Goal: Task Accomplishment & Management: Manage account settings

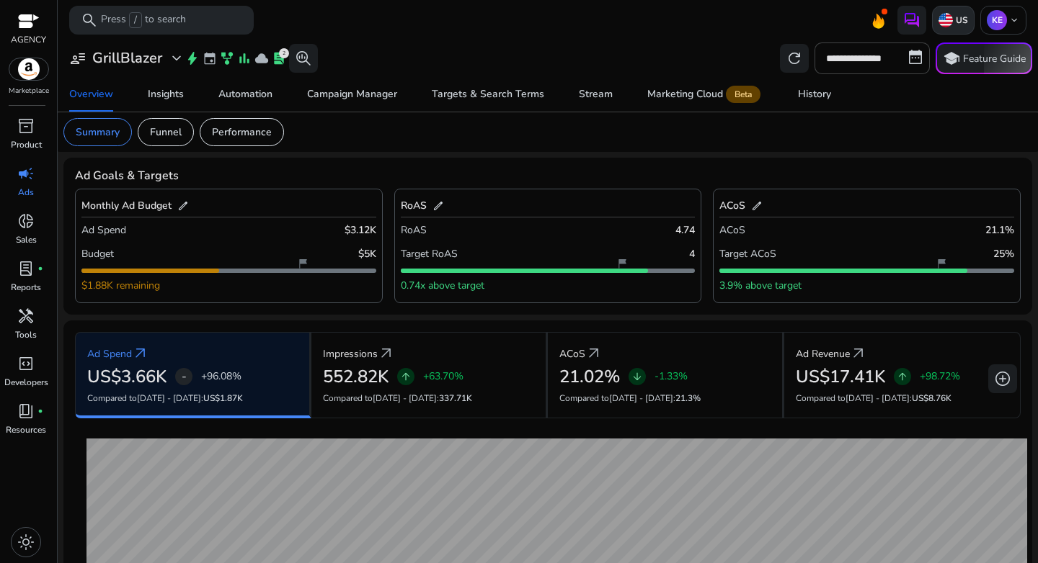
click at [938, 22] on img at bounding box center [945, 20] width 14 height 14
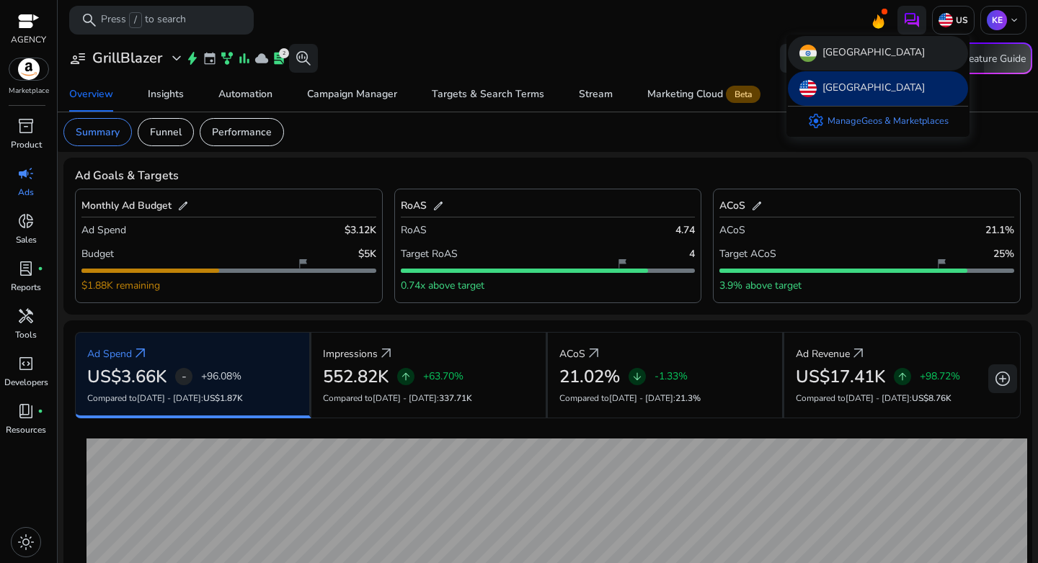
click at [813, 52] on img at bounding box center [807, 53] width 17 height 17
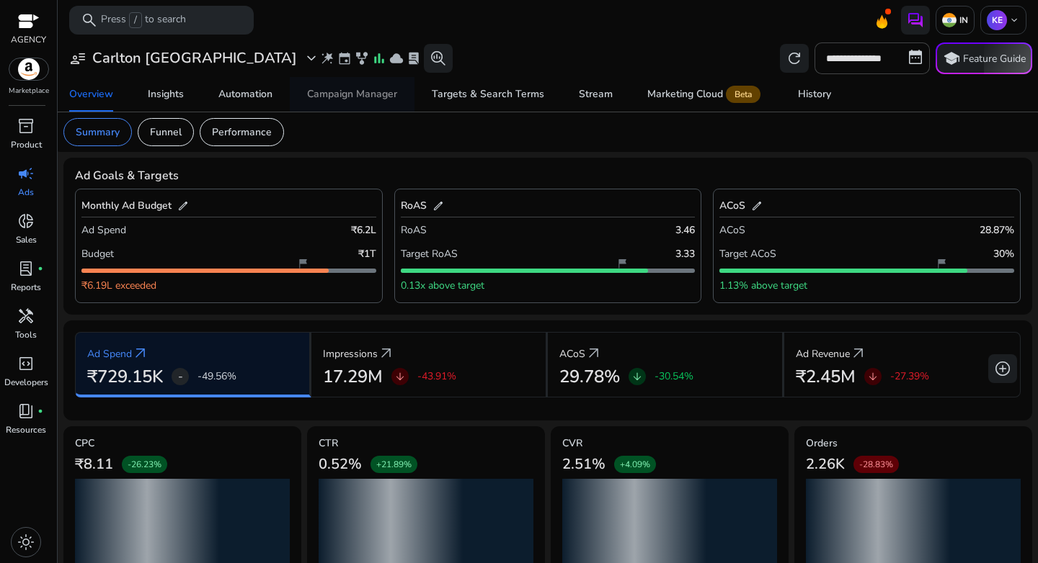
click at [329, 103] on span "Campaign Manager" at bounding box center [352, 94] width 90 height 35
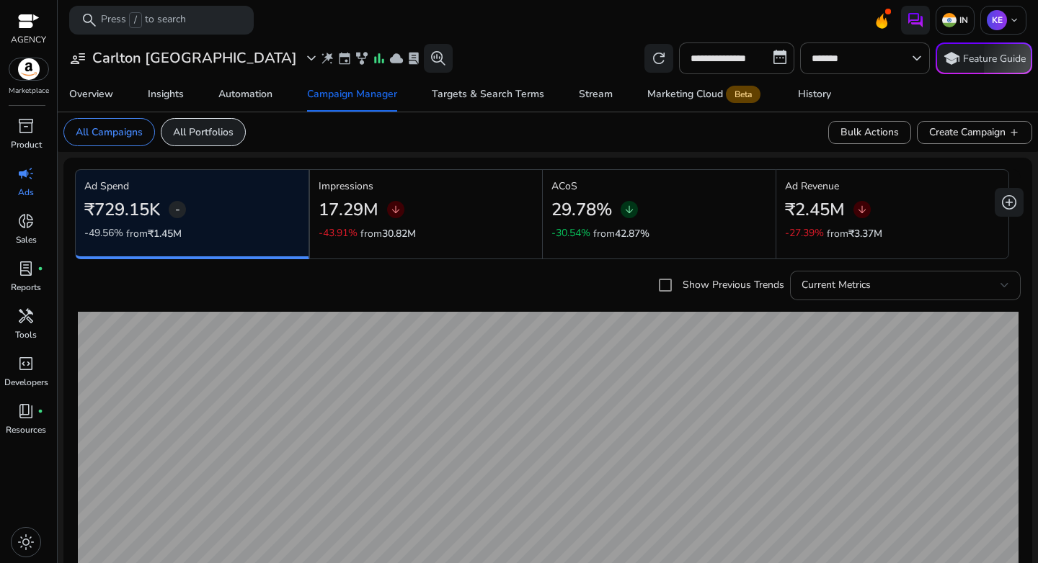
click at [188, 143] on div "All Portfolios" at bounding box center [203, 132] width 85 height 28
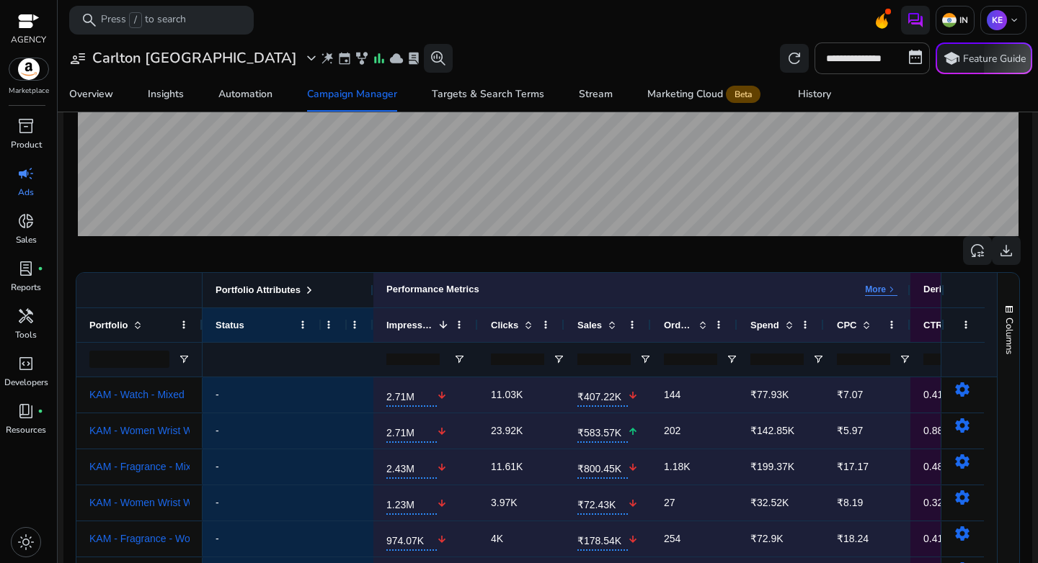
scroll to position [388, 0]
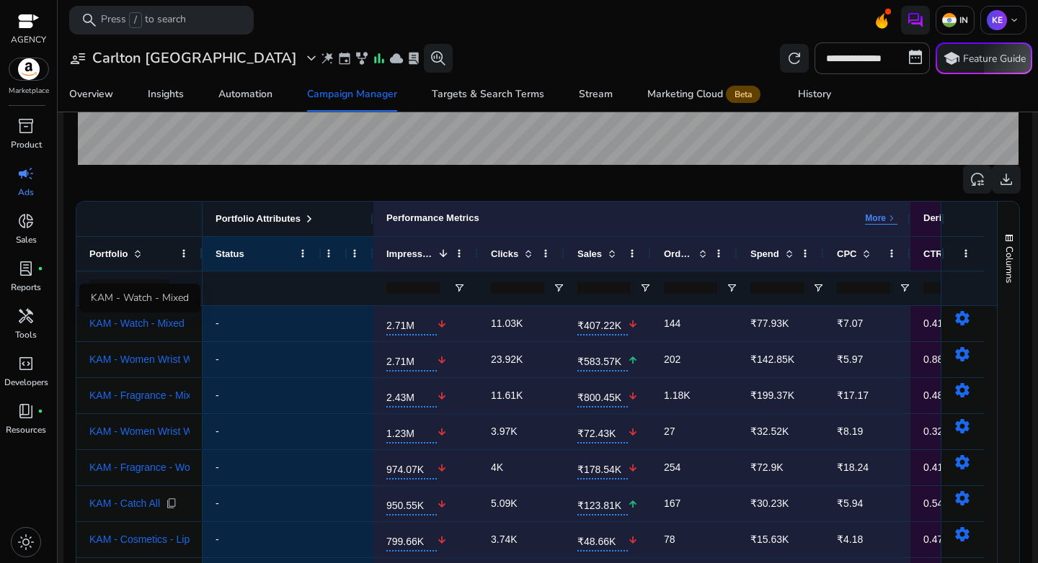
click at [141, 290] on div "KAM - Watch - Mixed" at bounding box center [139, 298] width 121 height 29
click at [125, 292] on input "Portfolio Filter Input" at bounding box center [129, 288] width 80 height 17
type input "***"
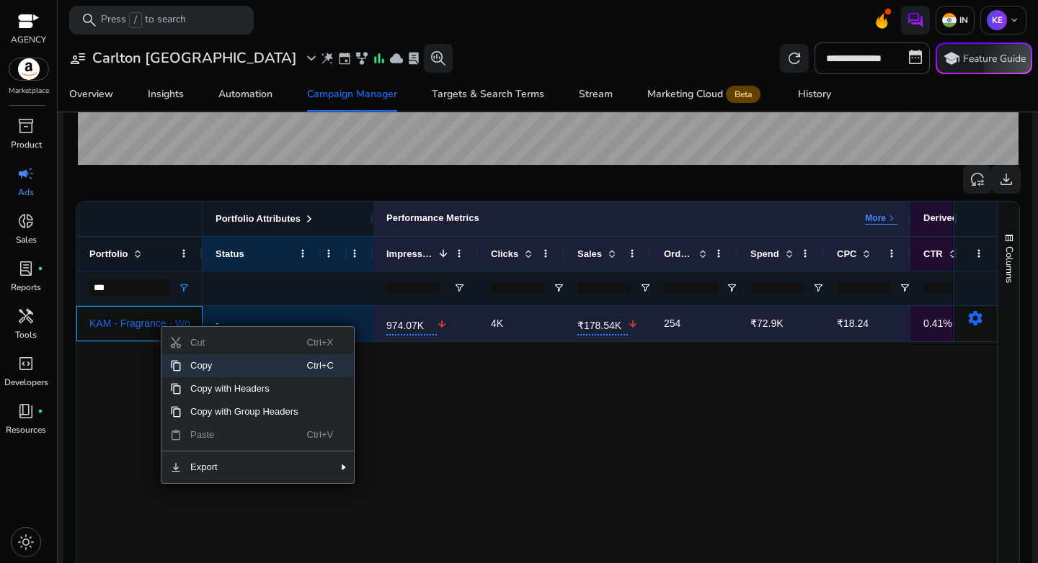
click at [193, 367] on span "Copy" at bounding box center [244, 365] width 125 height 23
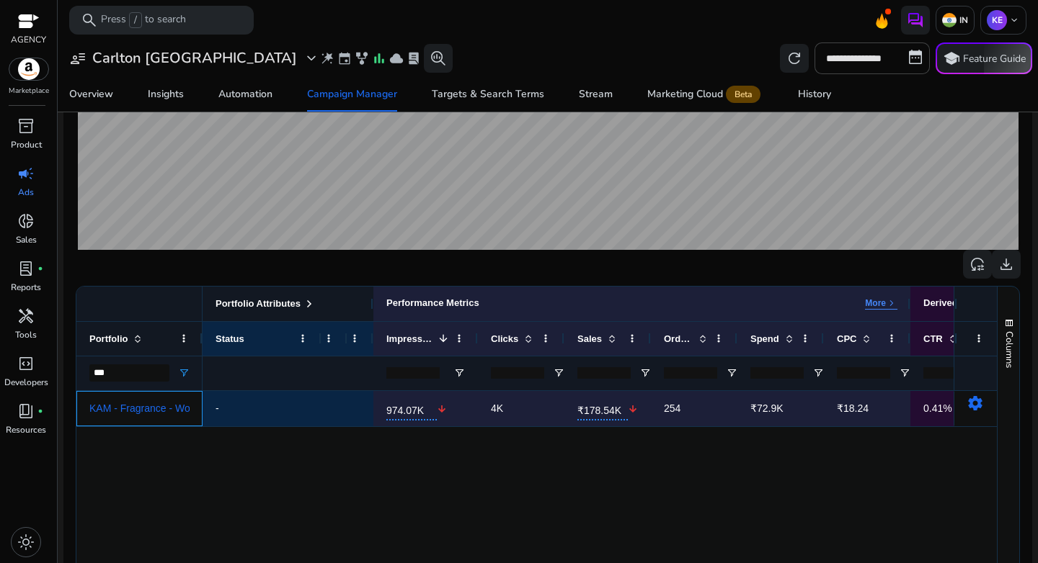
scroll to position [292, 0]
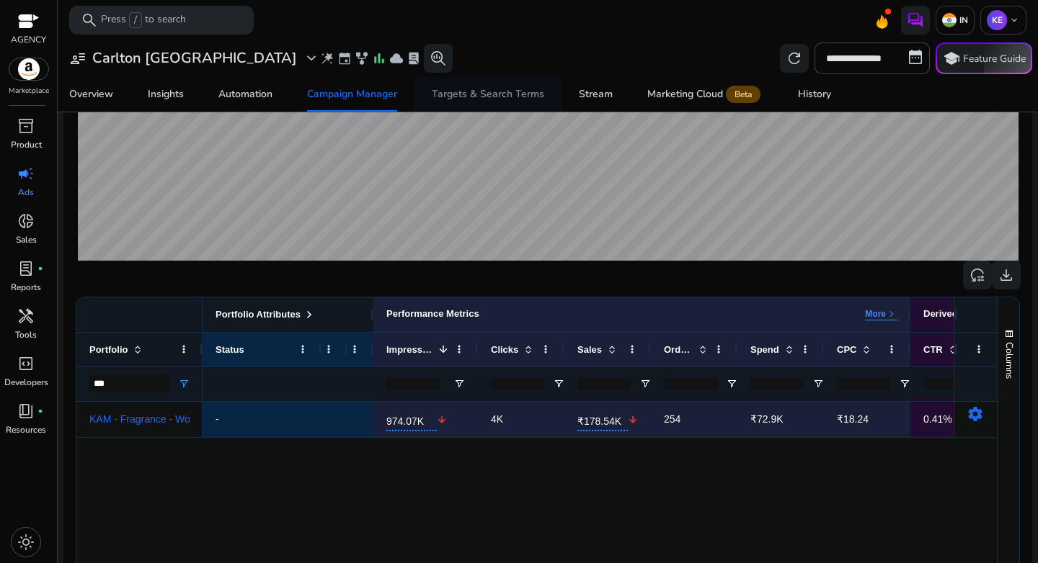
click at [486, 92] on div "Targets & Search Terms" at bounding box center [488, 94] width 112 height 10
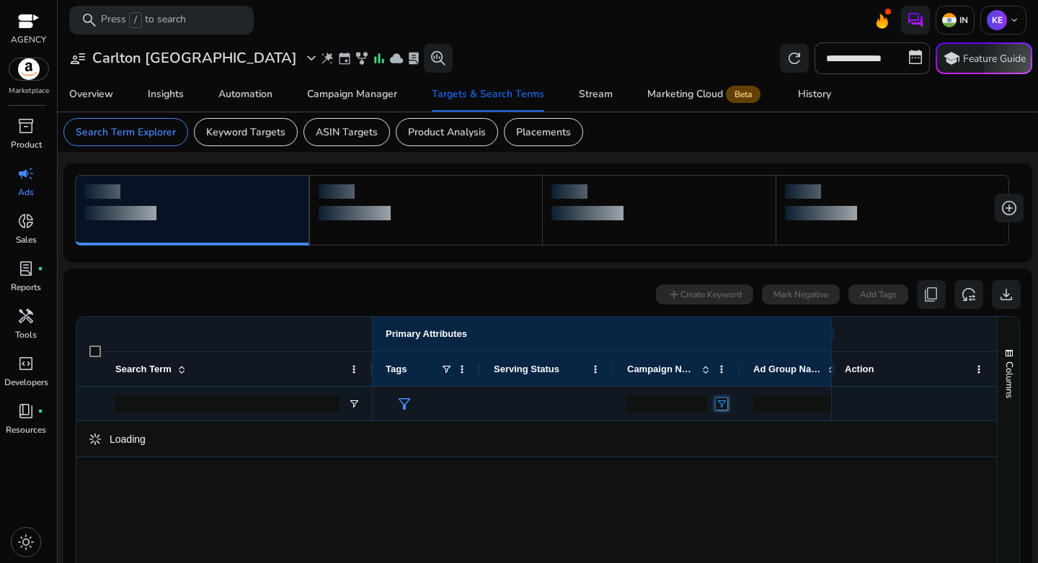
click at [722, 404] on span "Open Filter Menu" at bounding box center [721, 404] width 12 height 12
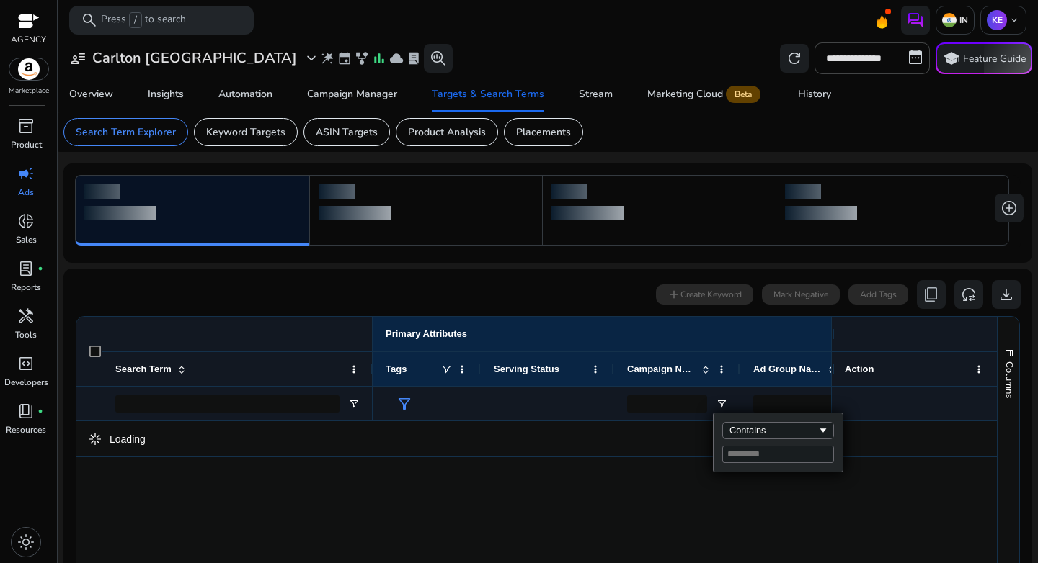
click at [761, 455] on input "Filter Value" at bounding box center [778, 454] width 112 height 17
type input "**********"
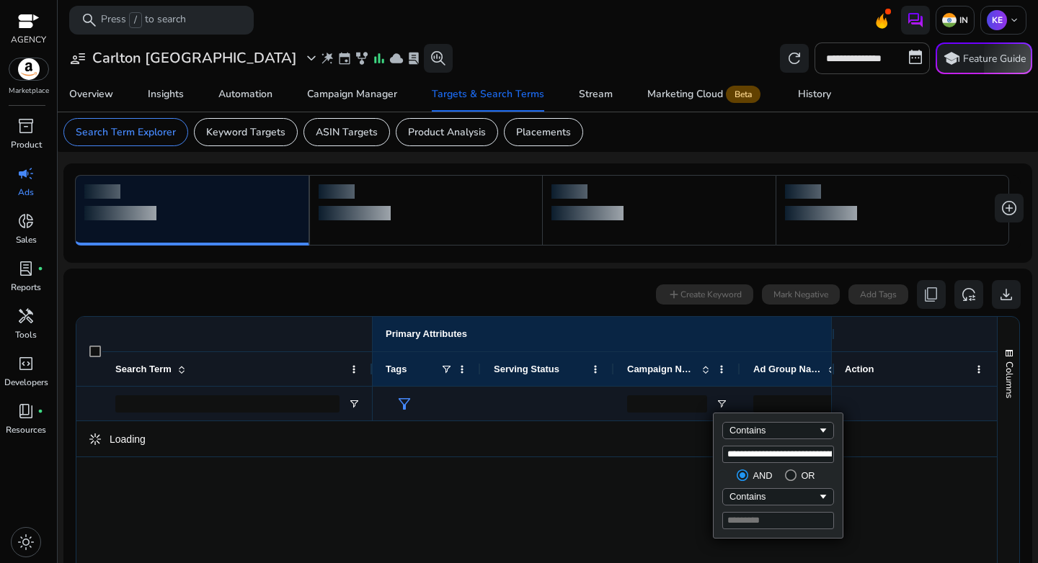
scroll to position [0, 81]
type input "**********"
click at [796, 456] on input "**********" at bounding box center [778, 454] width 112 height 17
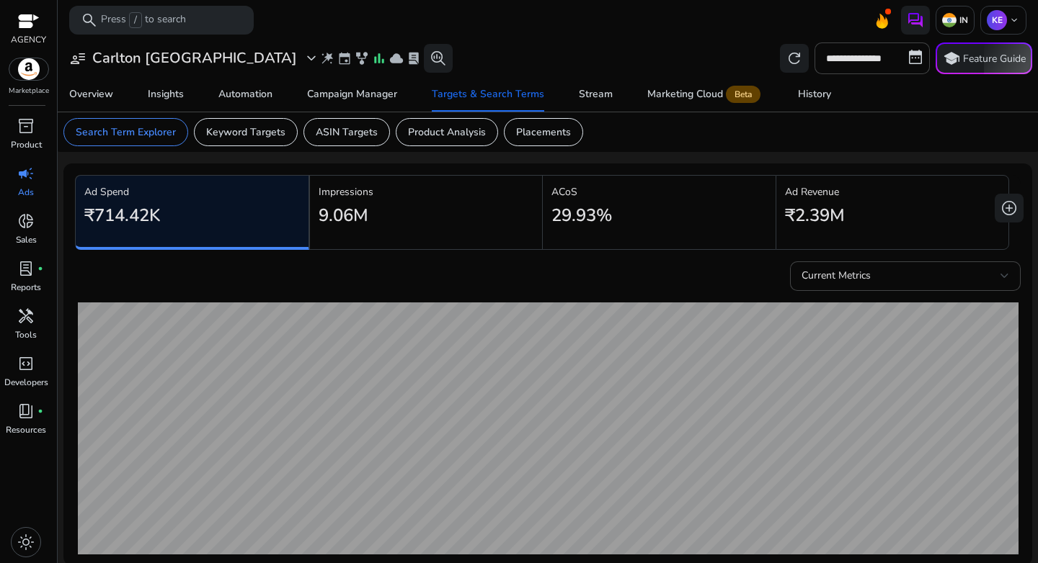
type input "**********"
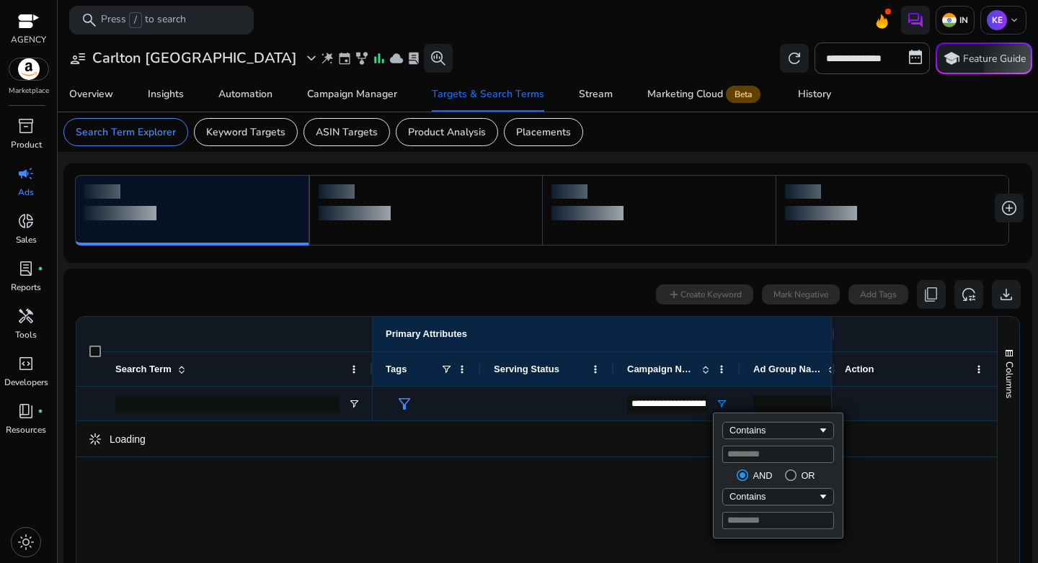
scroll to position [0, 0]
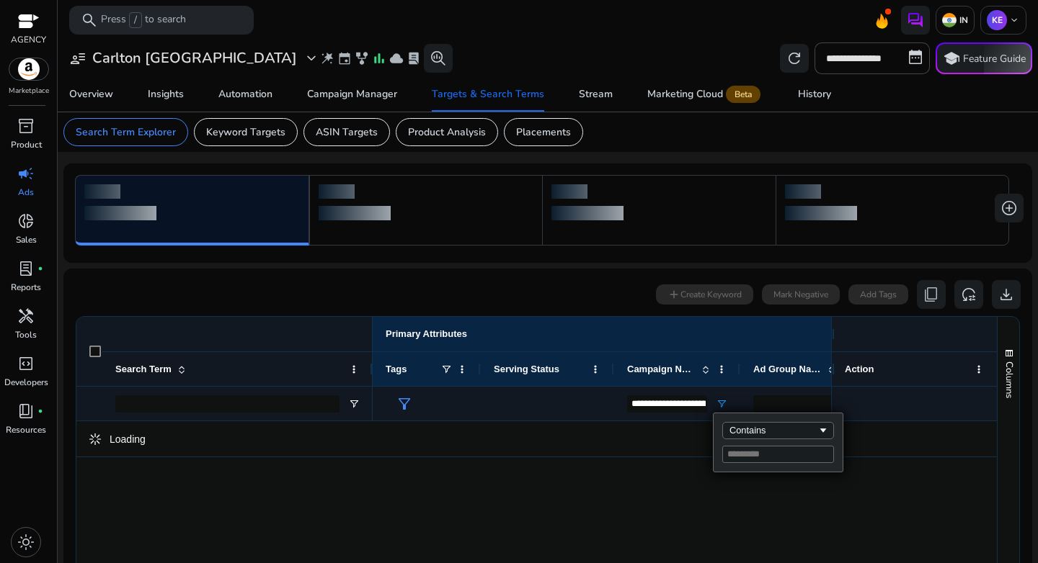
type input "**********"
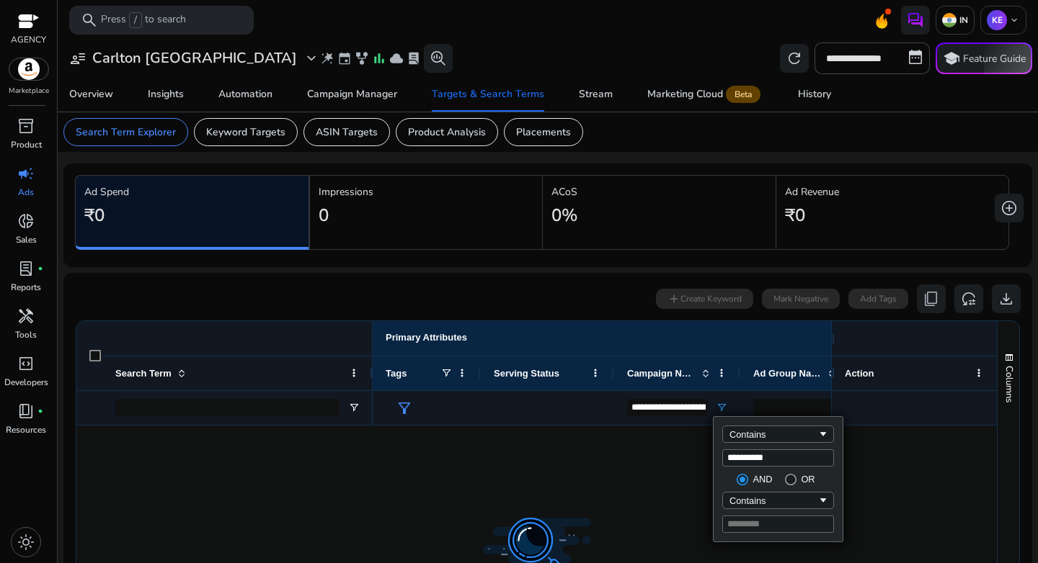
type input "**********"
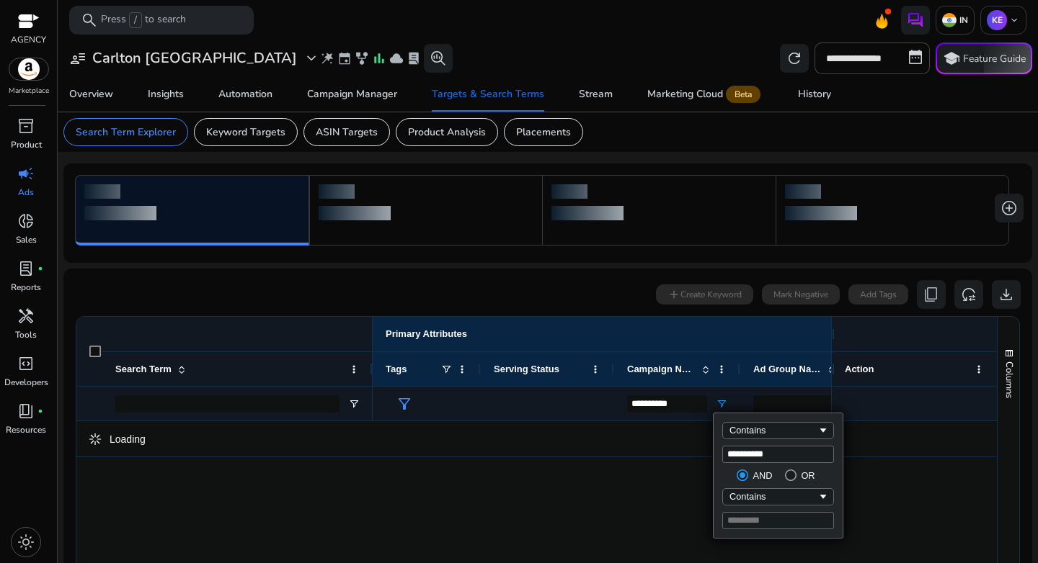
type input "**********"
click at [781, 500] on div "Contains" at bounding box center [773, 496] width 88 height 11
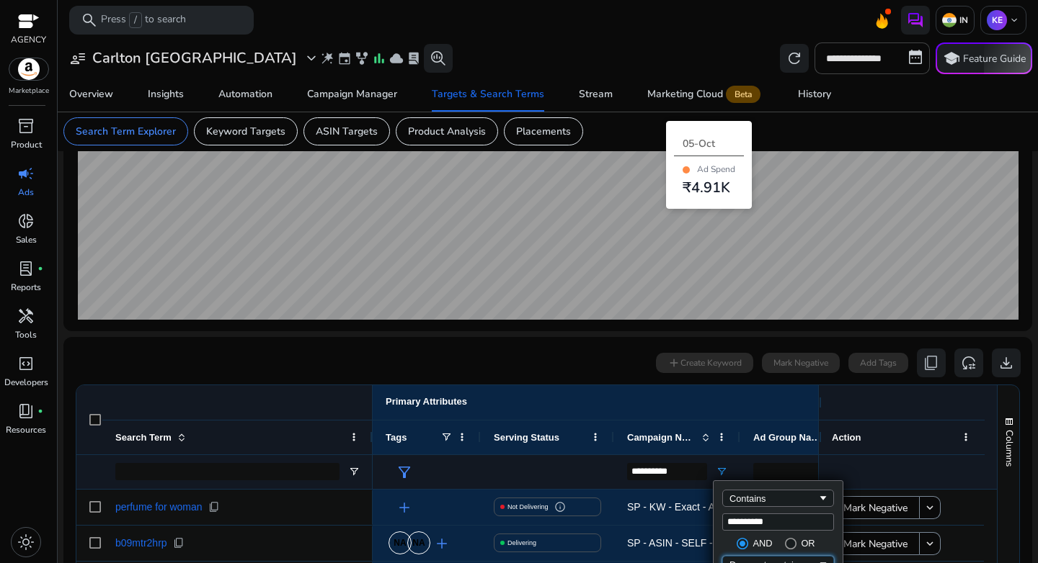
scroll to position [444, 0]
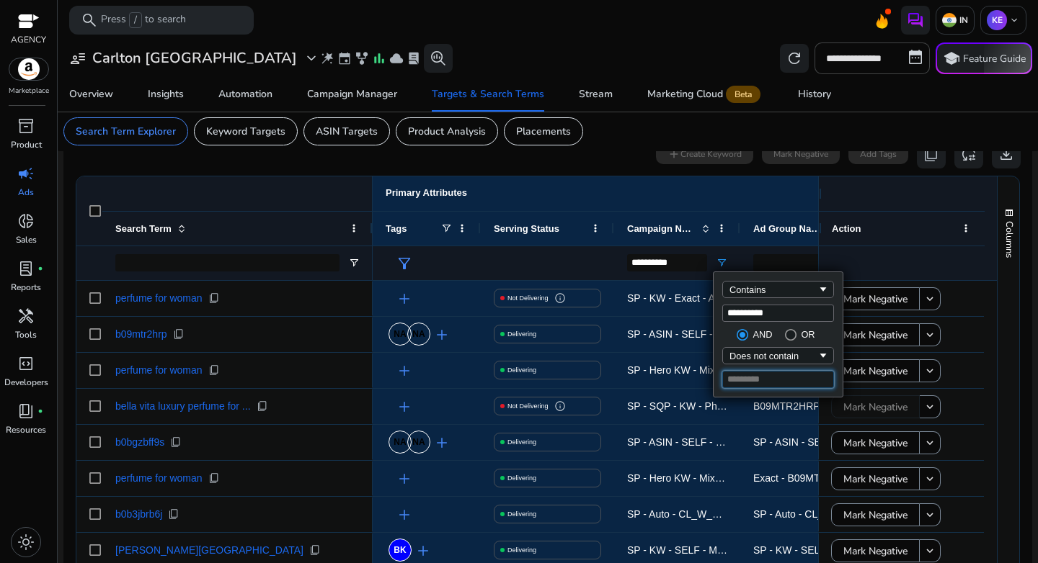
click at [775, 386] on input "Filter Value" at bounding box center [778, 379] width 112 height 17
type input "*"
type input "**********"
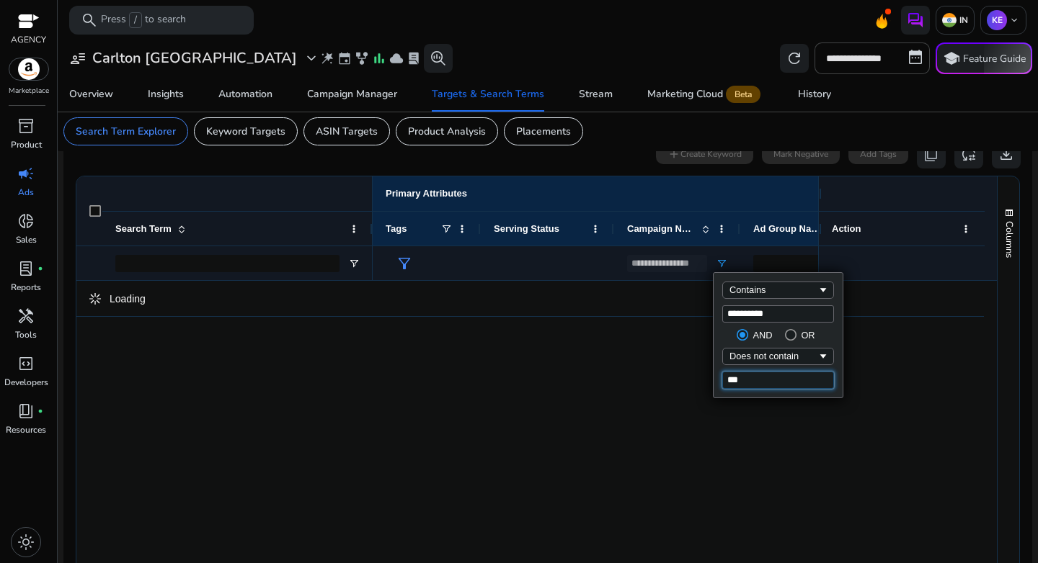
type input "****"
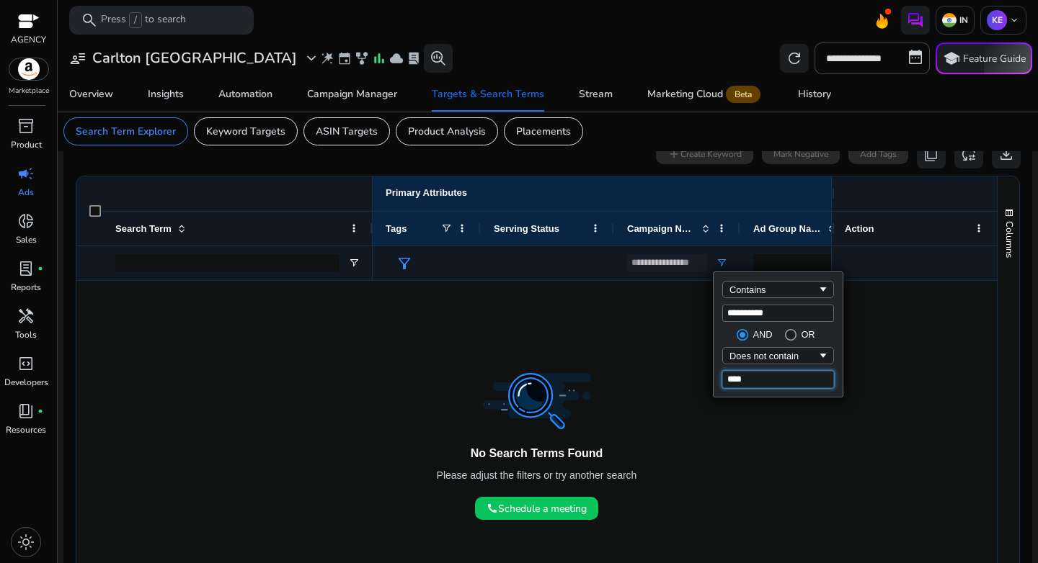
type input "**********"
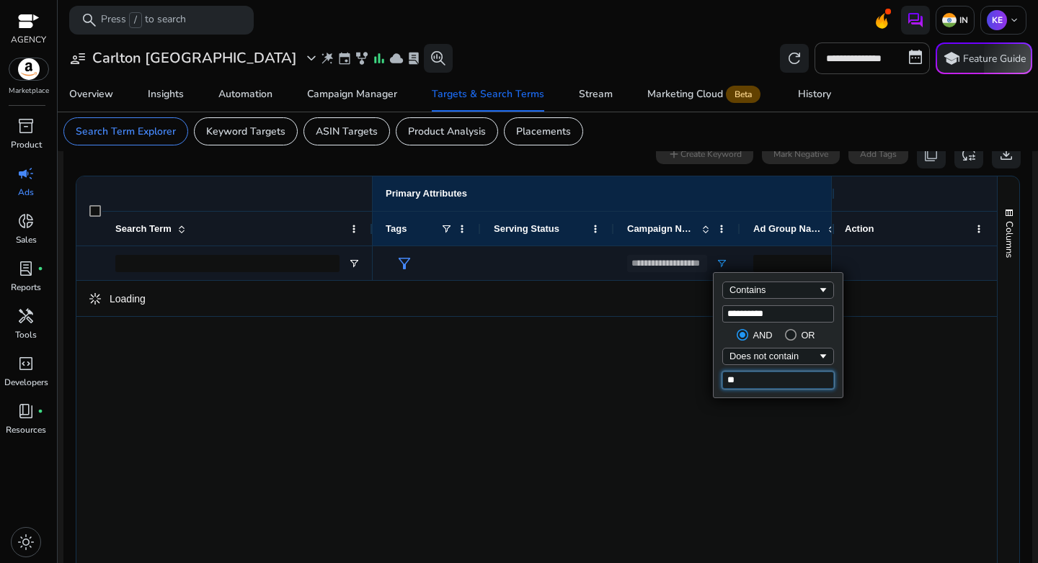
type input "*"
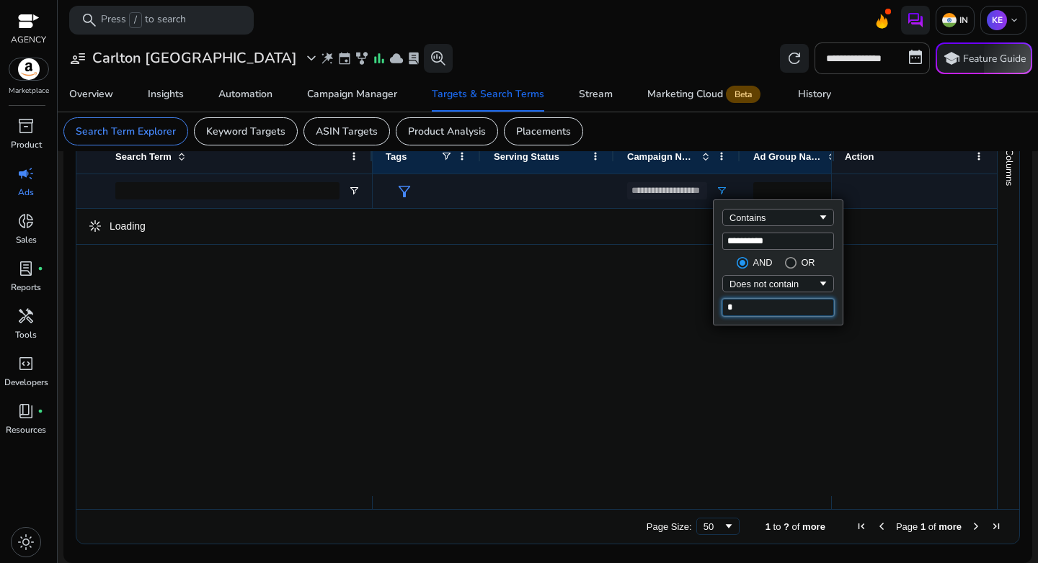
type input "**********"
type input "*****"
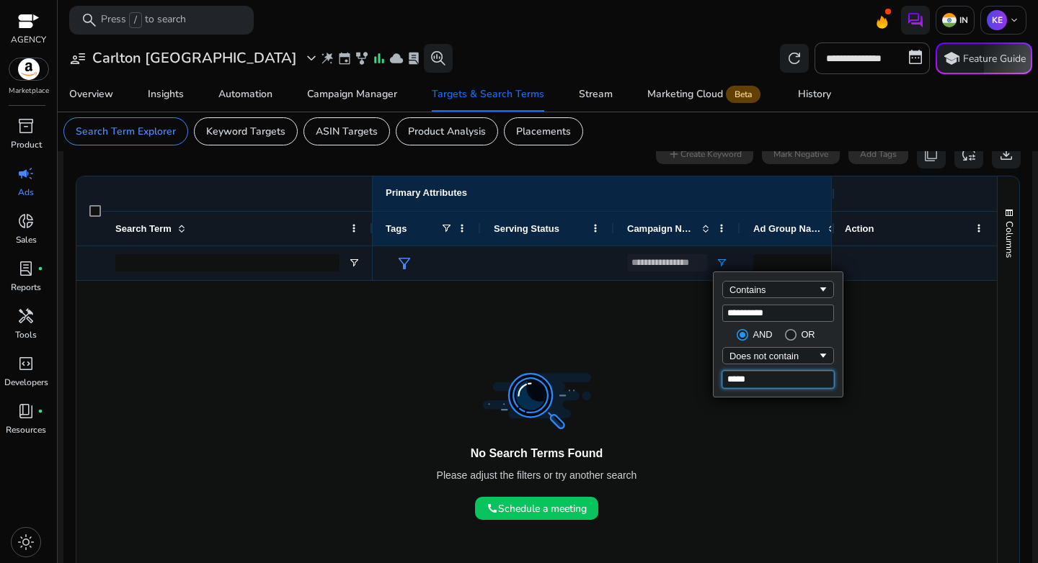
type input "**********"
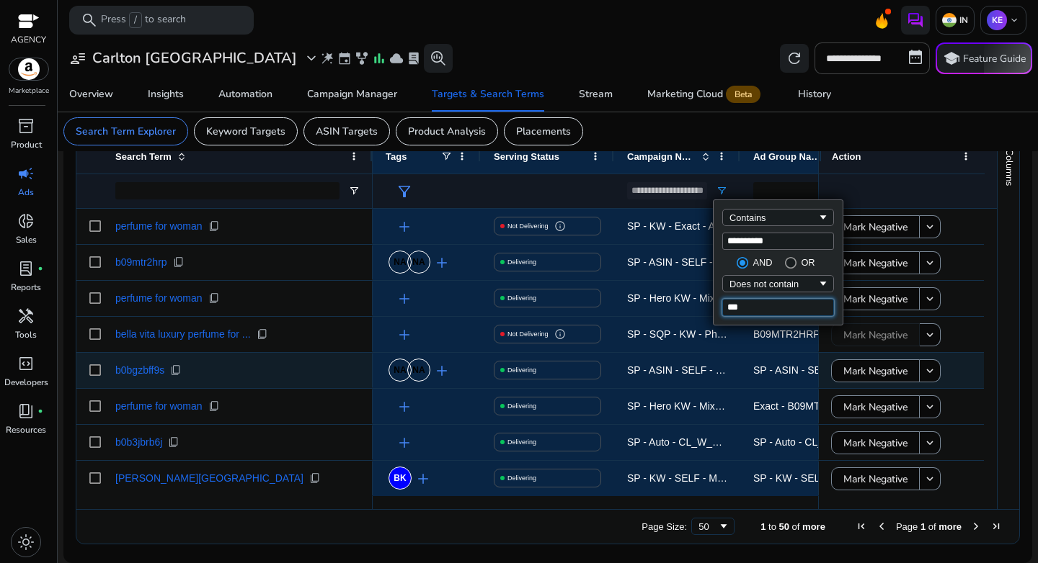
type input "**"
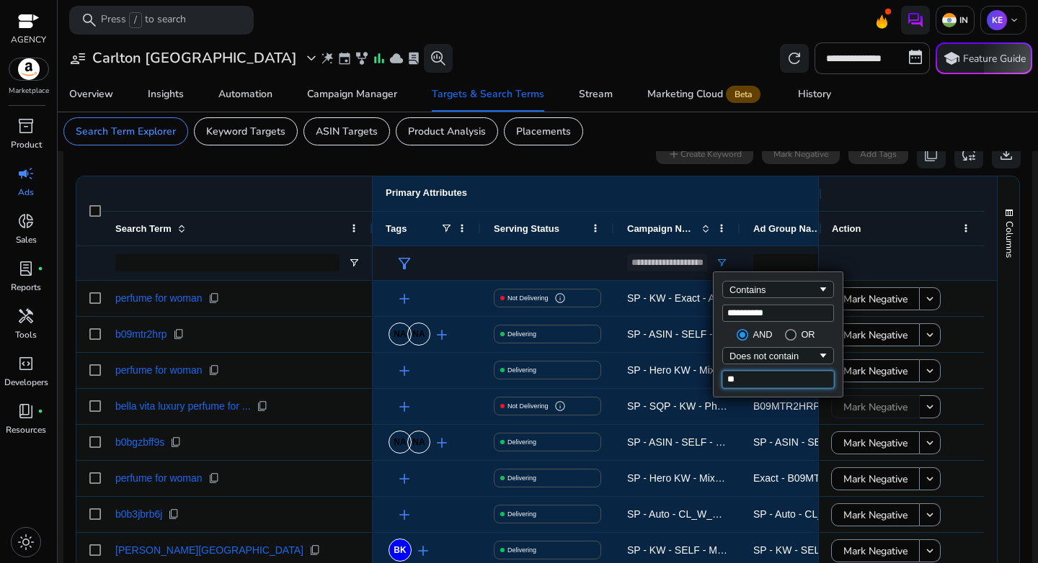
type input "**********"
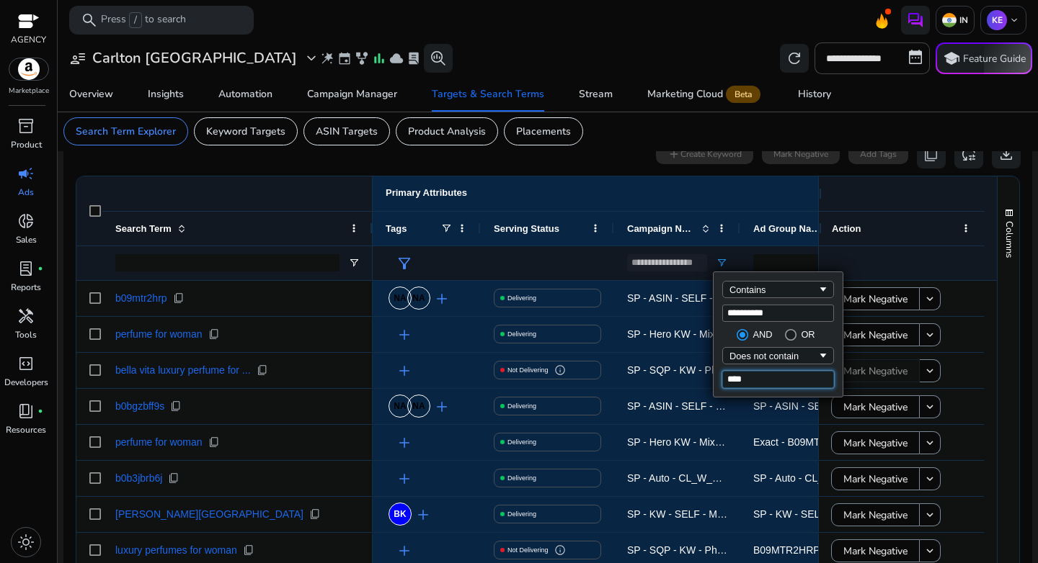
type input "*****"
type input "**********"
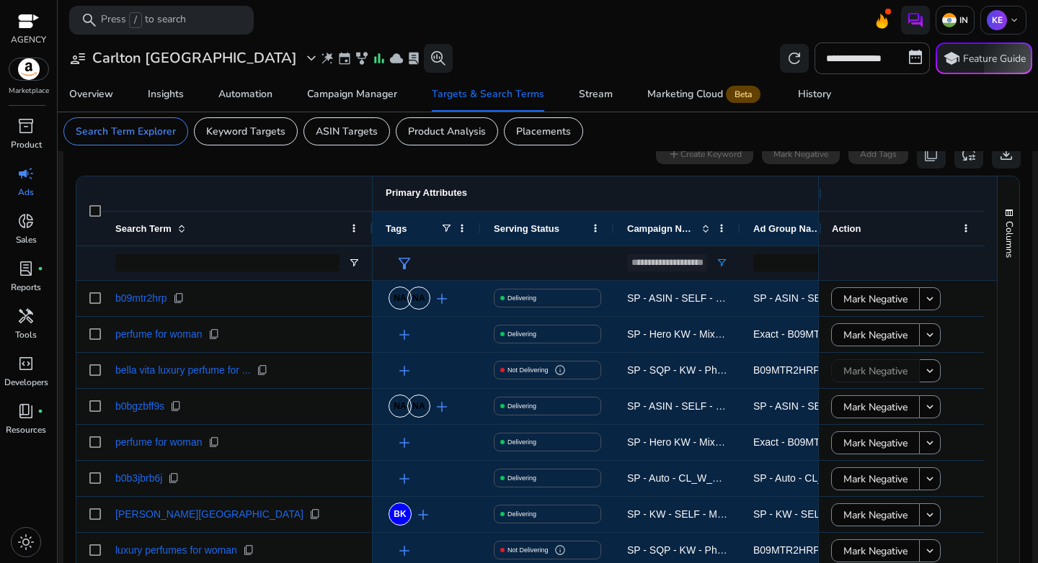
click at [566, 187] on div "Primary Attributes More keyboard_arrow_right" at bounding box center [632, 194] width 519 height 35
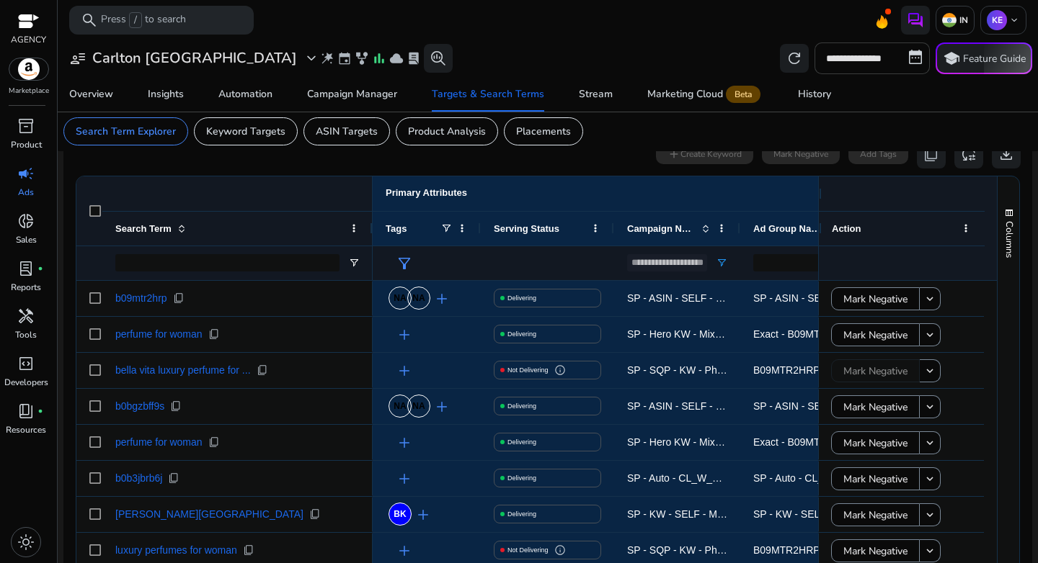
click at [863, 62] on input "**********" at bounding box center [871, 59] width 115 height 32
select select "*"
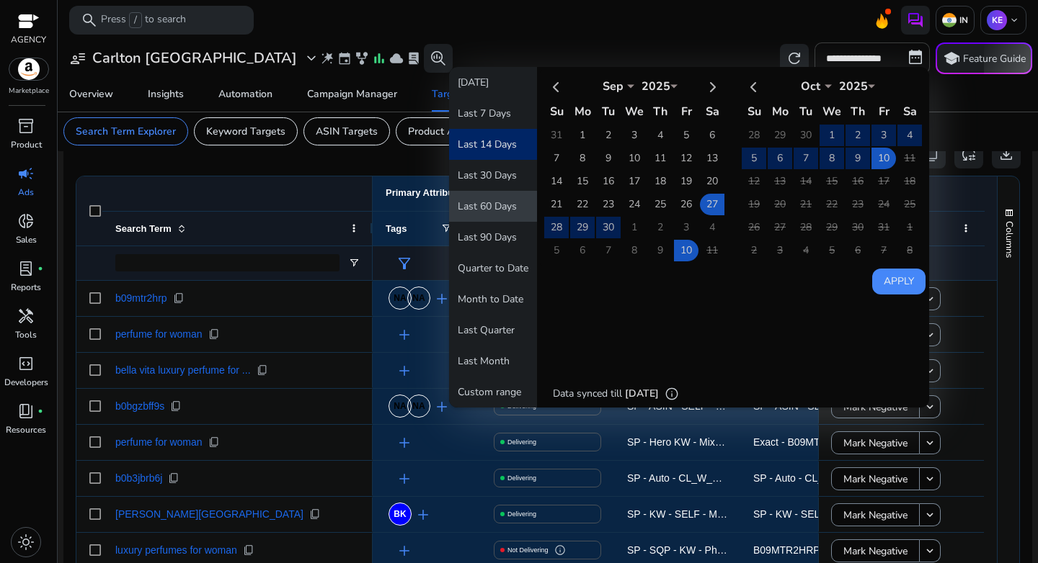
click at [513, 200] on button "Last 60 Days" at bounding box center [493, 206] width 88 height 31
type input "**********"
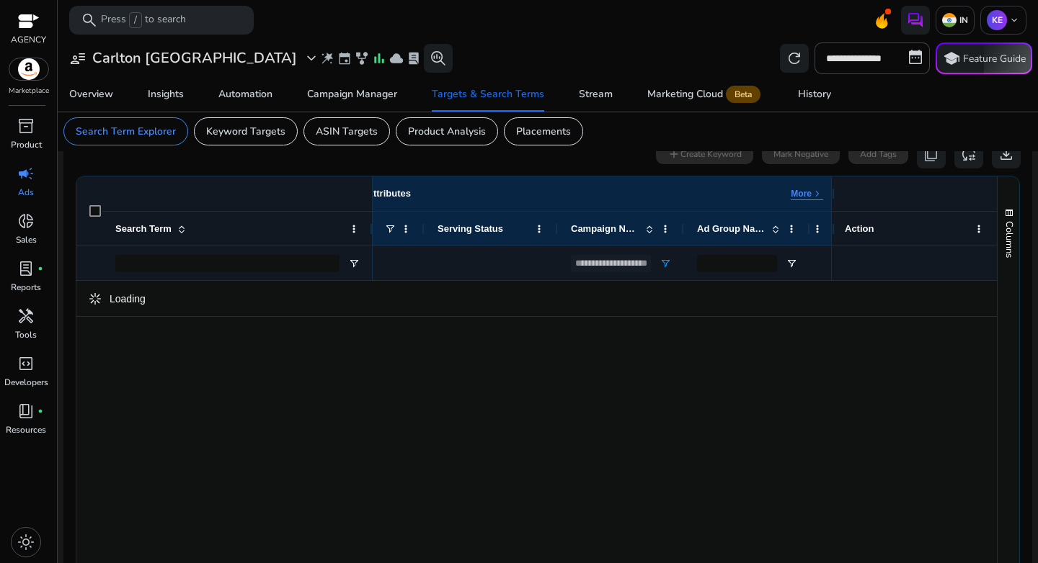
scroll to position [0, 0]
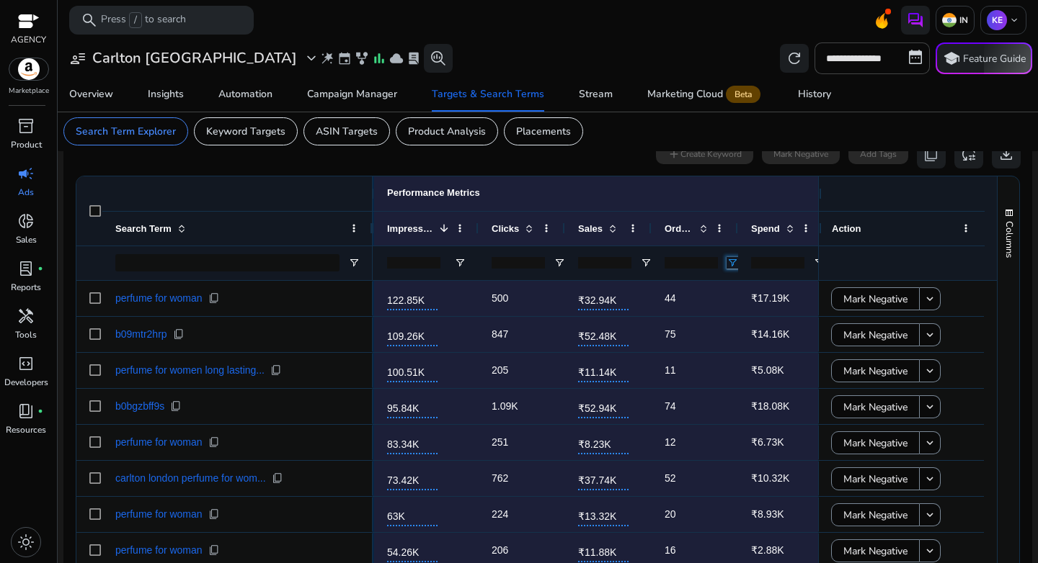
click at [734, 265] on span "Open Filter Menu" at bounding box center [732, 263] width 12 height 12
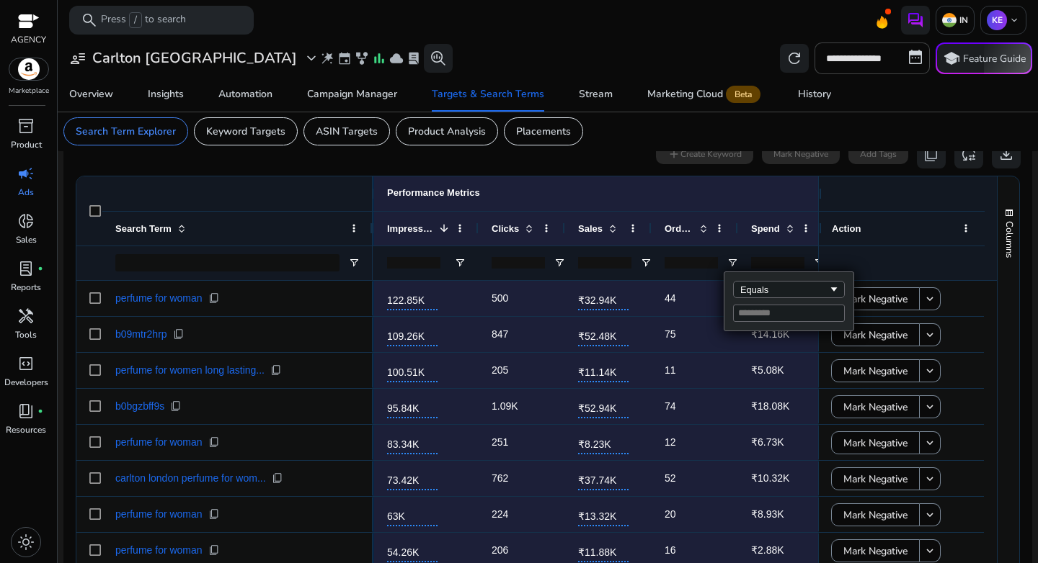
type input "*"
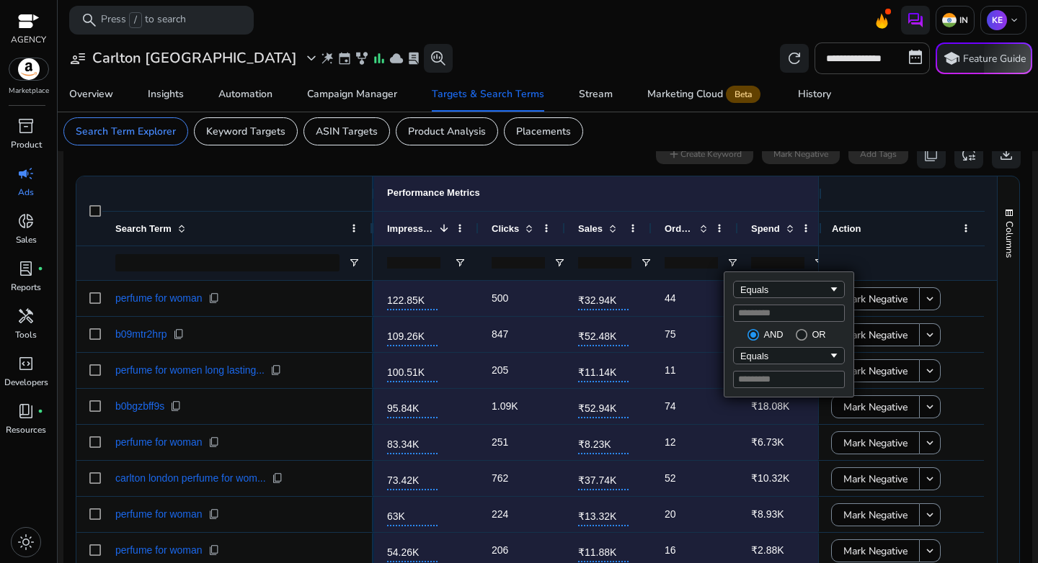
type input "*"
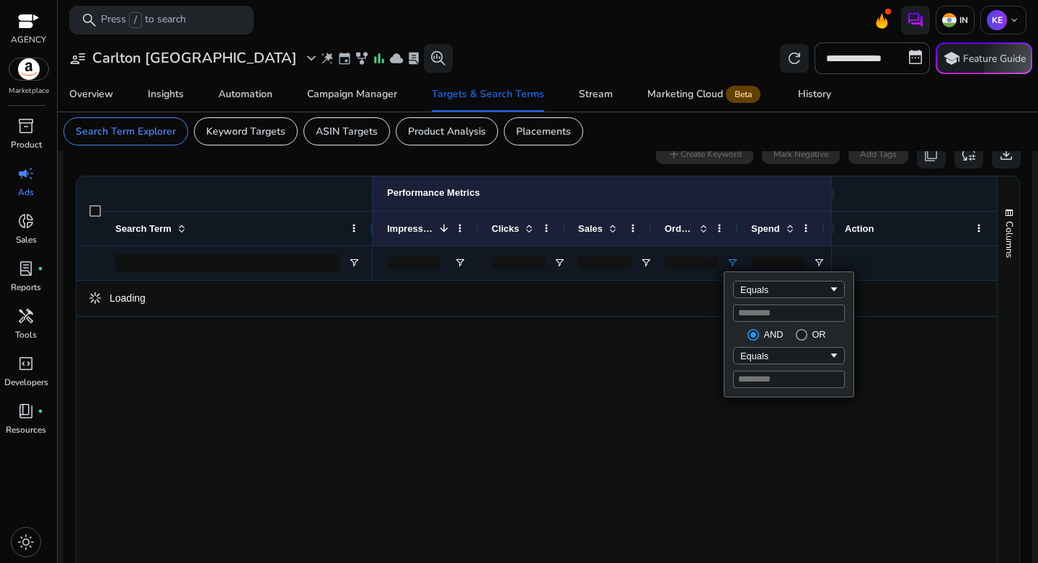
type input "*"
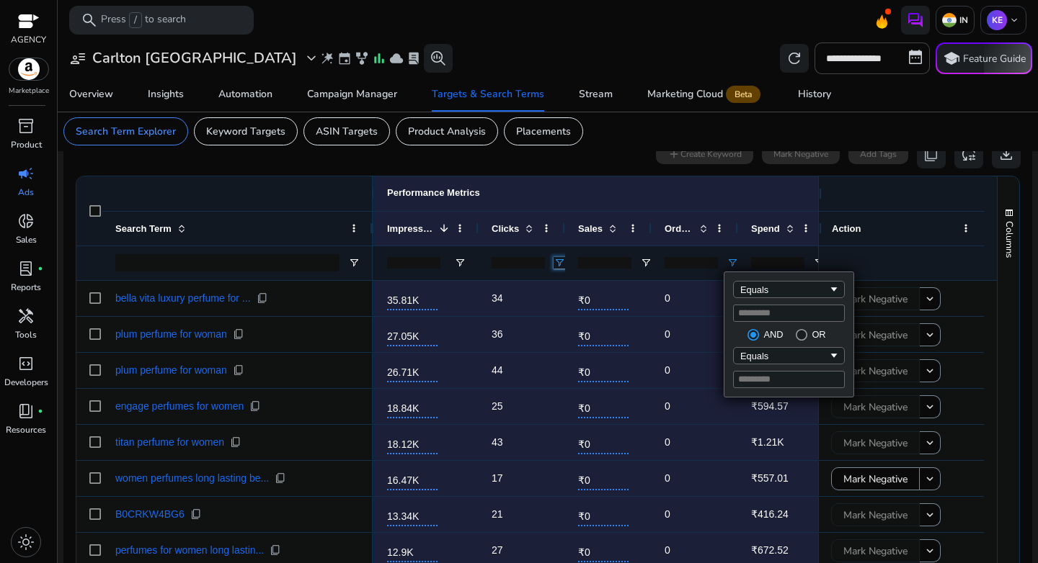
click at [561, 264] on span "Open Filter Menu" at bounding box center [559, 263] width 12 height 12
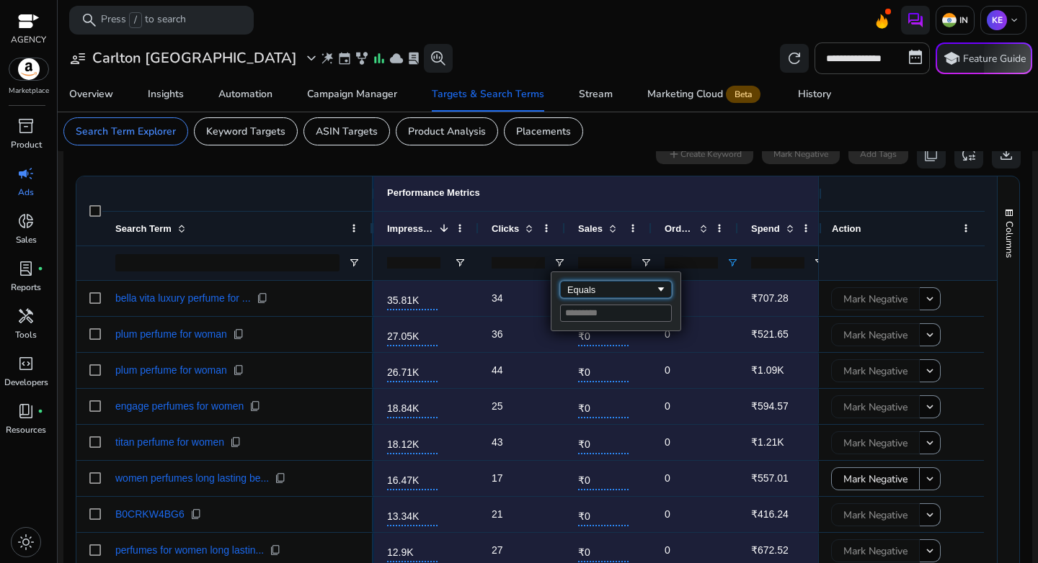
click at [615, 291] on div "Equals" at bounding box center [611, 290] width 88 height 11
click at [602, 313] on input "Filter Value" at bounding box center [616, 313] width 112 height 17
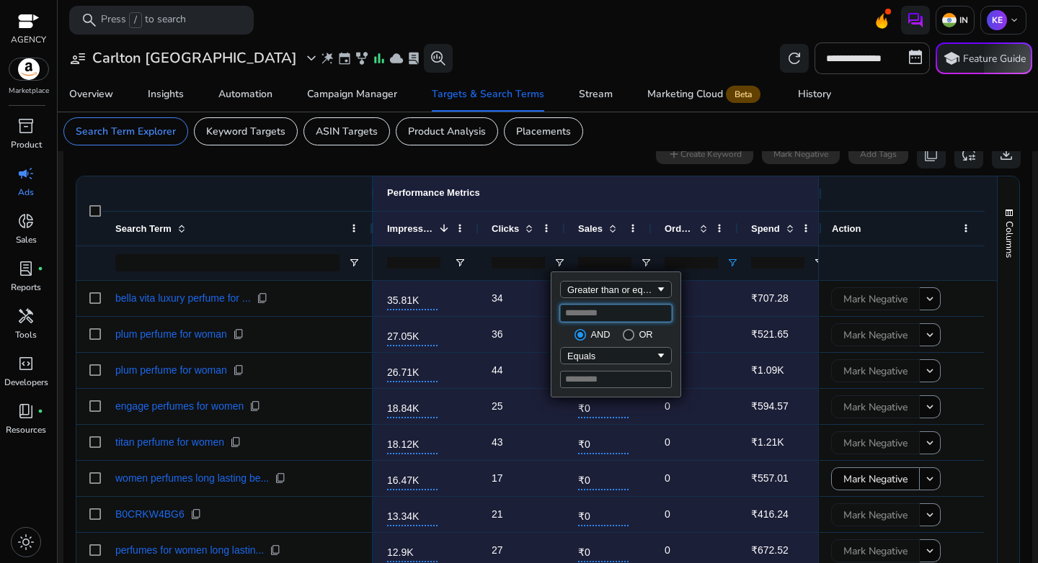
type input "**"
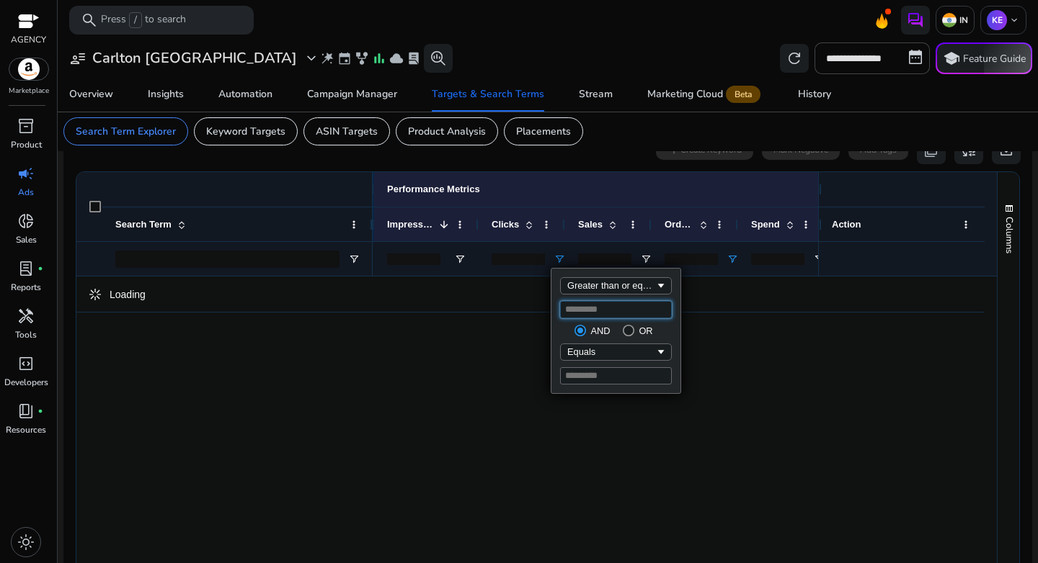
scroll to position [440, 0]
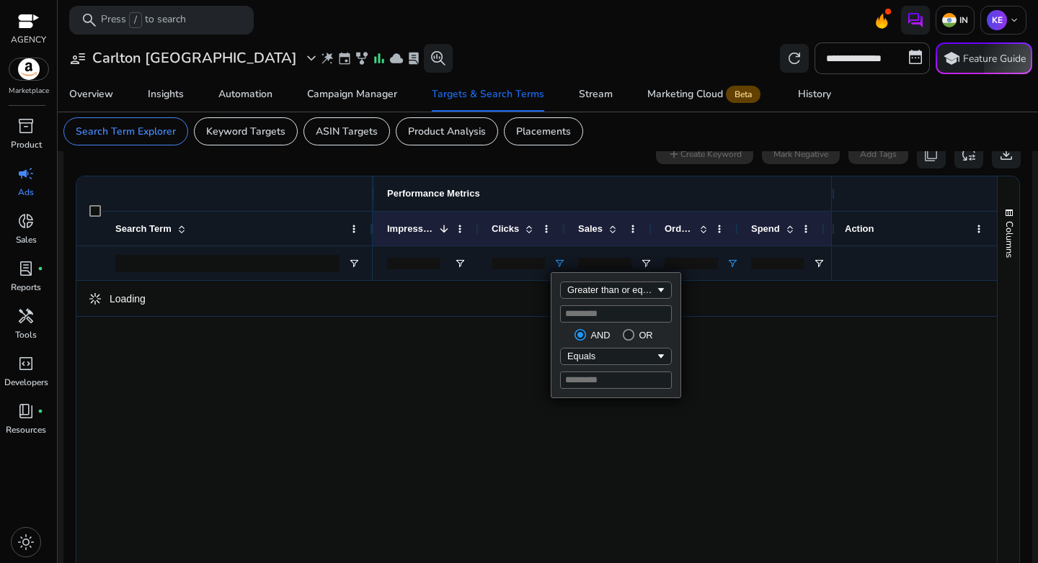
click at [553, 189] on div "Performance Metrics More keyboard_arrow_right" at bounding box center [642, 194] width 511 height 12
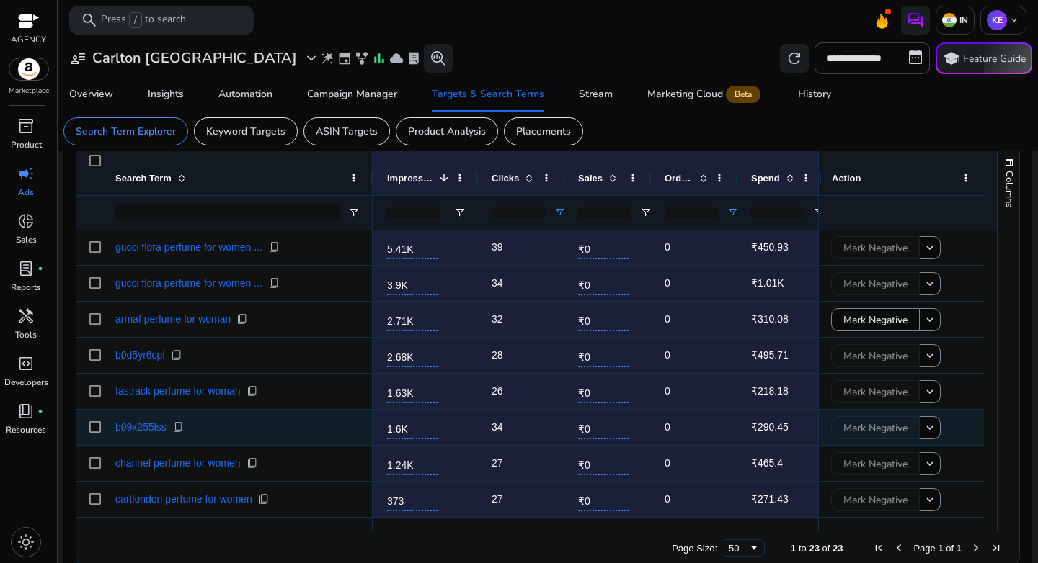
scroll to position [516, 0]
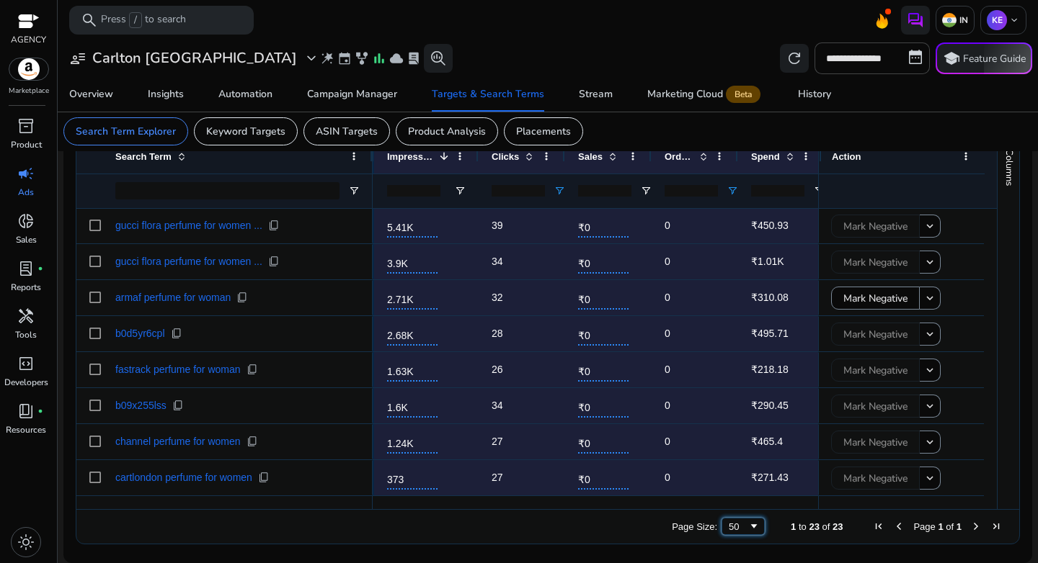
click at [737, 525] on div "50" at bounding box center [737, 527] width 19 height 11
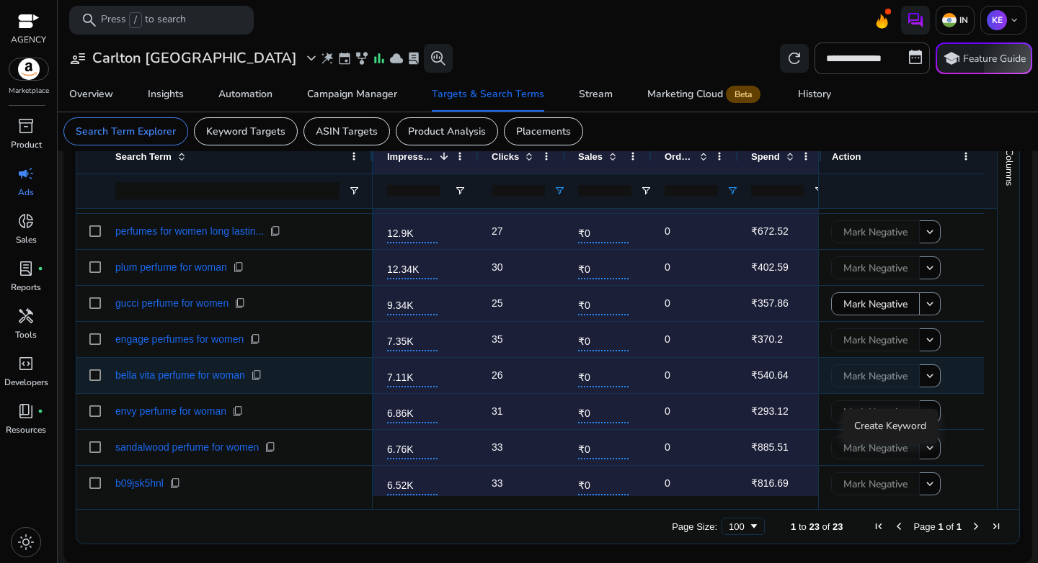
scroll to position [177, 0]
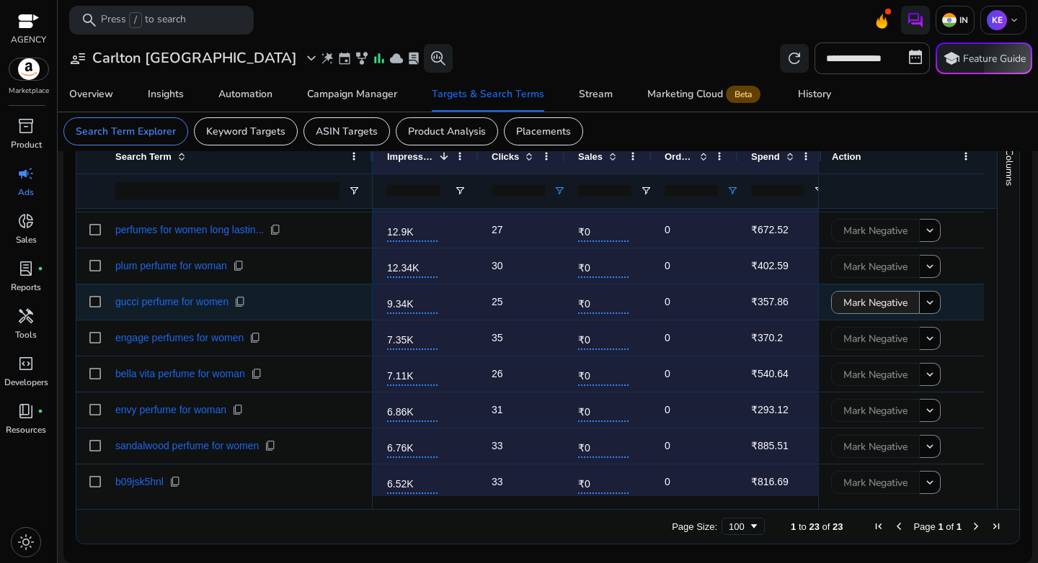
click at [865, 301] on span "Mark Negative" at bounding box center [875, 303] width 64 height 30
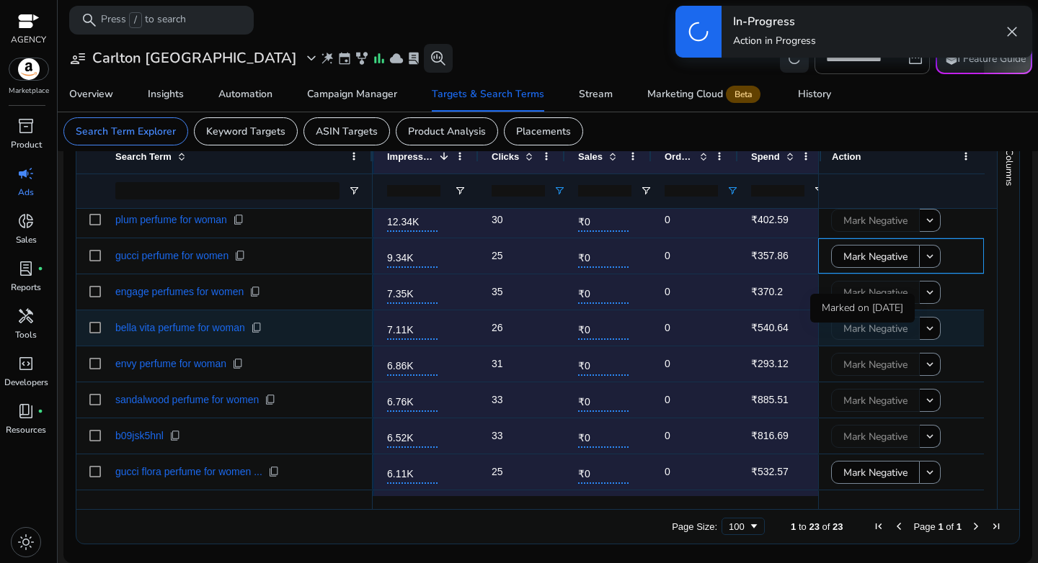
scroll to position [343, 0]
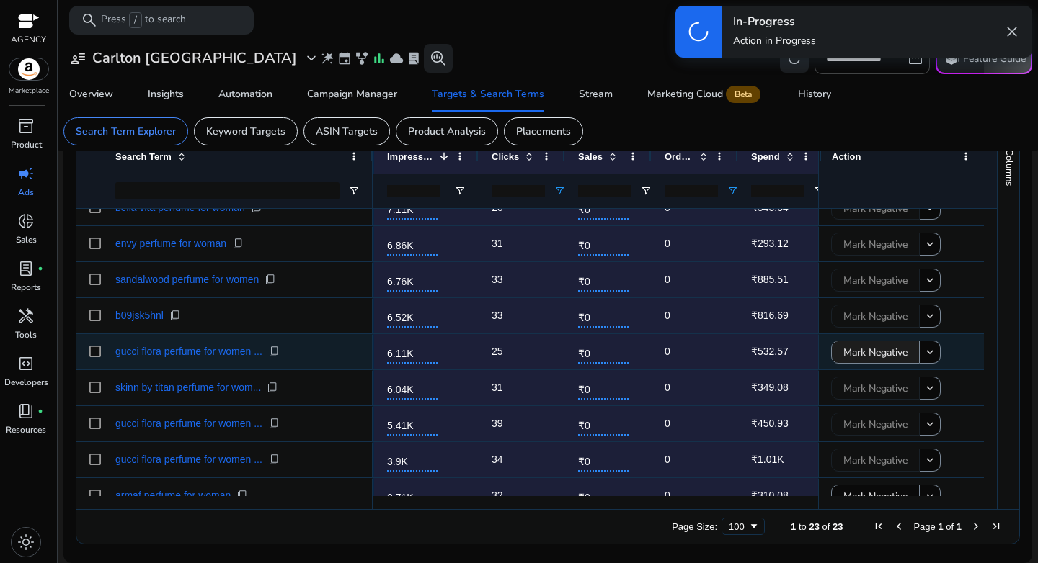
click at [856, 356] on span "Mark Negative" at bounding box center [875, 353] width 64 height 30
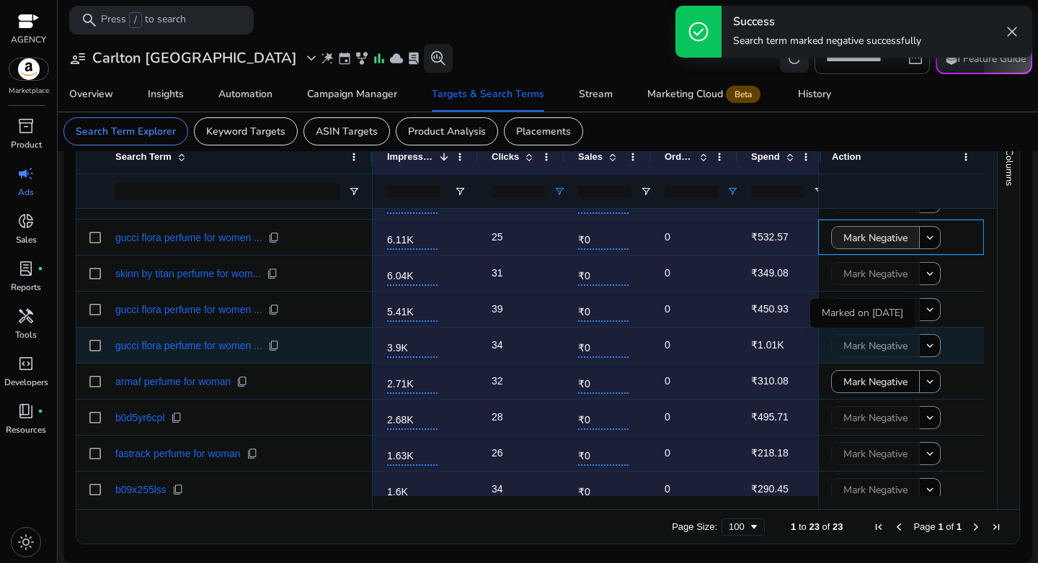
scroll to position [458, 0]
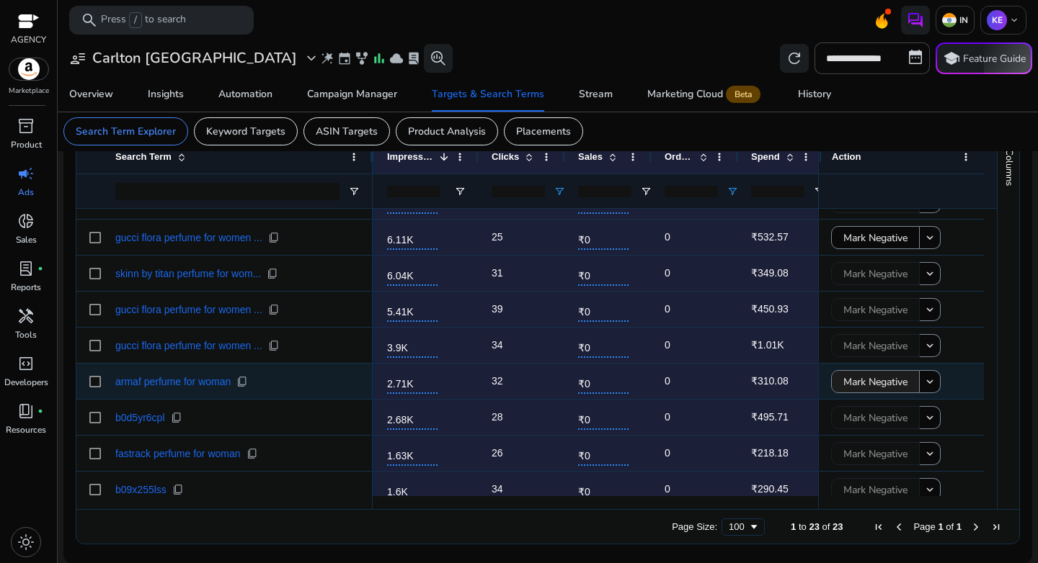
click at [860, 377] on span "Mark Negative" at bounding box center [875, 382] width 64 height 30
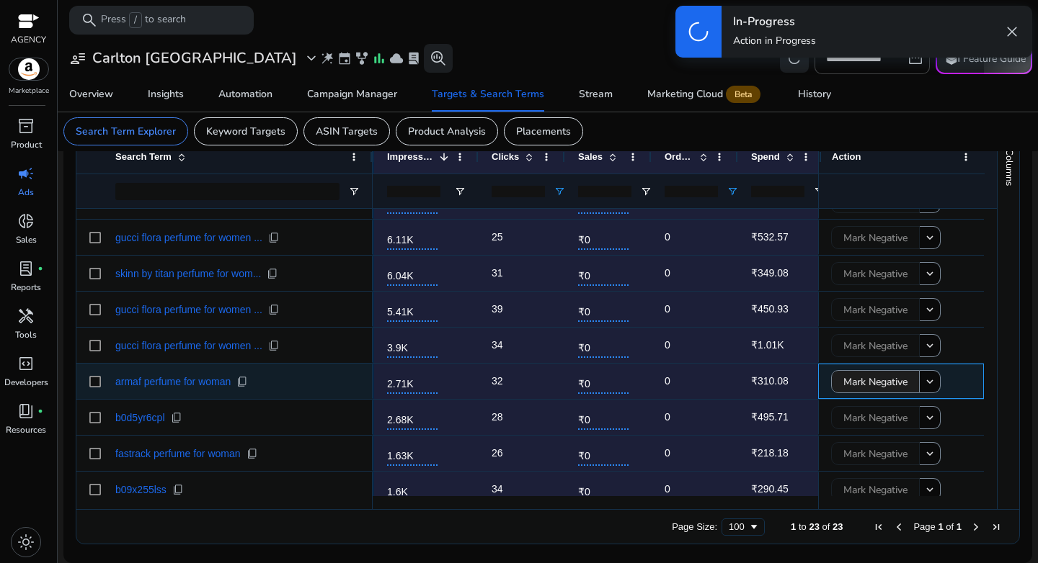
scroll to position [486, 0]
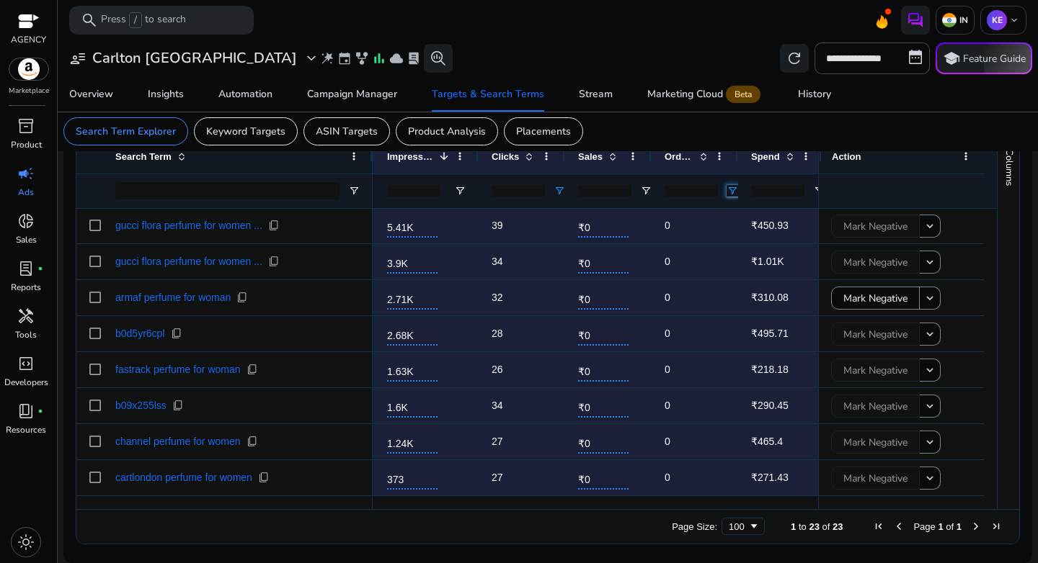
click at [732, 192] on span "Open Filter Menu" at bounding box center [732, 191] width 12 height 12
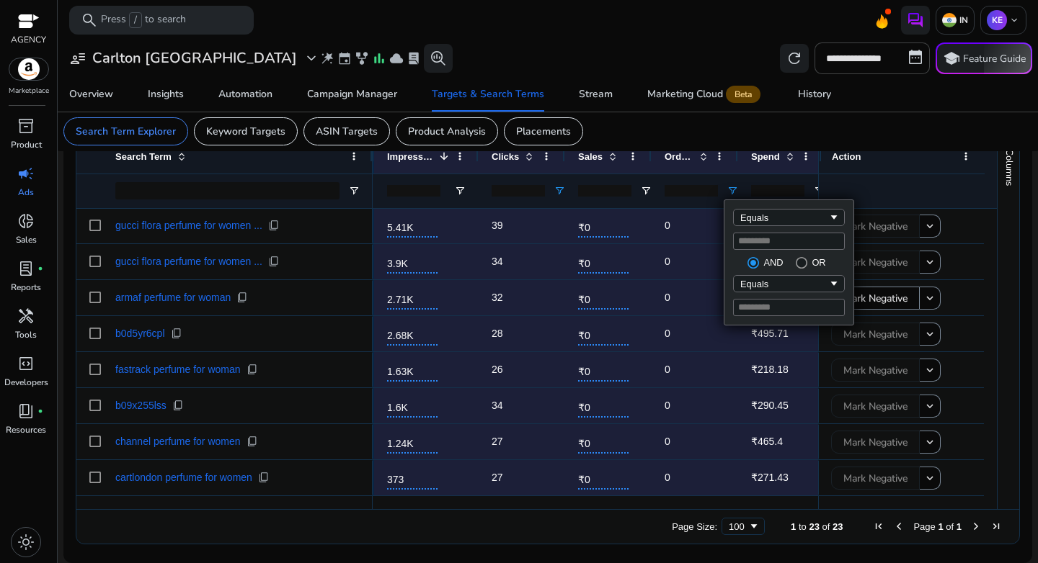
click at [725, 244] on div "Equals * AND OR Equals" at bounding box center [788, 262] width 129 height 125
type input "*"
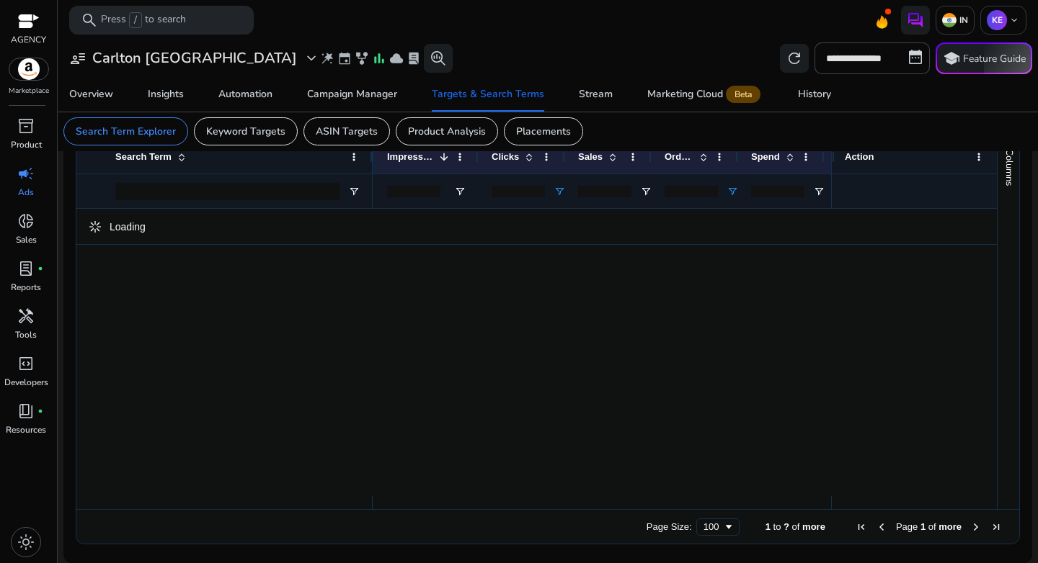
drag, startPoint x: 520, startPoint y: 191, endPoint x: 468, endPoint y: 188, distance: 52.7
click at [468, 188] on div "All ** *" at bounding box center [513, 191] width 1319 height 35
drag, startPoint x: 612, startPoint y: 192, endPoint x: 585, endPoint y: 186, distance: 28.1
click at [586, 186] on div "*" at bounding box center [629, 191] width 86 height 35
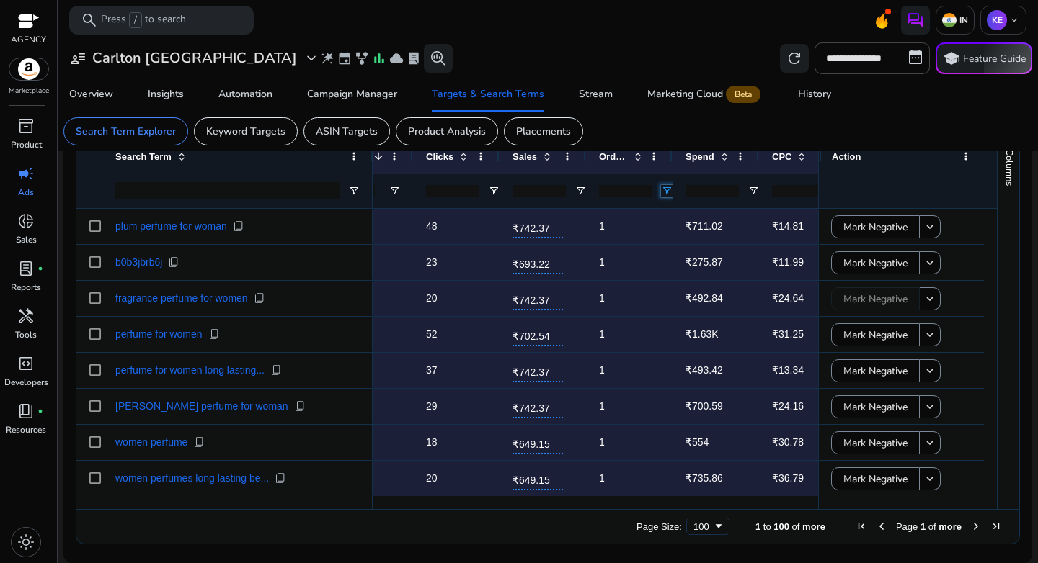
click at [665, 189] on span "Open Filter Menu" at bounding box center [667, 191] width 12 height 12
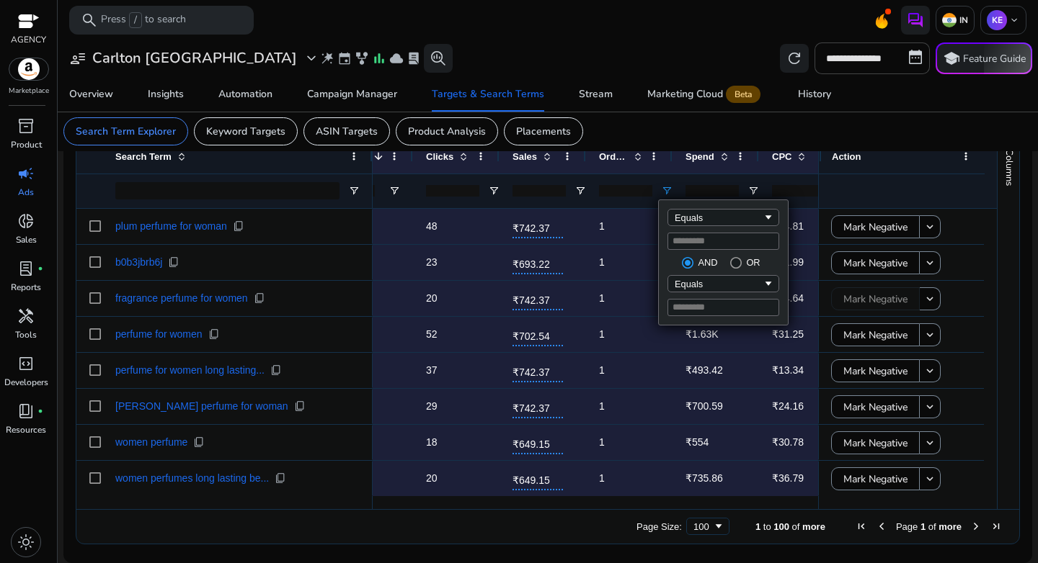
drag, startPoint x: 696, startPoint y: 244, endPoint x: 641, endPoint y: 239, distance: 55.7
click at [641, 239] on div "Drag here to set row groups Drag here to set column labels Primary Attributes M…" at bounding box center [548, 324] width 944 height 441
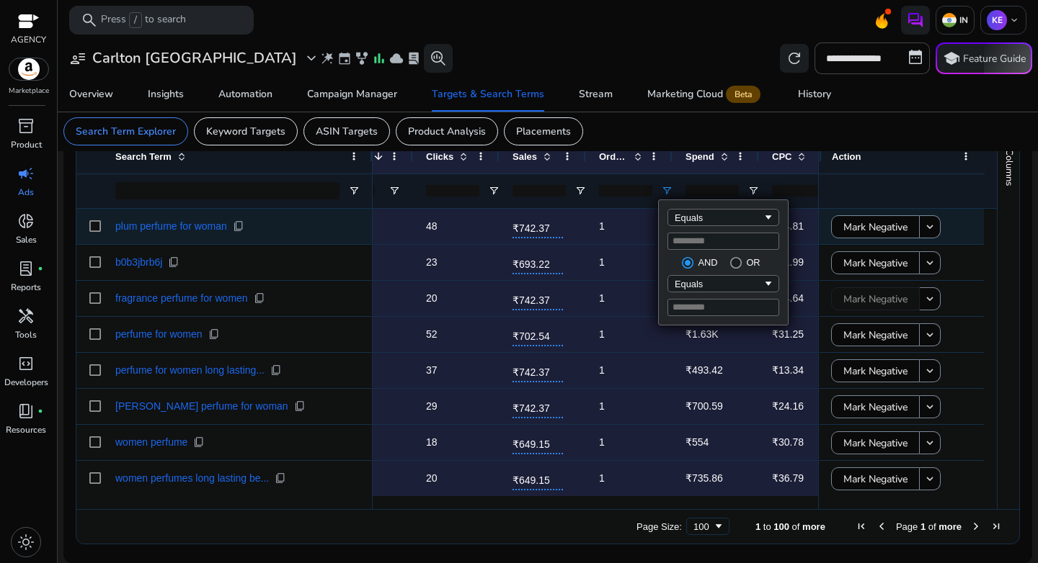
type input "*"
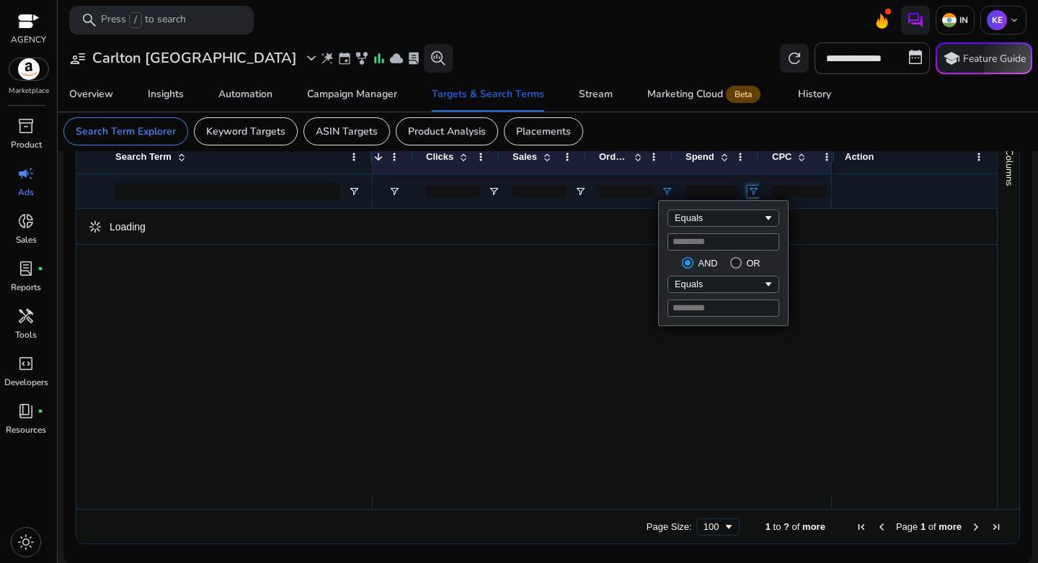
click at [751, 192] on span "Open Filter Menu" at bounding box center [753, 192] width 12 height 12
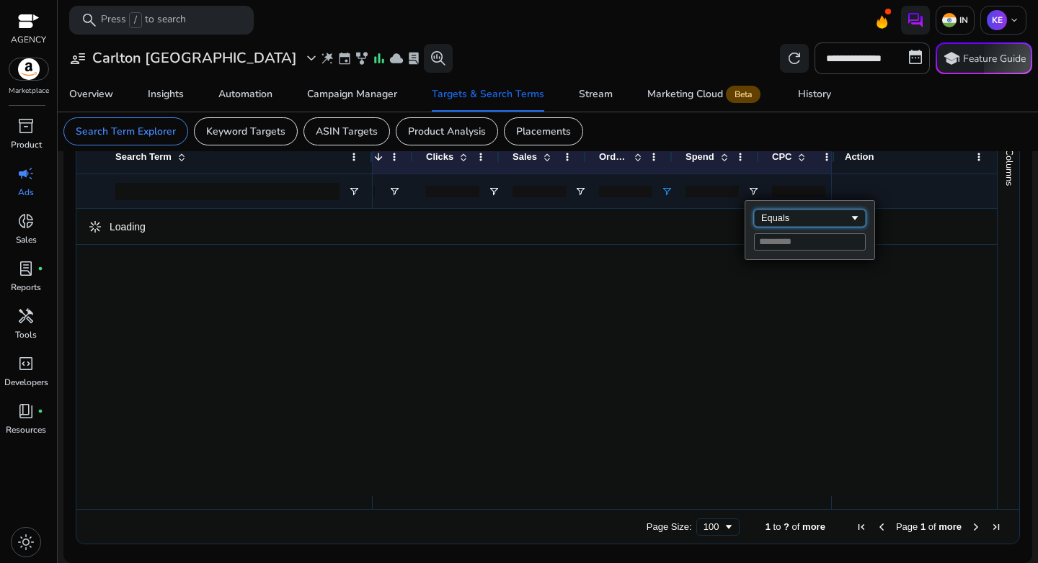
click at [782, 218] on div "Equals" at bounding box center [805, 218] width 88 height 11
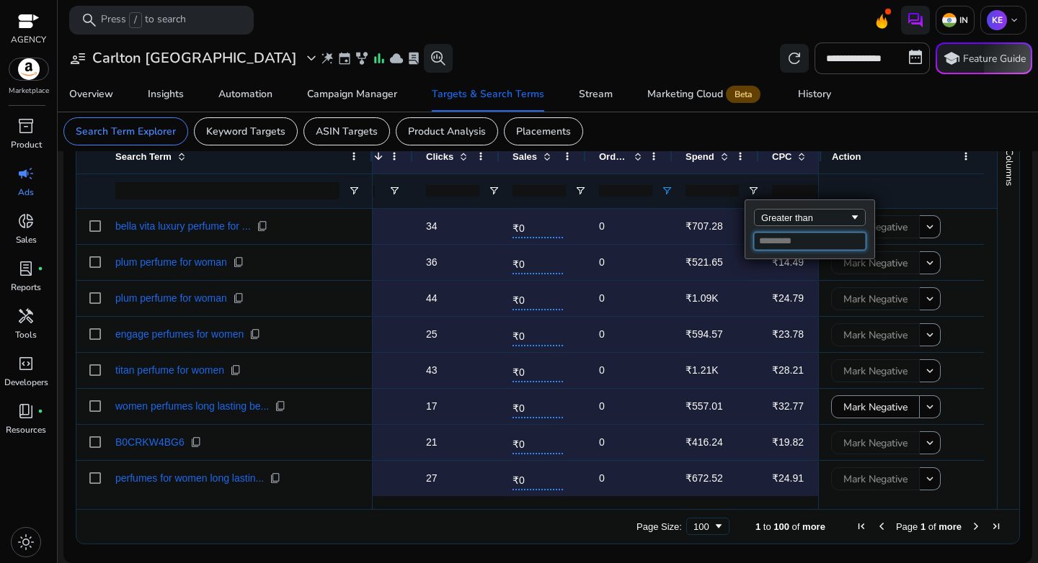
click at [789, 242] on input "Filter Value" at bounding box center [810, 241] width 112 height 17
type input "*"
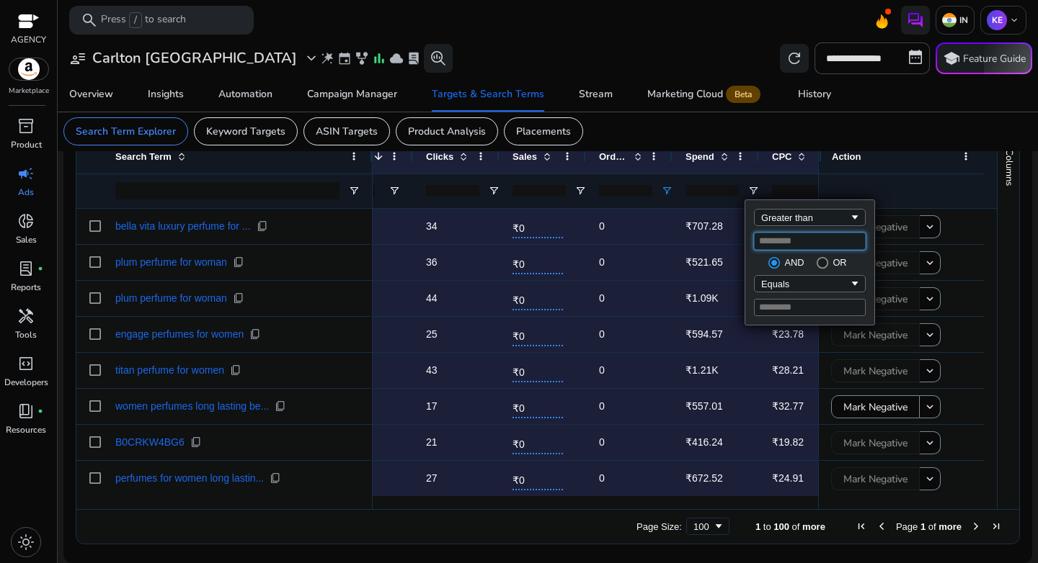
type input "*"
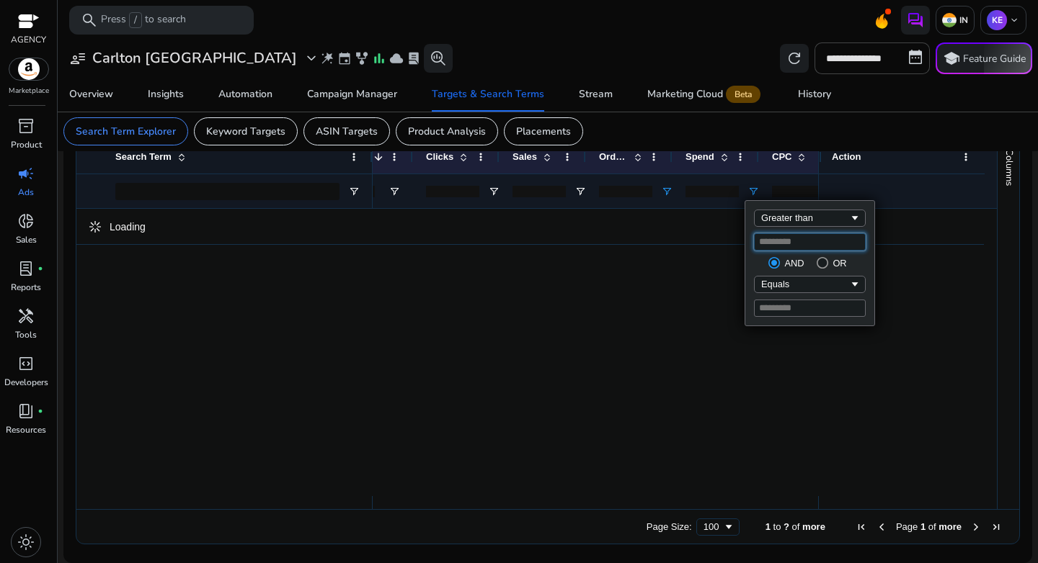
type input "***"
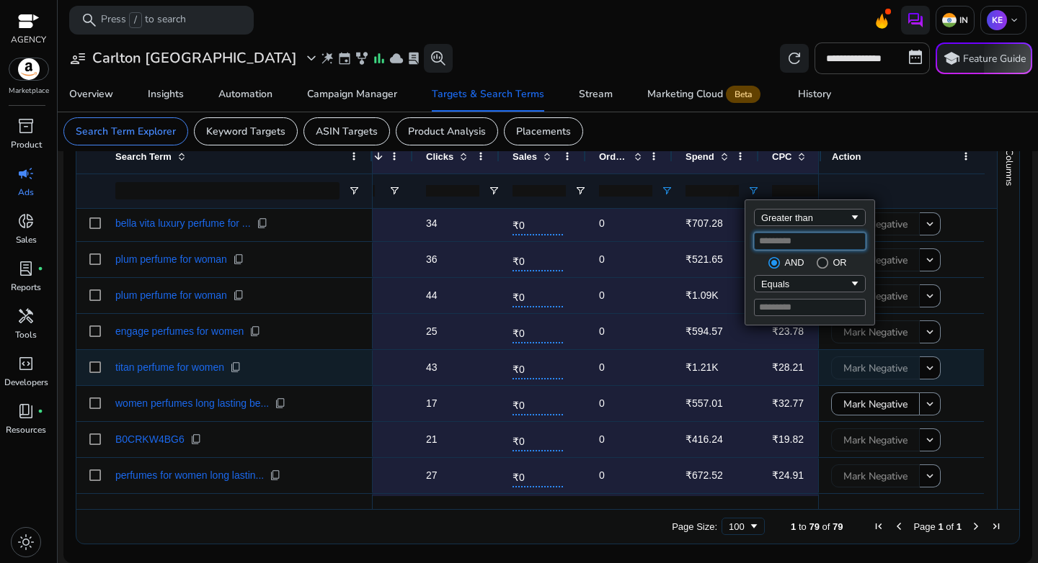
scroll to position [32, 0]
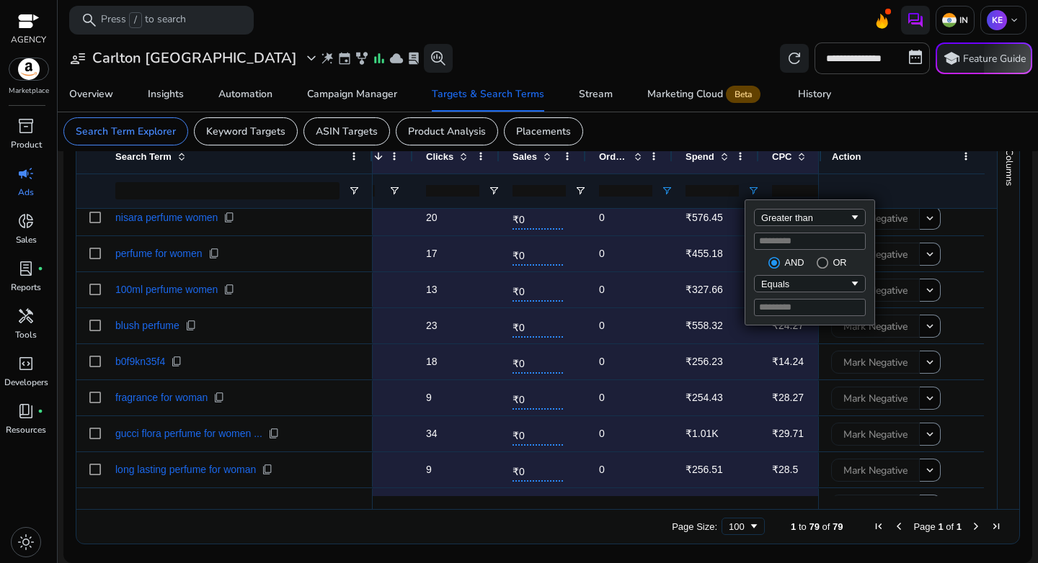
click at [849, 130] on mat-card "Search Term Explorer Keyword Targets ASIN Targets Product Analysis Placements" at bounding box center [547, 132] width 991 height 40
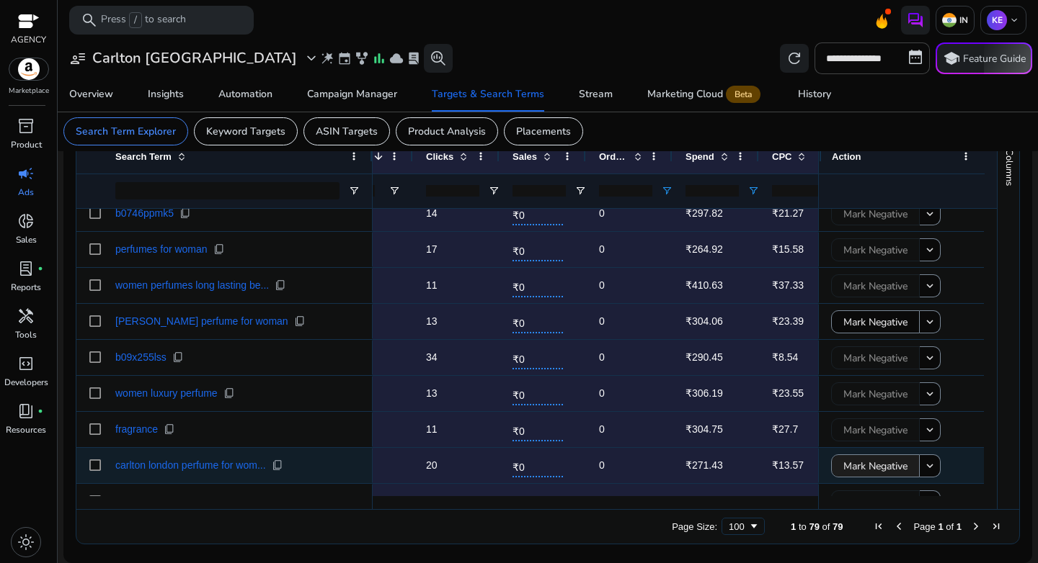
click at [863, 460] on span "Mark Negative" at bounding box center [875, 467] width 64 height 30
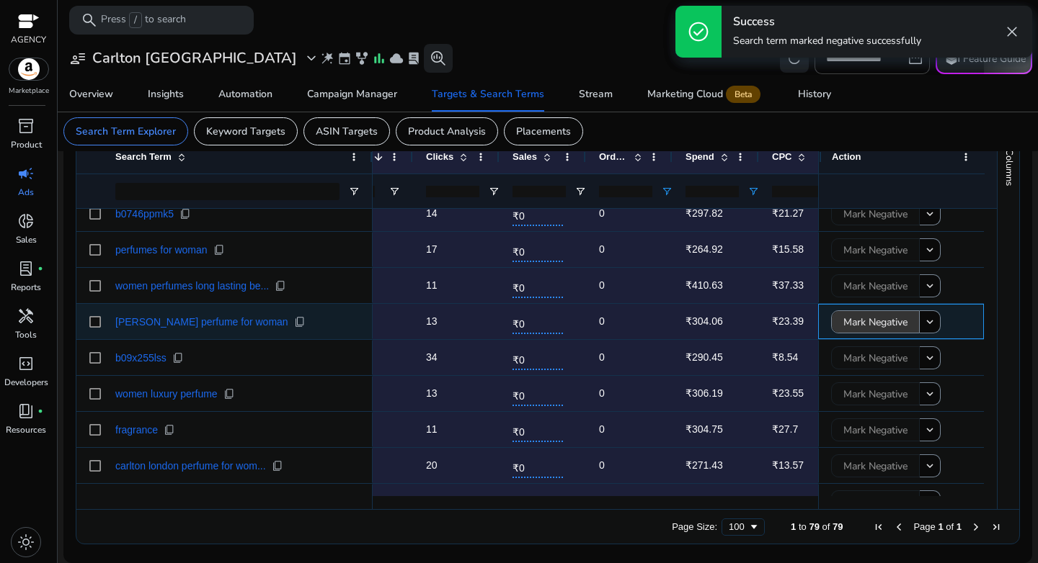
click at [873, 321] on span "Mark Negative" at bounding box center [875, 323] width 64 height 30
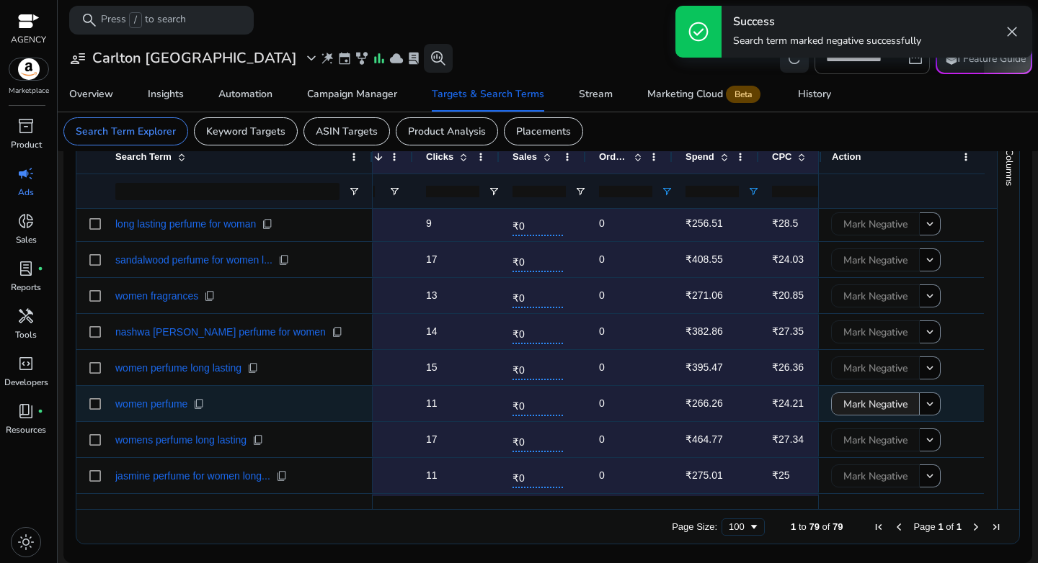
click at [868, 396] on span "Mark Negative" at bounding box center [875, 405] width 64 height 30
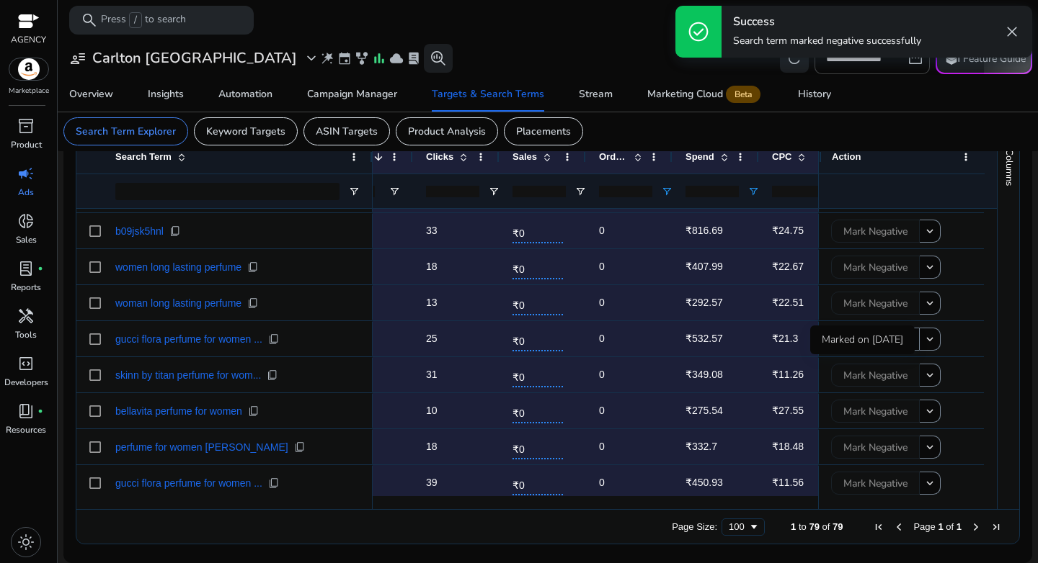
click at [868, 345] on div "Marked on [DATE]" at bounding box center [862, 340] width 104 height 29
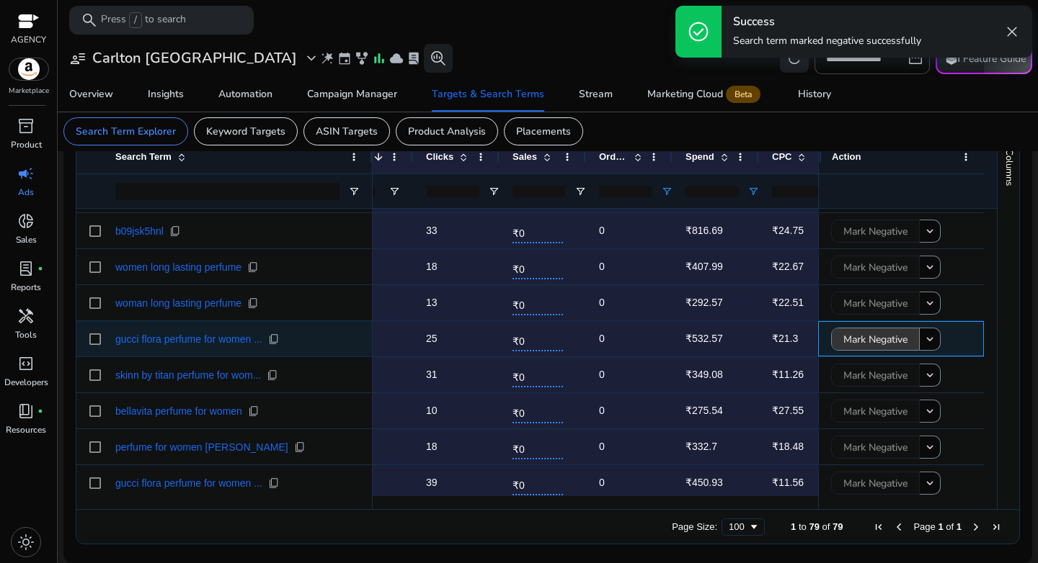
click at [862, 339] on span "Mark Negative" at bounding box center [875, 340] width 64 height 30
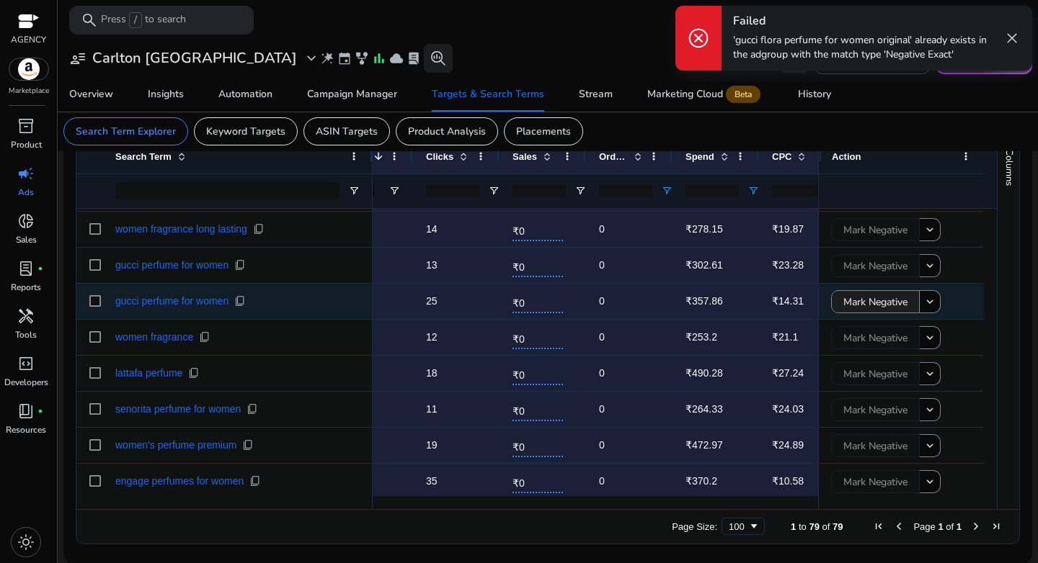
click at [891, 301] on span "Mark Negative" at bounding box center [875, 302] width 64 height 30
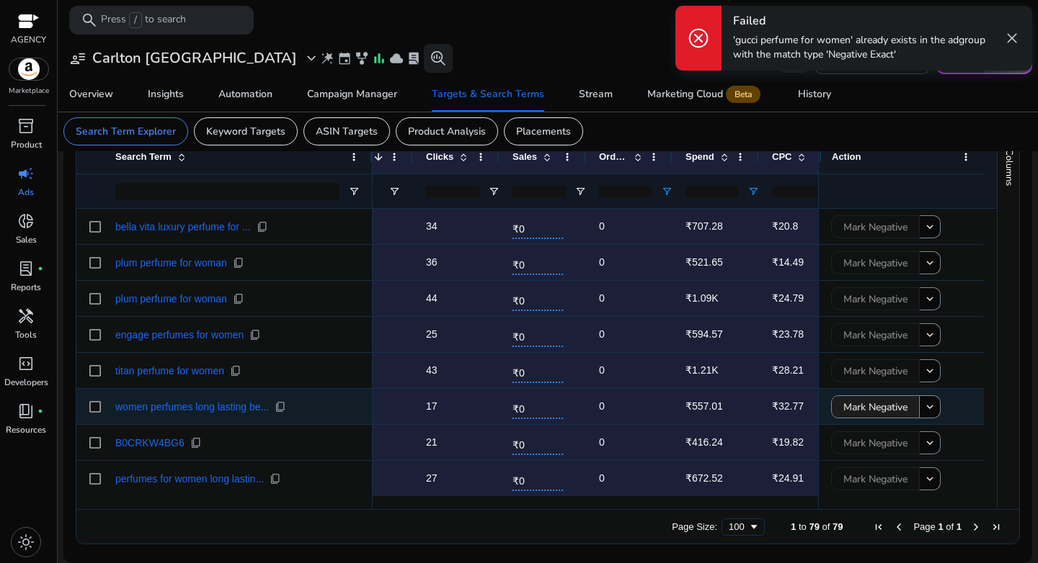
click at [869, 401] on span "Mark Negative" at bounding box center [875, 408] width 64 height 30
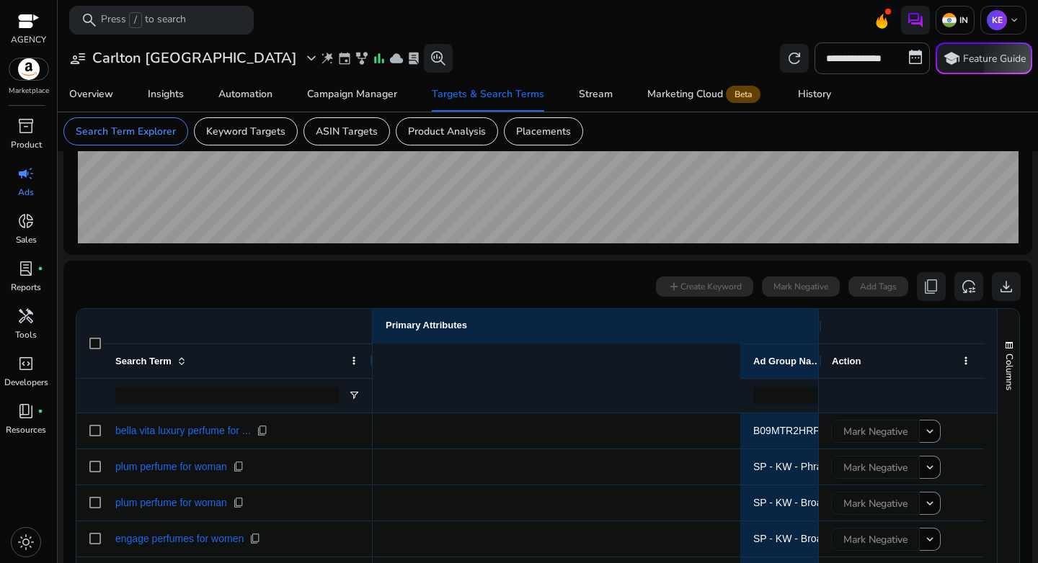
scroll to position [0, 584]
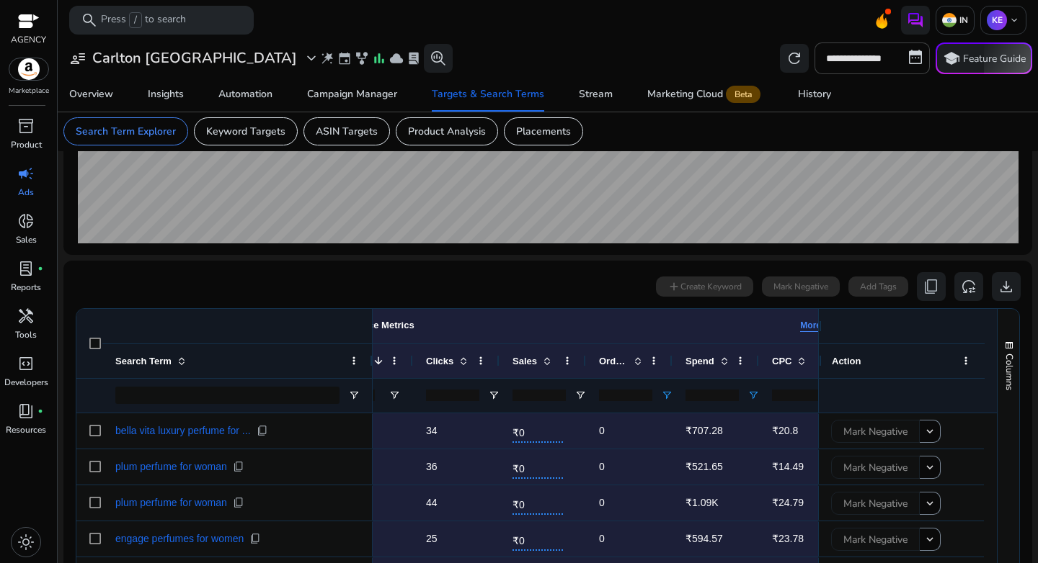
drag, startPoint x: 721, startPoint y: 396, endPoint x: 650, endPoint y: 393, distance: 70.6
click at [650, 393] on div "All * ***" at bounding box center [448, 395] width 1319 height 35
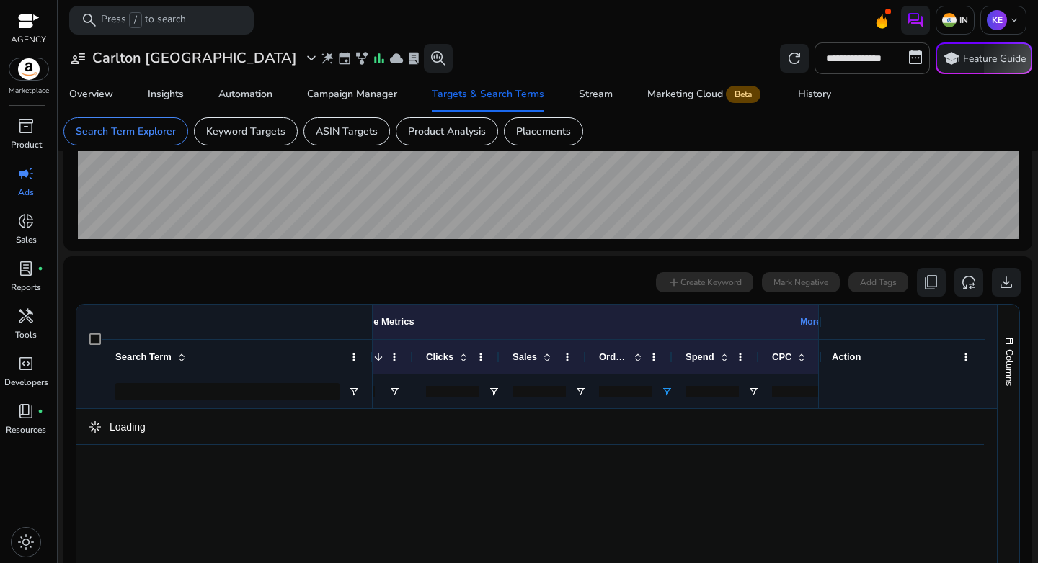
scroll to position [307, 0]
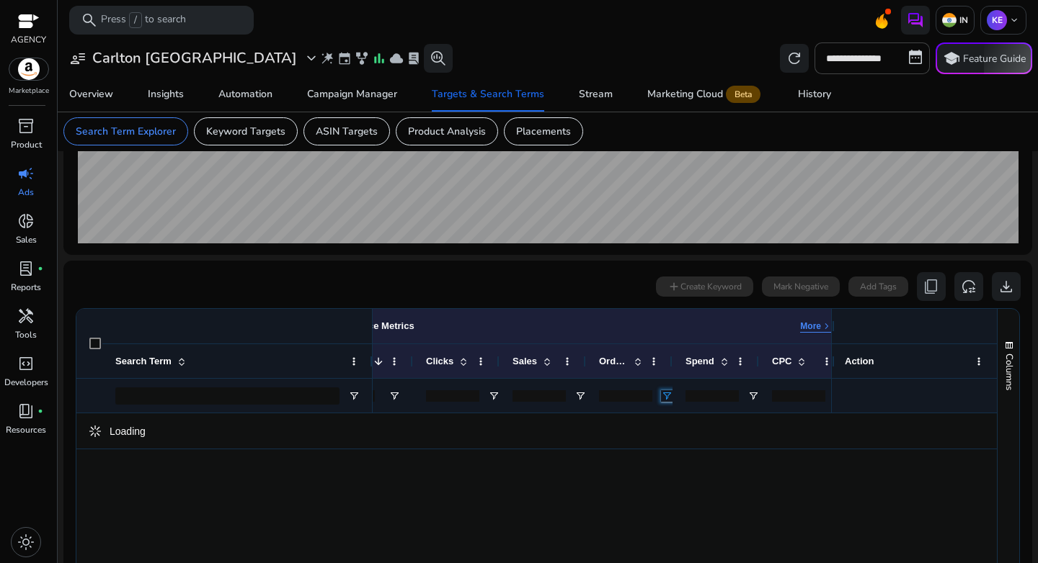
click at [667, 397] on span "Open Filter Menu" at bounding box center [667, 397] width 12 height 12
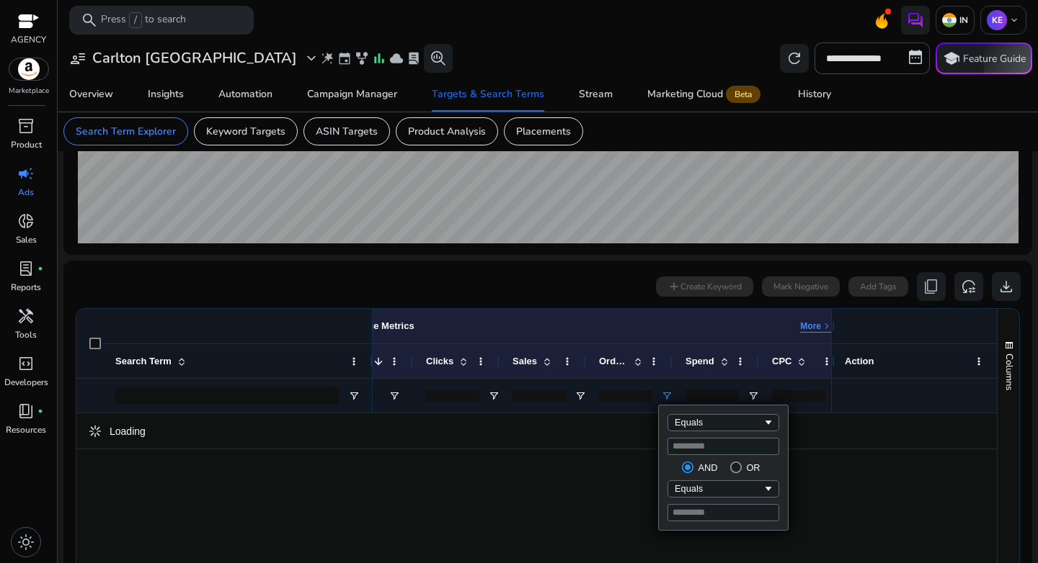
drag, startPoint x: 695, startPoint y: 450, endPoint x: 651, endPoint y: 447, distance: 44.8
click at [651, 447] on div "Drag here to set row groups Drag here to set column labels Primary Attributes M…" at bounding box center [548, 528] width 944 height 441
type input "*"
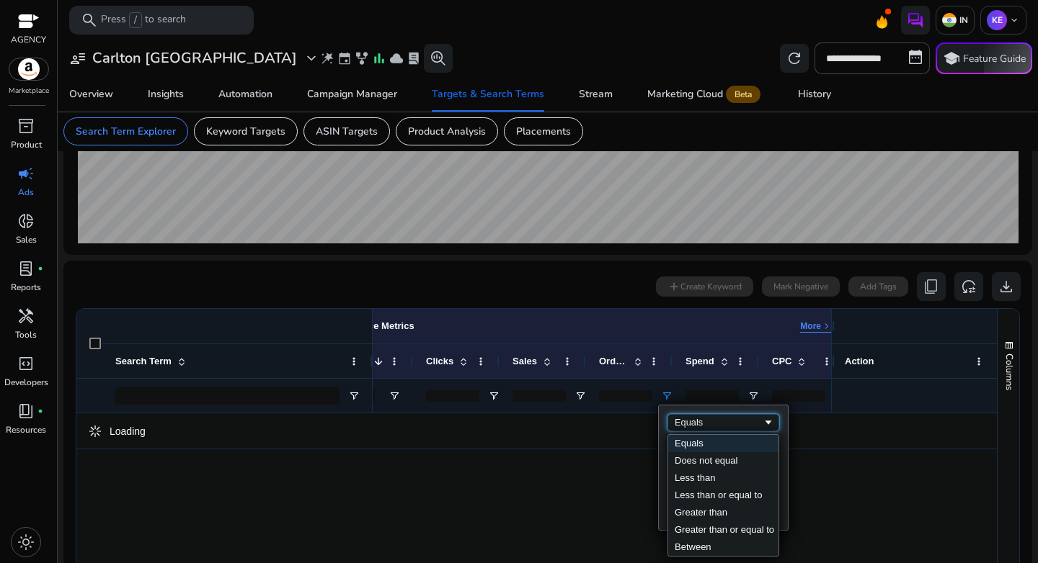
click at [746, 430] on div "Equals" at bounding box center [723, 422] width 112 height 17
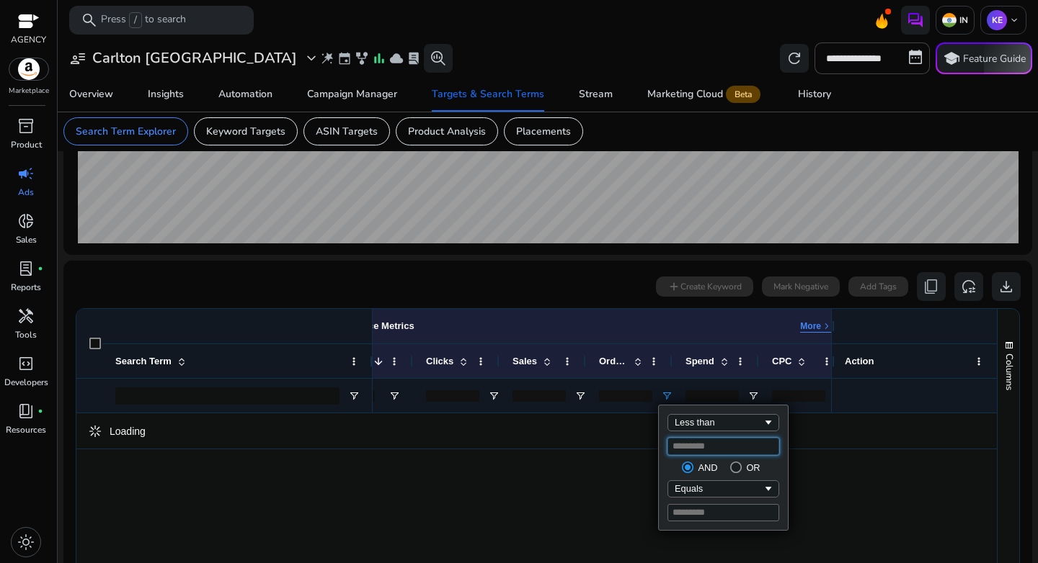
scroll to position [311, 0]
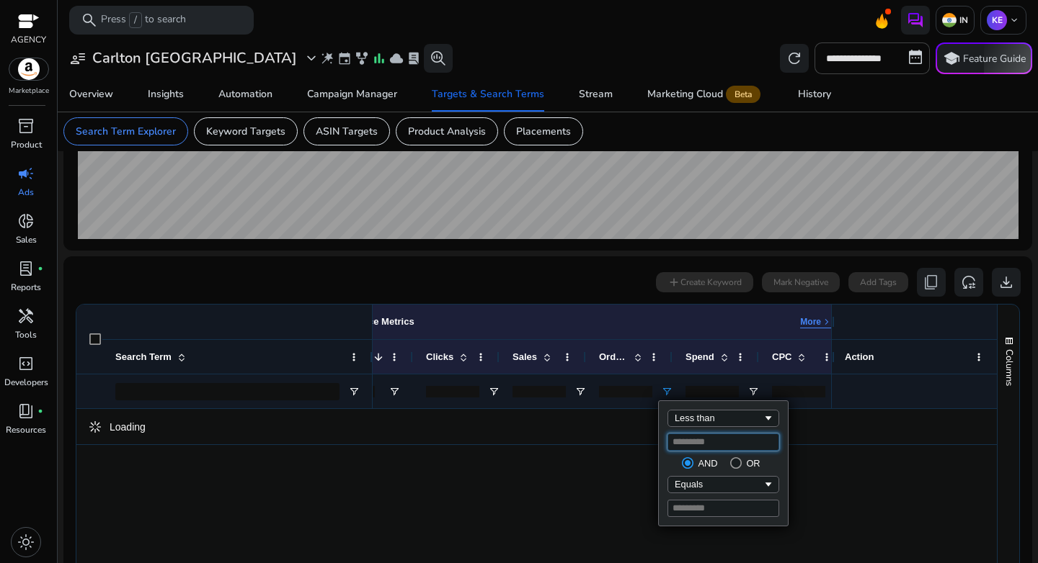
drag, startPoint x: 703, startPoint y: 443, endPoint x: 624, endPoint y: 440, distance: 78.6
click at [625, 440] on div "Drag here to set row groups Drag here to set column labels Primary Attributes M…" at bounding box center [548, 524] width 944 height 441
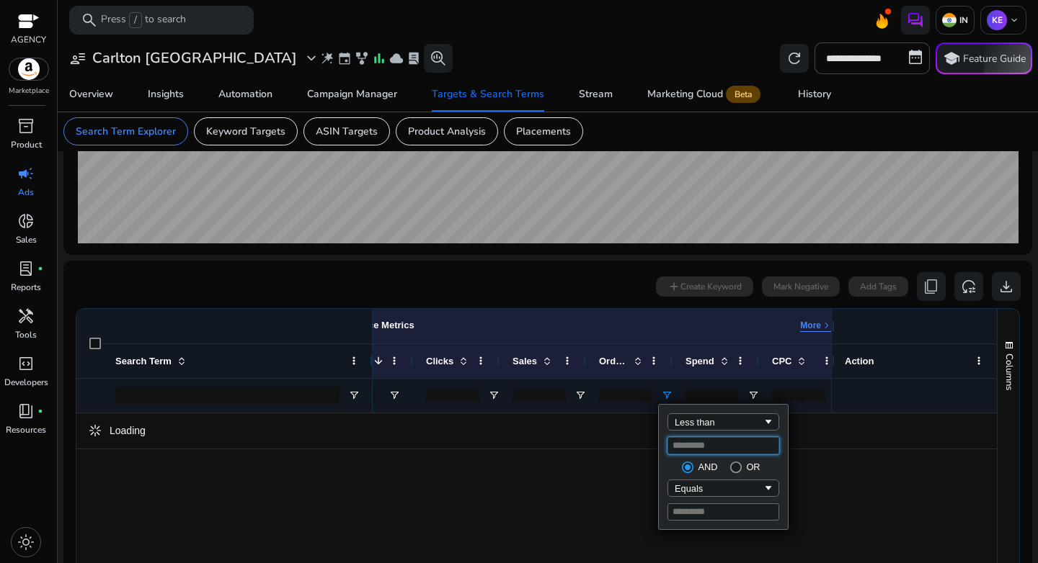
type input "*"
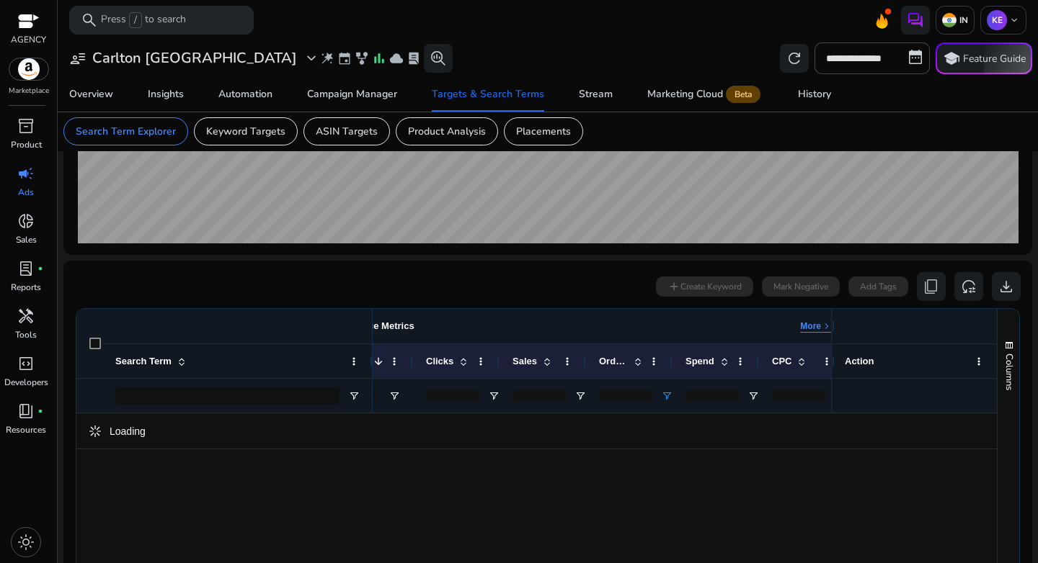
click at [527, 321] on div "Performance Metrics More keyboard_arrow_right" at bounding box center [576, 327] width 511 height 12
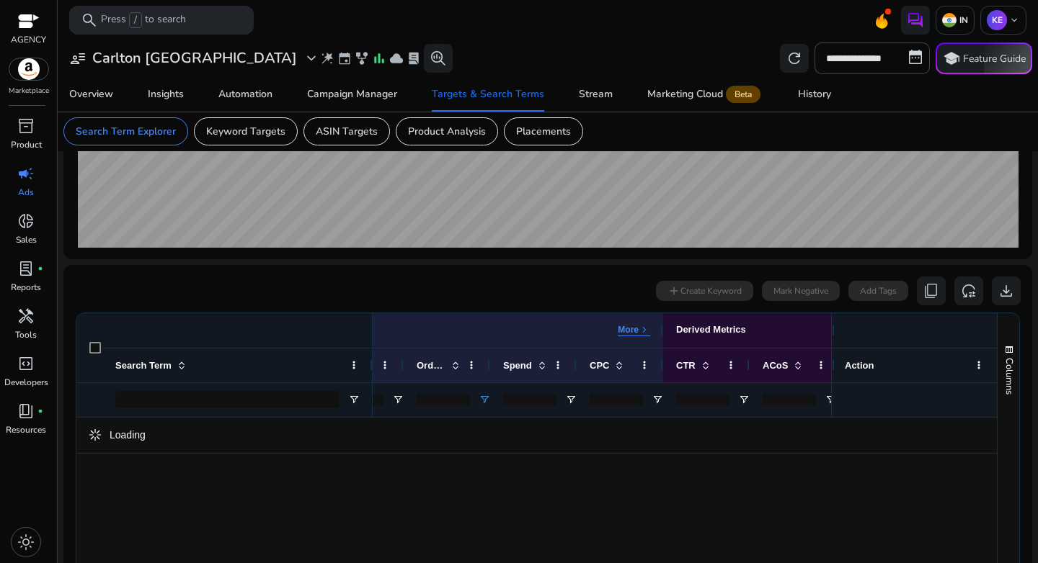
scroll to position [311, 0]
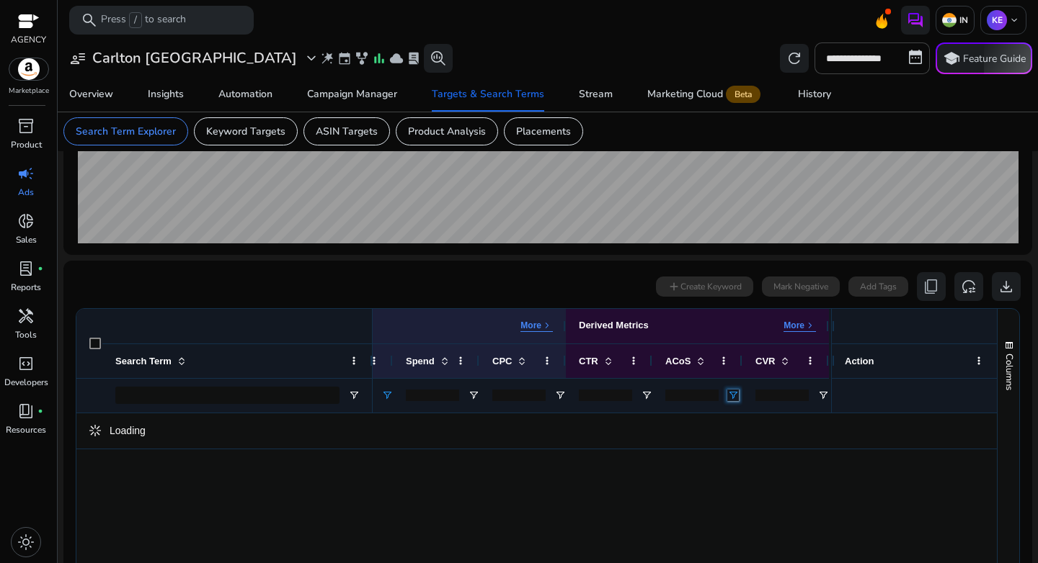
click at [733, 390] on span "Open Filter Menu" at bounding box center [733, 396] width 12 height 12
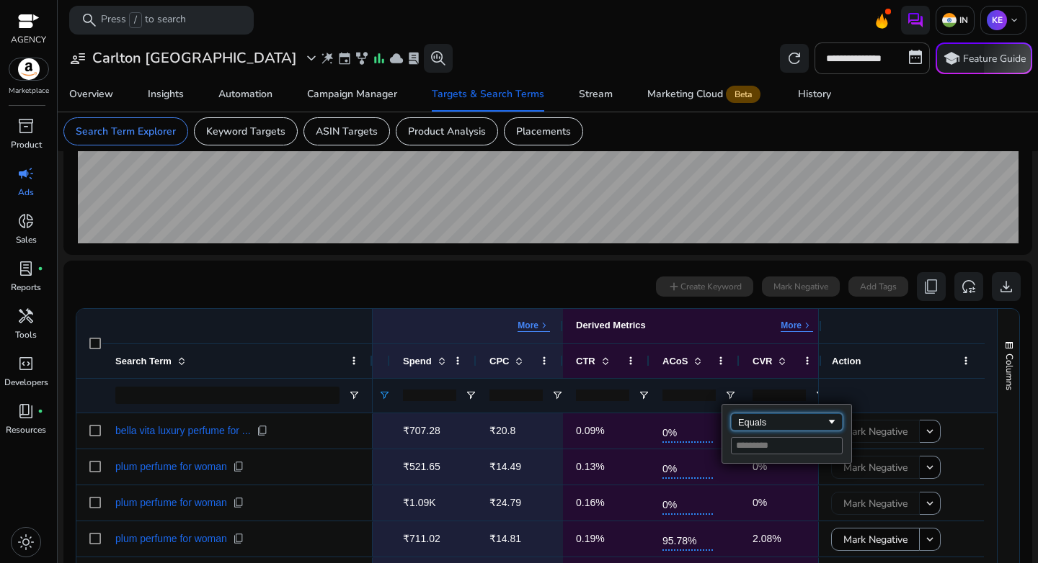
click at [755, 426] on div "Equals" at bounding box center [782, 422] width 88 height 11
click at [763, 440] on input "Filter Value" at bounding box center [787, 445] width 112 height 17
type input "*"
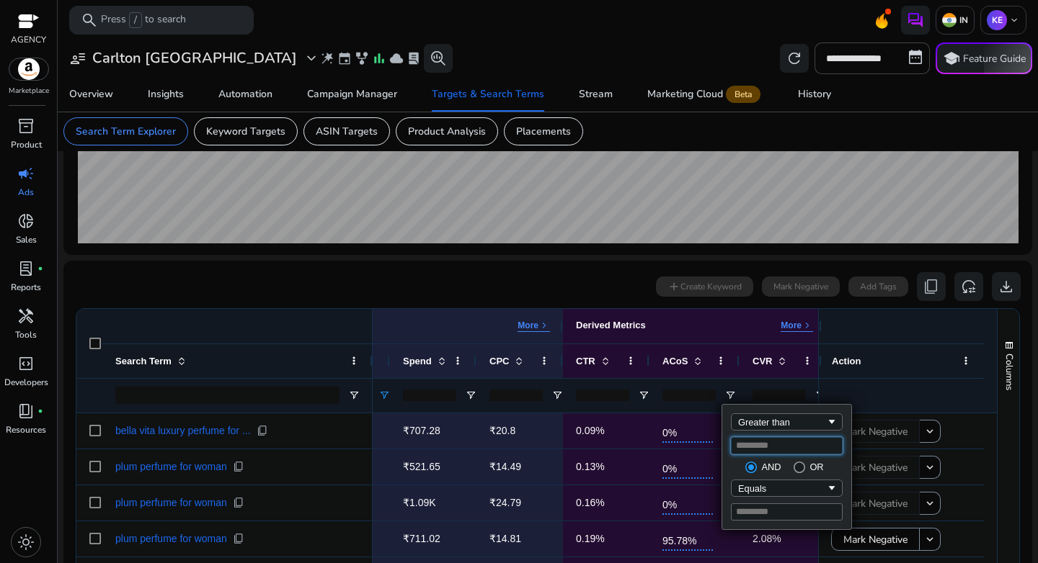
type input "*"
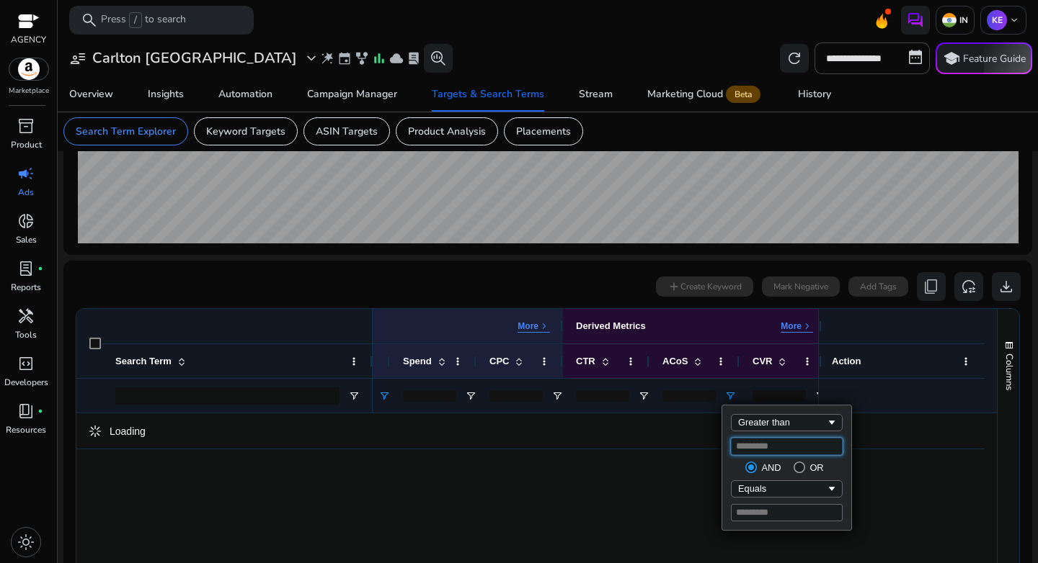
type input "**"
click at [499, 298] on div "0 search terms selected add Create Keyword Mark Negative Add Tags content_copy …" at bounding box center [547, 286] width 945 height 29
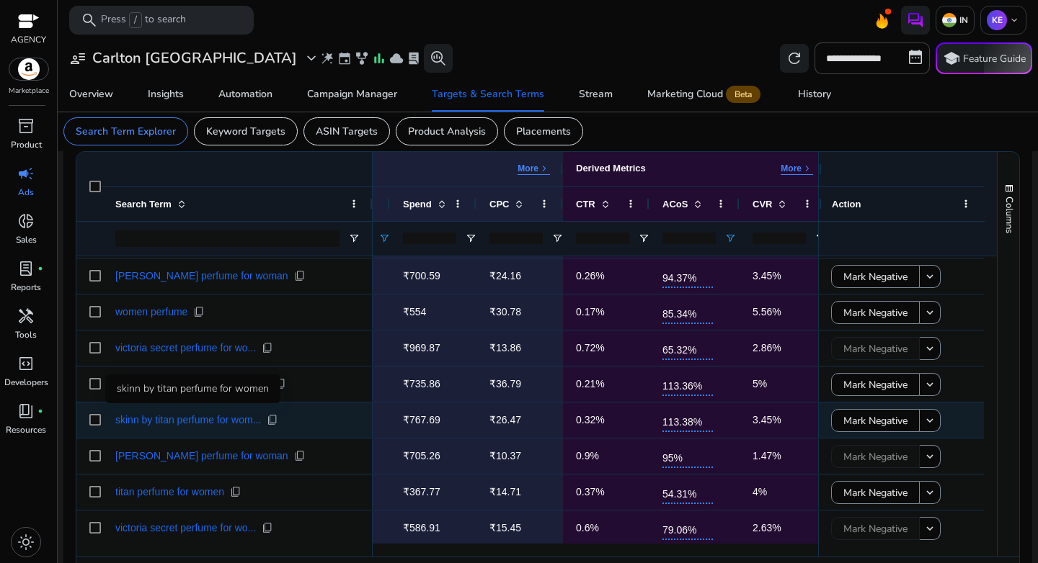
scroll to position [0, 0]
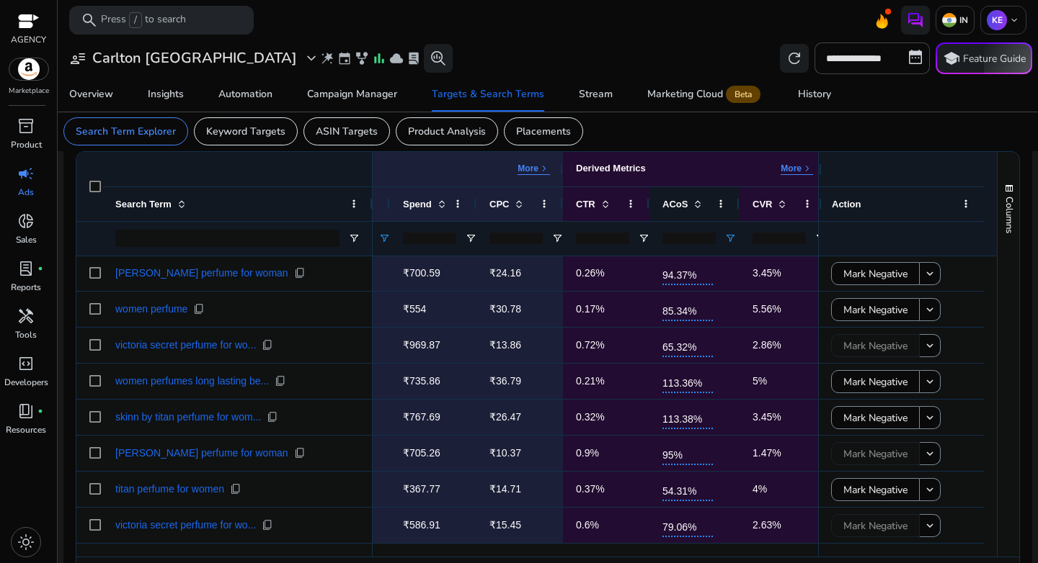
click at [697, 212] on div "ACoS" at bounding box center [686, 204] width 48 height 27
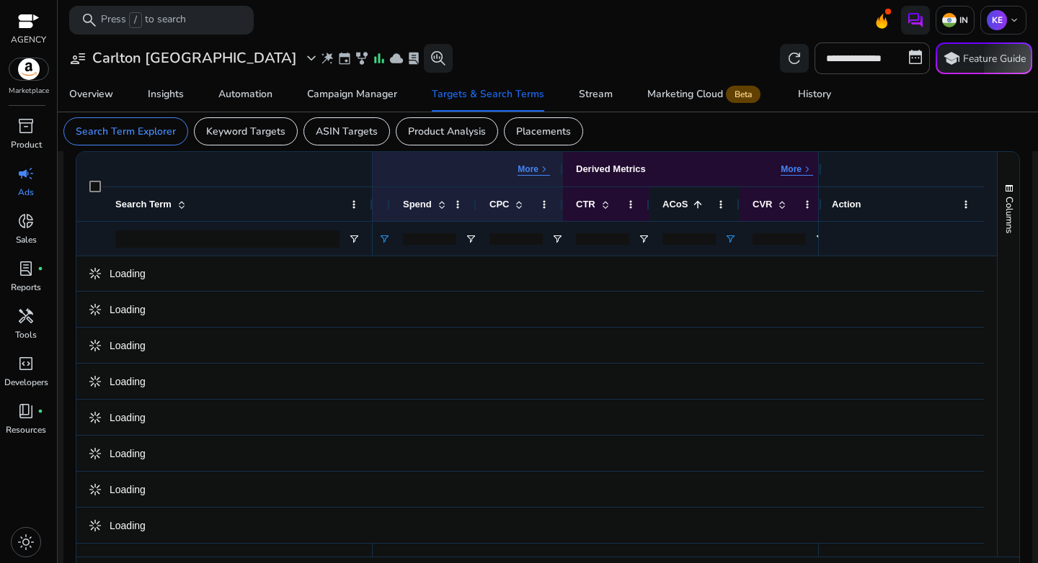
click at [697, 212] on div "ACoS 1" at bounding box center [686, 204] width 48 height 27
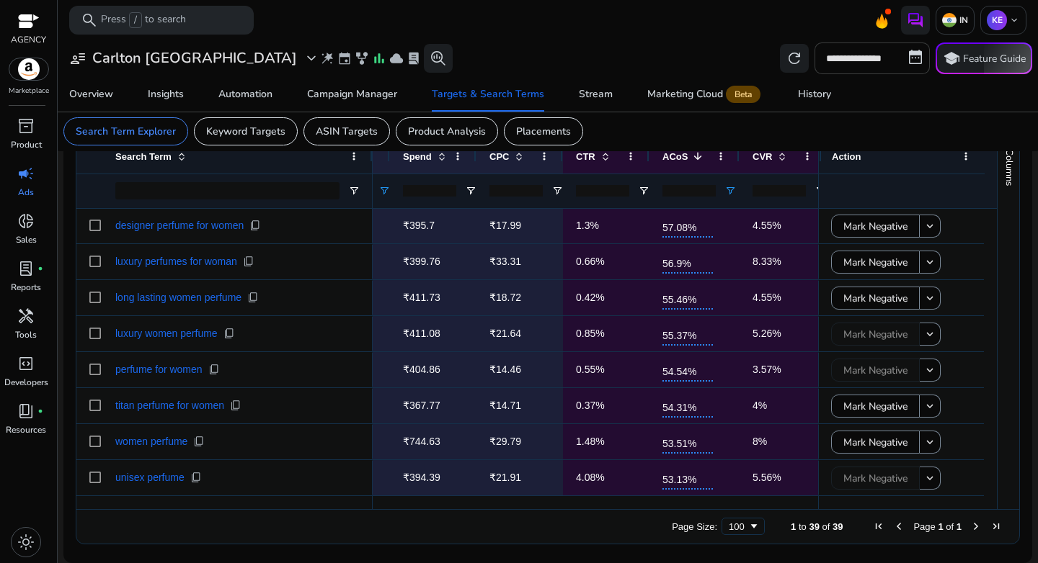
click at [850, 47] on input "**********" at bounding box center [871, 59] width 115 height 32
select select "*"
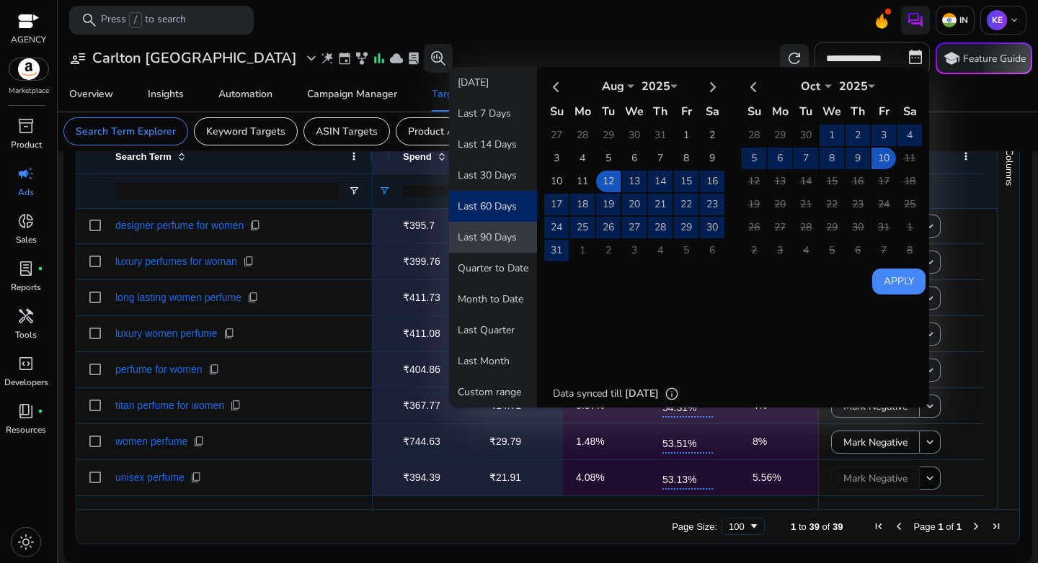
click at [486, 233] on button "Last 90 Days" at bounding box center [493, 237] width 88 height 31
type input "**********"
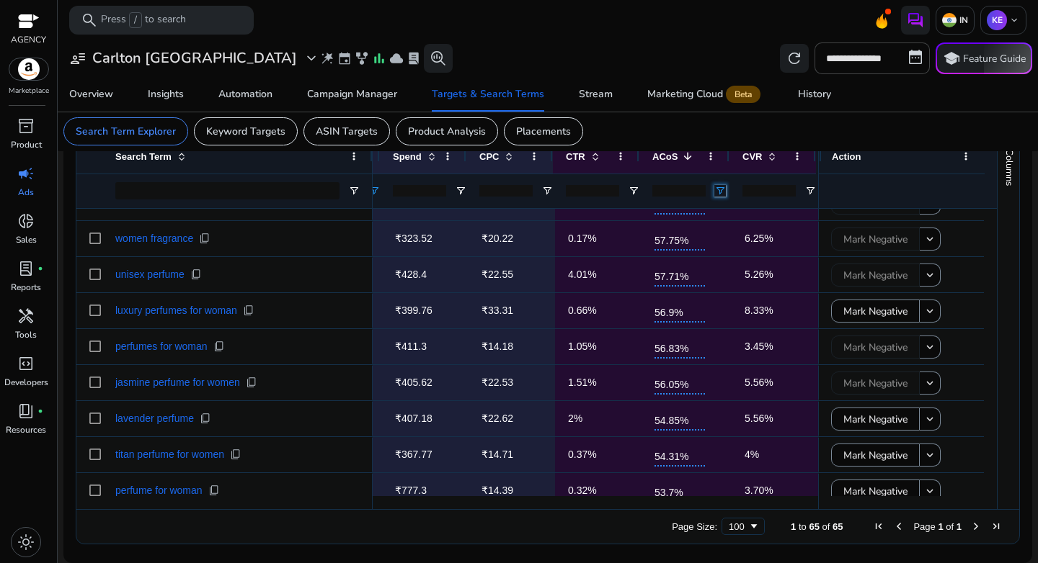
click at [722, 195] on span "Open Filter Menu" at bounding box center [720, 191] width 12 height 12
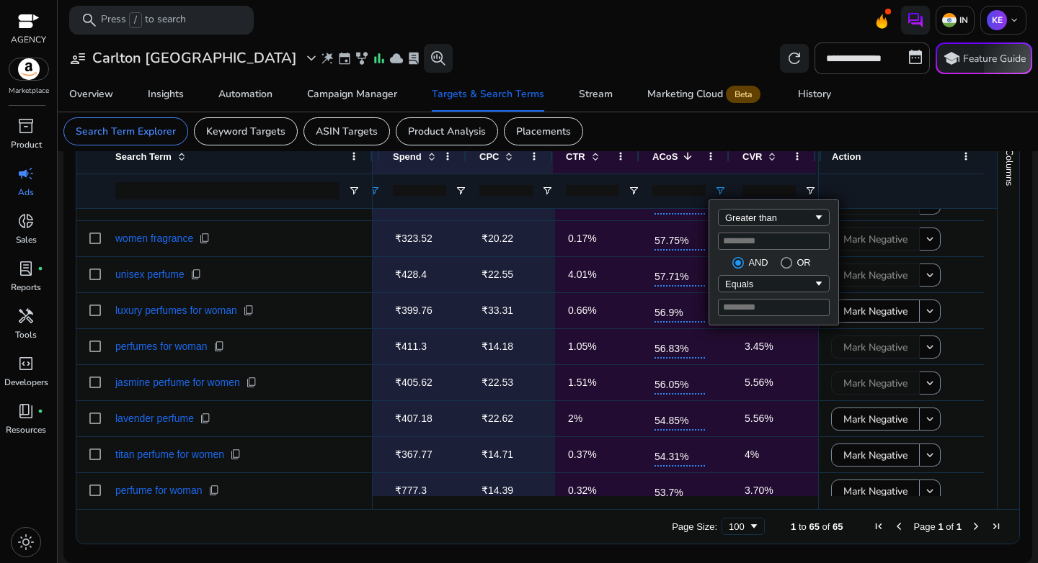
drag, startPoint x: 740, startPoint y: 241, endPoint x: 705, endPoint y: 233, distance: 35.3
click at [705, 233] on div "Drag here to set row groups Drag here to set column labels Primary Attributes M…" at bounding box center [548, 324] width 944 height 441
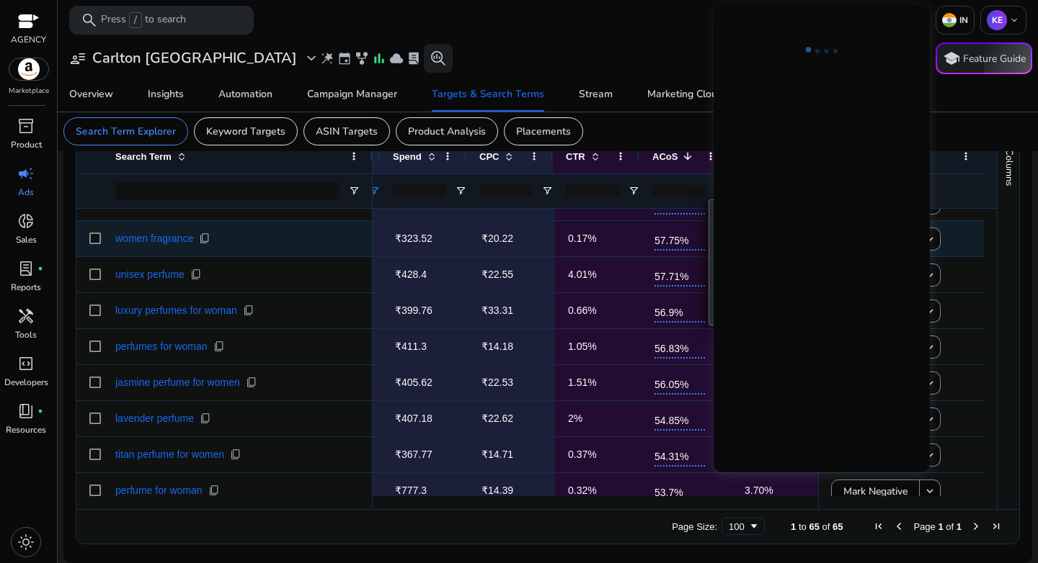
type input "*"
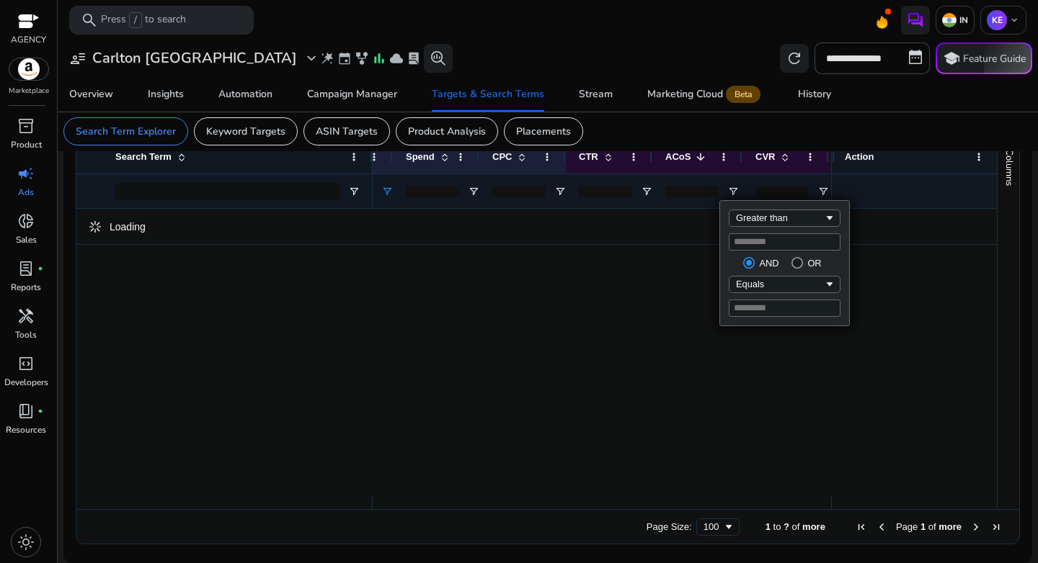
type input "**"
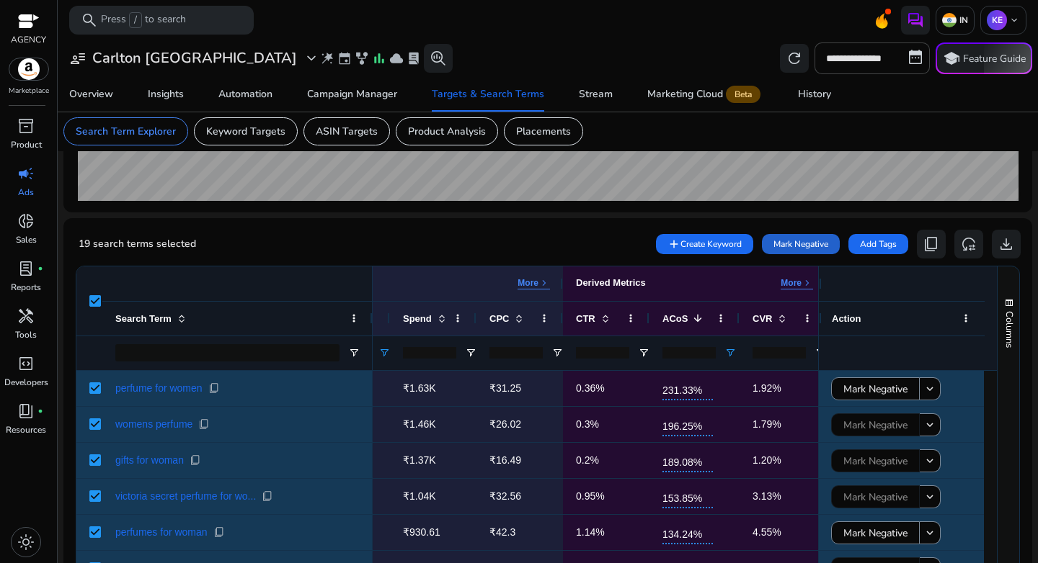
click at [801, 244] on span "Mark Negative" at bounding box center [800, 244] width 55 height 13
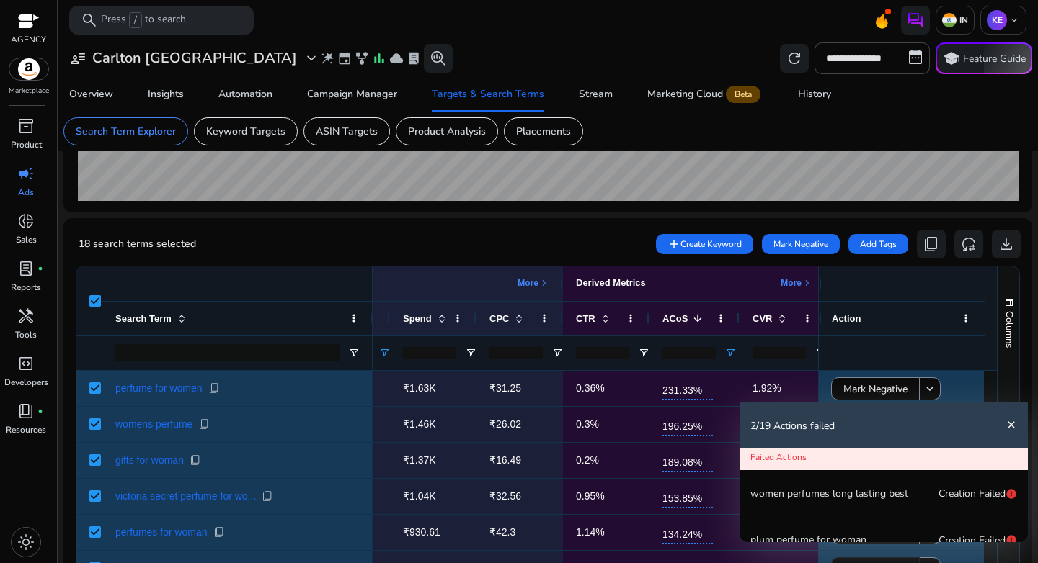
click at [1012, 423] on mat-icon "close" at bounding box center [1011, 425] width 12 height 12
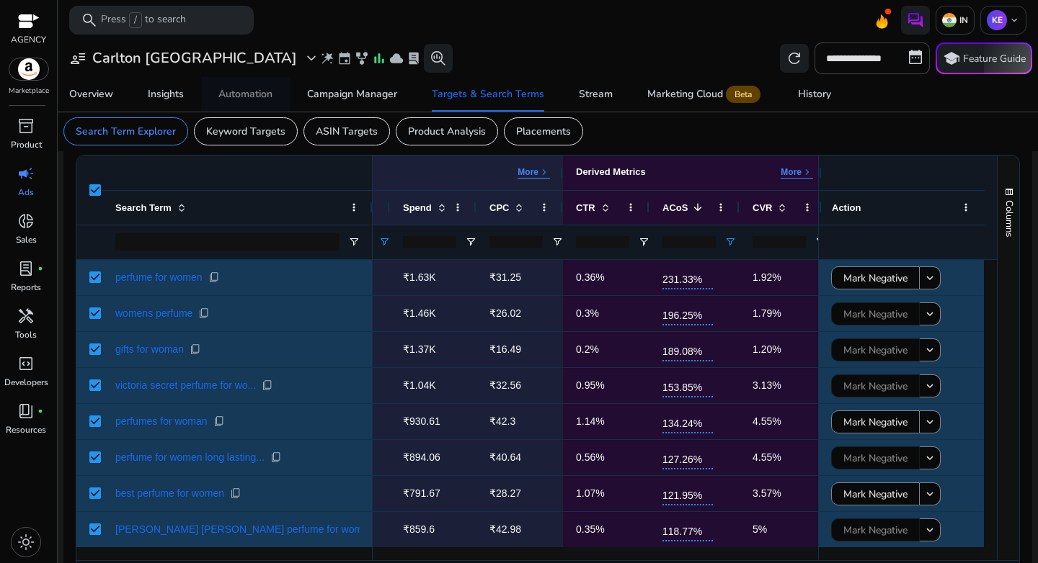
click at [237, 92] on div "Automation" at bounding box center [245, 94] width 54 height 10
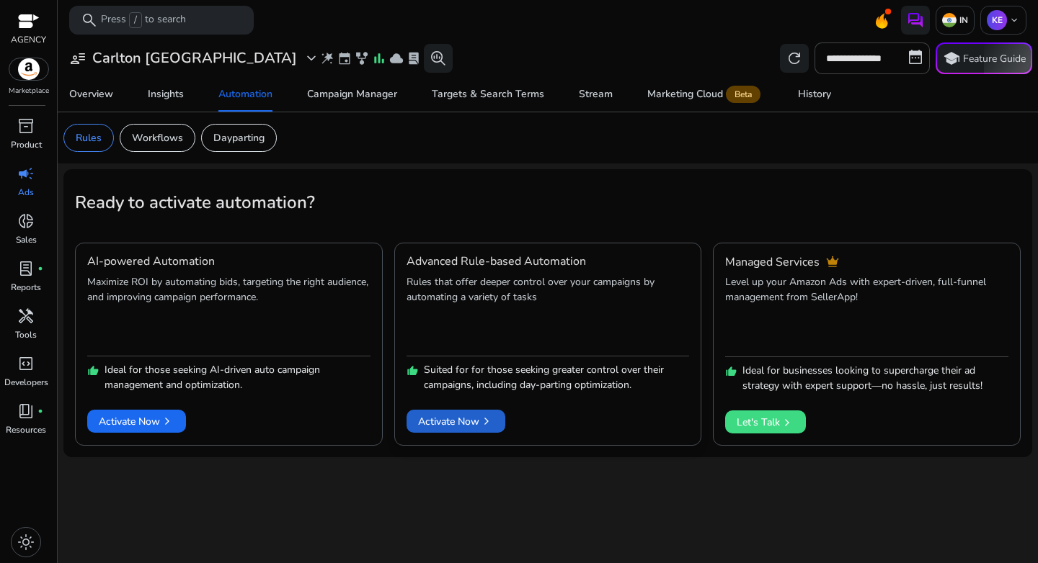
click at [447, 424] on span "Activate Now chevron_right" at bounding box center [456, 421] width 76 height 15
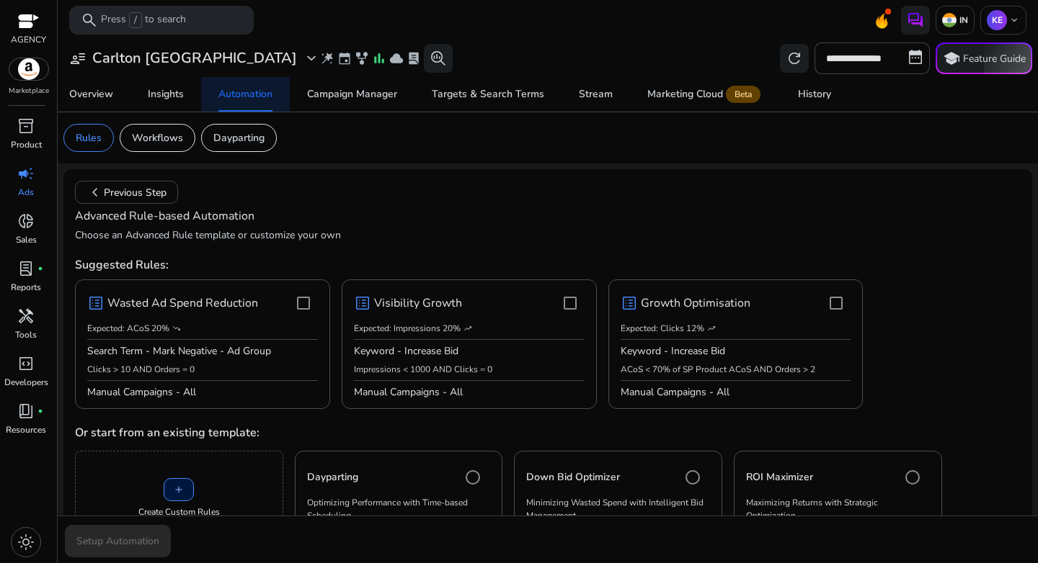
click at [243, 99] on div "Automation" at bounding box center [245, 94] width 54 height 10
click at [118, 187] on span "chevron_left Previous Step" at bounding box center [126, 192] width 80 height 17
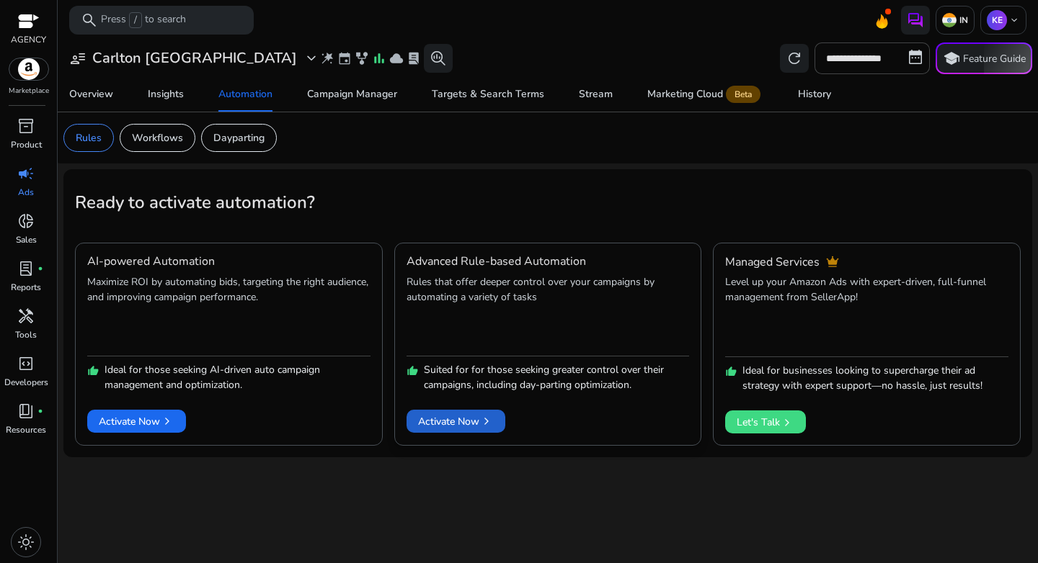
click at [458, 432] on span at bounding box center [455, 421] width 99 height 35
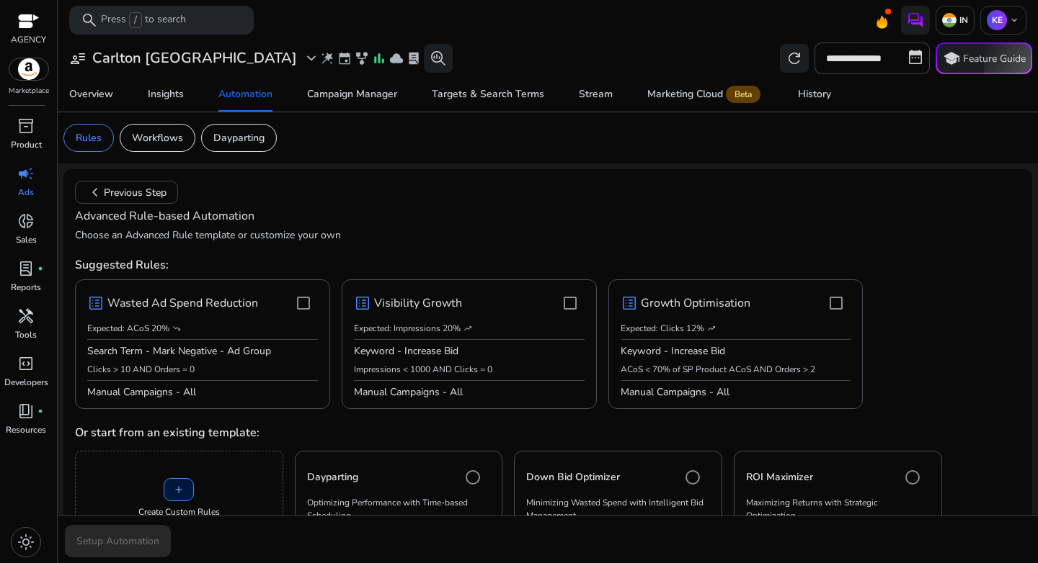
scroll to position [269, 0]
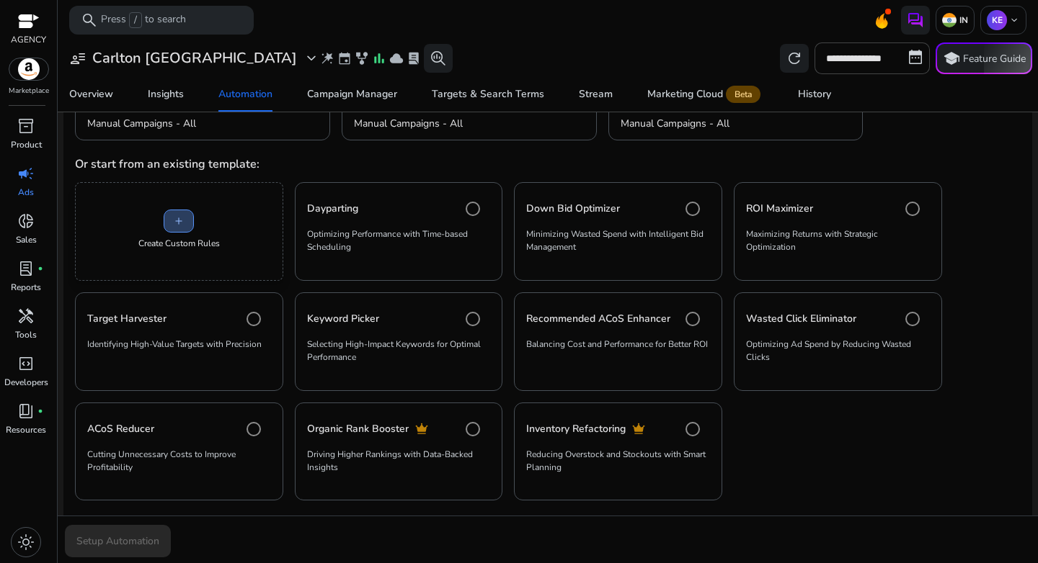
click at [187, 210] on span at bounding box center [178, 221] width 29 height 35
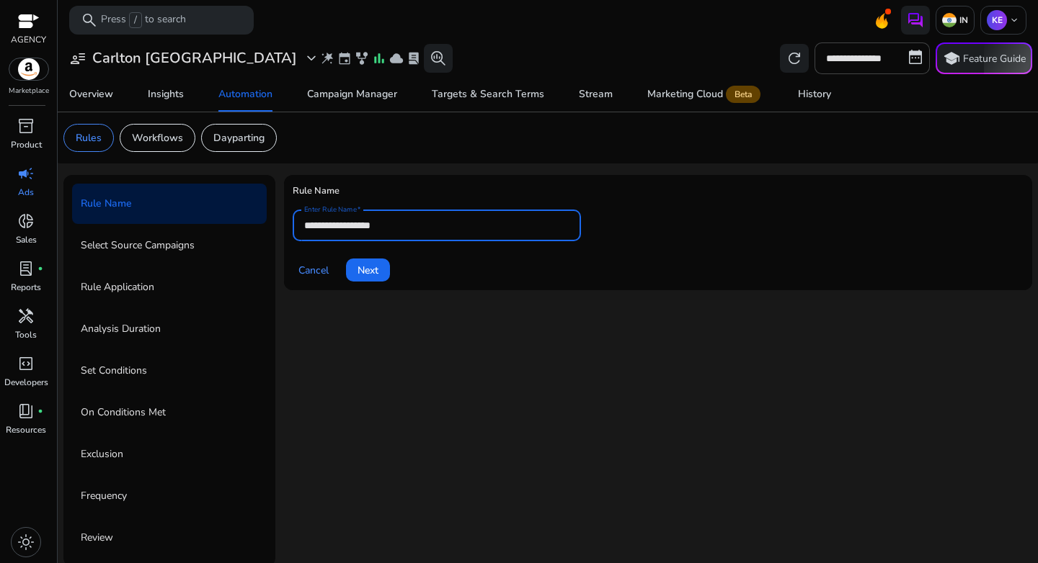
drag, startPoint x: 365, startPoint y: 227, endPoint x: 259, endPoint y: 225, distance: 105.2
click at [259, 225] on div "**********" at bounding box center [547, 371] width 968 height 392
paste input "**********"
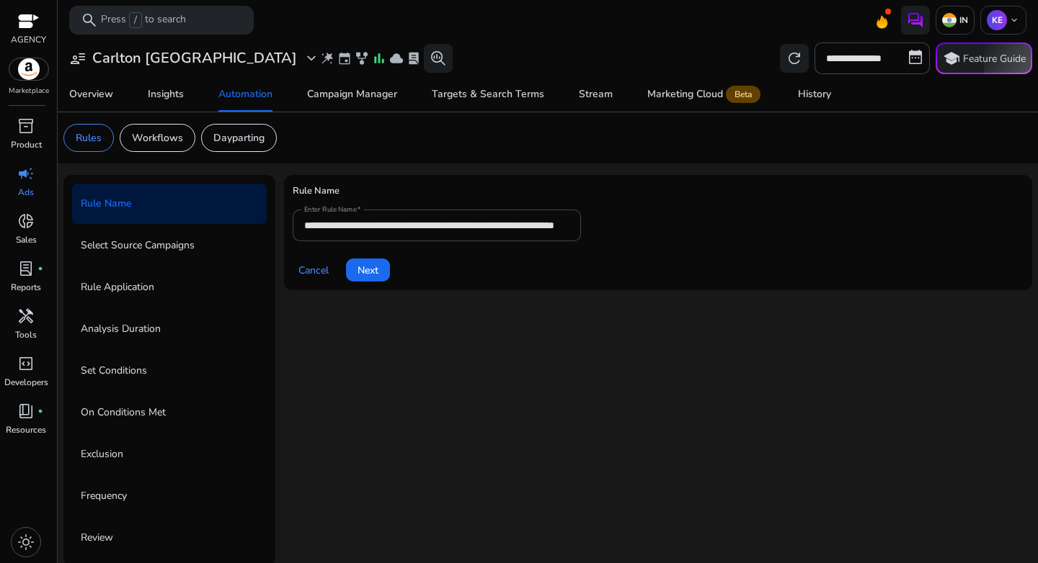
drag, startPoint x: 449, startPoint y: 278, endPoint x: 442, endPoint y: 280, distance: 7.5
click at [450, 279] on div "Cancel Next" at bounding box center [658, 264] width 731 height 35
click at [525, 231] on input "**********" at bounding box center [436, 226] width 265 height 16
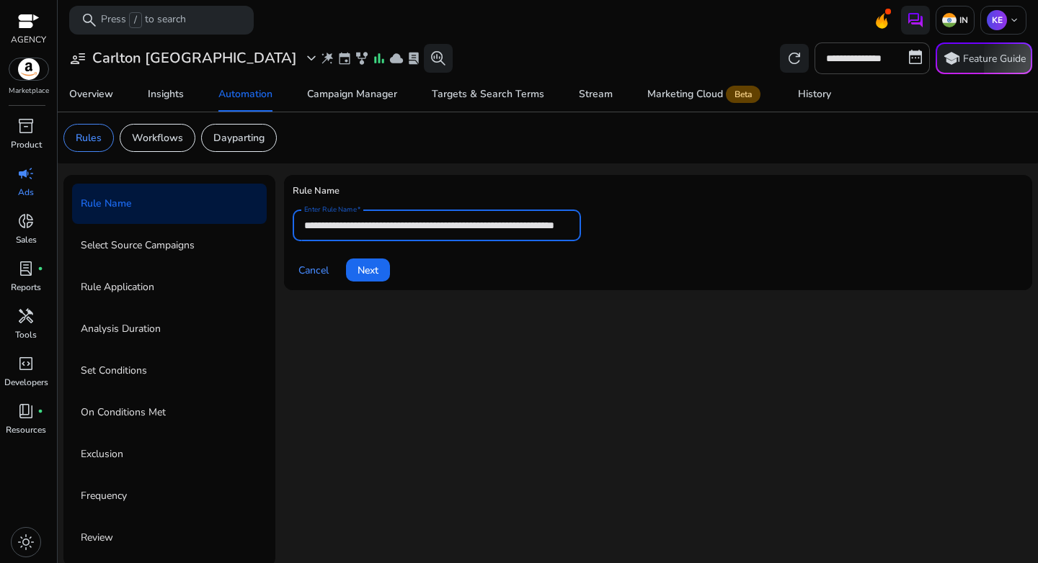
scroll to position [0, 73]
type input "**********"
click at [385, 275] on span at bounding box center [368, 270] width 44 height 35
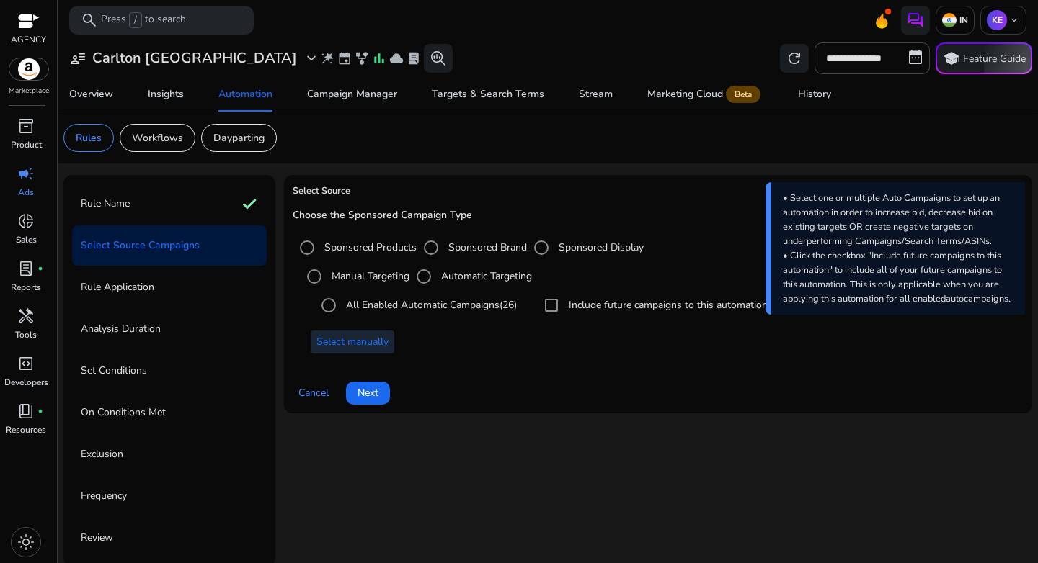
click at [358, 344] on span "Select manually" at bounding box center [352, 341] width 72 height 15
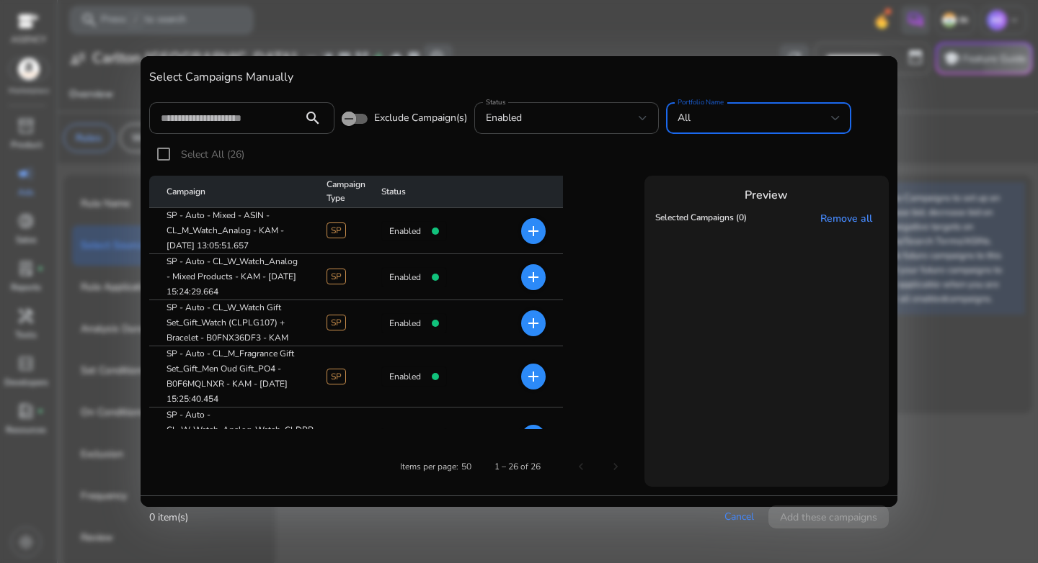
click at [743, 121] on div "All" at bounding box center [753, 118] width 153 height 16
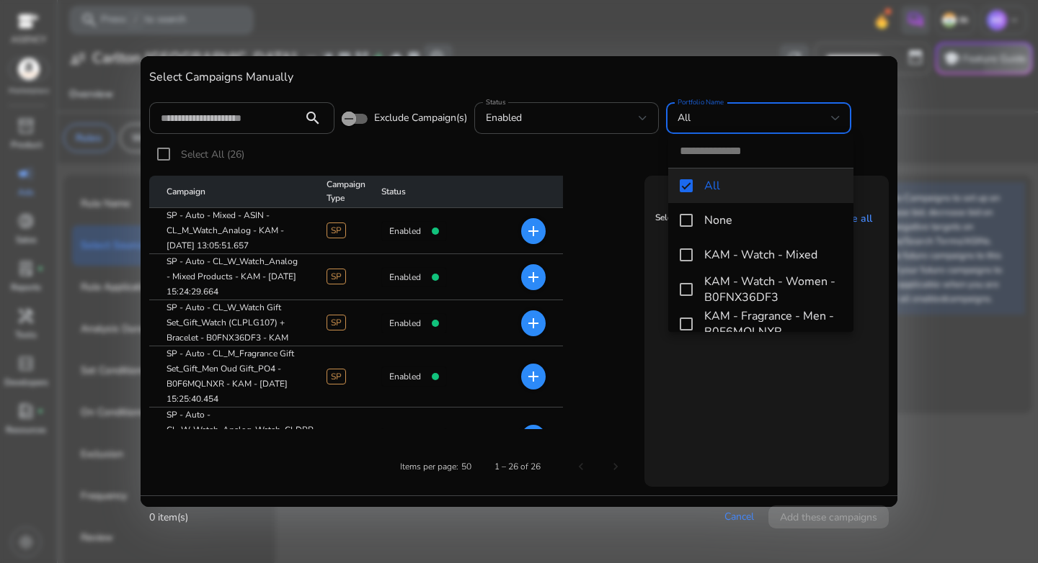
click at [249, 125] on div at bounding box center [519, 281] width 1038 height 563
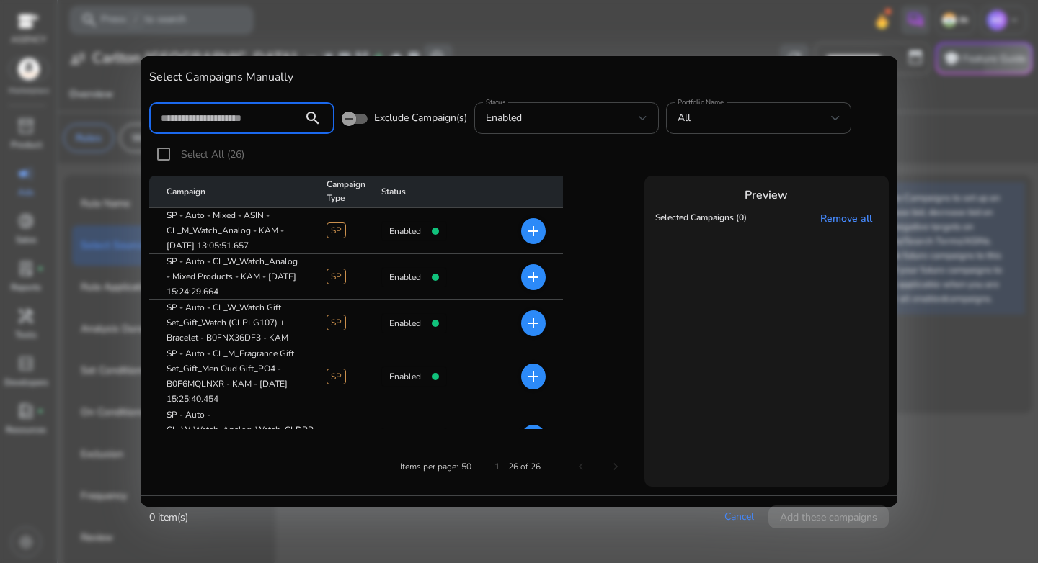
click at [244, 123] on input at bounding box center [226, 118] width 130 height 16
click at [244, 120] on input at bounding box center [226, 118] width 130 height 16
paste input "**********"
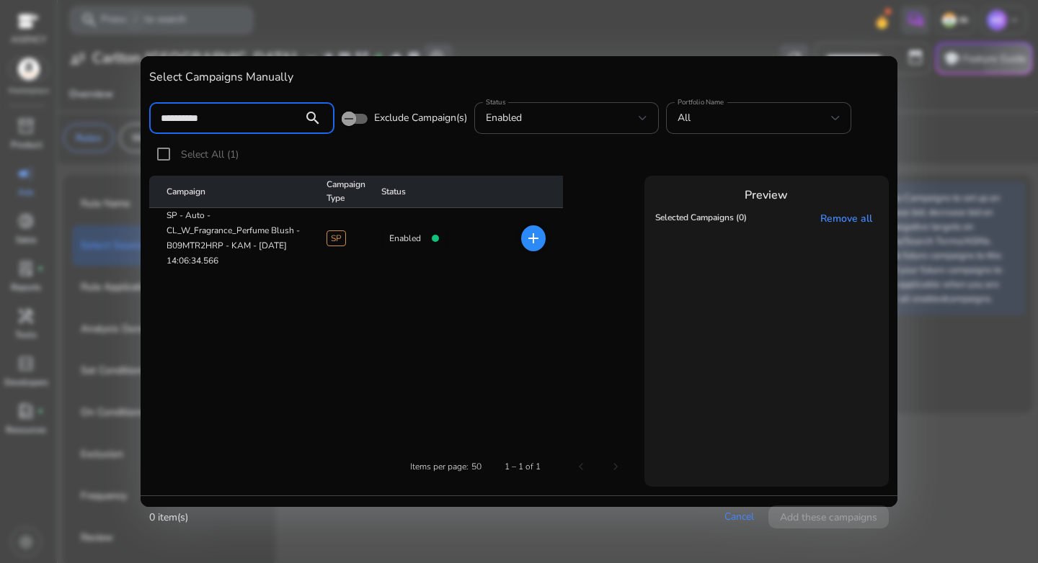
click at [530, 244] on mat-icon "add" at bounding box center [533, 238] width 17 height 17
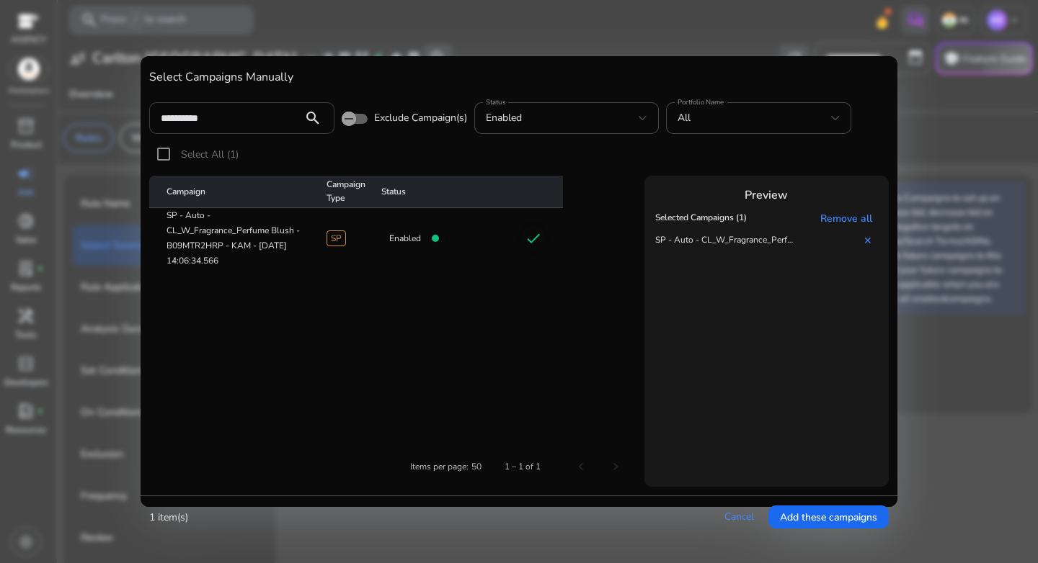
click at [246, 120] on input "**********" at bounding box center [226, 118] width 130 height 16
paste input
click at [531, 228] on span "add" at bounding box center [533, 239] width 24 height 26
click at [236, 121] on input "**********" at bounding box center [226, 118] width 130 height 16
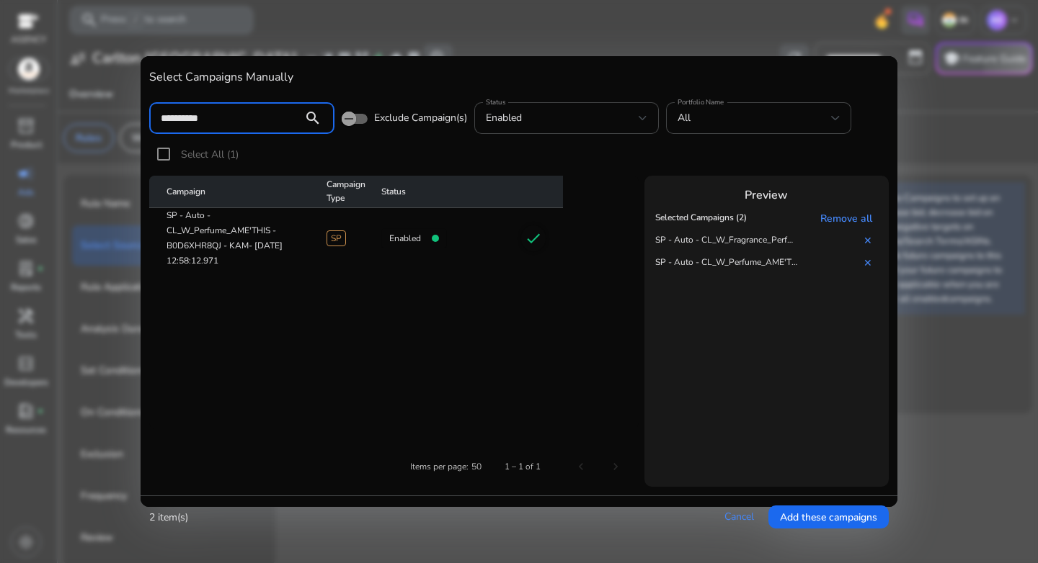
click at [236, 121] on input "**********" at bounding box center [226, 118] width 130 height 16
paste input
type input "**********"
click at [529, 244] on mat-icon "add" at bounding box center [533, 238] width 17 height 17
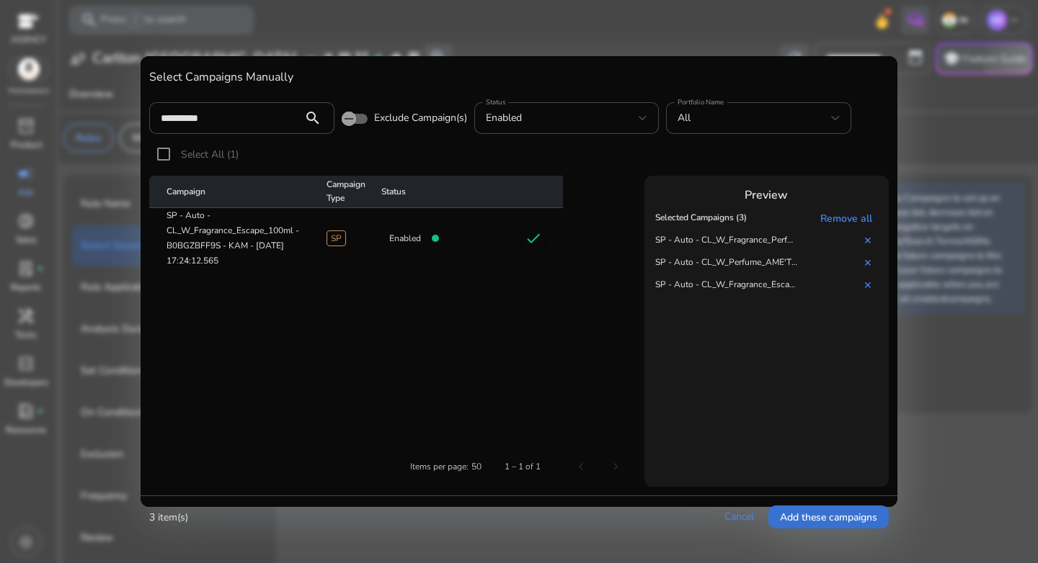
click at [831, 512] on span "Add these campaigns" at bounding box center [828, 517] width 97 height 15
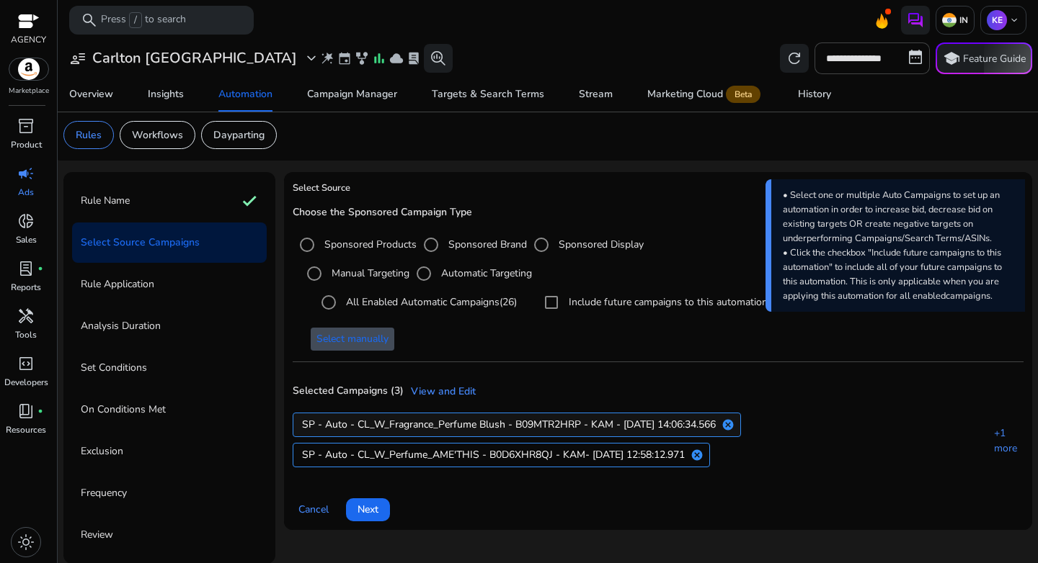
scroll to position [4, 0]
click at [367, 514] on span "Next" at bounding box center [367, 508] width 21 height 15
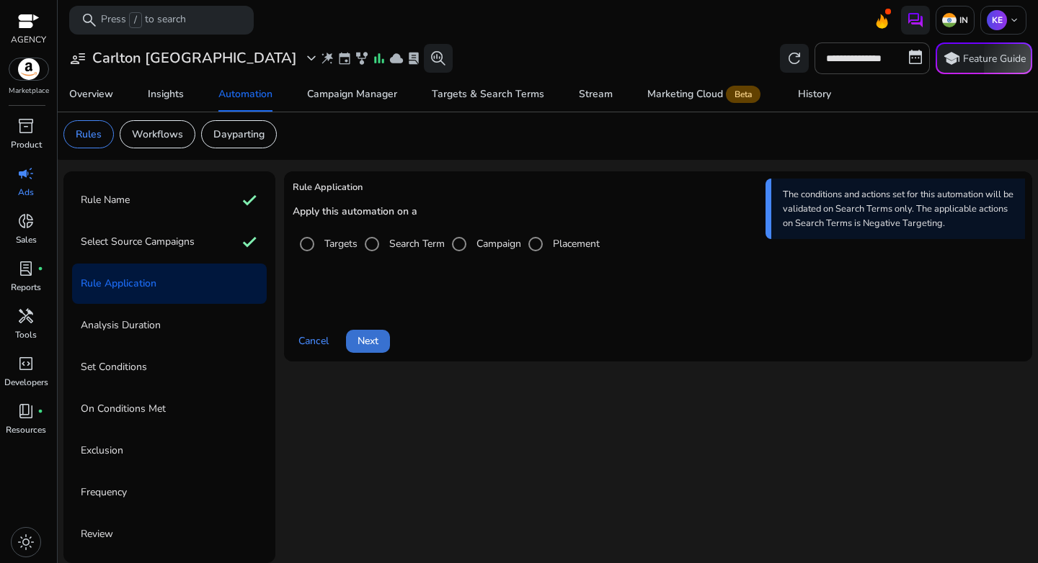
click at [362, 342] on span "Next" at bounding box center [367, 341] width 21 height 15
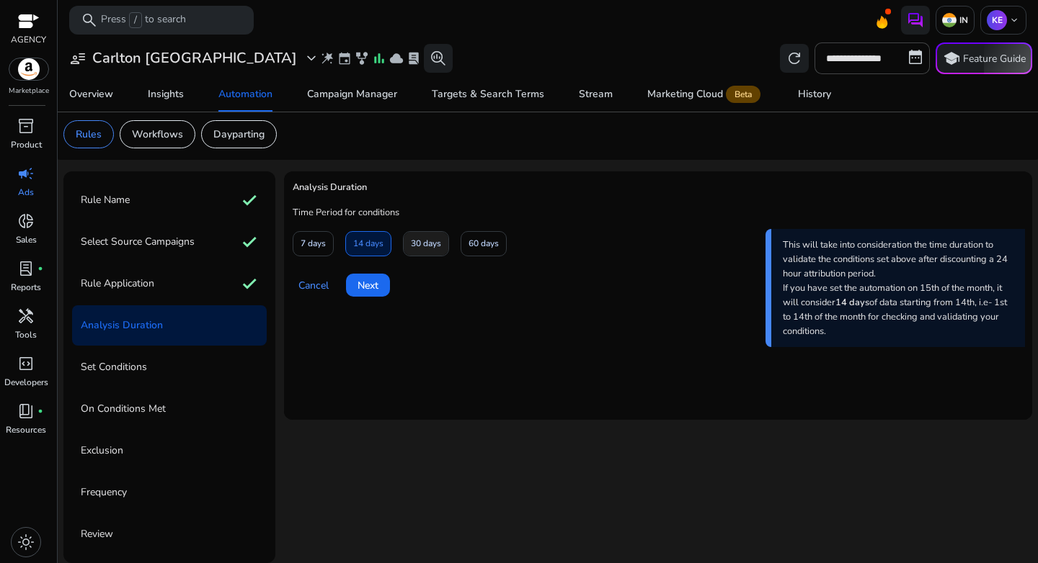
click at [419, 243] on span "30 days" at bounding box center [426, 243] width 30 height 25
click at [355, 295] on span at bounding box center [368, 285] width 44 height 35
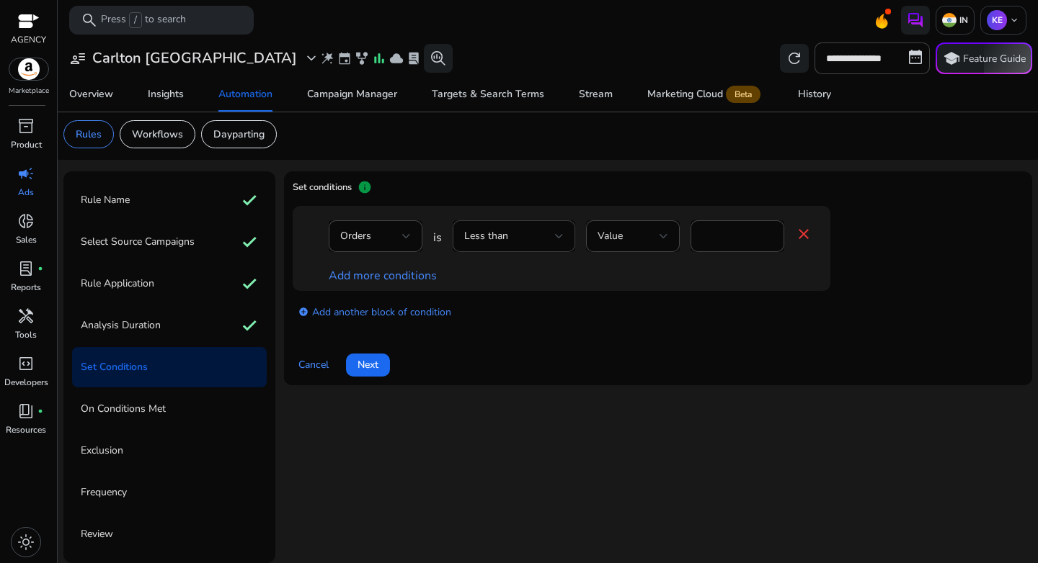
click at [505, 239] on span "Less than" at bounding box center [486, 236] width 44 height 14
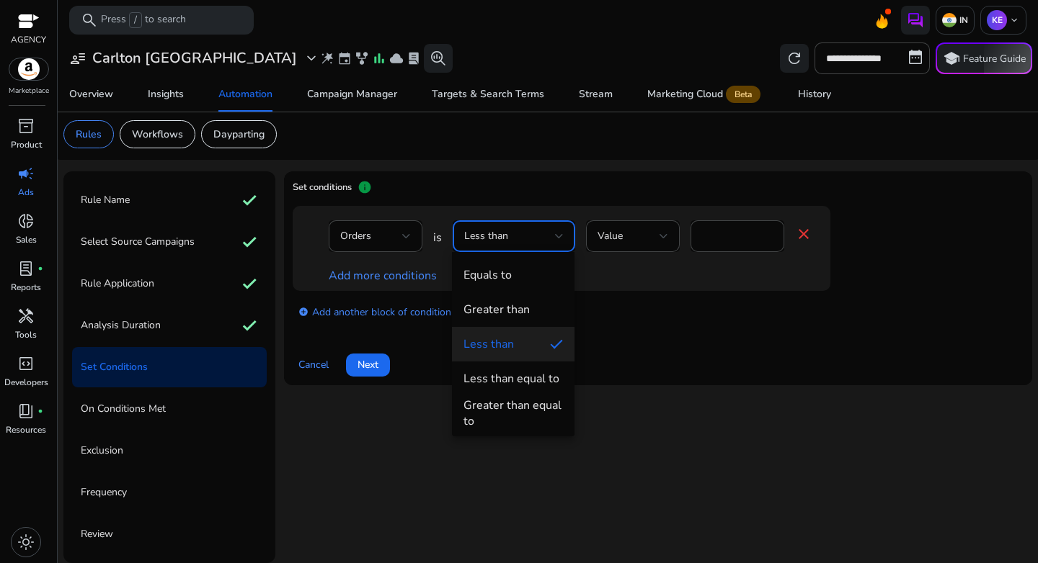
click at [508, 309] on div "Greater than" at bounding box center [496, 310] width 66 height 16
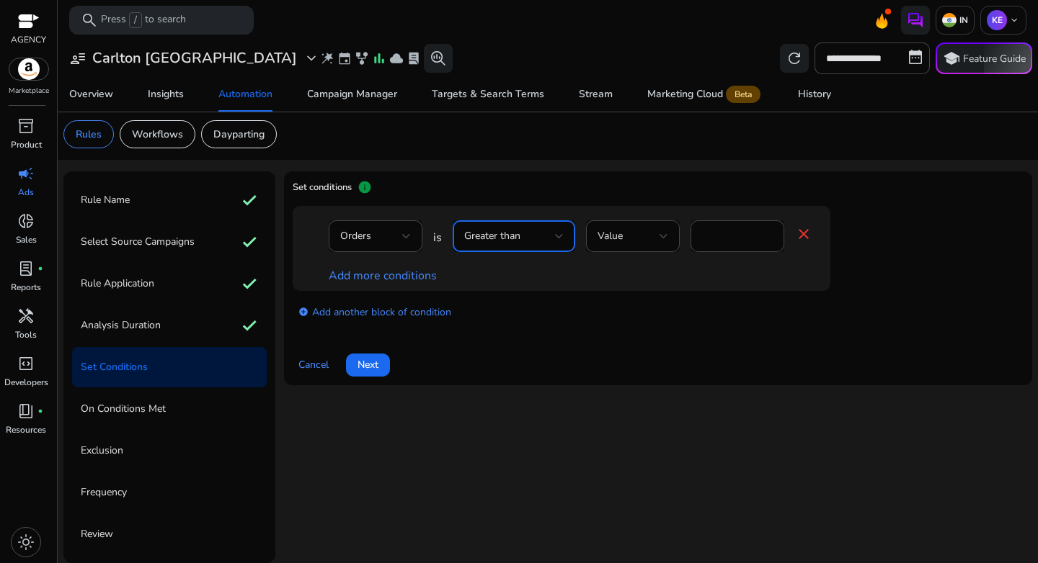
click at [540, 238] on div "Greater than" at bounding box center [509, 236] width 91 height 16
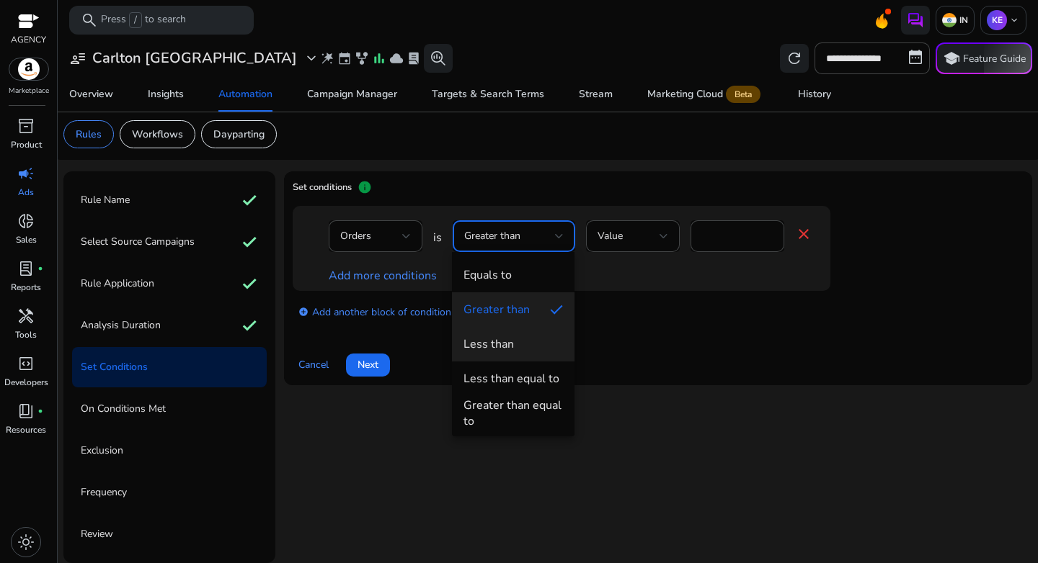
click at [514, 342] on span "Less than" at bounding box center [512, 344] width 99 height 16
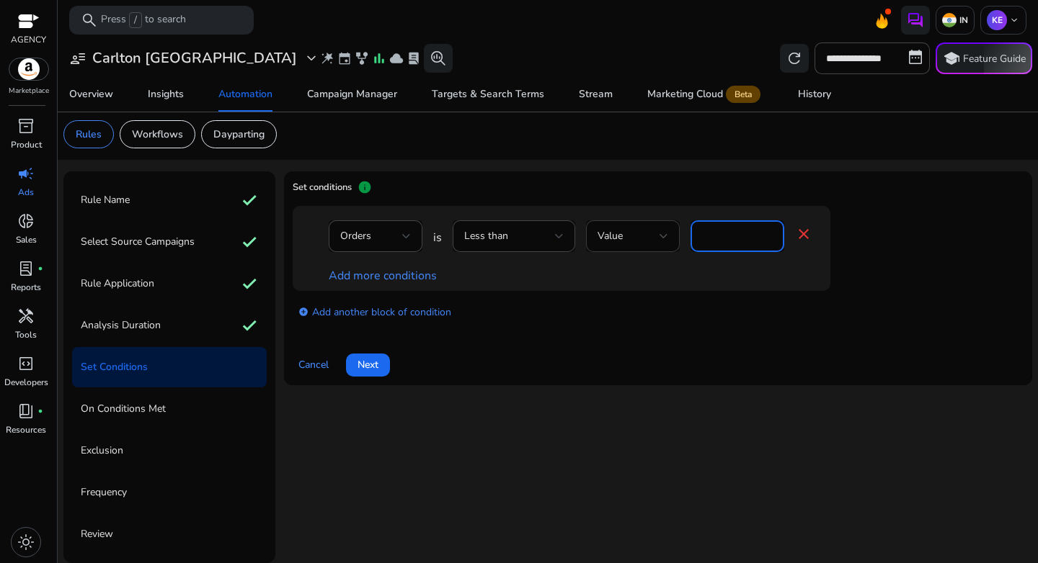
drag, startPoint x: 690, startPoint y: 234, endPoint x: 619, endPoint y: 237, distance: 70.7
click at [620, 236] on div "Orders is Less than Value * close" at bounding box center [570, 243] width 483 height 47
type input "*"
drag, startPoint x: 587, startPoint y: 313, endPoint x: 509, endPoint y: 312, distance: 77.8
click at [587, 314] on div "add_circle Add another block of condition" at bounding box center [590, 311] width 595 height 40
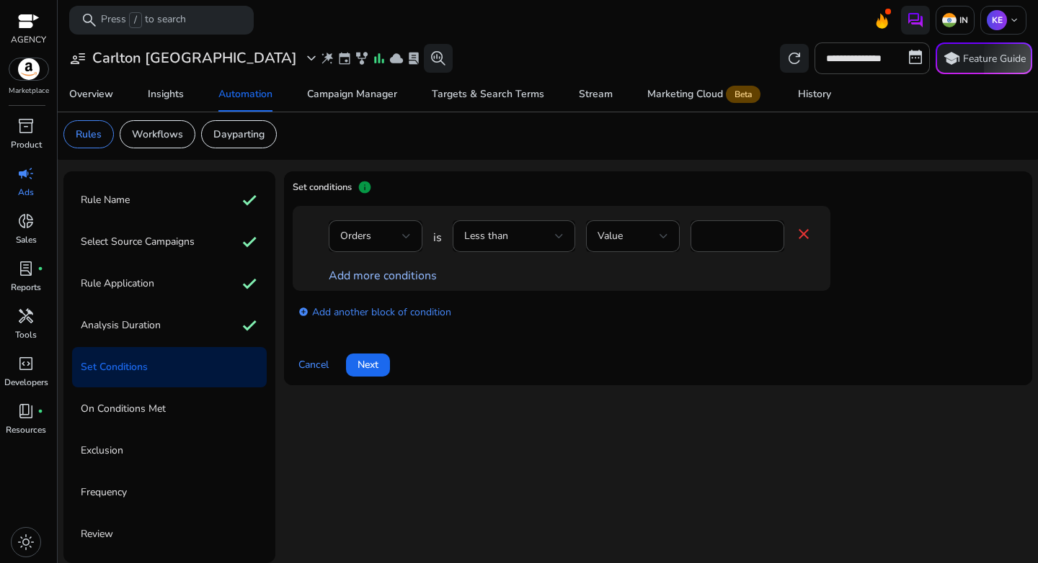
click at [376, 280] on link "Add more conditions" at bounding box center [383, 276] width 108 height 16
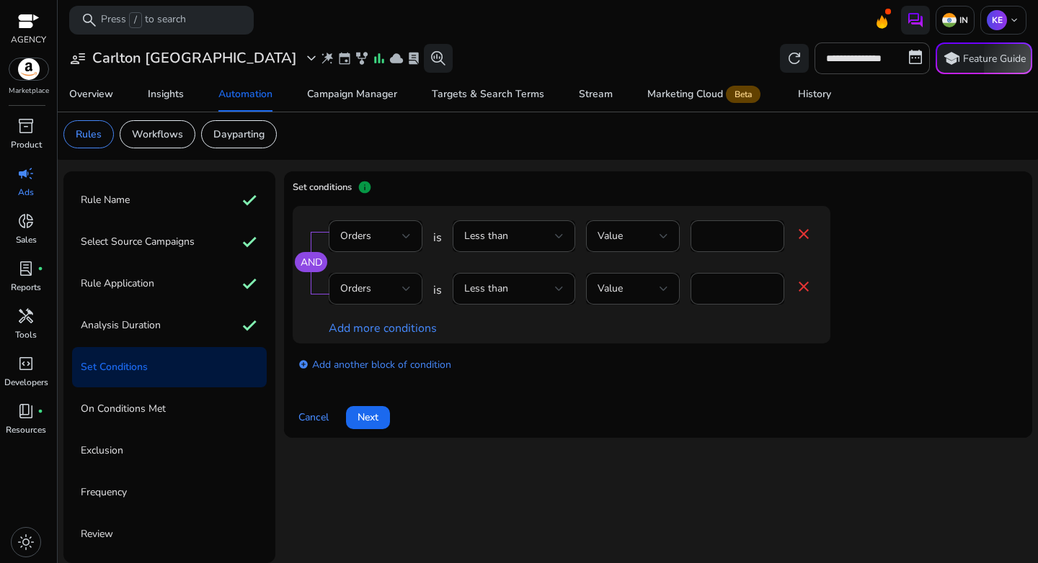
click at [377, 290] on div "Orders" at bounding box center [371, 289] width 62 height 16
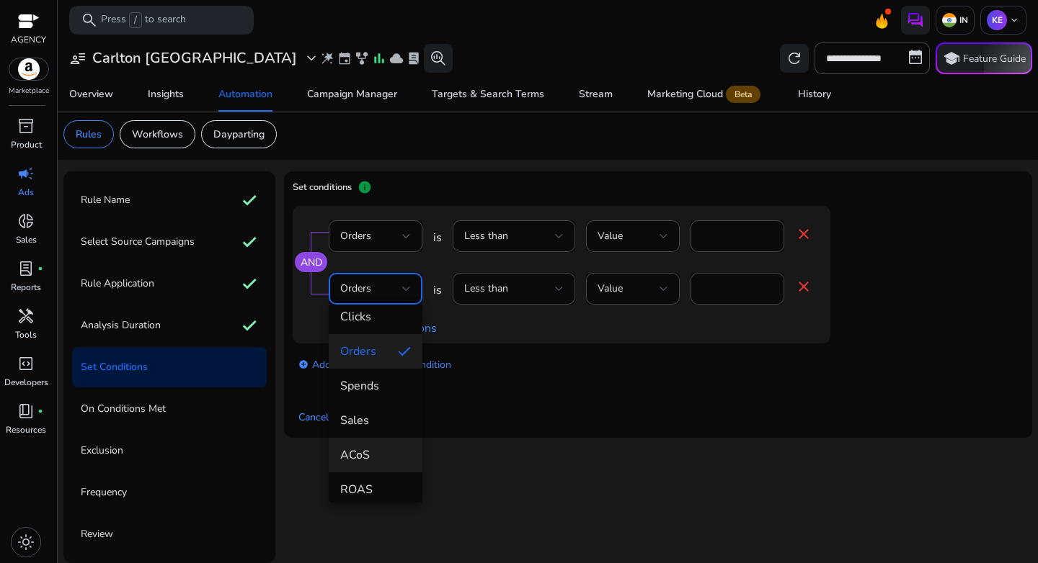
scroll to position [81, 0]
click at [378, 445] on mat-option "ACoS" at bounding box center [376, 454] width 94 height 35
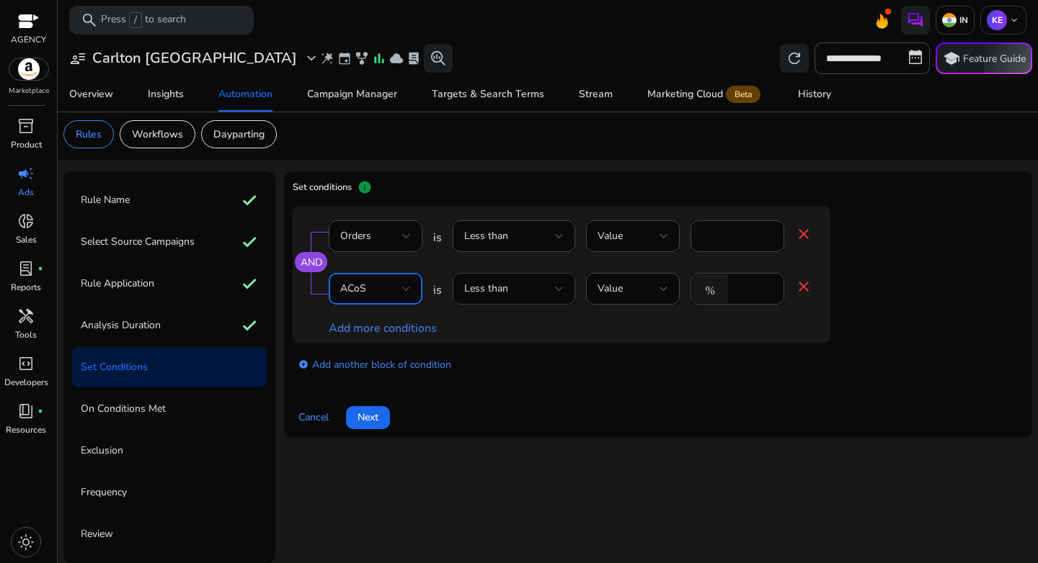
click at [548, 287] on div "Less than" at bounding box center [509, 289] width 91 height 16
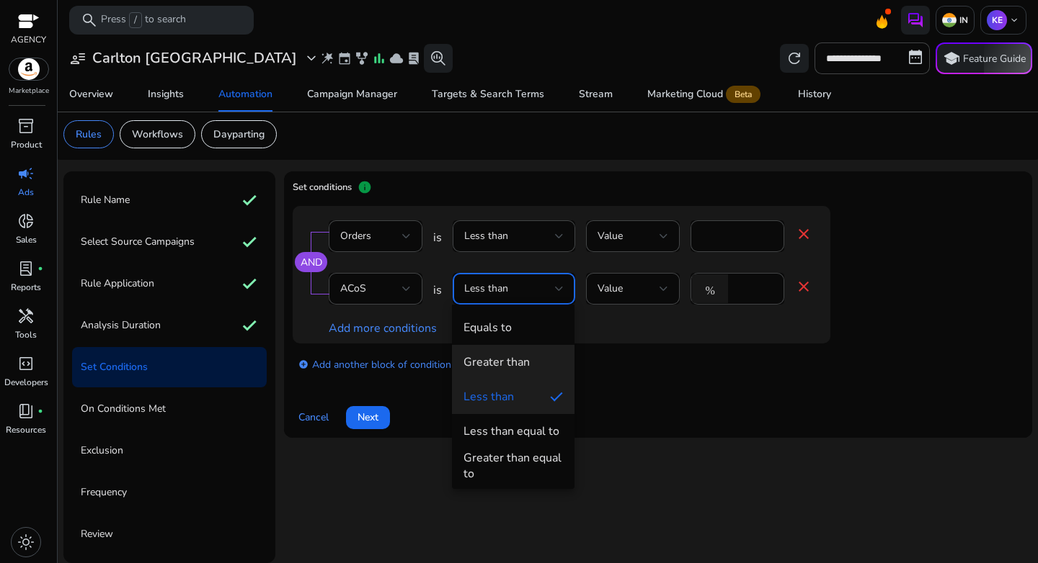
click at [525, 356] on div "Greater than" at bounding box center [496, 362] width 66 height 16
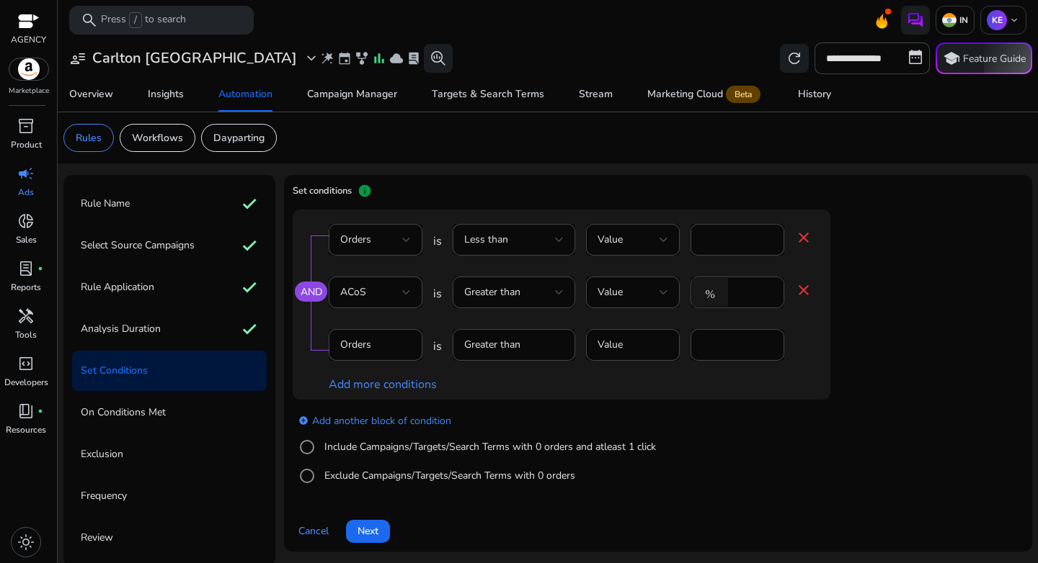
scroll to position [4, 0]
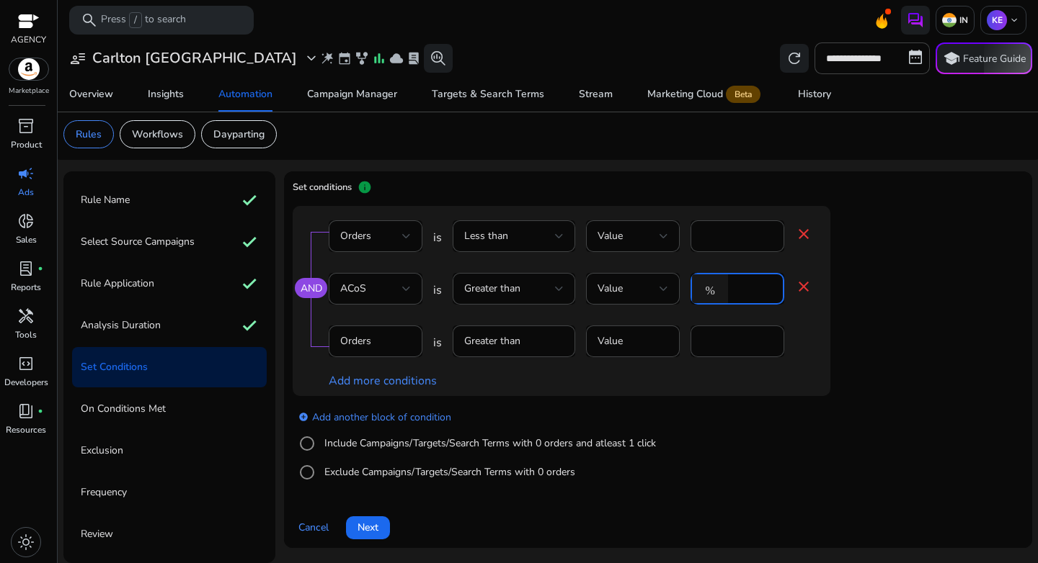
click at [751, 290] on input "*" at bounding box center [753, 289] width 37 height 16
type input "**"
click at [848, 373] on div "AND Orders is Less than Value * close ACoS is Greater than Value % ** close Ord…" at bounding box center [590, 301] width 595 height 190
click at [324, 443] on label "Include Campaigns/Targets/Search Terms with 0 orders and atleast 1 click" at bounding box center [488, 443] width 334 height 15
click at [394, 343] on div "Clicks" at bounding box center [371, 342] width 62 height 16
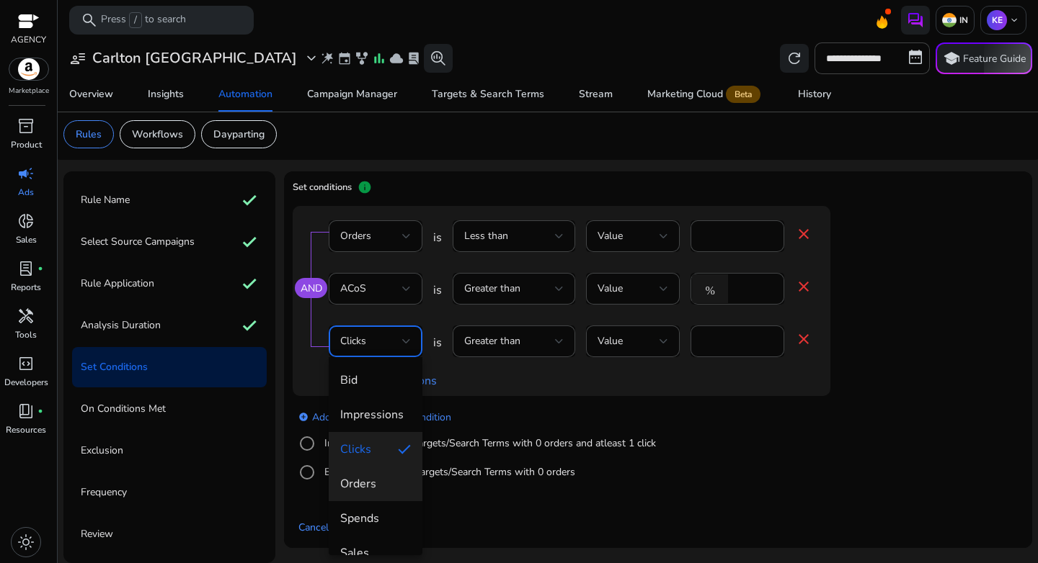
click at [387, 489] on span "Orders" at bounding box center [375, 484] width 71 height 16
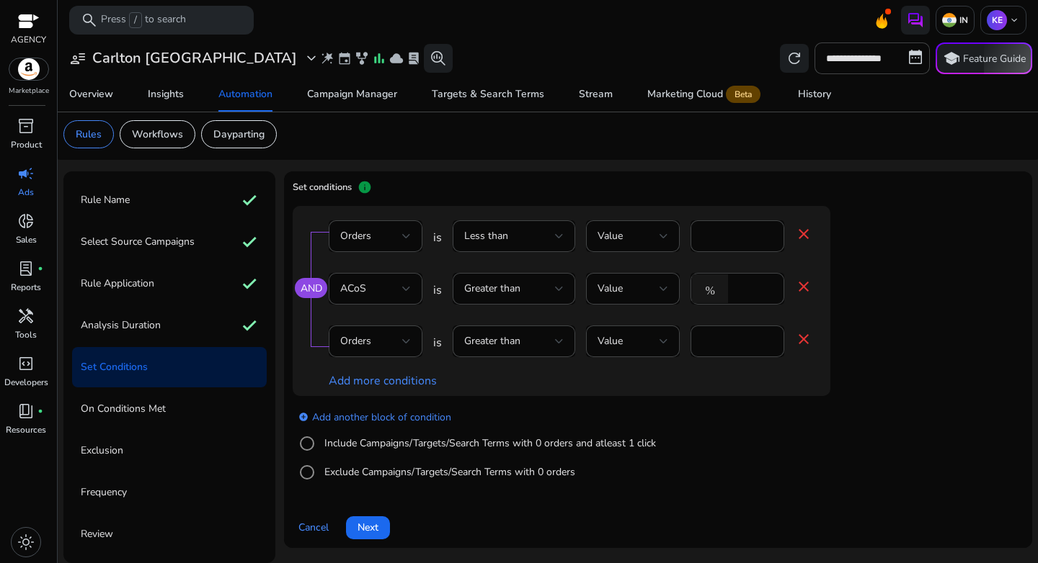
click at [739, 412] on div "add_circle Add another block of condition Include Campaigns/Targets/Search Term…" at bounding box center [590, 445] width 595 height 98
click at [352, 416] on link "add_circle Add another block of condition" at bounding box center [374, 417] width 153 height 17
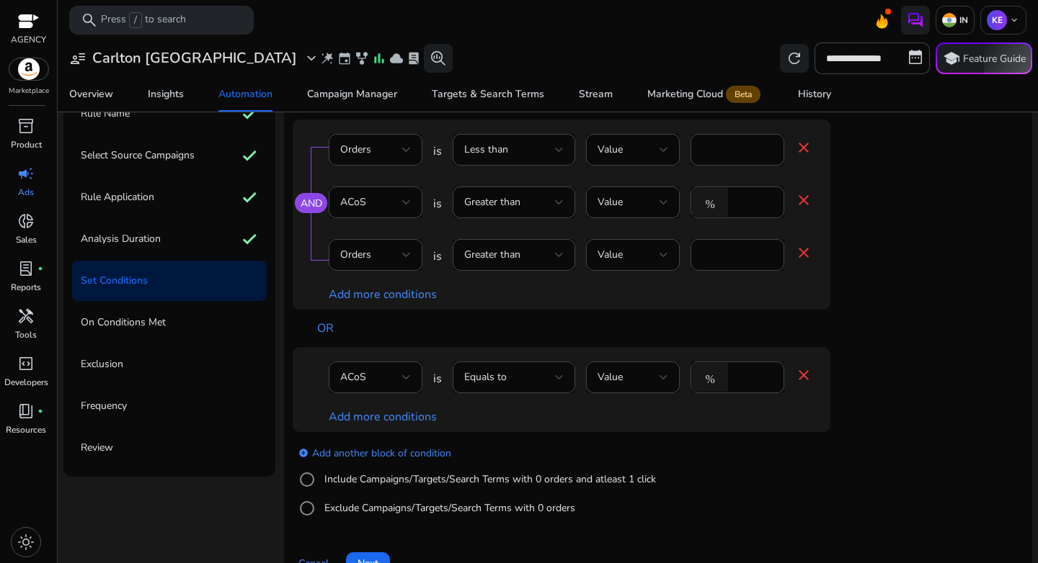
scroll to position [101, 0]
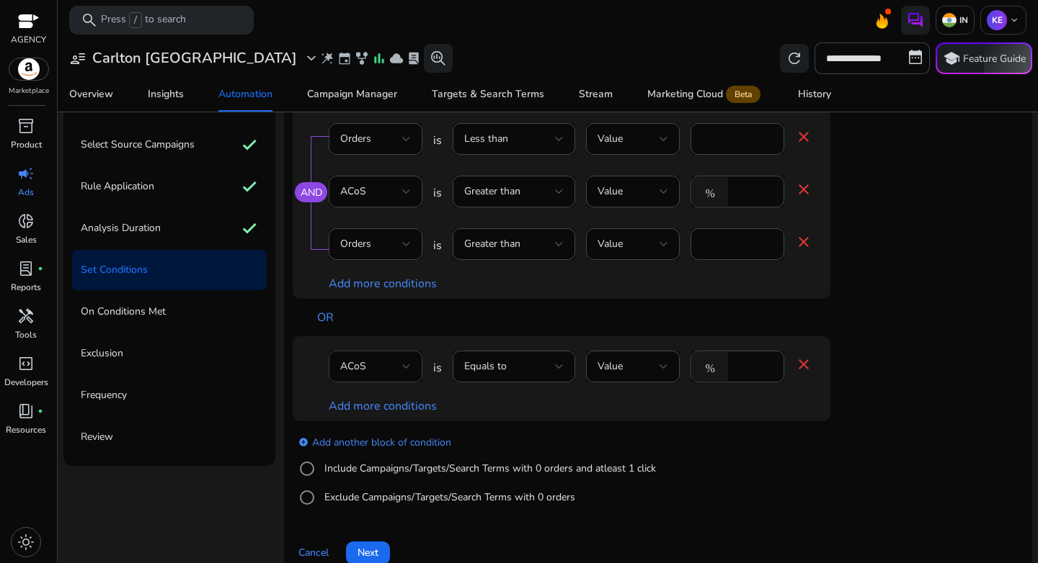
click at [378, 361] on div "ACoS" at bounding box center [371, 367] width 62 height 16
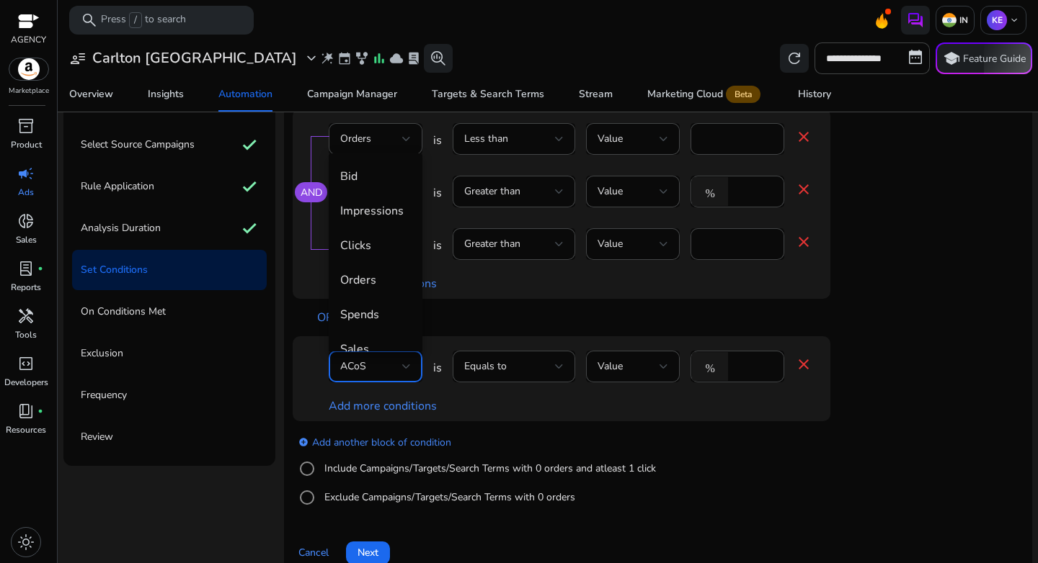
scroll to position [50, 0]
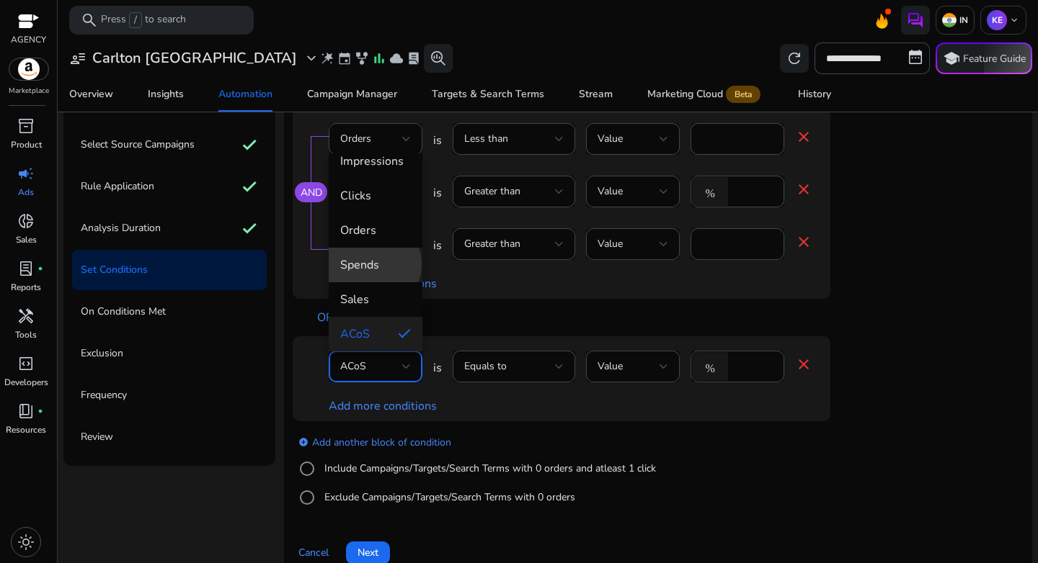
click at [373, 264] on span "Spends" at bounding box center [375, 265] width 71 height 16
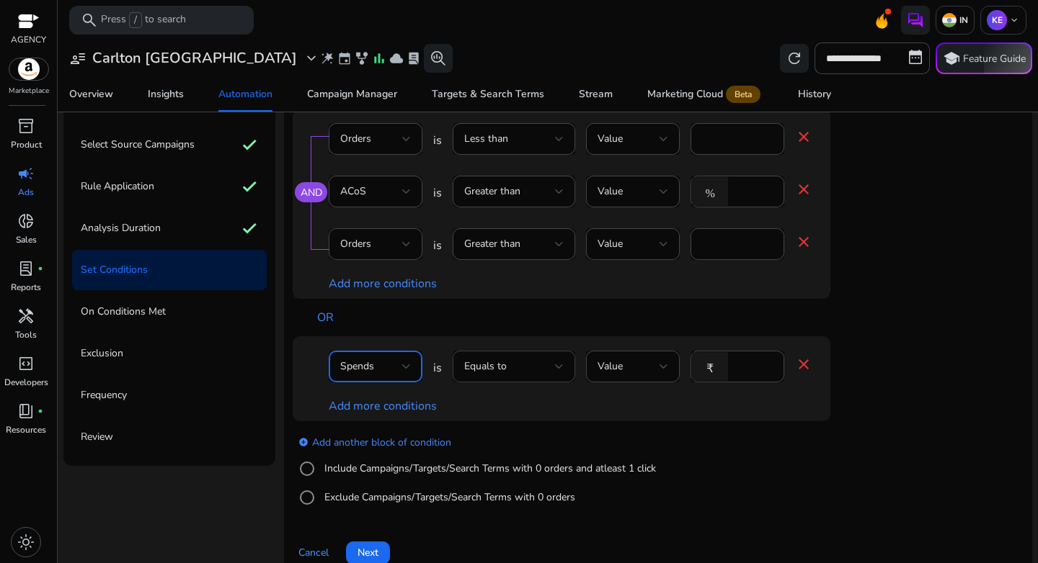
click at [518, 380] on div "Equals to" at bounding box center [513, 367] width 99 height 32
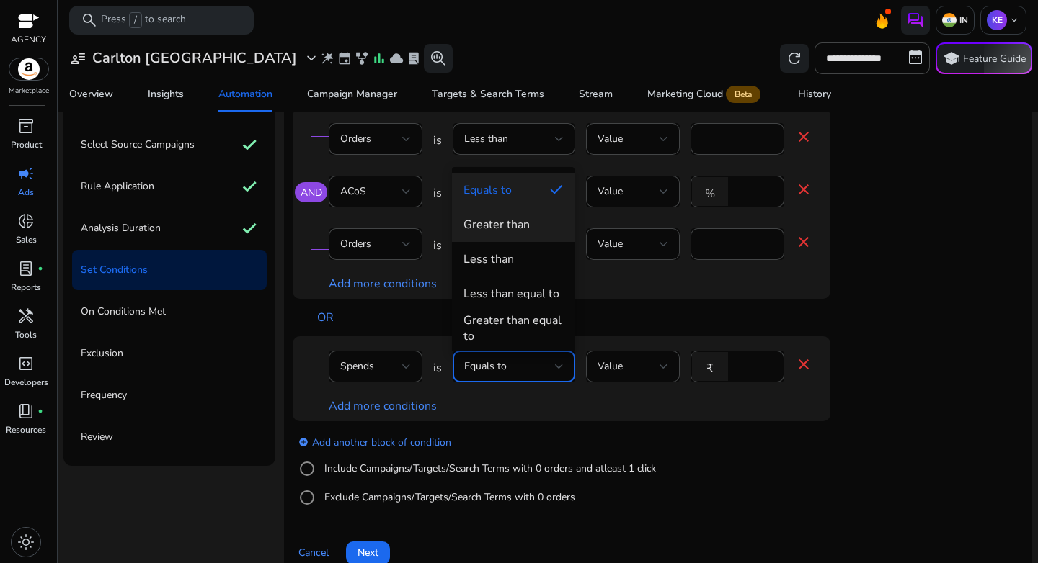
click at [513, 239] on mat-option "Greater than" at bounding box center [513, 225] width 122 height 35
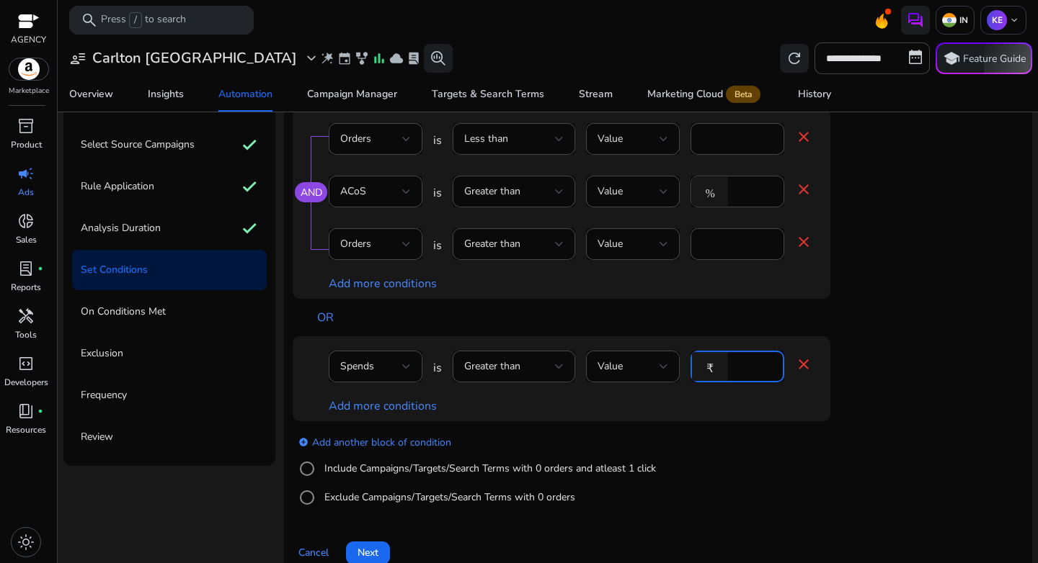
drag, startPoint x: 755, startPoint y: 369, endPoint x: 708, endPoint y: 367, distance: 47.6
click at [708, 367] on div "₹ ****" at bounding box center [731, 367] width 82 height 32
type input "***"
click at [416, 409] on link "Add more conditions" at bounding box center [383, 406] width 108 height 16
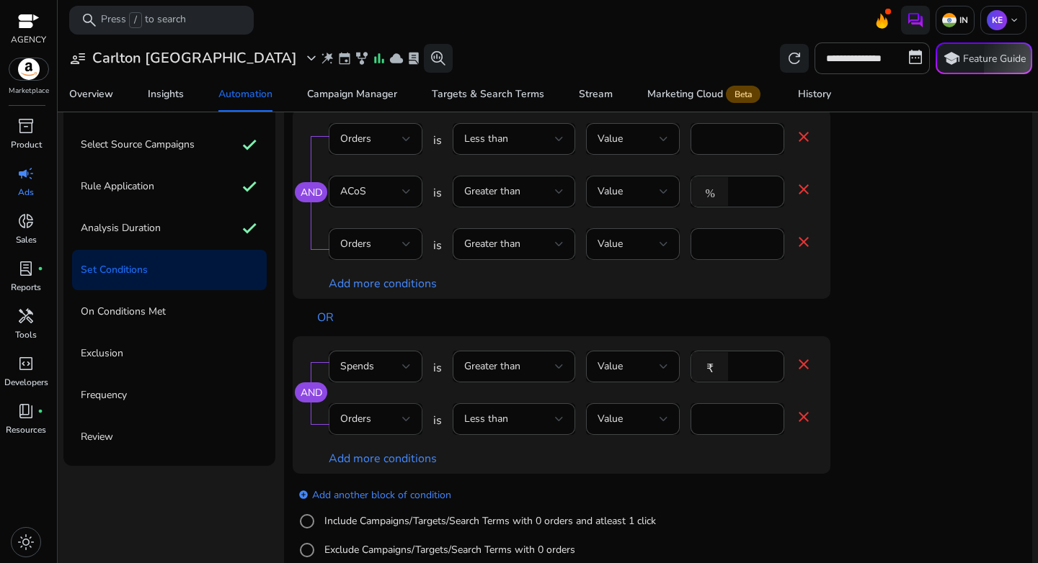
click at [408, 413] on div at bounding box center [406, 419] width 9 height 17
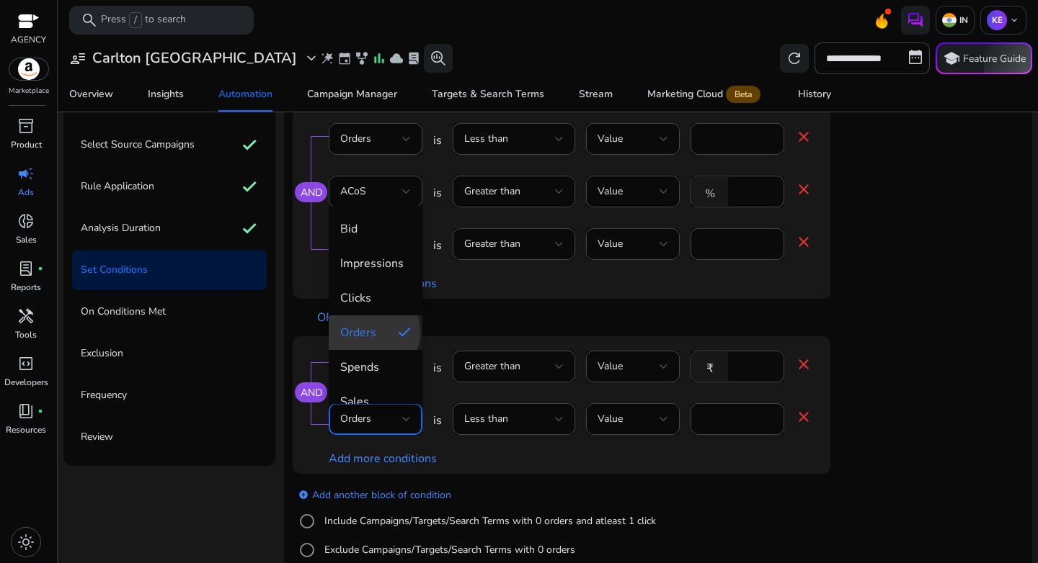
click at [363, 332] on span "Orders" at bounding box center [363, 333] width 46 height 16
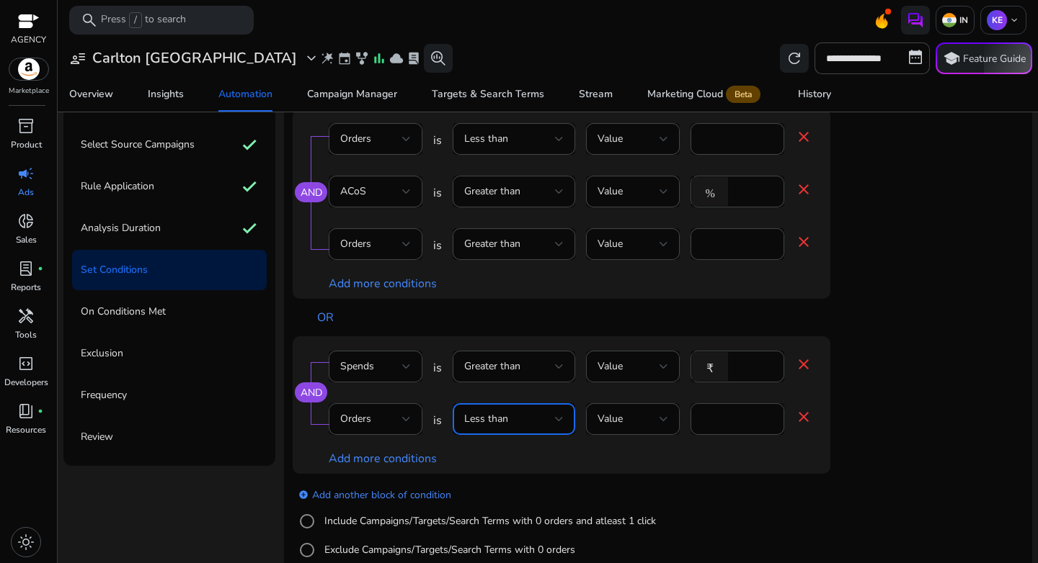
click at [545, 419] on div "Less than" at bounding box center [509, 419] width 91 height 16
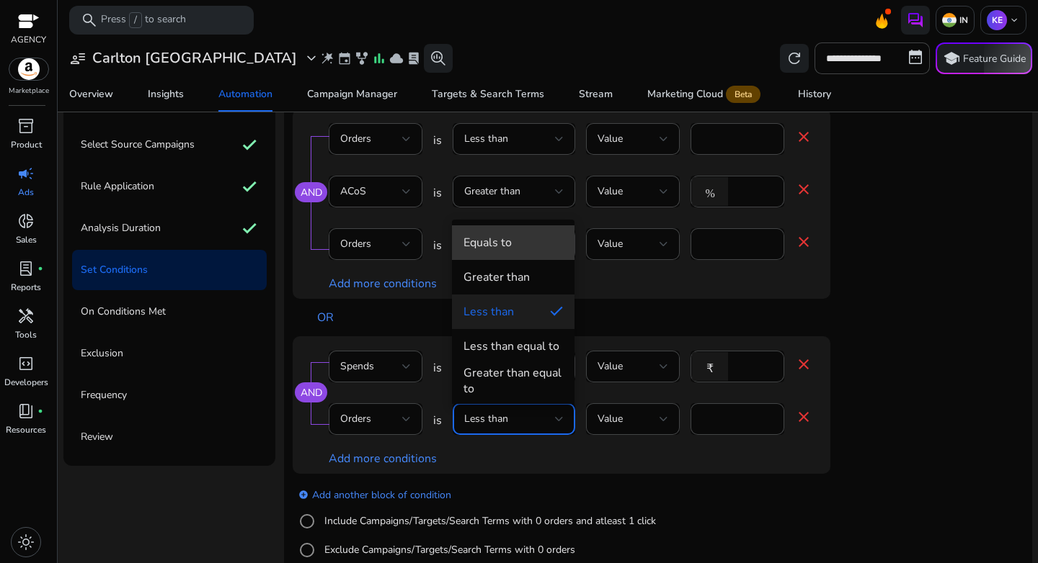
click at [511, 241] on div "Equals to" at bounding box center [487, 243] width 48 height 16
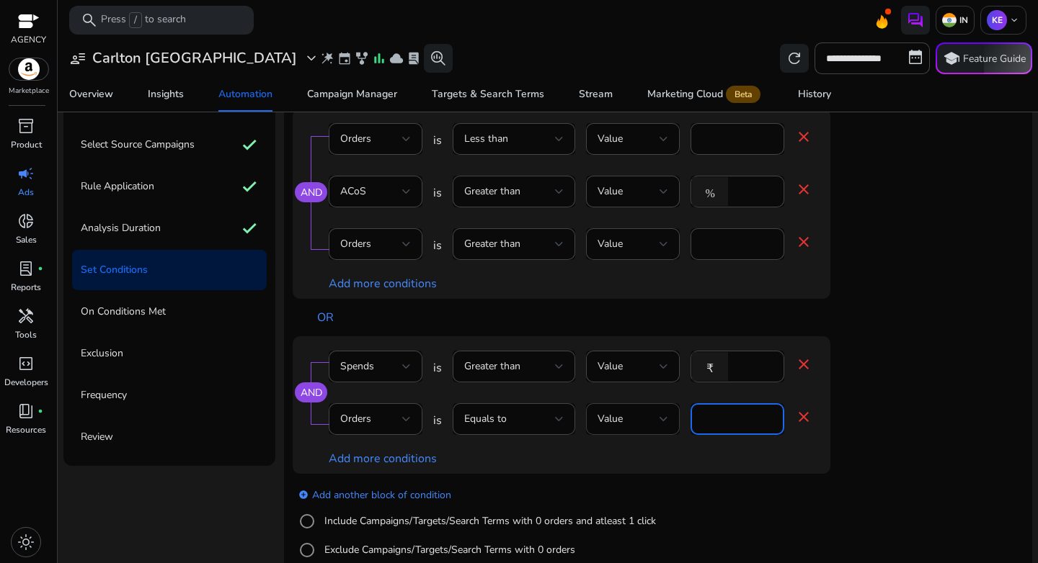
drag, startPoint x: 691, startPoint y: 414, endPoint x: 654, endPoint y: 411, distance: 37.6
click at [654, 411] on div "Orders is Equals to Value * close" at bounding box center [570, 426] width 483 height 47
type input "*"
click at [914, 418] on app-ppc-editable-conditions "AND Orders is Less than Value * close ACoS is Greater than Value % ** close Ord…" at bounding box center [658, 340] width 731 height 463
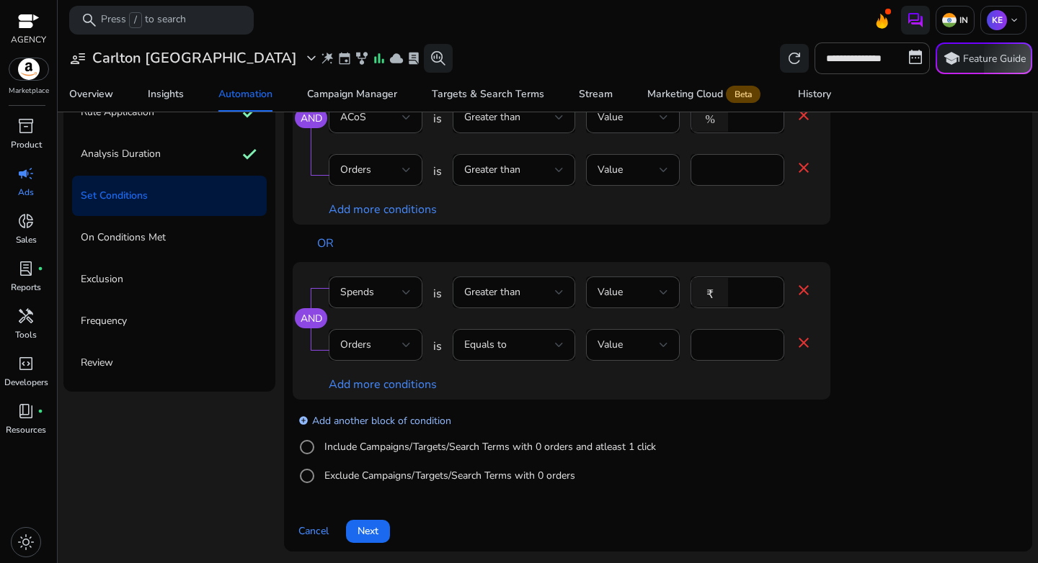
click at [375, 422] on link "add_circle Add another block of condition" at bounding box center [374, 420] width 153 height 17
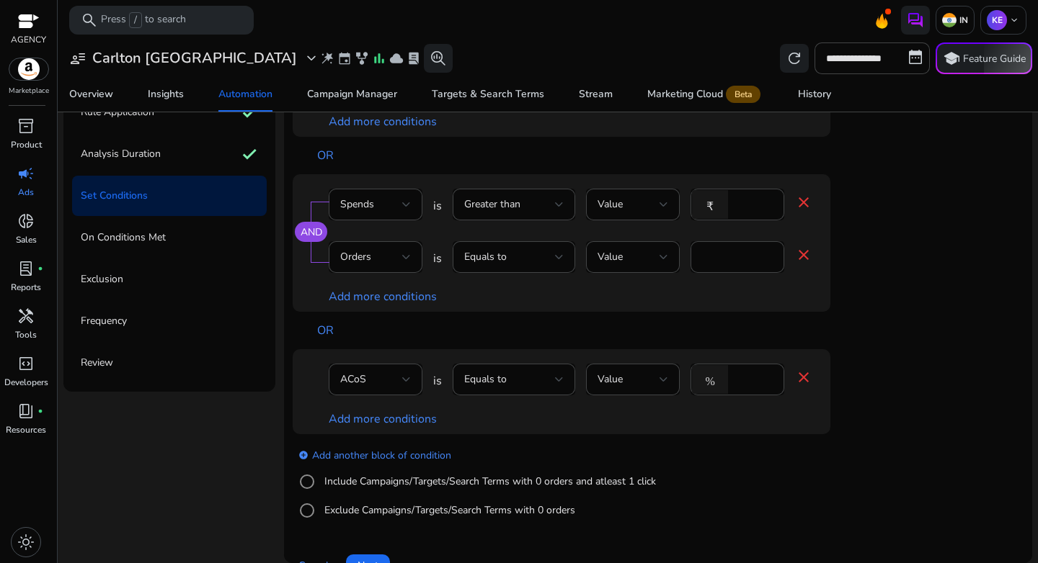
scroll to position [99, 0]
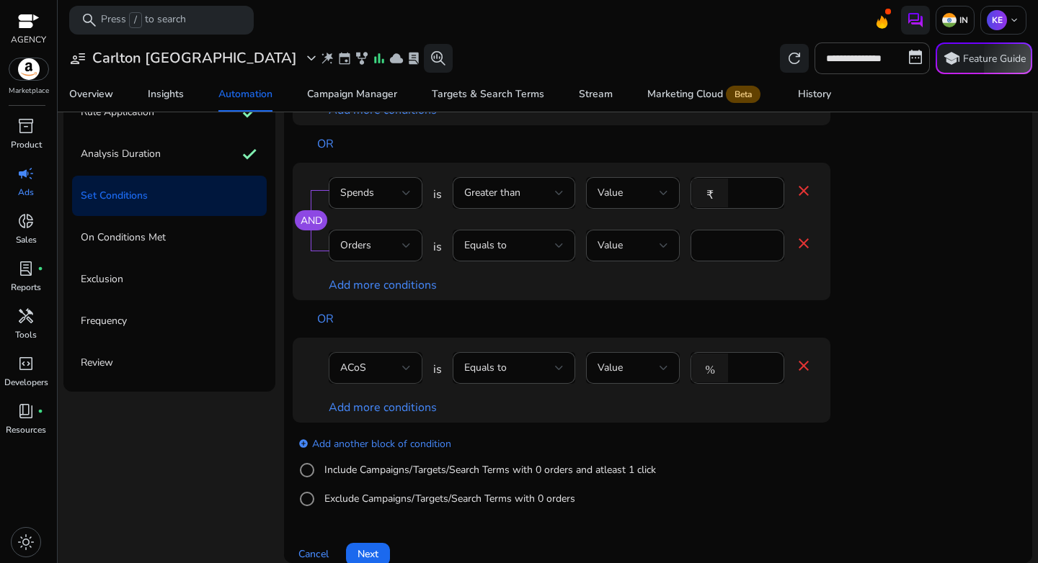
click at [365, 377] on div "ACoS" at bounding box center [375, 368] width 71 height 32
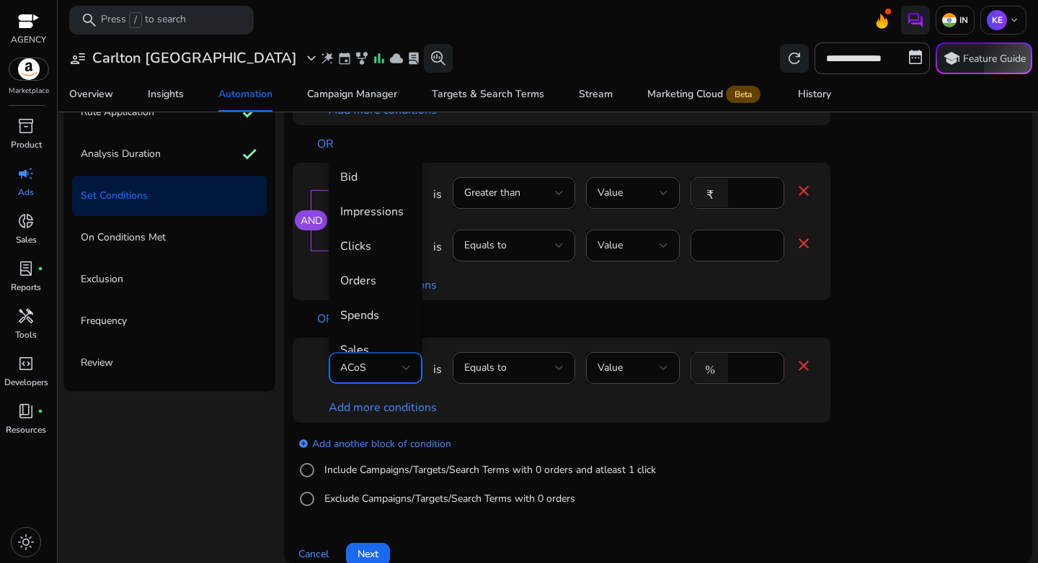
scroll to position [50, 0]
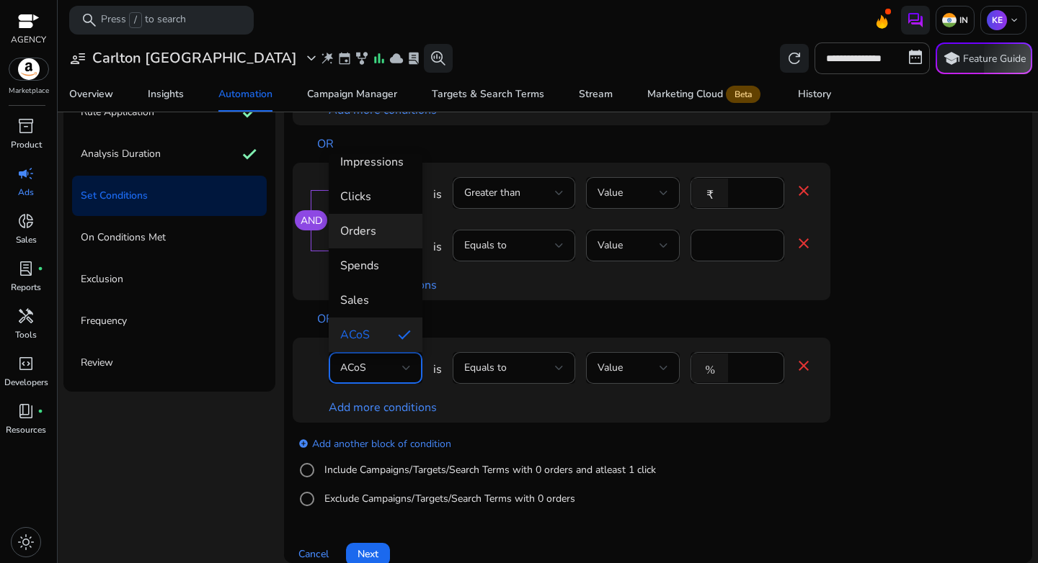
click at [368, 235] on span "Orders" at bounding box center [375, 231] width 71 height 16
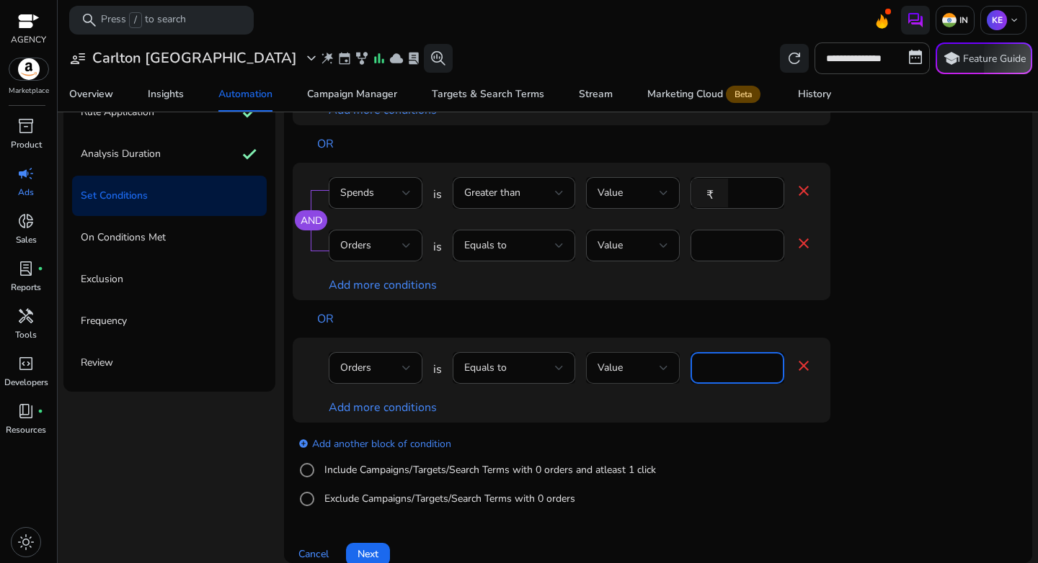
drag, startPoint x: 743, startPoint y: 367, endPoint x: 620, endPoint y: 368, distance: 123.2
click at [620, 368] on div "Orders is Equals to Value **** close" at bounding box center [570, 375] width 483 height 47
type input "*"
drag, startPoint x: 682, startPoint y: 443, endPoint x: 583, endPoint y: 421, distance: 101.2
click at [681, 442] on div "add_circle Add another block of condition Include Campaigns/Targets/Search Term…" at bounding box center [590, 472] width 595 height 98
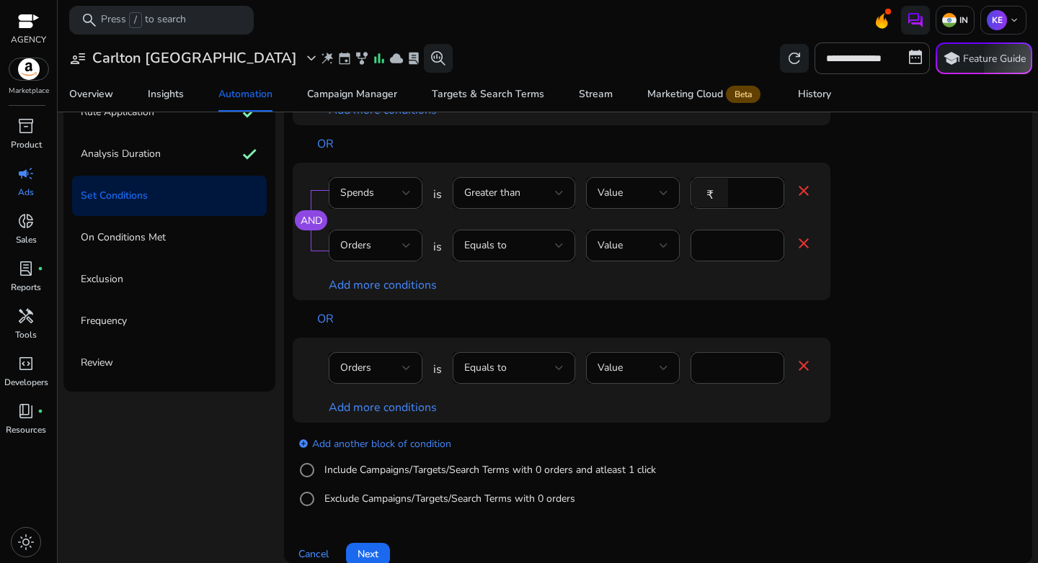
click at [379, 418] on div "Orders is Equals to Value * close Add more conditions" at bounding box center [562, 380] width 538 height 85
click at [379, 411] on link "Add more conditions" at bounding box center [383, 408] width 108 height 16
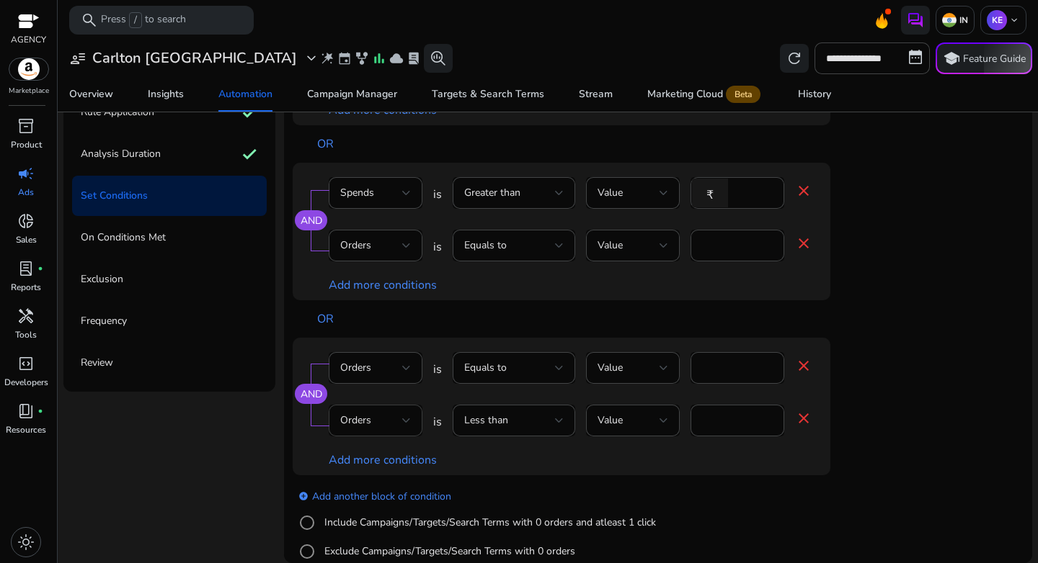
click at [380, 408] on div "Orders" at bounding box center [375, 421] width 71 height 32
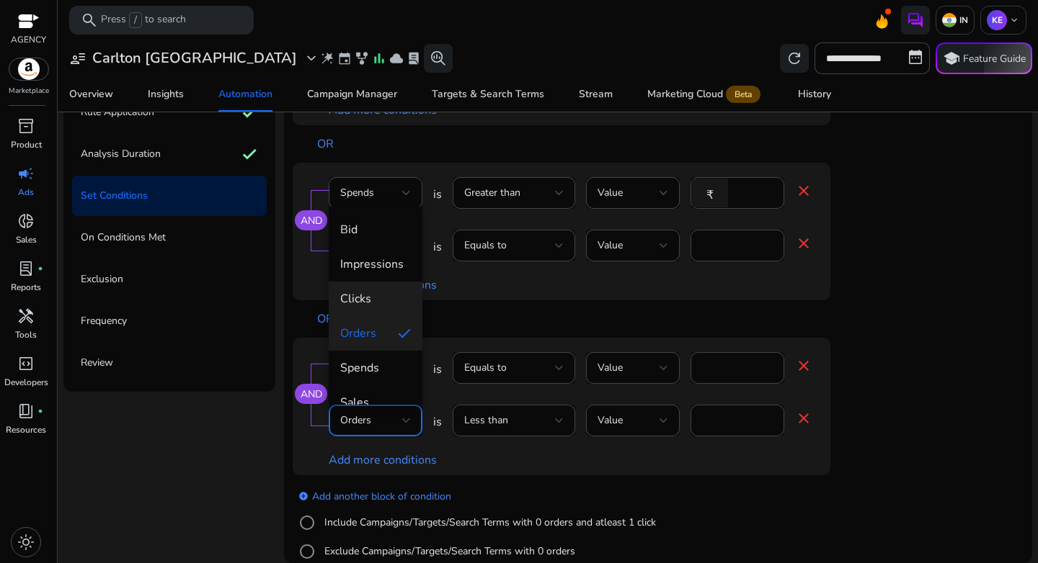
click at [373, 293] on span "Clicks" at bounding box center [375, 299] width 71 height 16
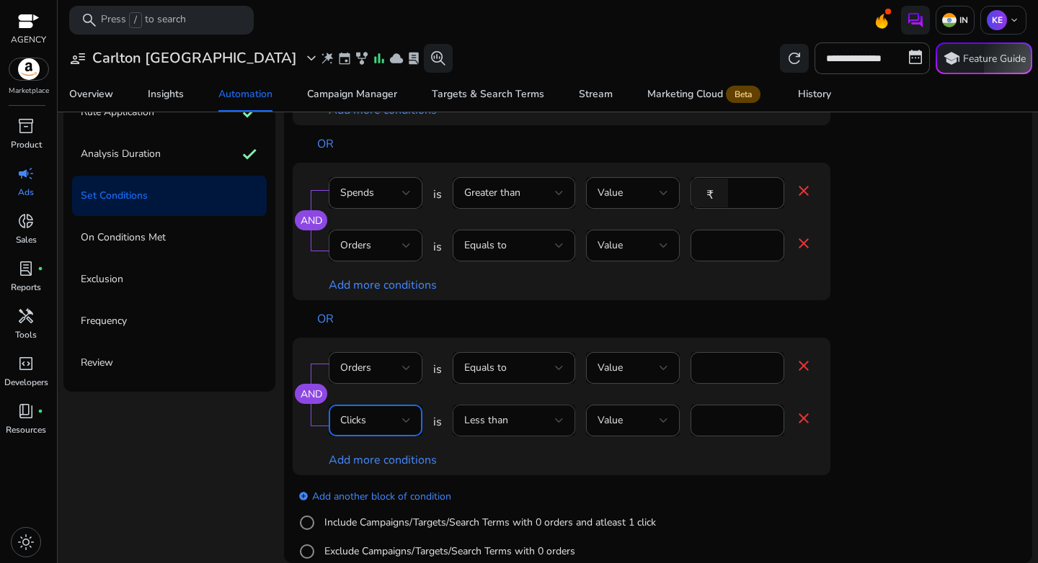
click at [526, 434] on div "Less than" at bounding box center [513, 421] width 99 height 32
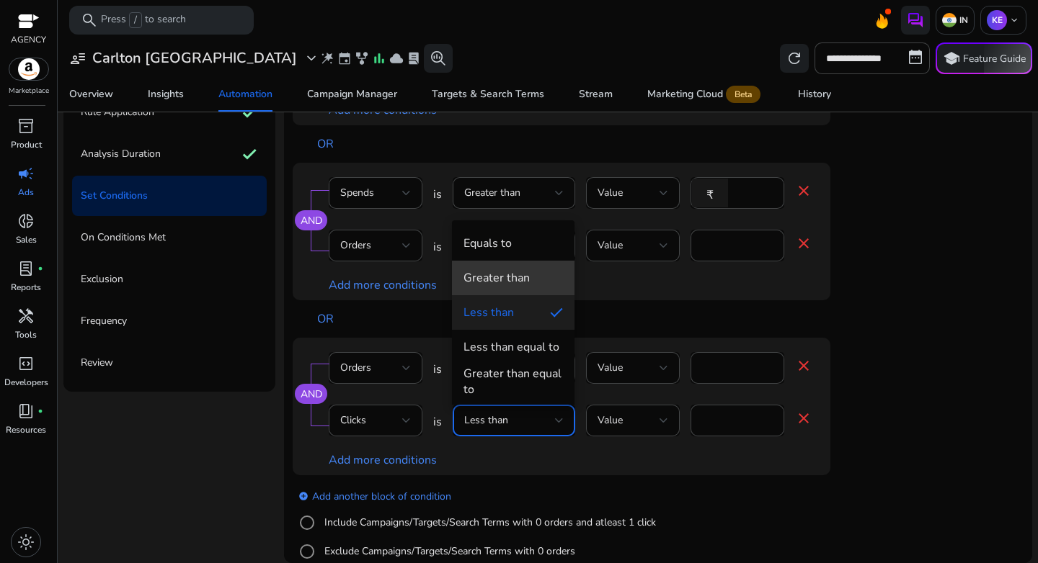
click at [499, 267] on mat-option "Greater than" at bounding box center [513, 278] width 122 height 35
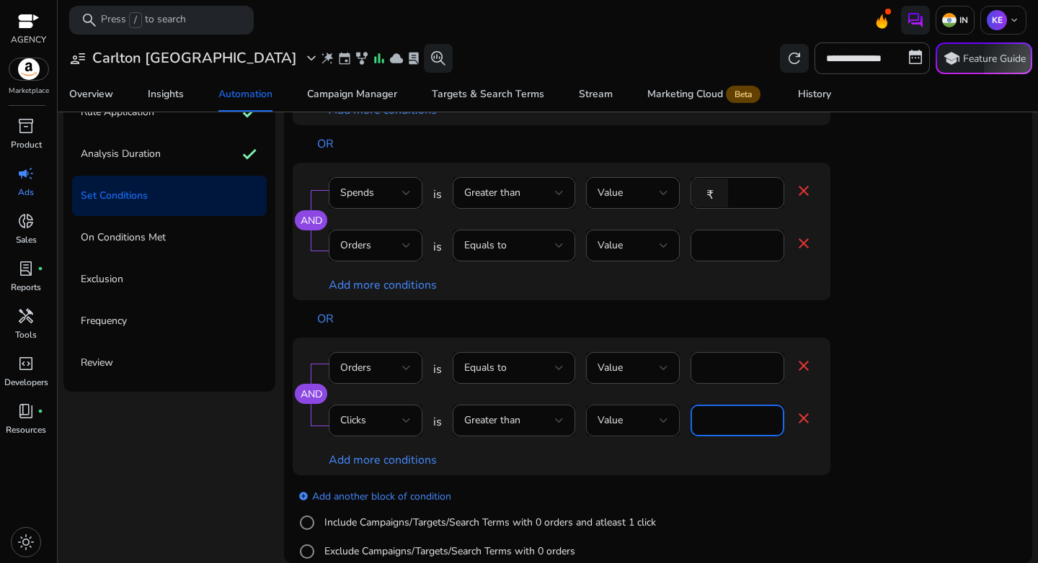
drag, startPoint x: 731, startPoint y: 414, endPoint x: 668, endPoint y: 422, distance: 63.9
click at [668, 422] on div "Clicks is Greater than Value * close" at bounding box center [570, 428] width 483 height 47
type input "**"
click at [763, 476] on div "add_circle Add another block of condition Include Campaigns/Targets/Search Term…" at bounding box center [590, 525] width 595 height 98
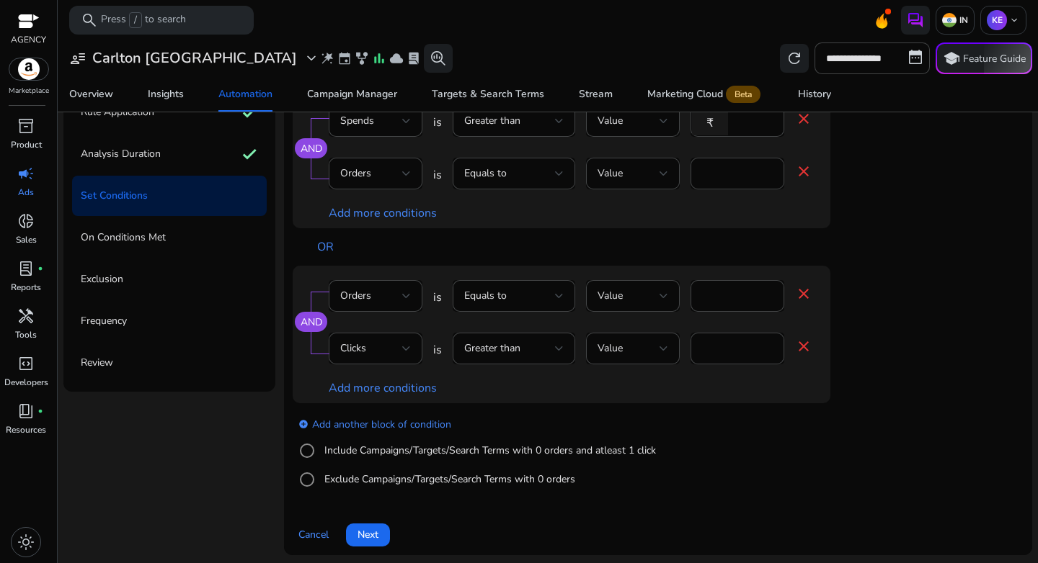
scroll to position [175, 0]
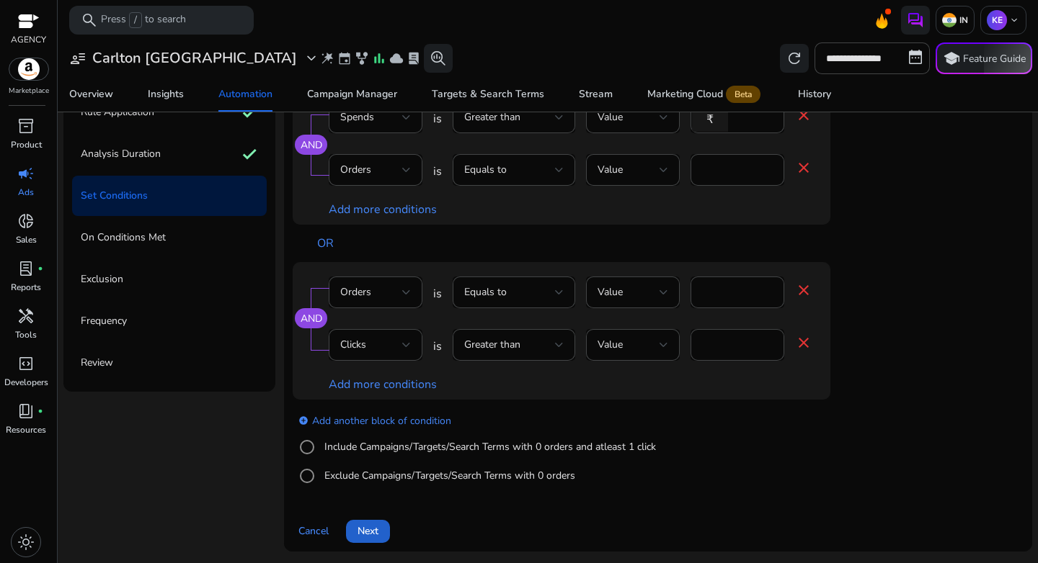
click at [378, 533] on span "Next" at bounding box center [367, 531] width 21 height 15
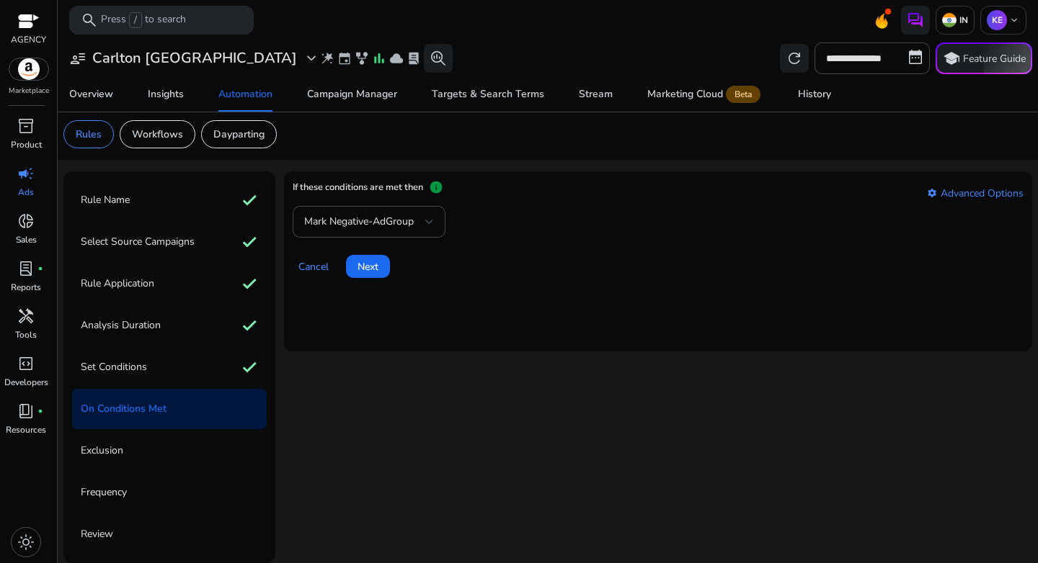
scroll to position [4, 0]
click at [374, 262] on span "Next" at bounding box center [367, 266] width 21 height 15
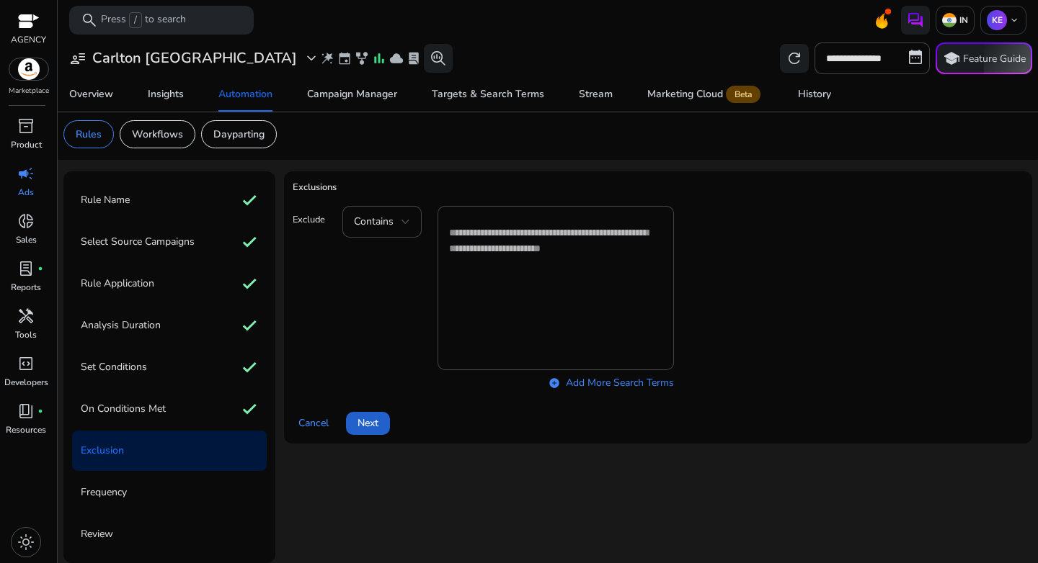
click at [378, 419] on span "Next" at bounding box center [367, 423] width 21 height 15
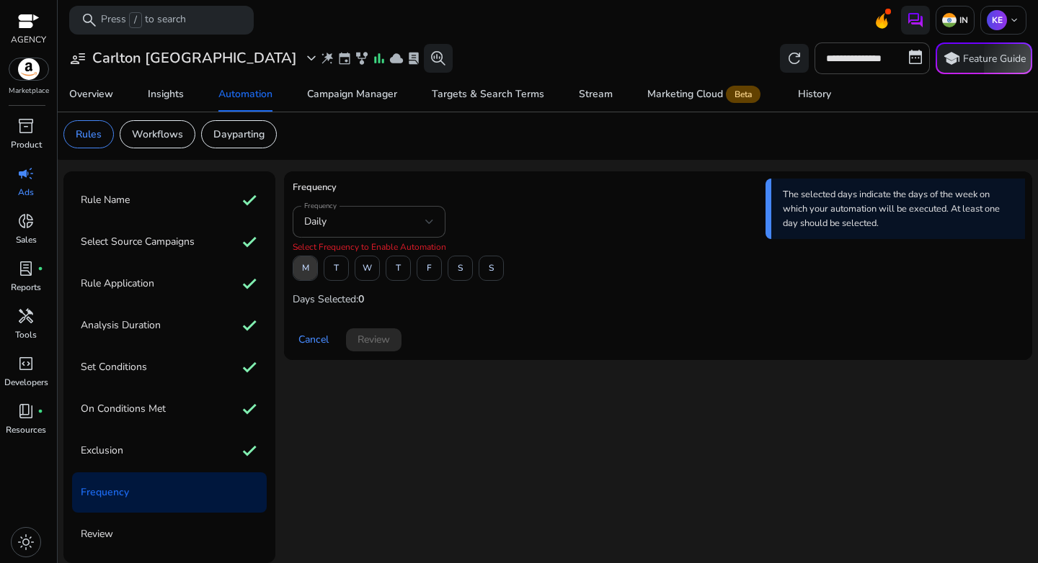
click at [309, 274] on span at bounding box center [305, 268] width 24 height 35
click at [363, 275] on span "W" at bounding box center [366, 268] width 9 height 25
click at [427, 271] on span "F" at bounding box center [429, 268] width 5 height 25
click at [375, 342] on span "Review" at bounding box center [373, 339] width 32 height 15
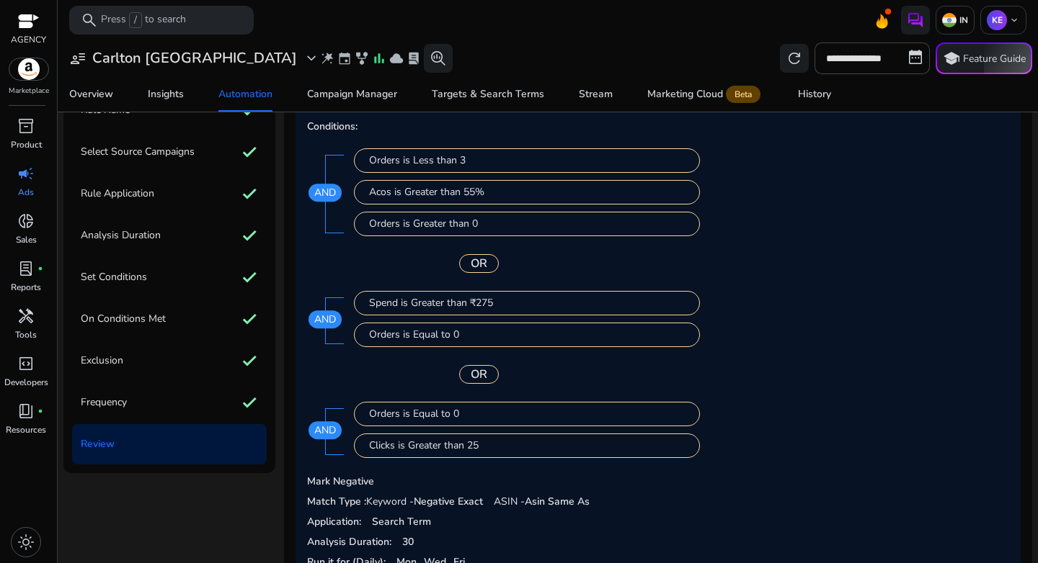
scroll to position [175, 0]
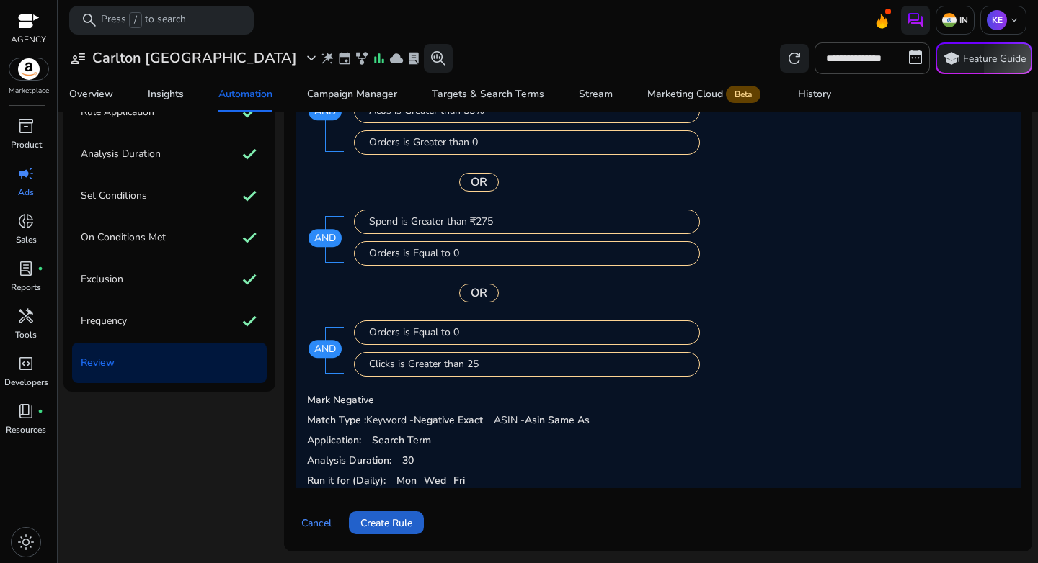
click at [385, 521] on span "Create Rule" at bounding box center [386, 523] width 52 height 15
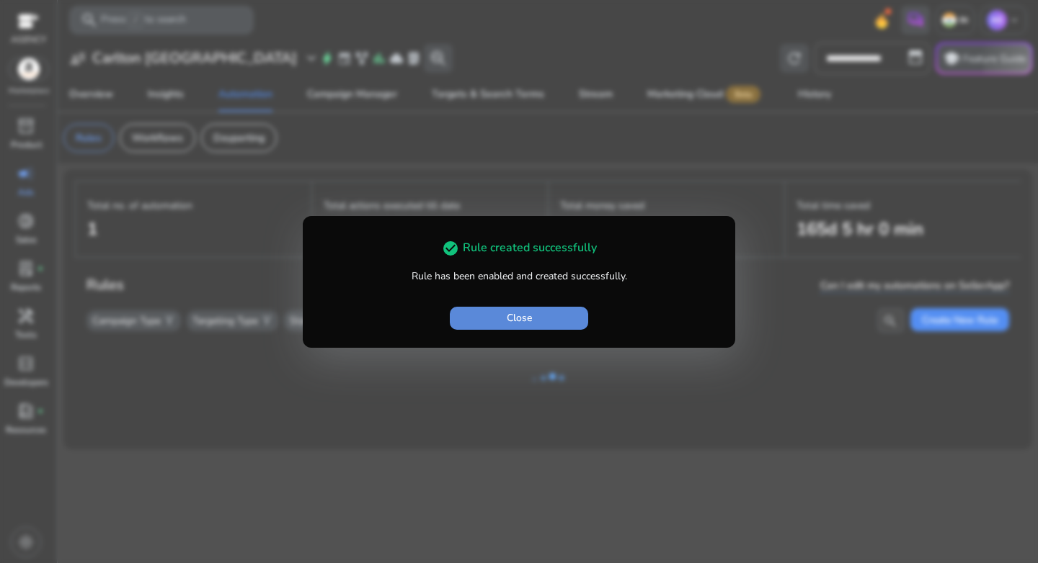
click at [520, 319] on span "Close" at bounding box center [519, 318] width 25 height 15
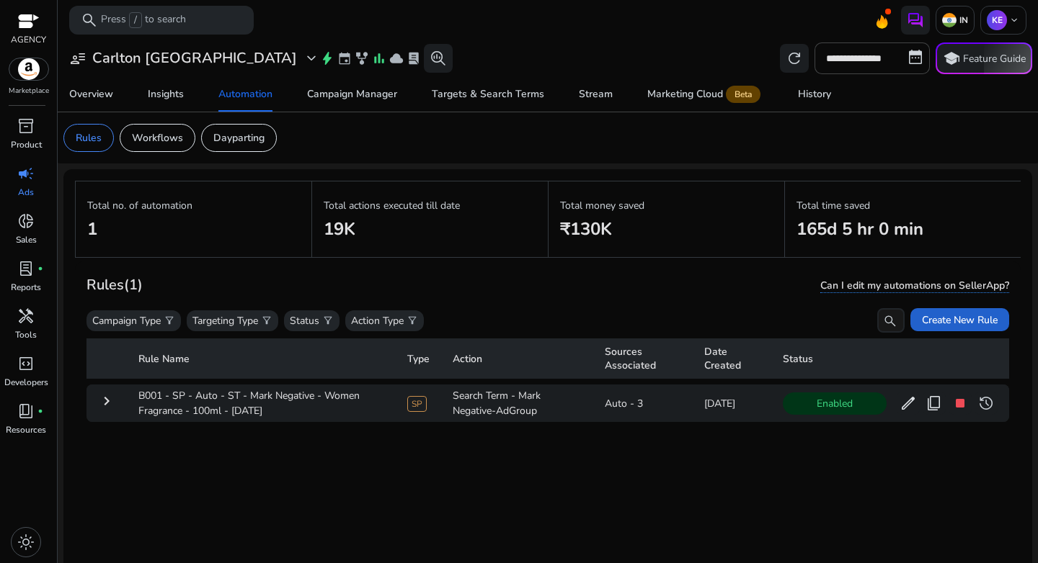
click at [953, 324] on span "Create New Rule" at bounding box center [960, 320] width 76 height 15
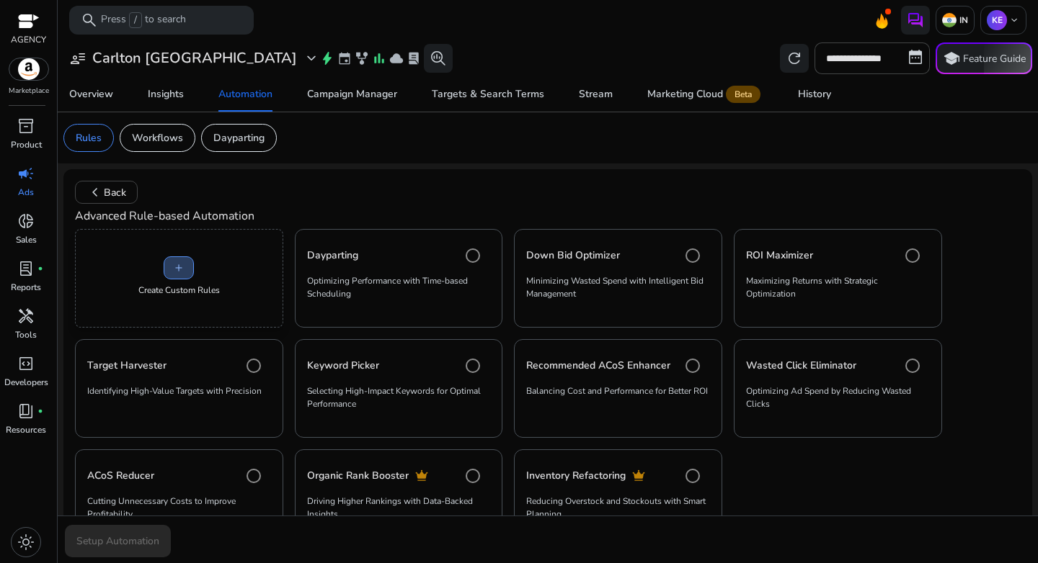
click at [173, 271] on span "add" at bounding box center [179, 268] width 12 height 12
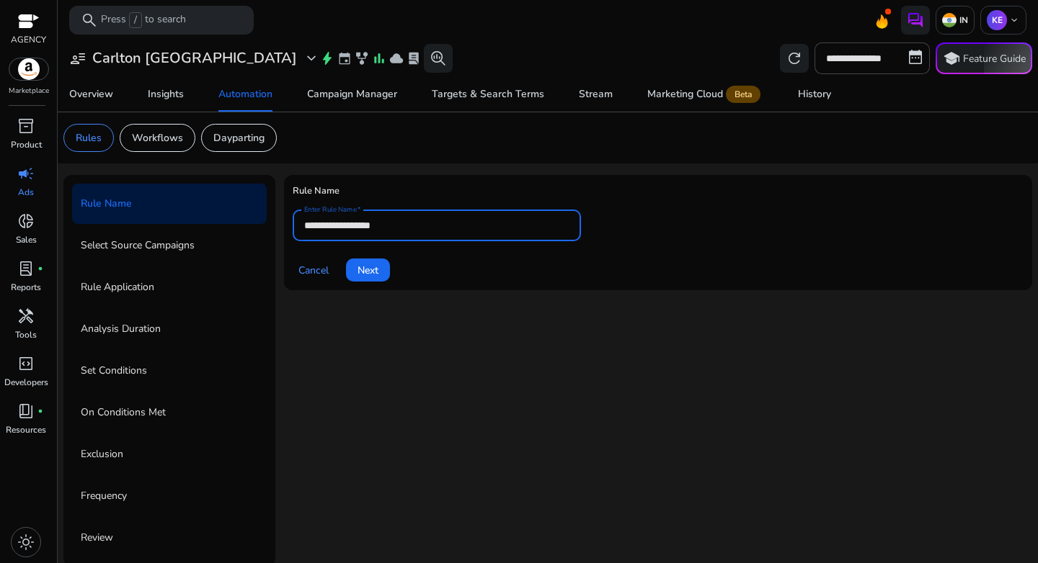
drag, startPoint x: 362, startPoint y: 227, endPoint x: 275, endPoint y: 226, distance: 87.9
click at [275, 226] on div "**********" at bounding box center [547, 371] width 968 height 392
click at [315, 269] on span "Cancel" at bounding box center [313, 270] width 30 height 15
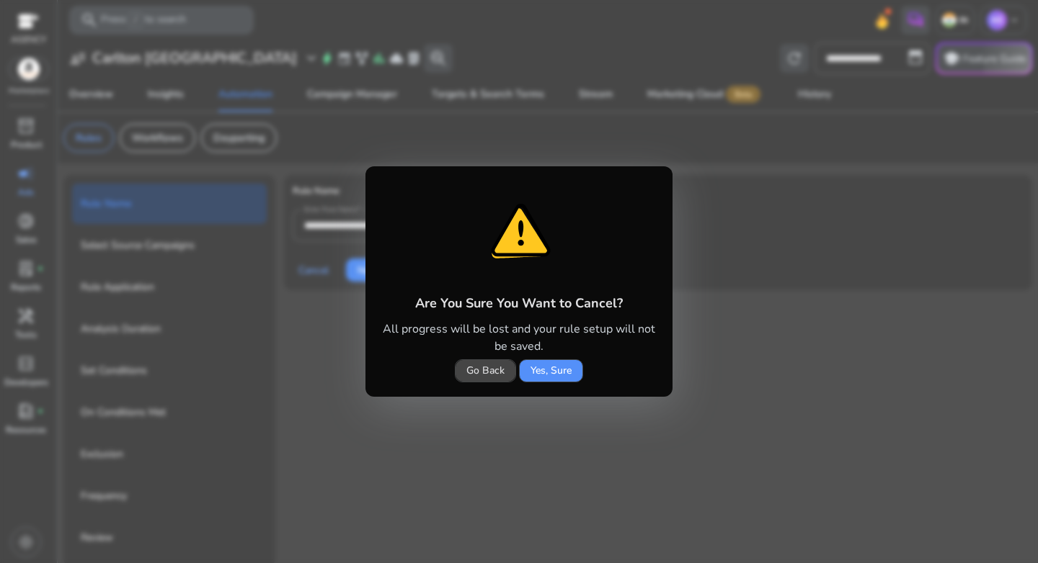
click at [543, 371] on span "Yes, Sure" at bounding box center [550, 370] width 41 height 15
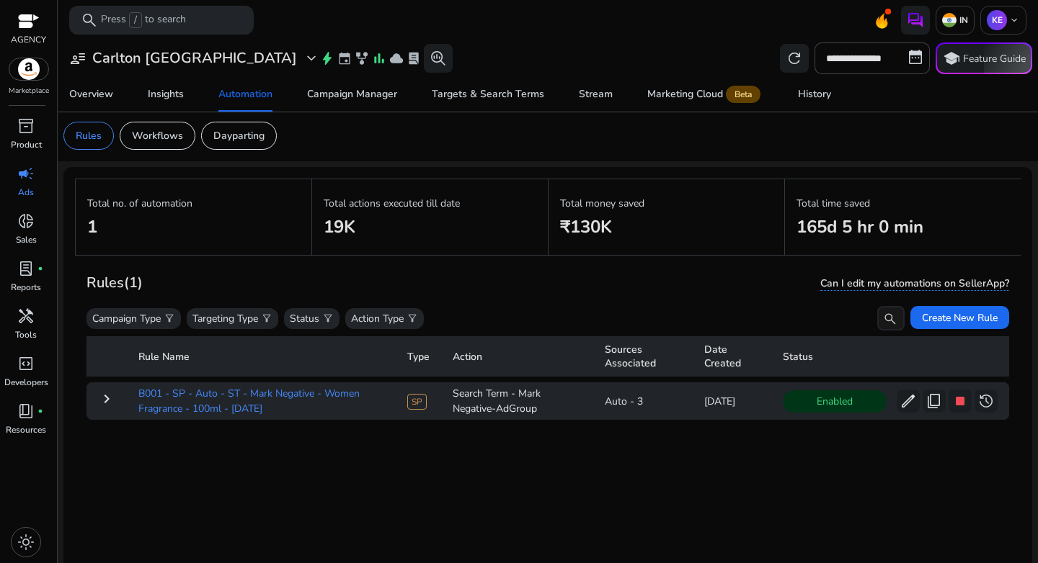
scroll to position [3, 0]
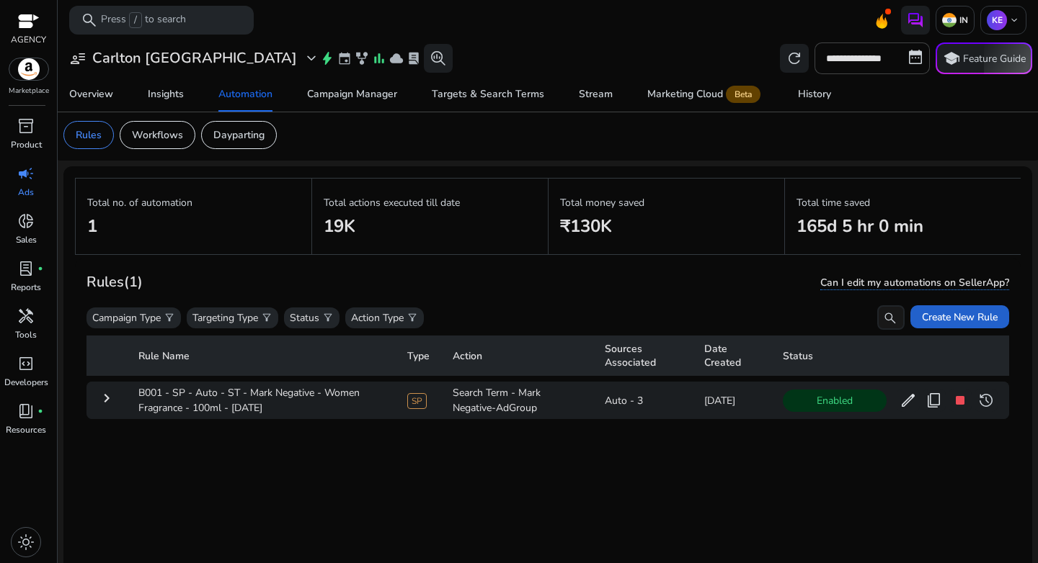
click at [962, 314] on span "Create New Rule" at bounding box center [960, 317] width 76 height 15
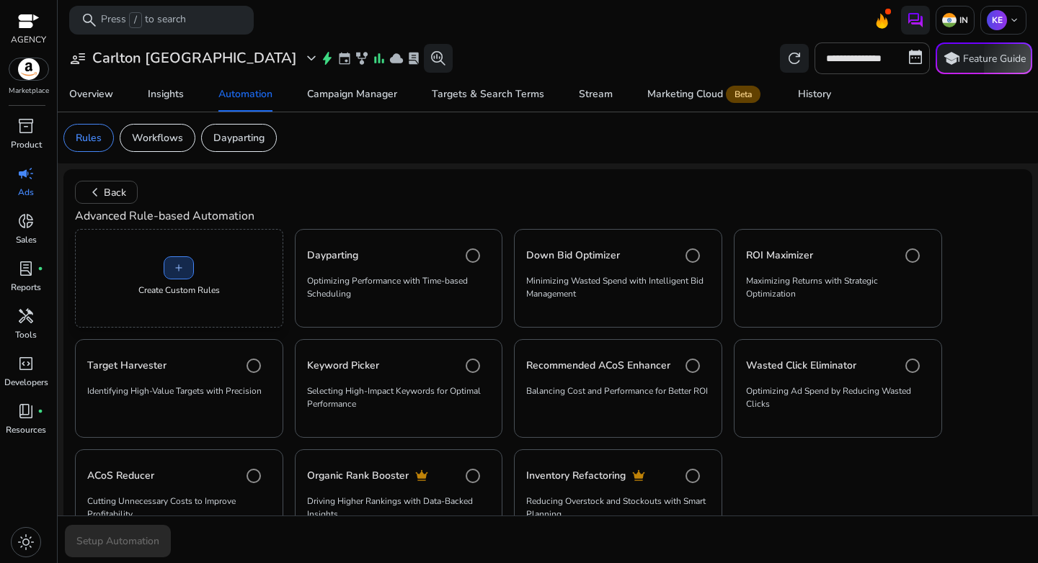
click at [186, 259] on span at bounding box center [178, 268] width 29 height 35
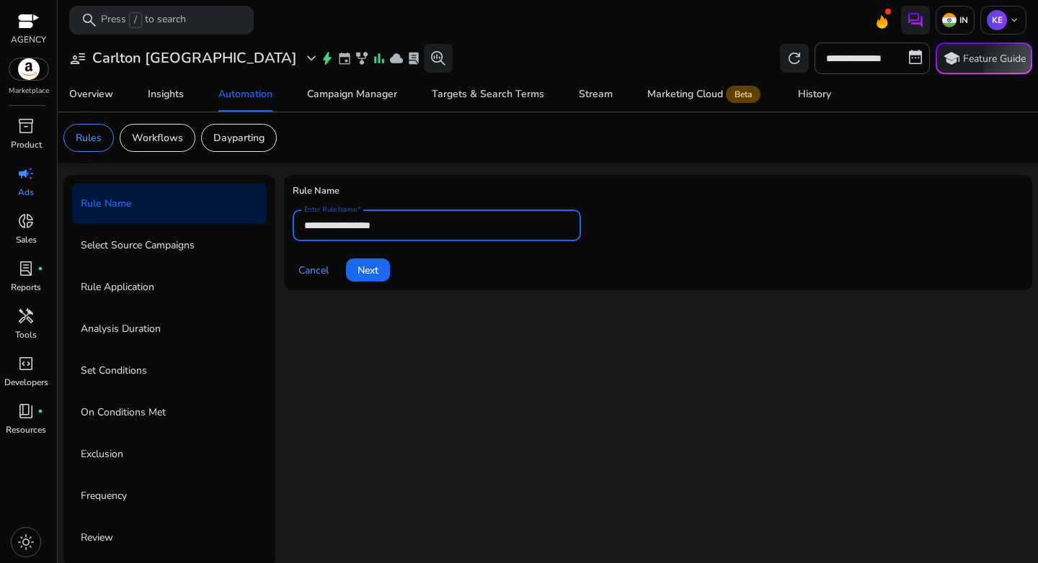
drag, startPoint x: 361, startPoint y: 228, endPoint x: 232, endPoint y: 228, distance: 129.0
click at [233, 228] on div "**********" at bounding box center [547, 371] width 968 height 392
paste input "**********"
type input "**********"
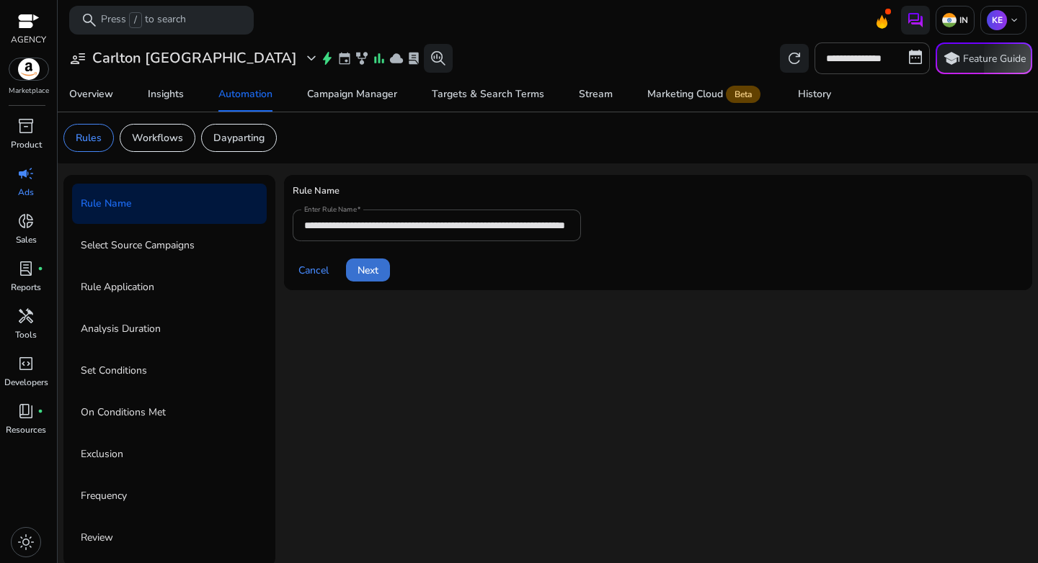
click at [375, 263] on span "Next" at bounding box center [367, 270] width 21 height 15
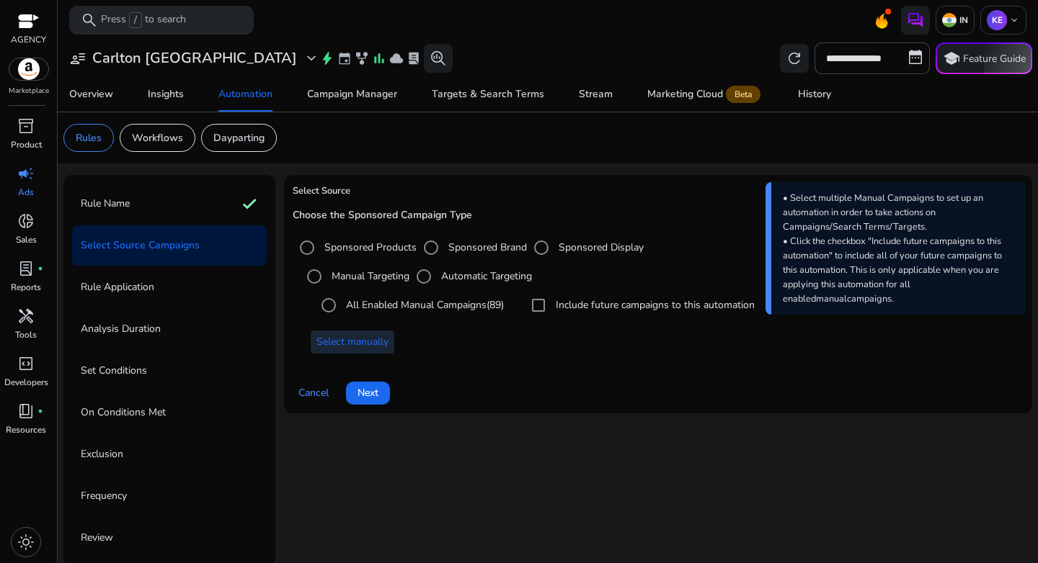
click at [367, 347] on span "Select manually" at bounding box center [352, 341] width 72 height 15
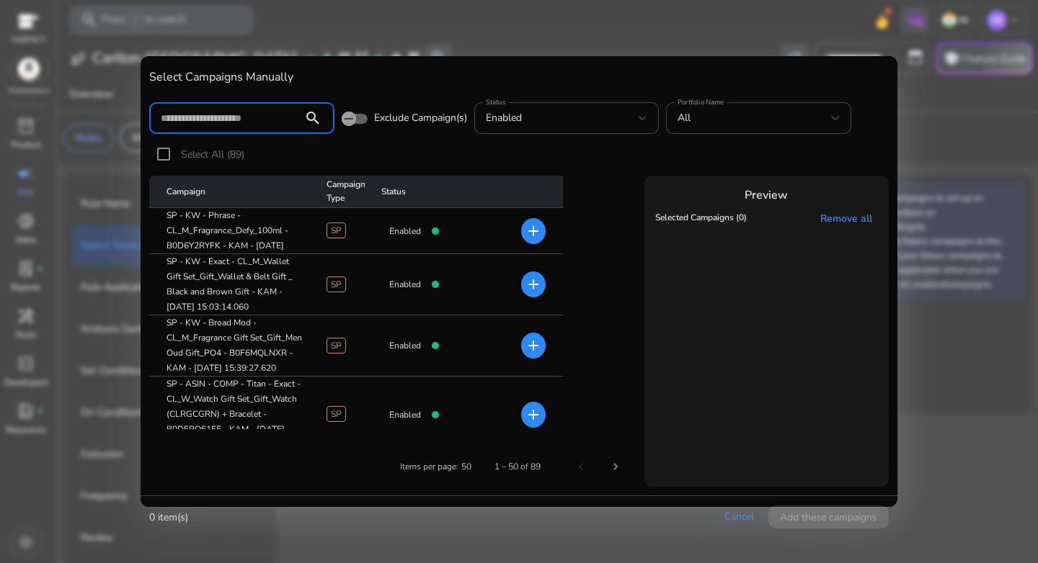
click at [264, 124] on input at bounding box center [226, 118] width 130 height 16
paste input "**********"
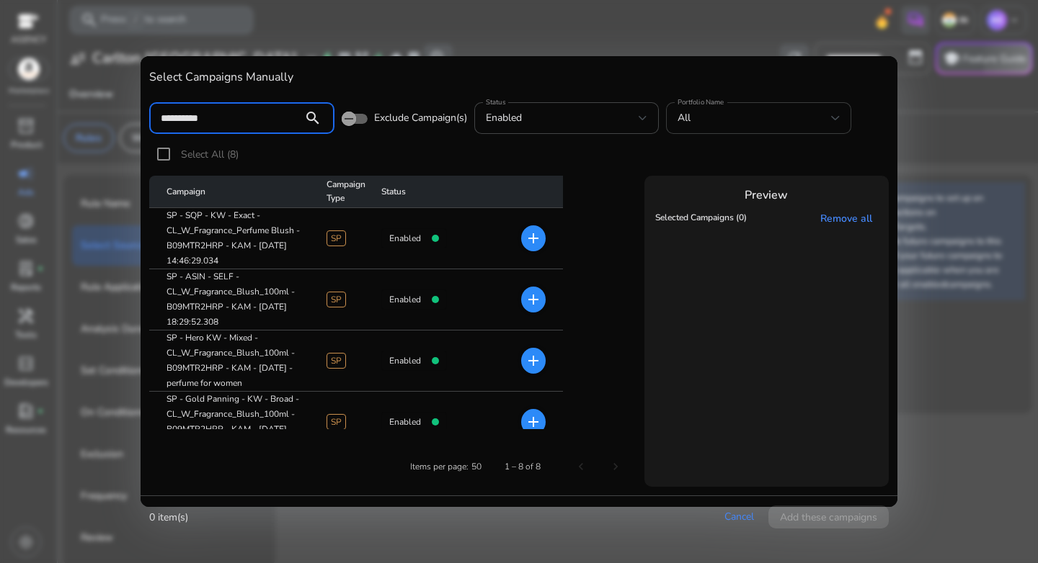
type input "**********"
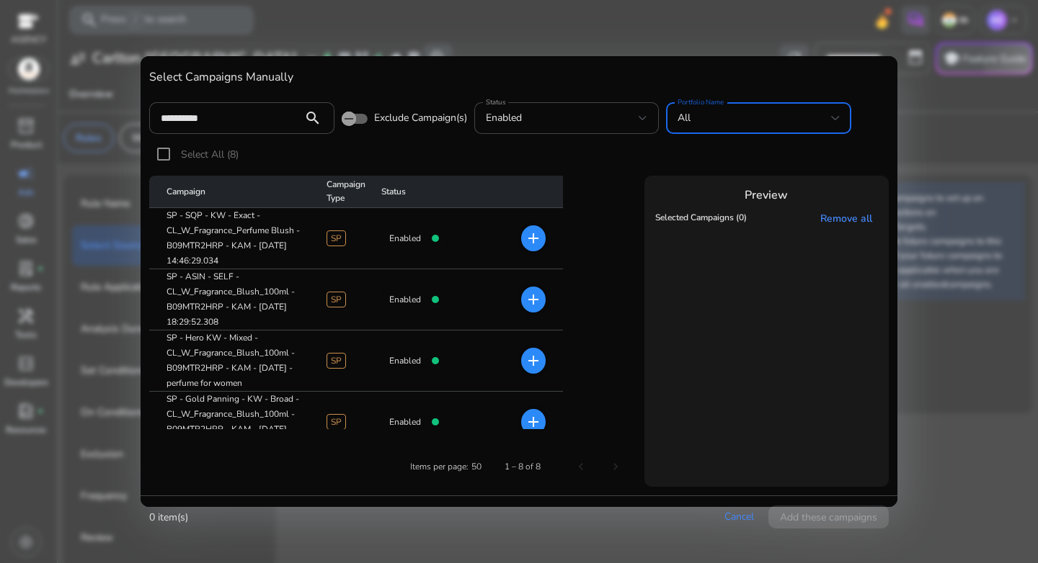
click at [703, 119] on div "All" at bounding box center [753, 118] width 153 height 16
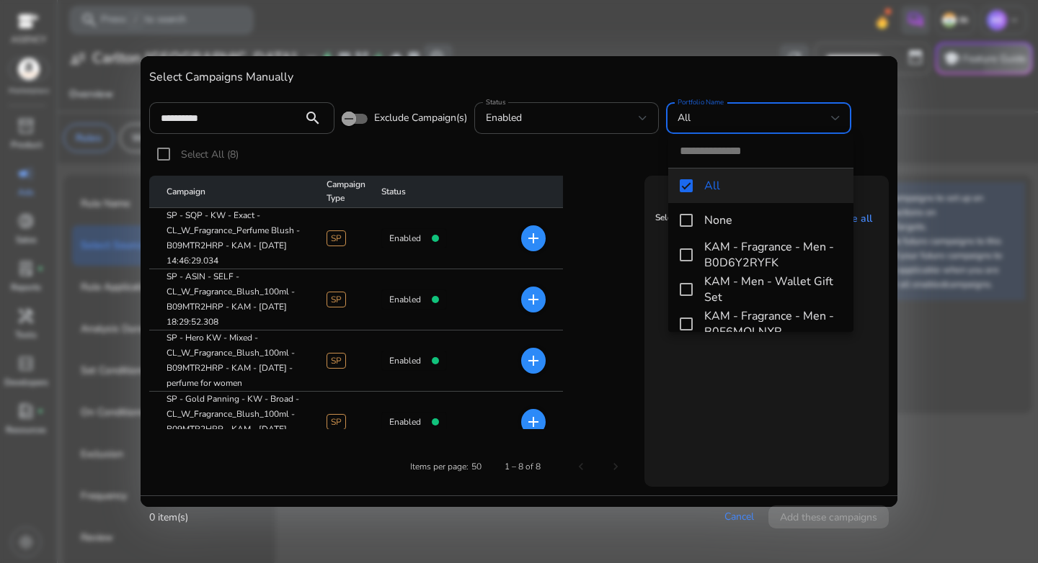
click at [727, 154] on input "dropdown search" at bounding box center [760, 151] width 185 height 34
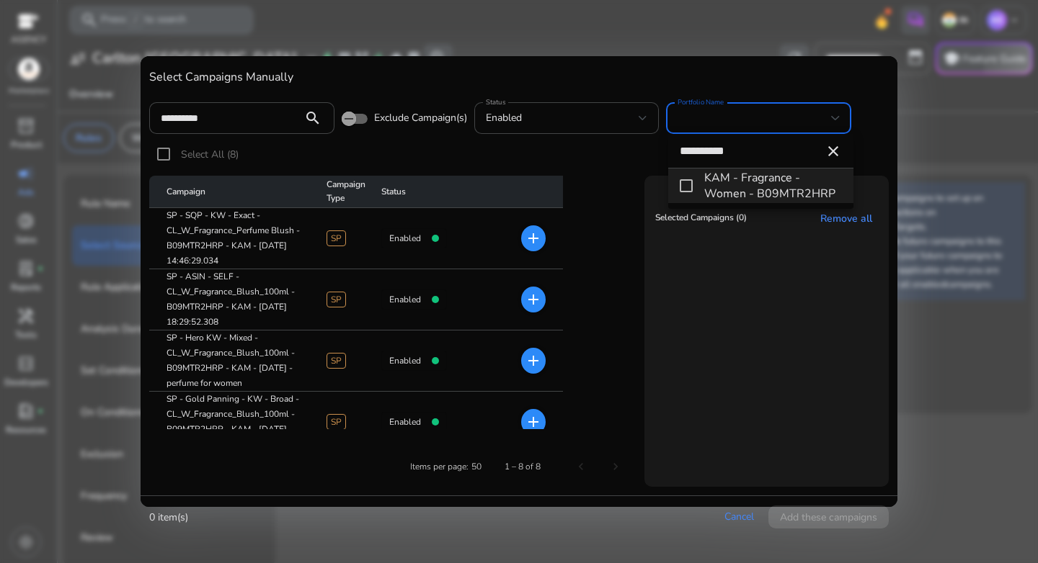
type input "**********"
click at [684, 188] on mat-pseudo-checkbox at bounding box center [685, 185] width 13 height 13
click at [600, 152] on div at bounding box center [519, 281] width 1038 height 563
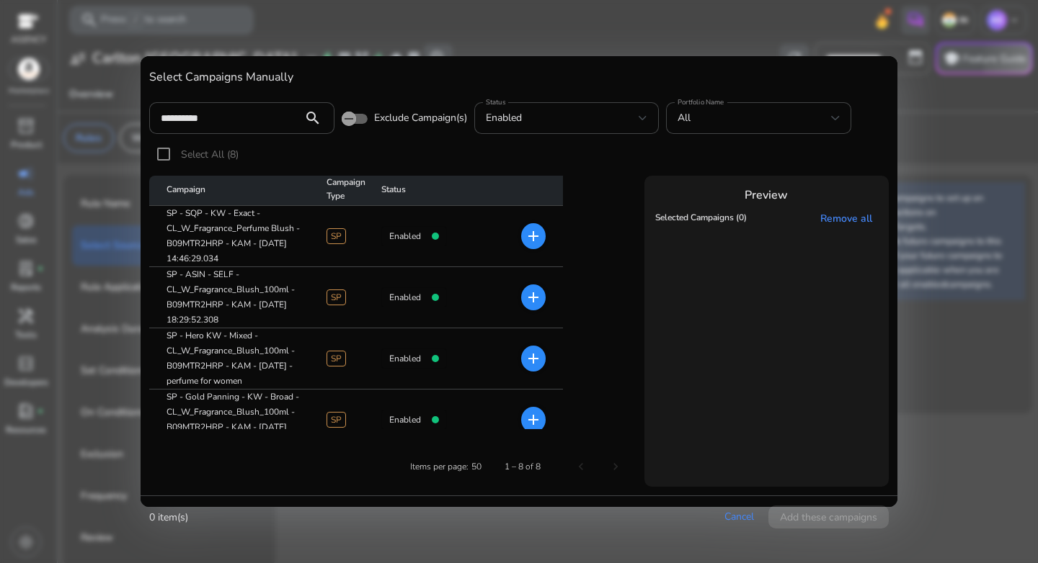
scroll to position [3, 0]
click at [275, 121] on input "**********" at bounding box center [226, 118] width 130 height 16
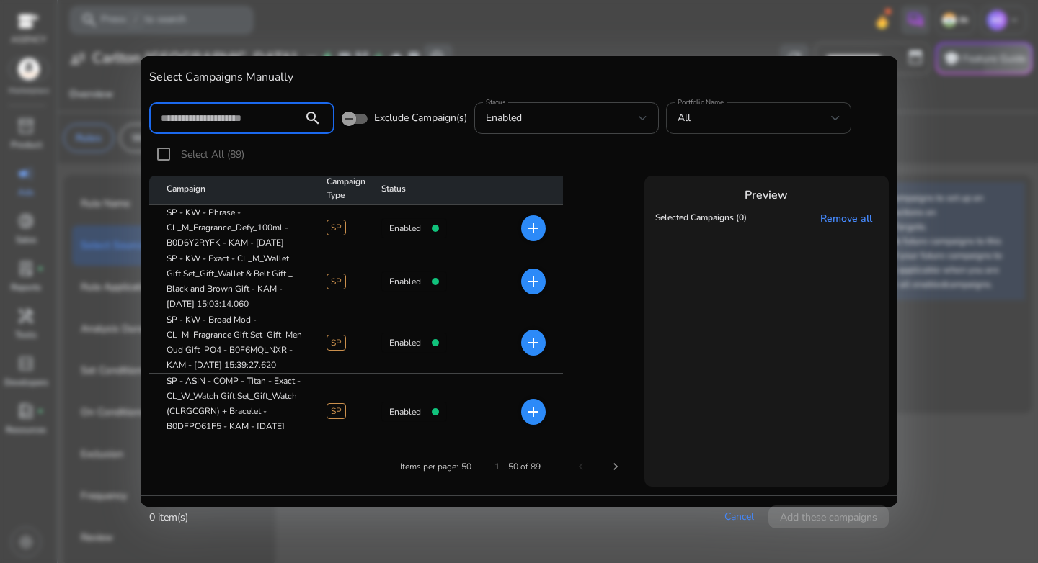
click at [733, 127] on div "All" at bounding box center [758, 118] width 162 height 17
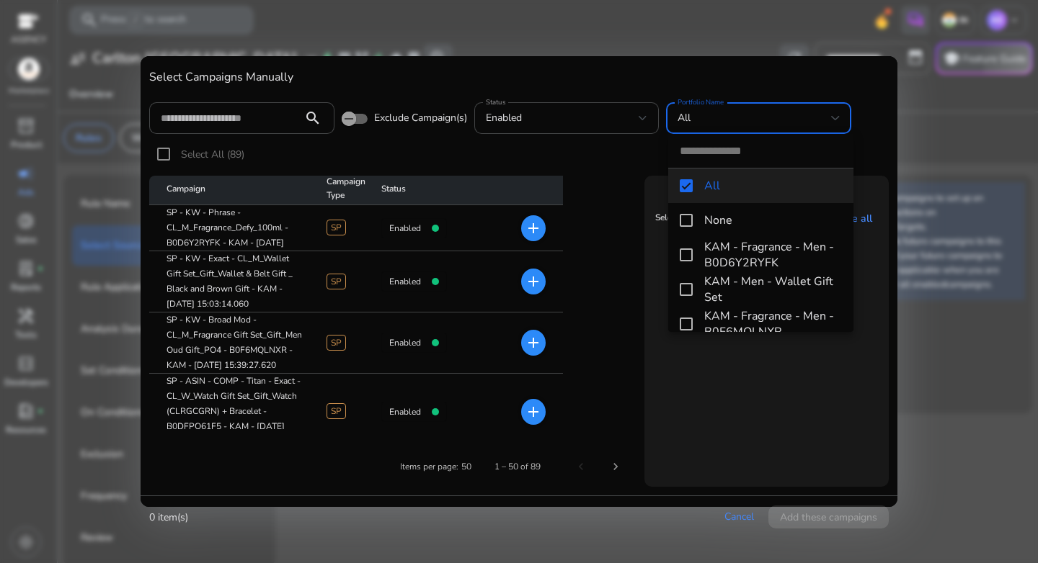
click at [685, 186] on mat-pseudo-checkbox at bounding box center [685, 185] width 13 height 13
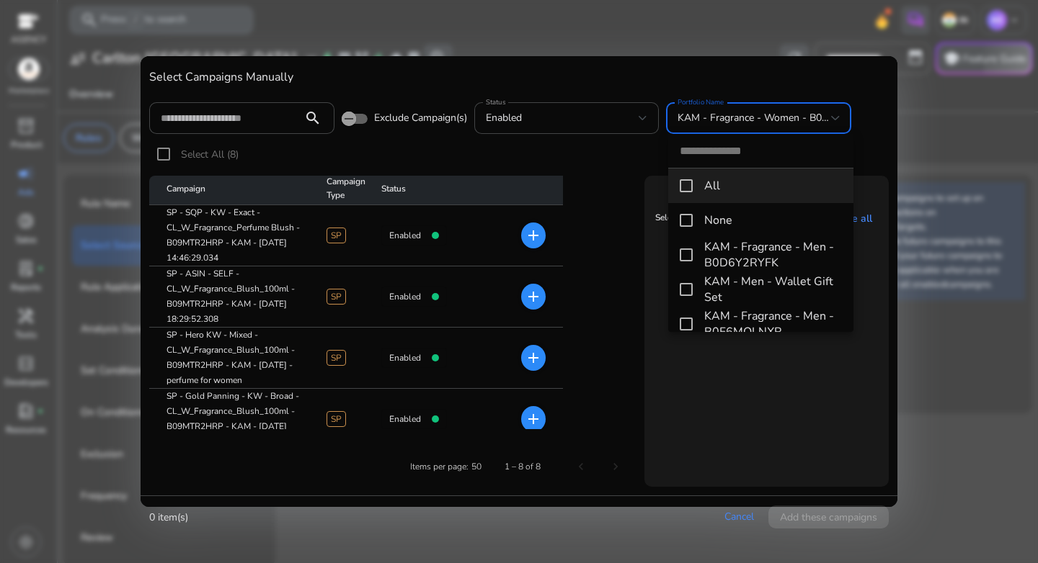
click at [709, 153] on input "dropdown search" at bounding box center [760, 151] width 185 height 34
paste input "**********"
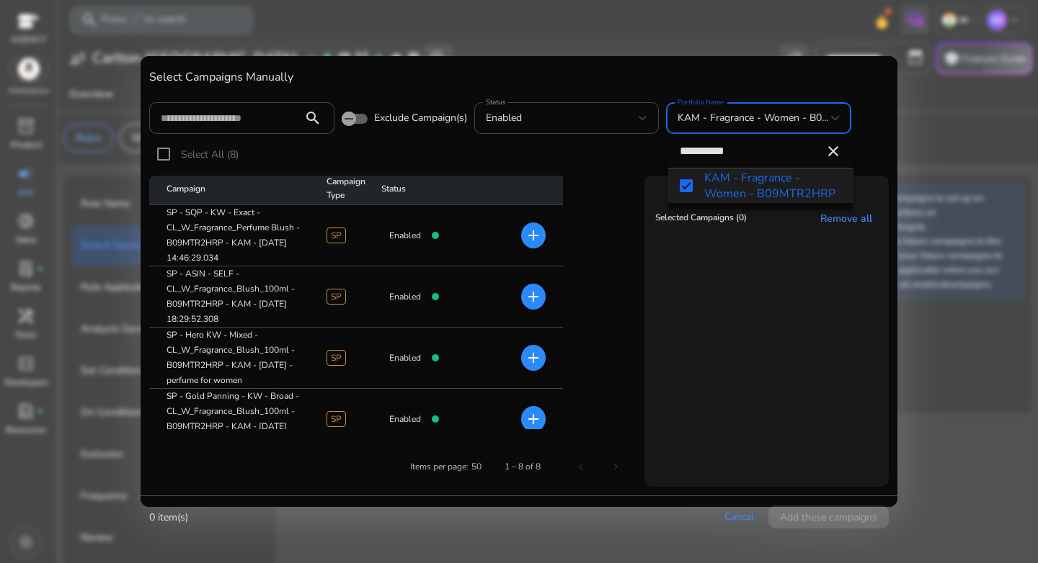
type input "**********"
click at [690, 189] on mat-pseudo-checkbox at bounding box center [685, 185] width 13 height 13
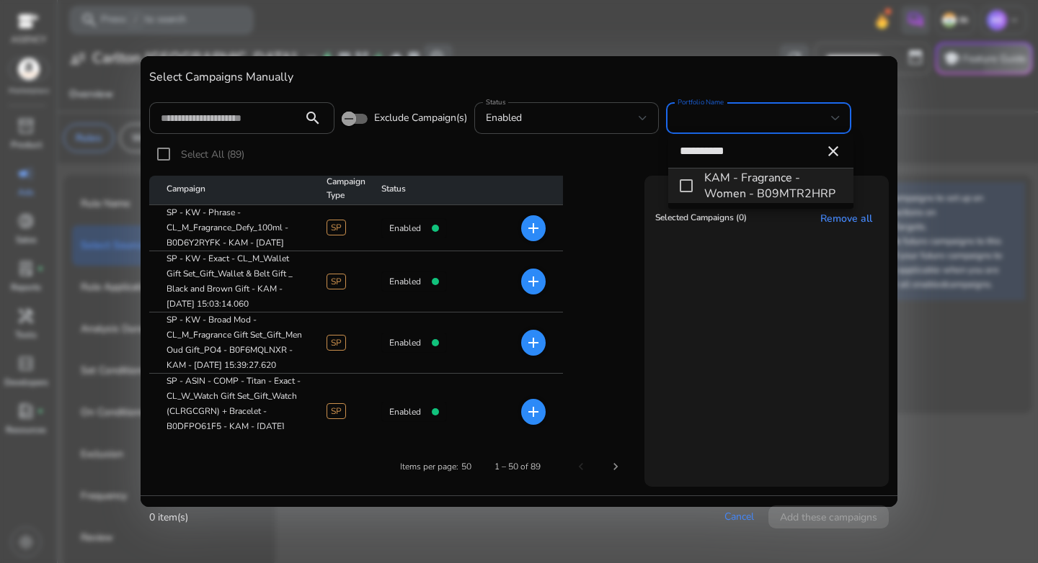
click at [686, 189] on mat-pseudo-checkbox at bounding box center [685, 185] width 13 height 13
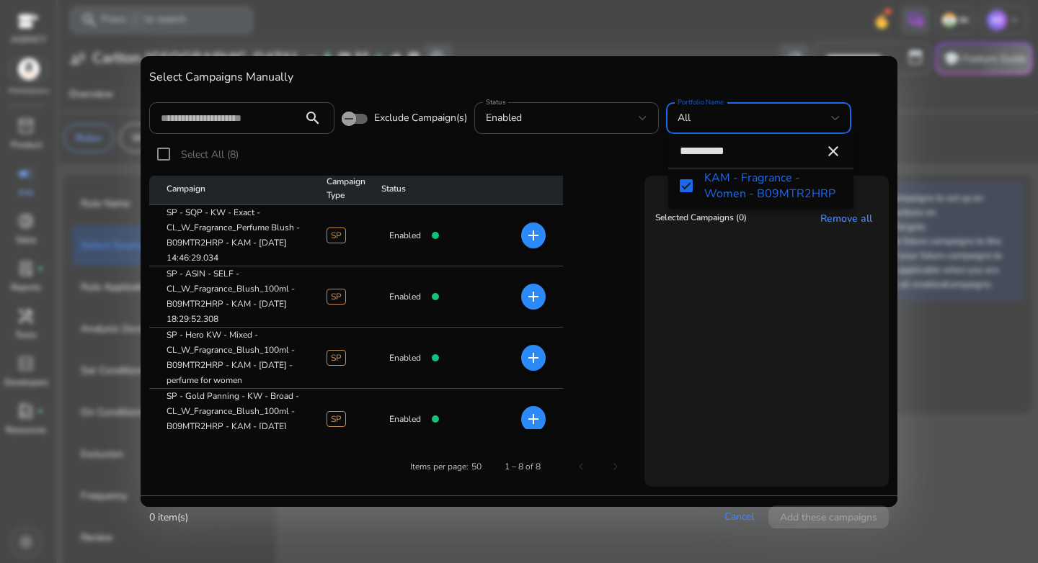
click at [342, 153] on div at bounding box center [519, 281] width 1038 height 563
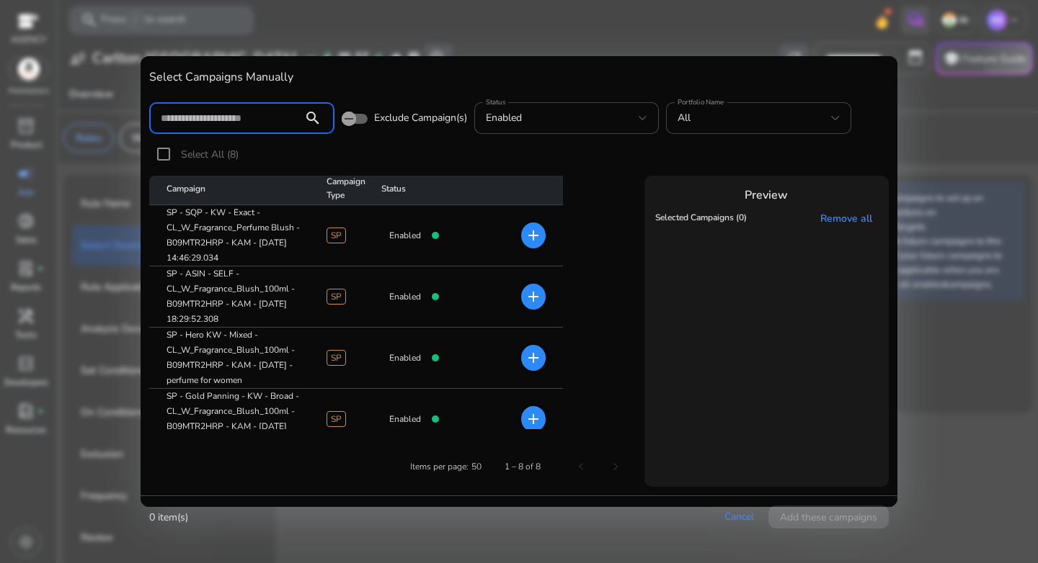
click at [257, 123] on input at bounding box center [226, 118] width 130 height 16
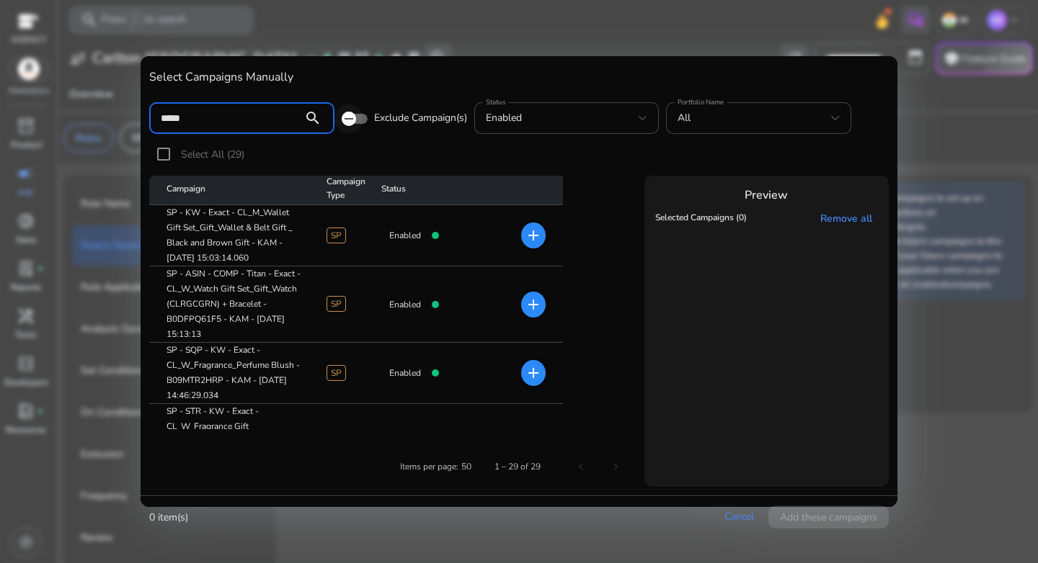
type input "*****"
click at [350, 120] on icon "button" at bounding box center [348, 118] width 13 height 13
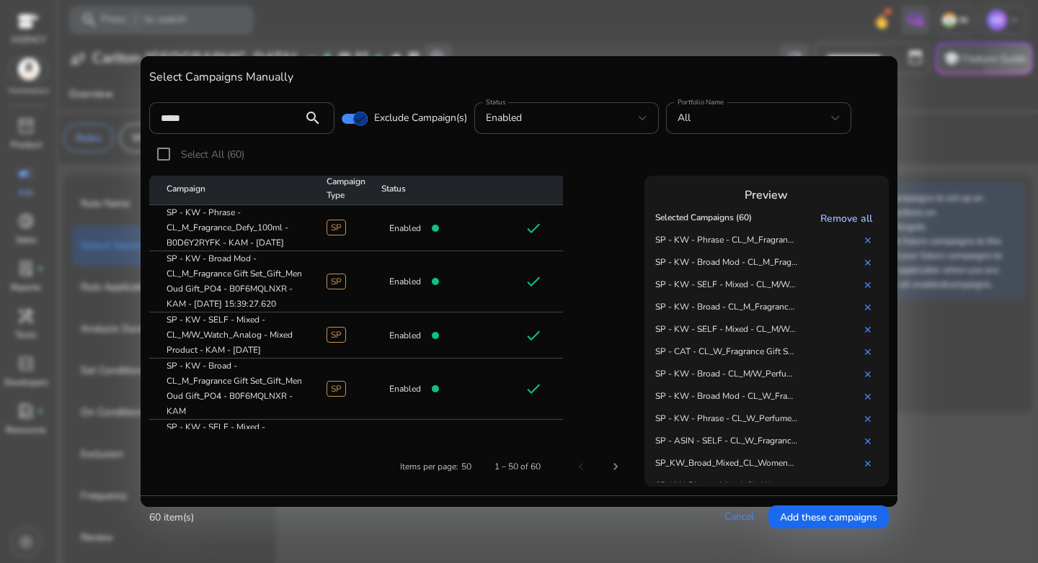
click at [837, 218] on link "Remove all" at bounding box center [849, 219] width 58 height 14
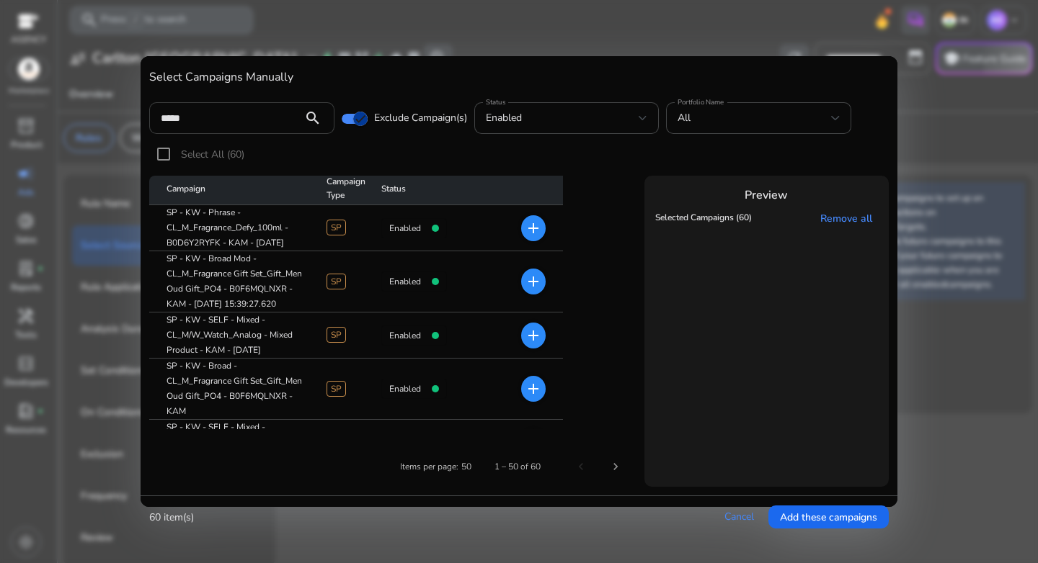
click at [280, 122] on input "*****" at bounding box center [226, 118] width 130 height 16
click at [279, 122] on input "*****" at bounding box center [226, 118] width 130 height 16
click at [703, 115] on div "All" at bounding box center [753, 118] width 153 height 16
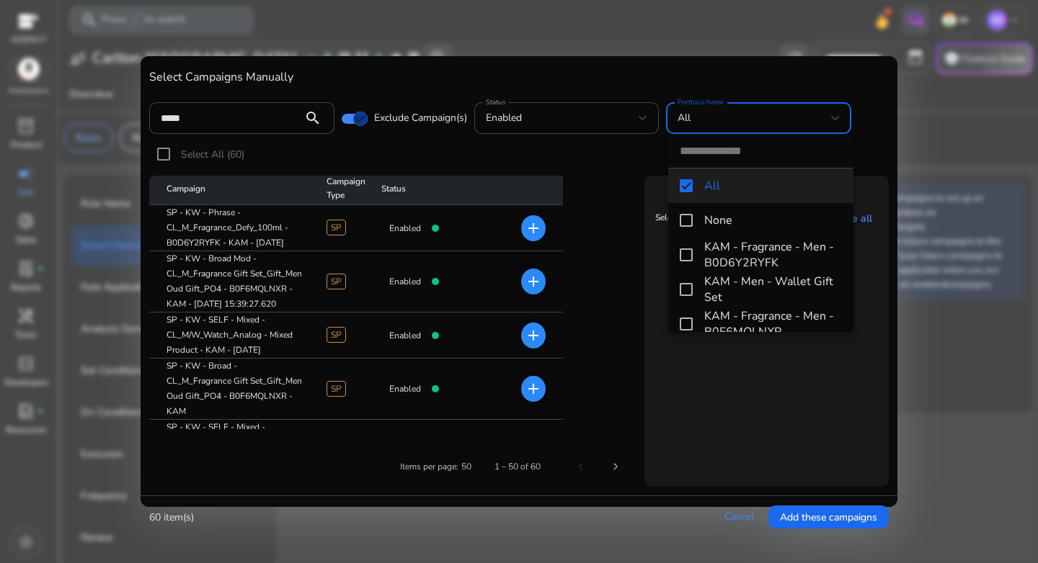
click at [354, 119] on div at bounding box center [519, 281] width 1038 height 563
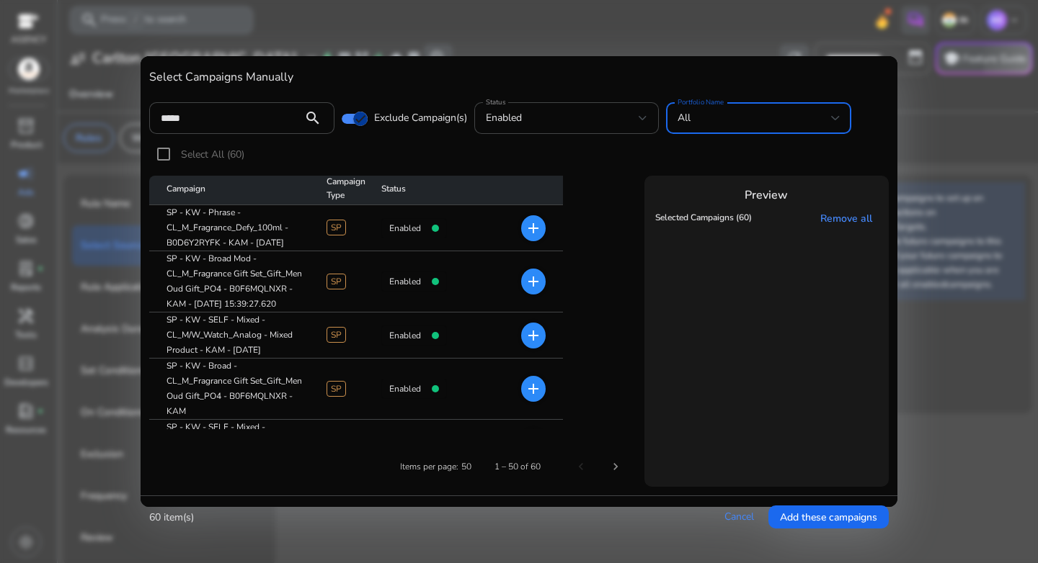
click at [731, 114] on div "All" at bounding box center [753, 118] width 153 height 16
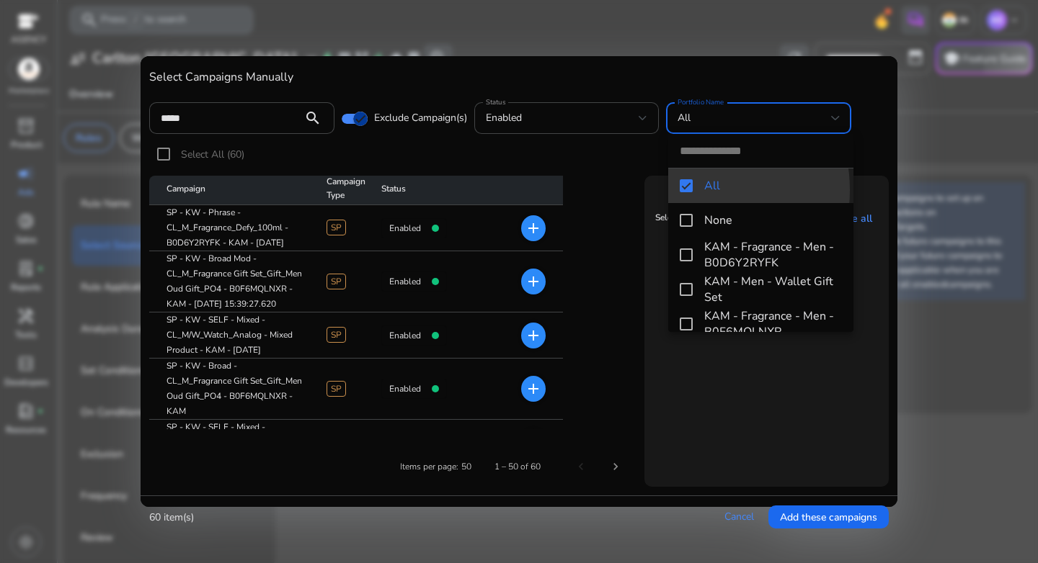
click at [683, 190] on mat-pseudo-checkbox at bounding box center [685, 185] width 13 height 13
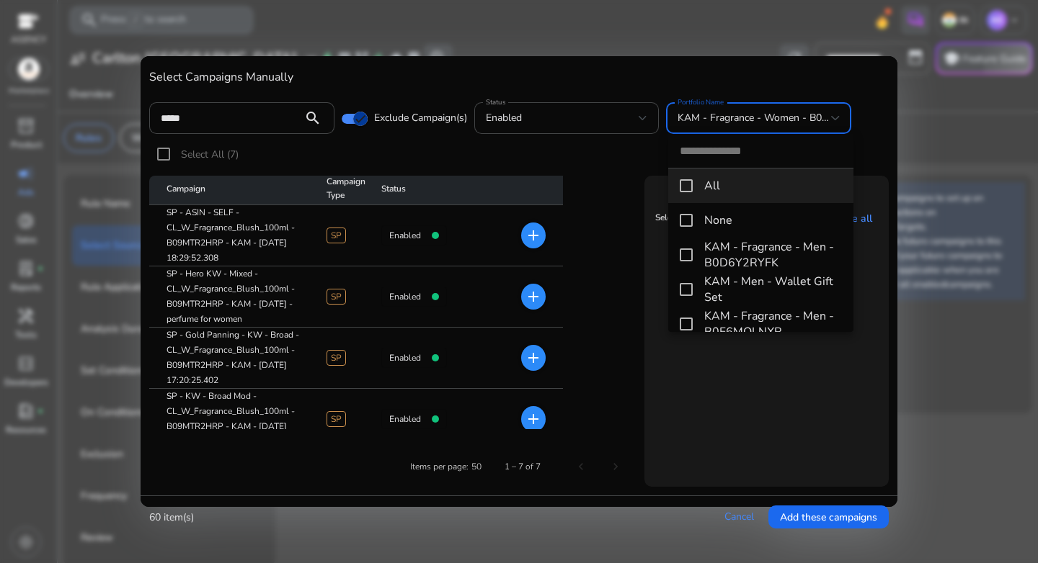
click at [708, 158] on input "dropdown search" at bounding box center [760, 151] width 185 height 34
paste input "**********"
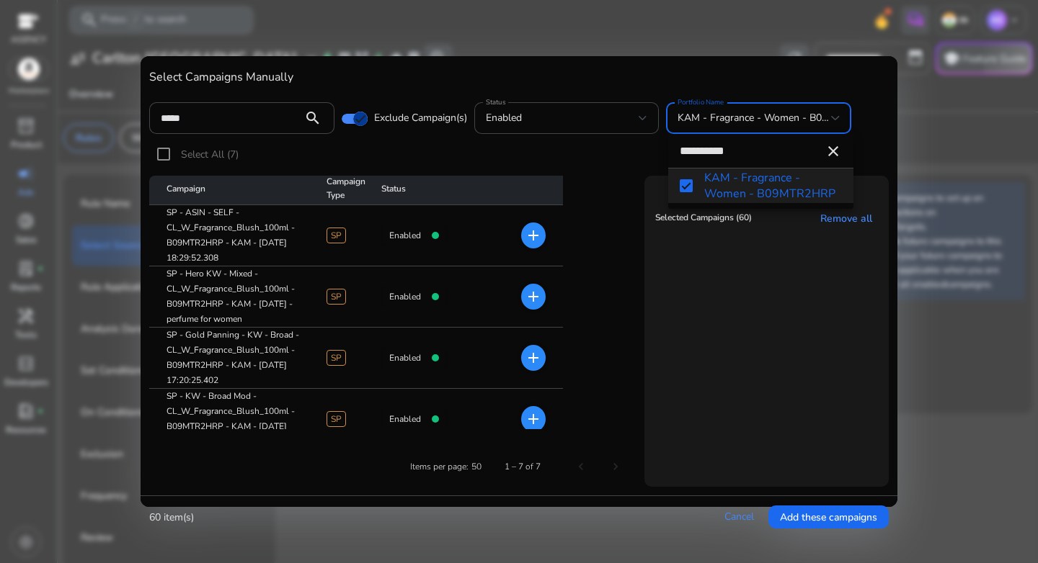
type input "**********"
click at [687, 186] on mat-pseudo-checkbox at bounding box center [685, 185] width 13 height 13
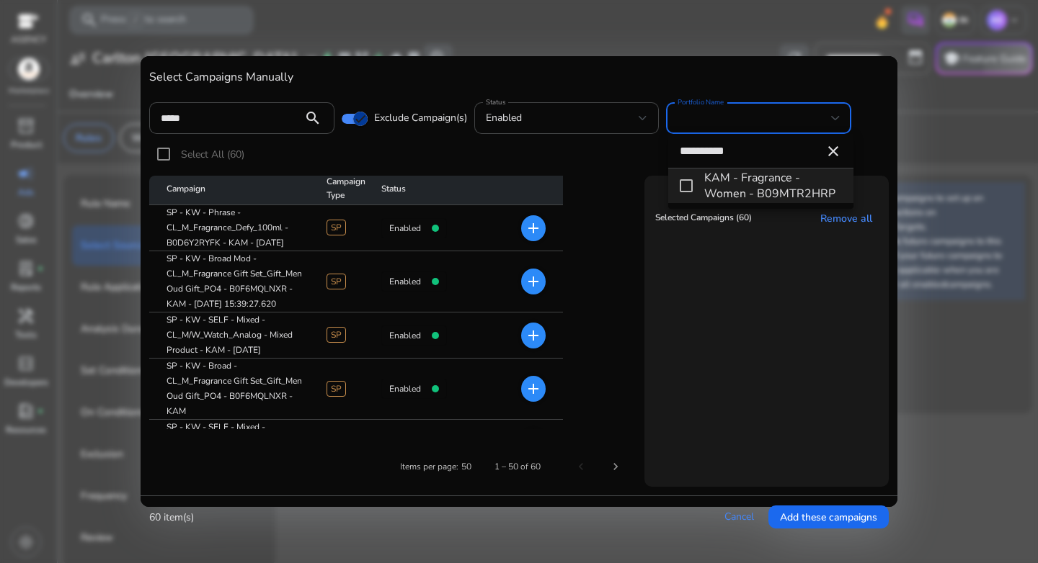
click at [686, 187] on mat-pseudo-checkbox at bounding box center [685, 185] width 13 height 13
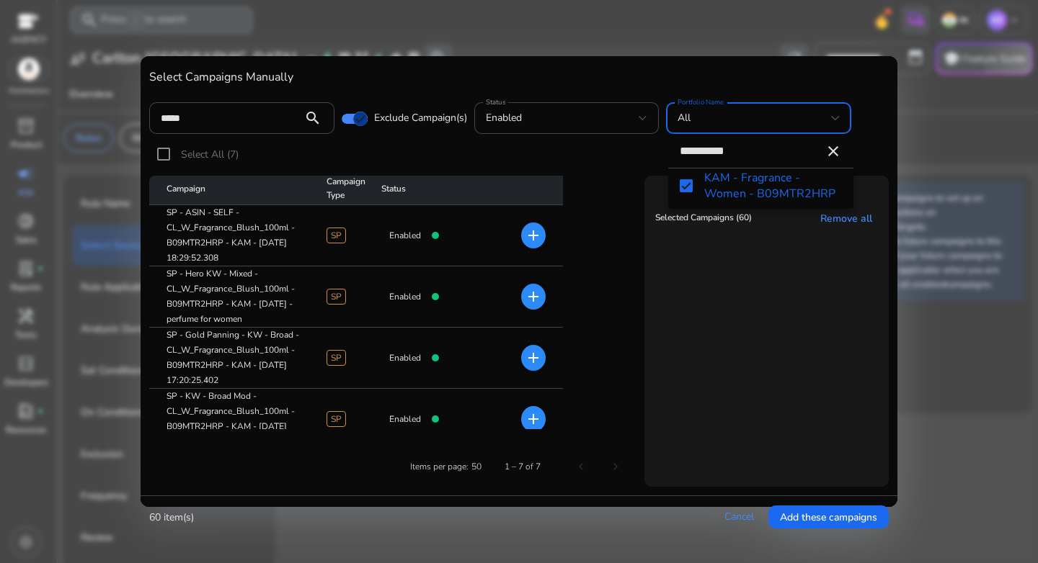
click at [215, 115] on div at bounding box center [519, 281] width 1038 height 563
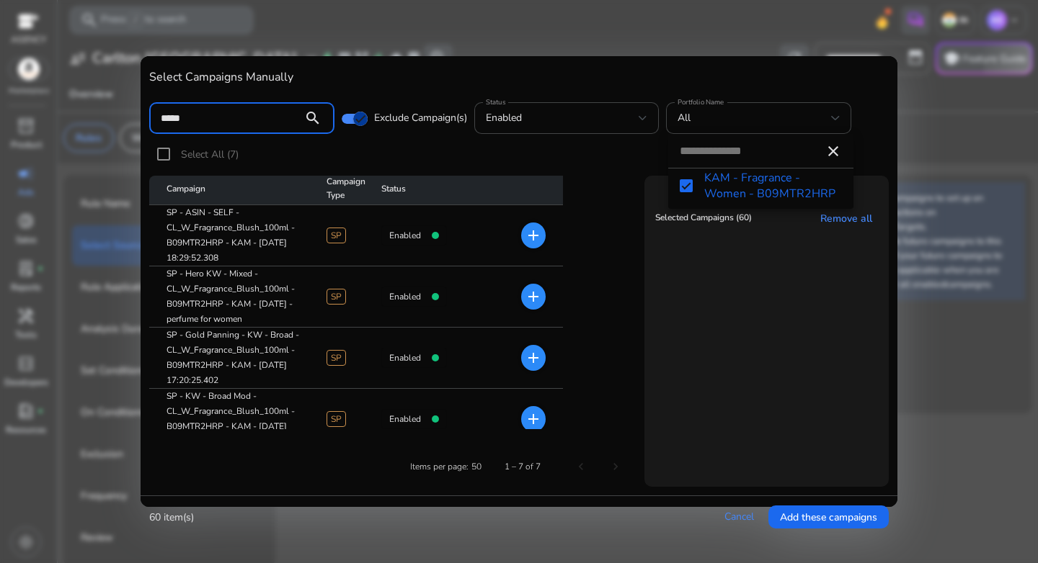
click at [215, 115] on input "*****" at bounding box center [226, 118] width 130 height 16
click at [346, 120] on span "button" at bounding box center [360, 118] width 29 height 29
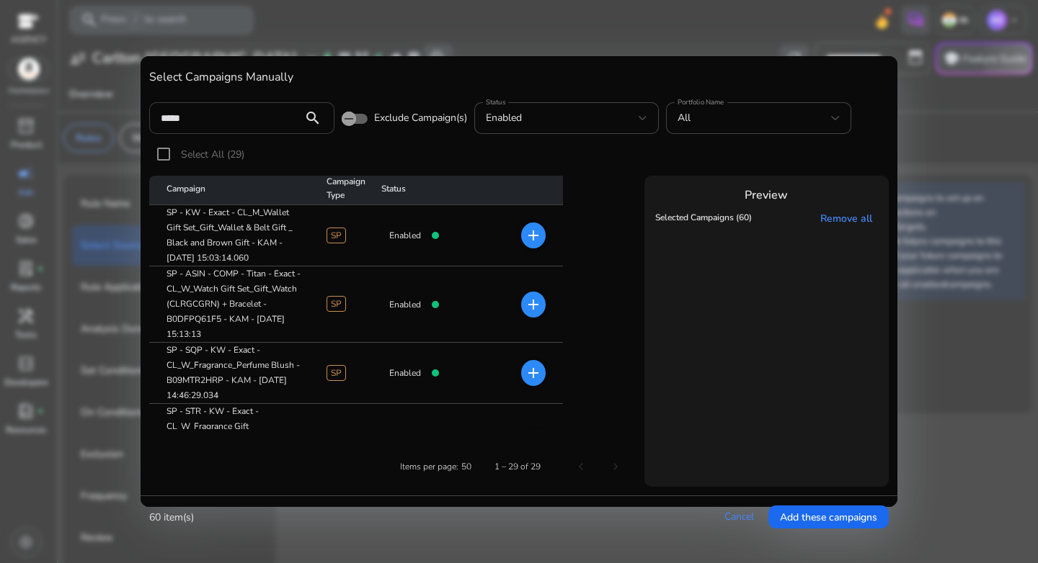
click at [209, 119] on input "*****" at bounding box center [226, 118] width 130 height 16
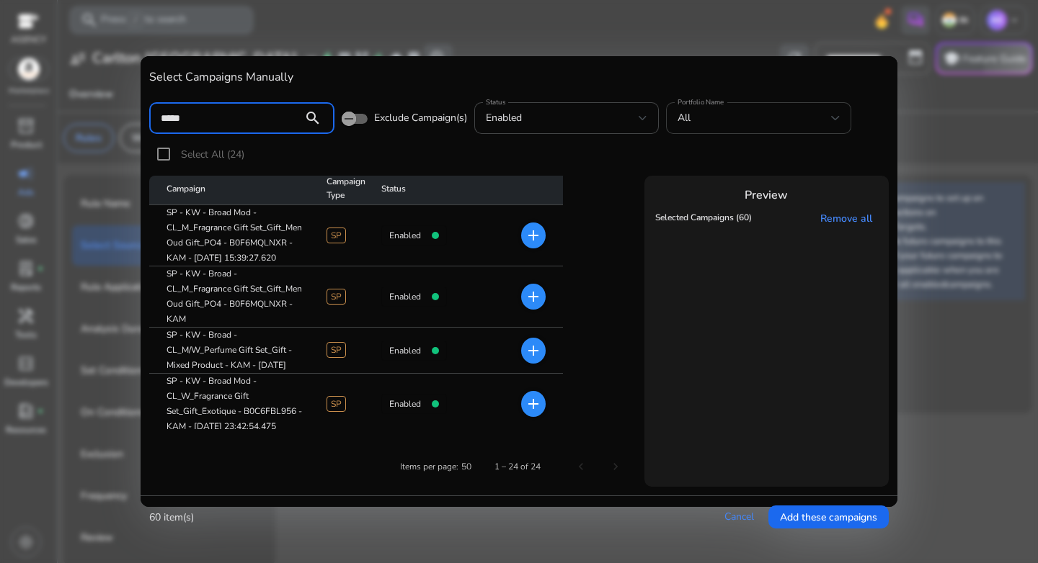
type input "*****"
click at [749, 111] on div "All" at bounding box center [753, 118] width 153 height 16
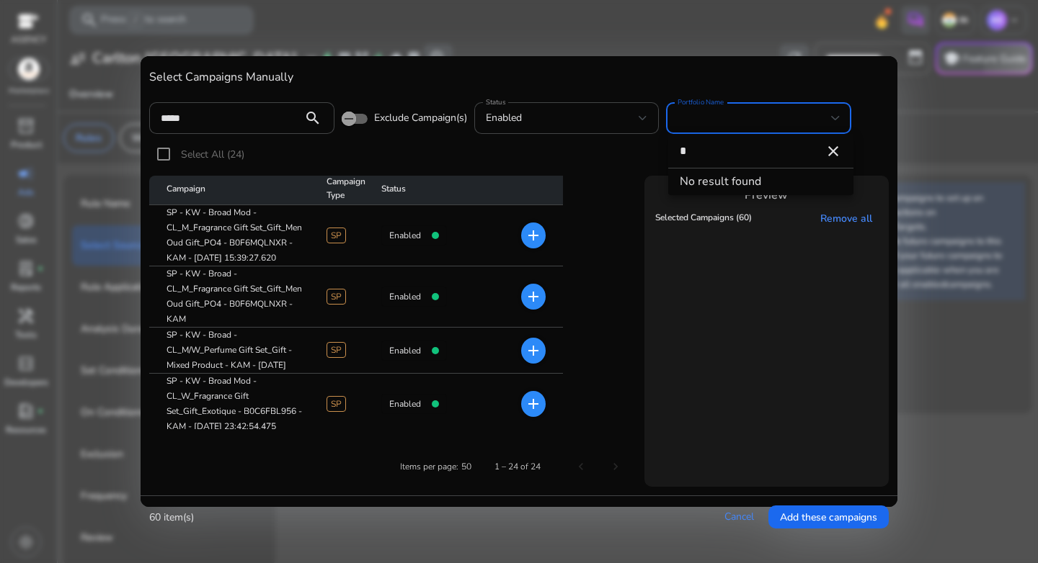
click at [684, 186] on div "No result found" at bounding box center [758, 179] width 159 height 22
drag, startPoint x: 690, startPoint y: 159, endPoint x: 667, endPoint y: 158, distance: 22.4
click at [668, 158] on input "*" at bounding box center [760, 151] width 185 height 34
paste input "*********"
type input "**********"
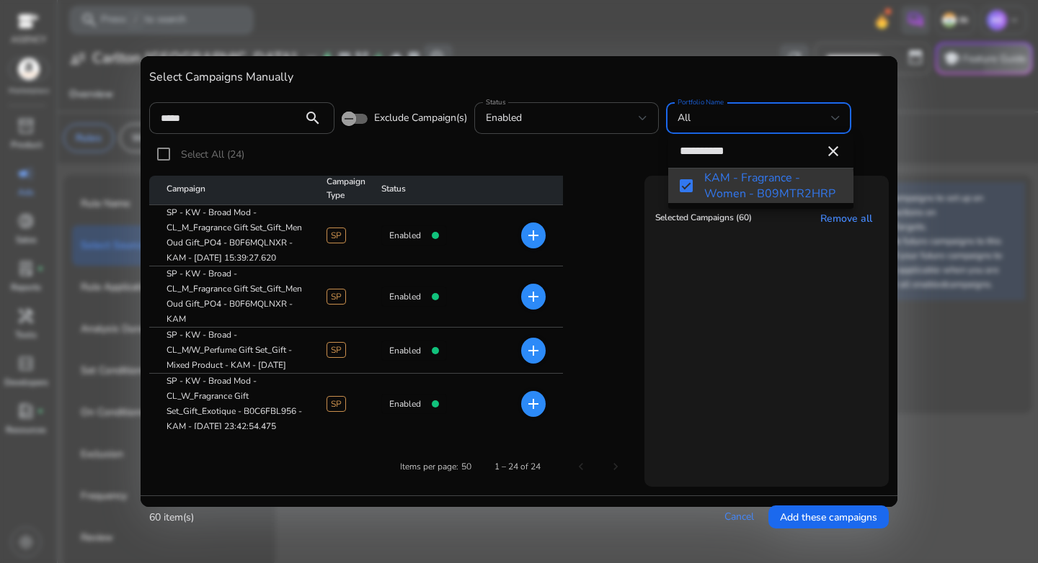
click at [690, 188] on mat-pseudo-checkbox at bounding box center [685, 185] width 13 height 13
click at [685, 187] on mat-pseudo-checkbox at bounding box center [685, 185] width 13 height 13
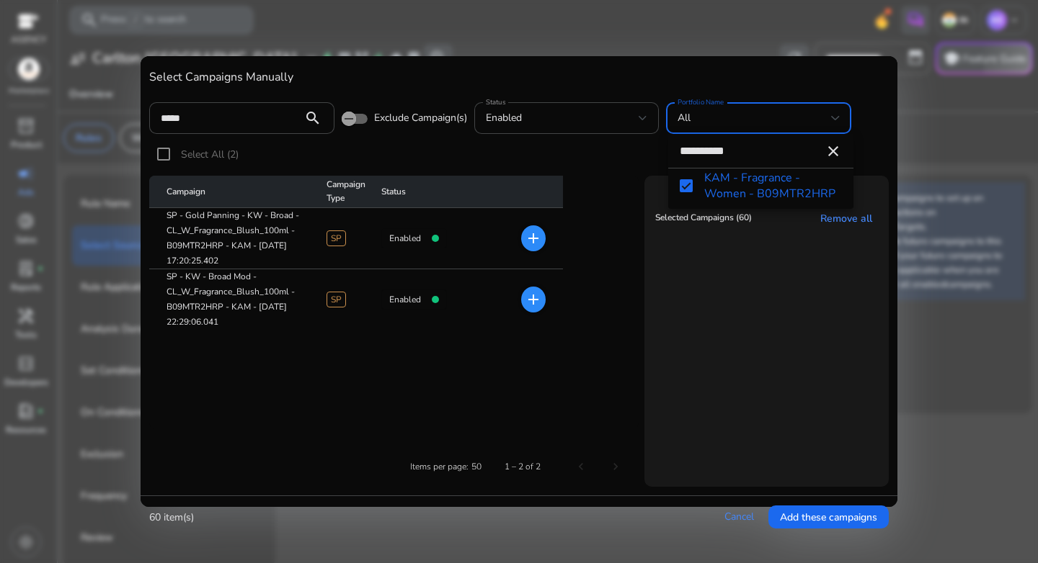
click at [528, 239] on div at bounding box center [519, 281] width 1038 height 563
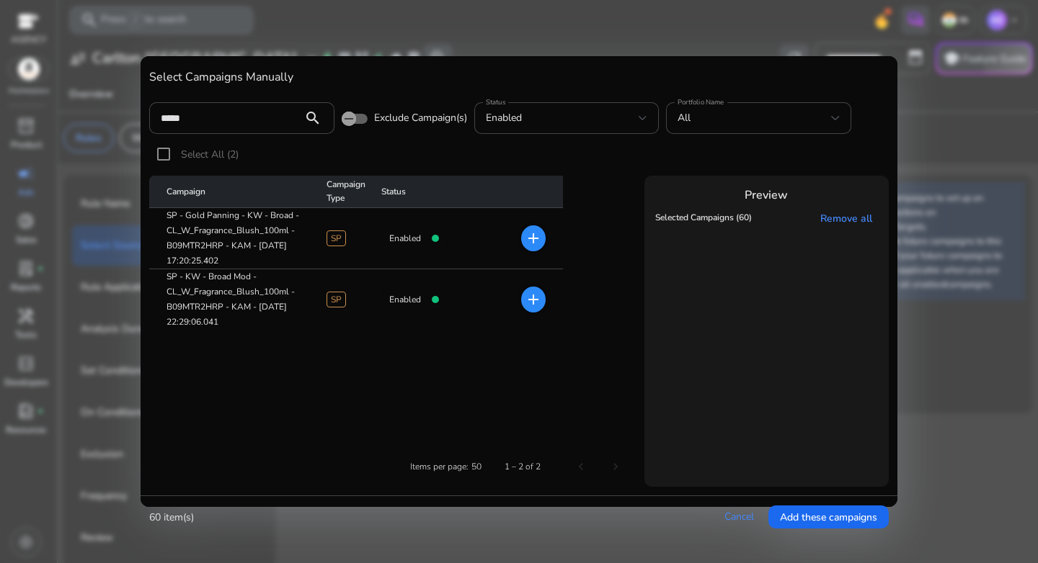
click at [534, 238] on mat-icon "add" at bounding box center [533, 238] width 17 height 17
click at [533, 296] on mat-icon "add" at bounding box center [533, 299] width 17 height 17
click at [208, 125] on input "*****" at bounding box center [226, 118] width 130 height 16
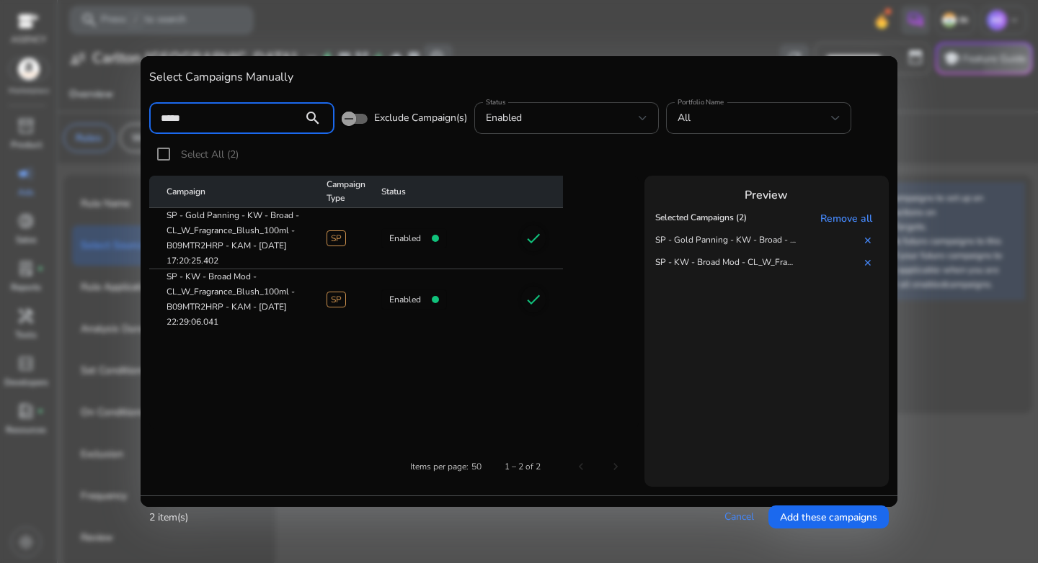
click at [199, 121] on input "*****" at bounding box center [226, 118] width 130 height 16
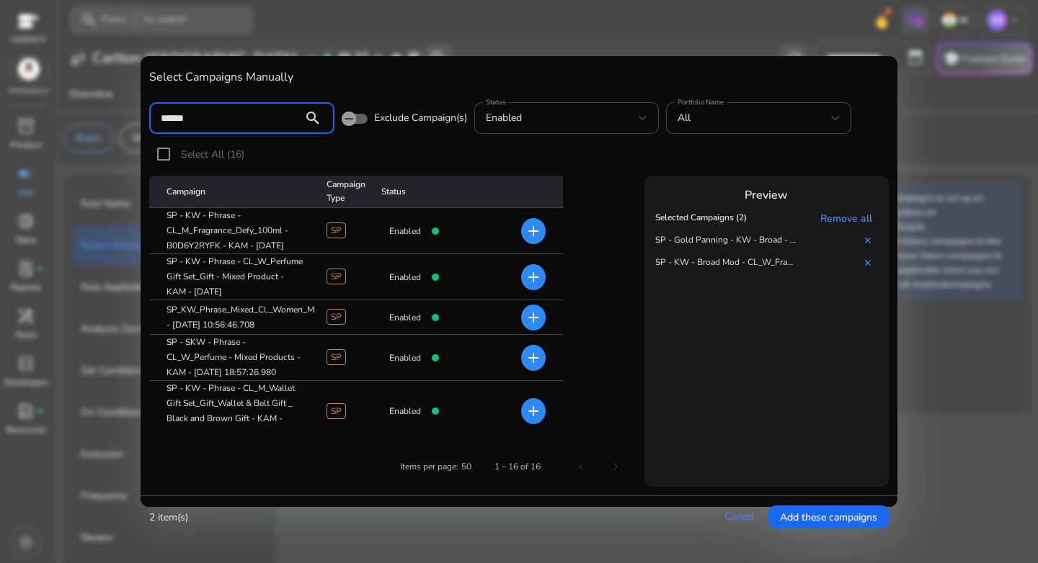
type input "******"
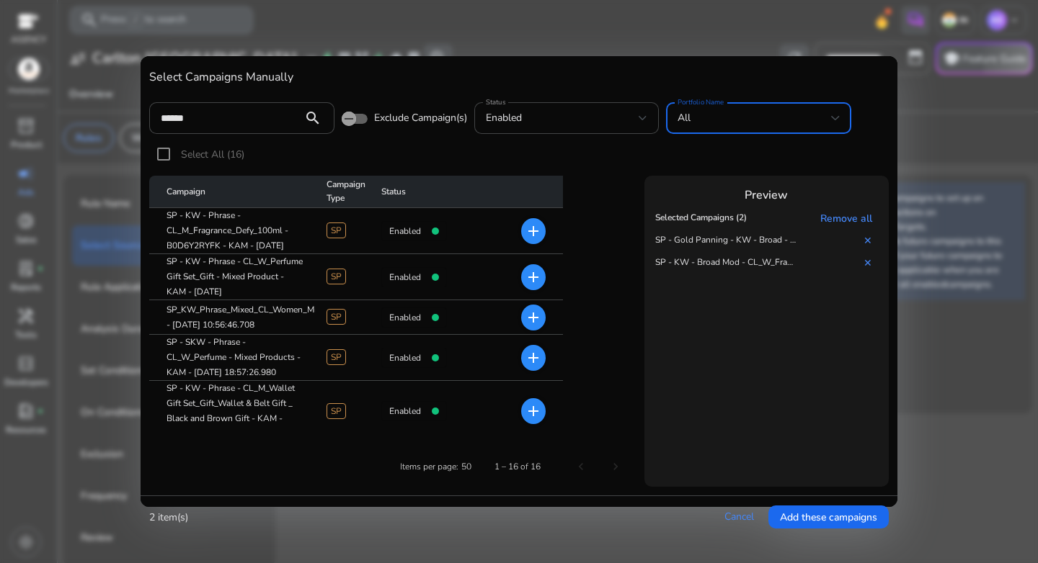
click at [811, 122] on div "All" at bounding box center [753, 118] width 153 height 16
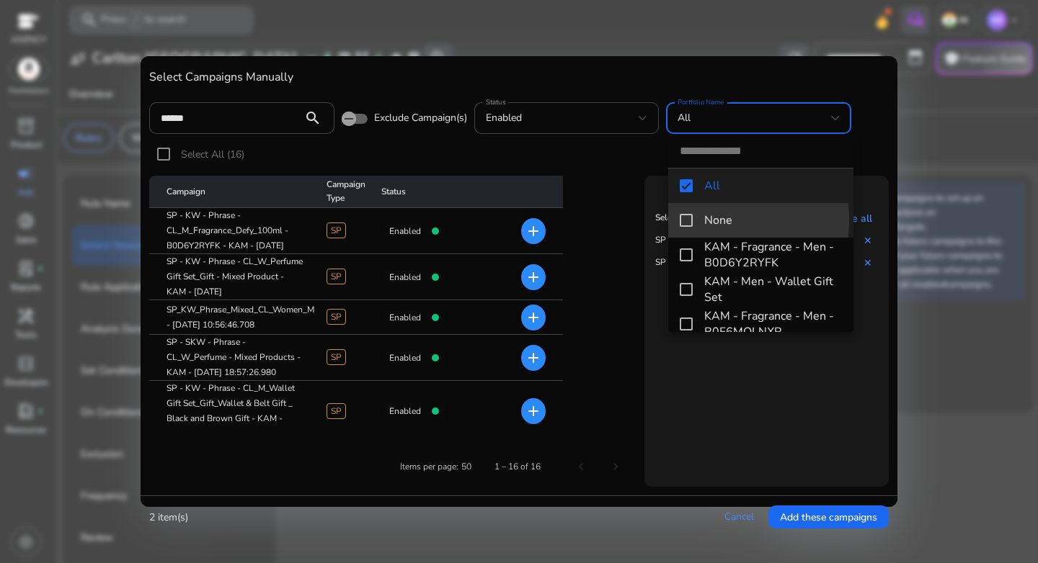
click at [685, 220] on mat-pseudo-checkbox at bounding box center [685, 220] width 13 height 13
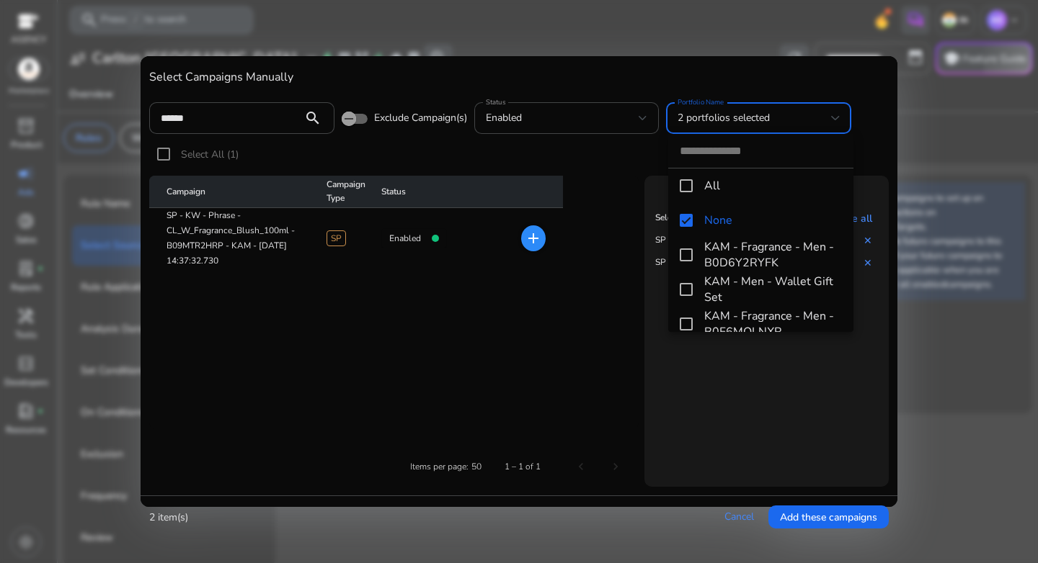
click at [695, 159] on input "dropdown search" at bounding box center [760, 151] width 185 height 34
paste input "**********"
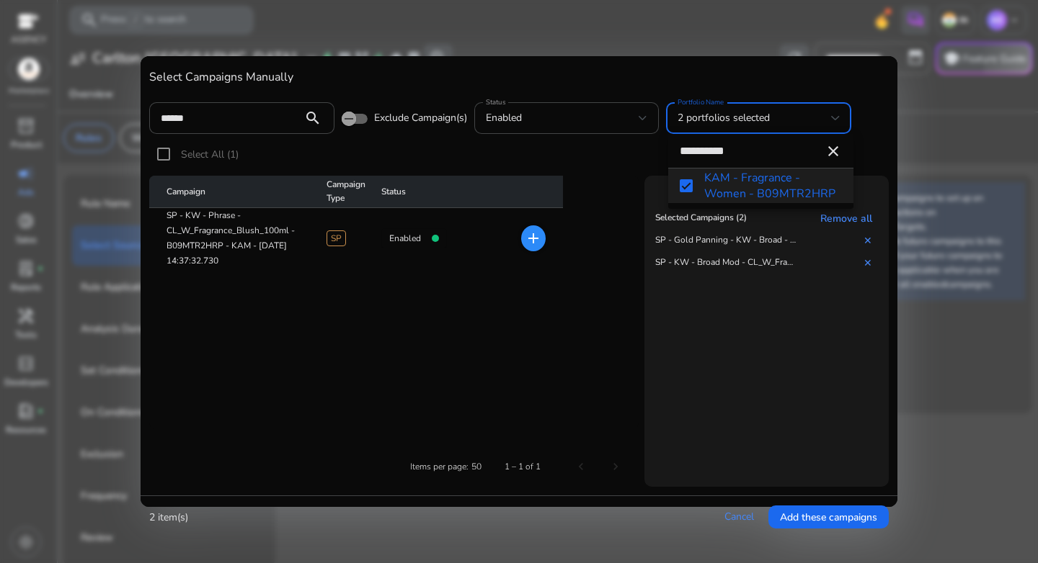
type input "**********"
click at [530, 241] on div at bounding box center [519, 281] width 1038 height 563
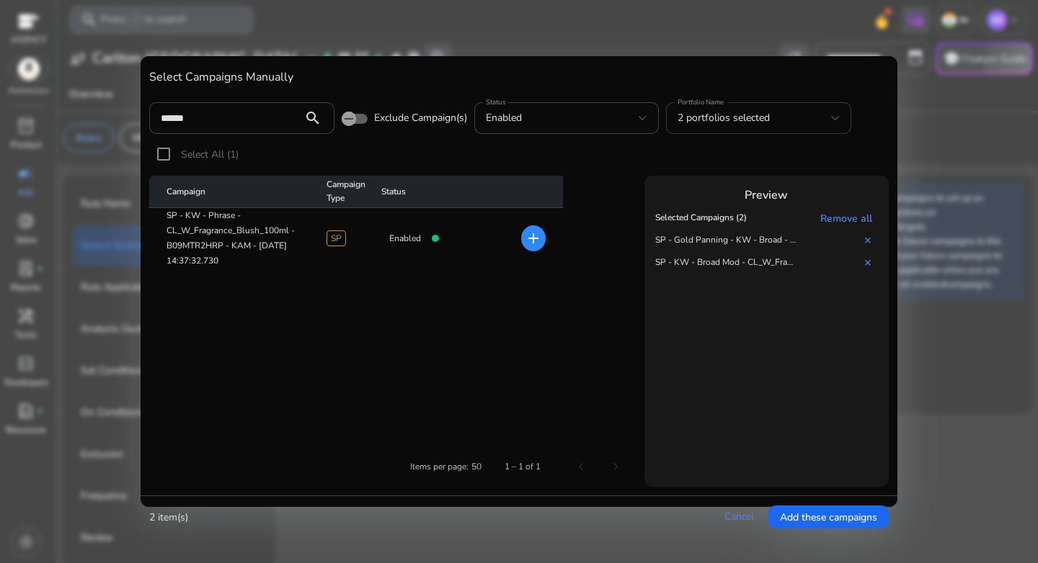
click at [780, 123] on div "2 portfolios selected" at bounding box center [753, 118] width 153 height 16
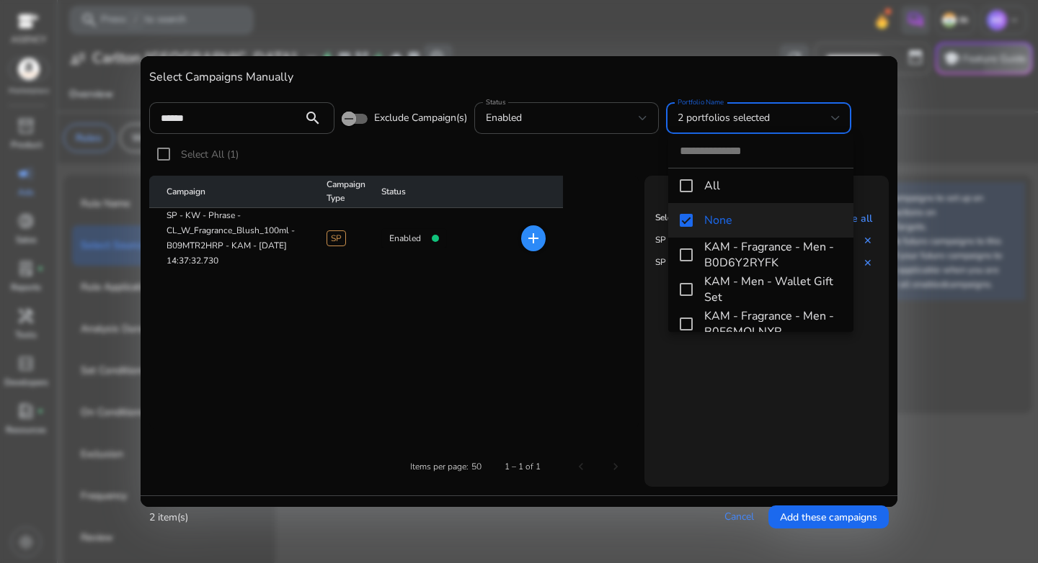
click at [775, 124] on div at bounding box center [519, 281] width 1038 height 563
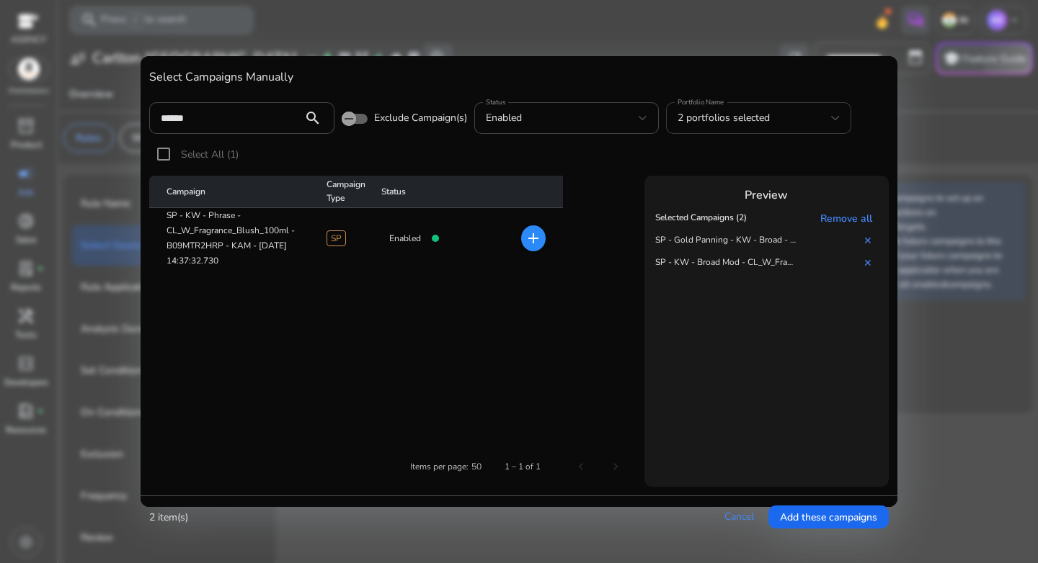
click at [778, 120] on div "2 portfolios selected" at bounding box center [753, 118] width 153 height 16
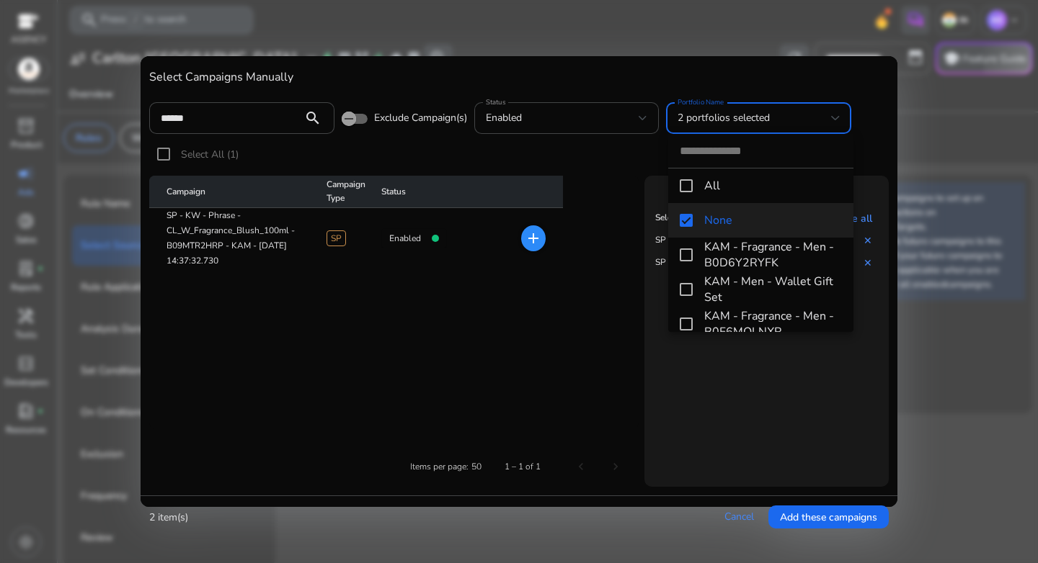
click at [687, 223] on mat-pseudo-checkbox at bounding box center [685, 220] width 13 height 13
click at [681, 188] on mat-pseudo-checkbox at bounding box center [685, 185] width 13 height 13
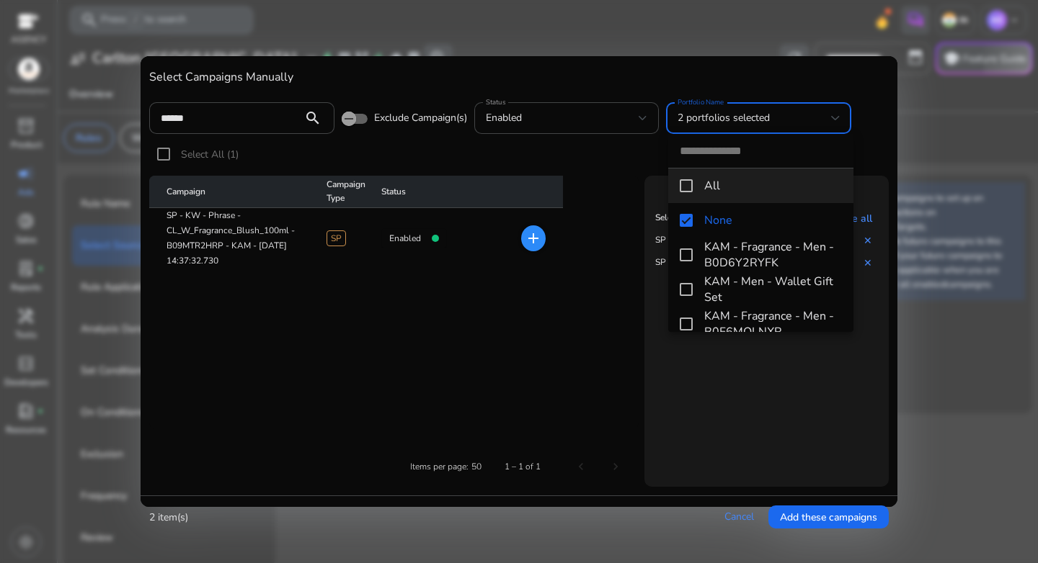
click at [687, 187] on mat-pseudo-checkbox at bounding box center [685, 185] width 13 height 13
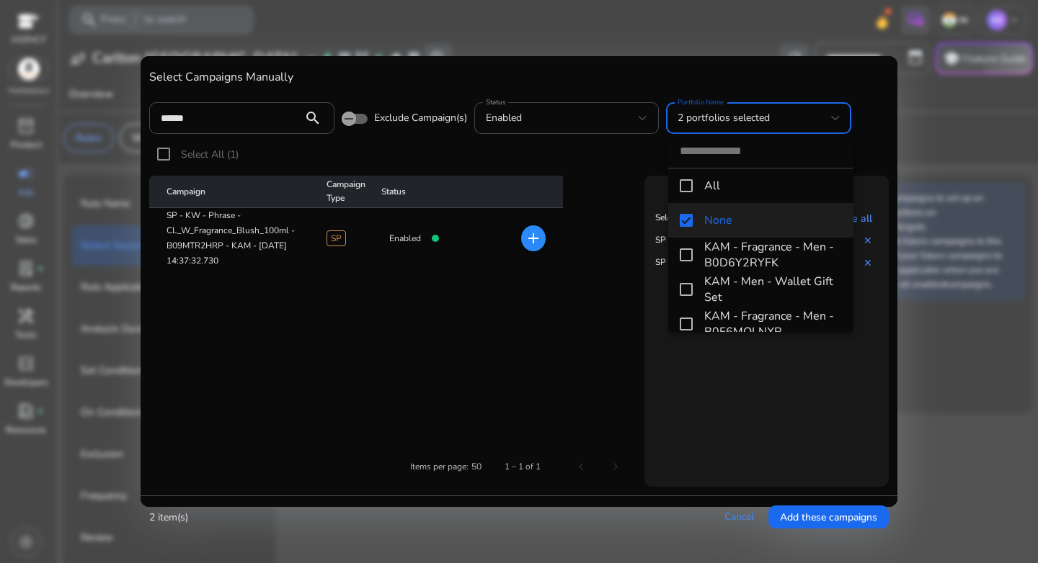
click at [690, 225] on mat-pseudo-checkbox at bounding box center [685, 220] width 13 height 13
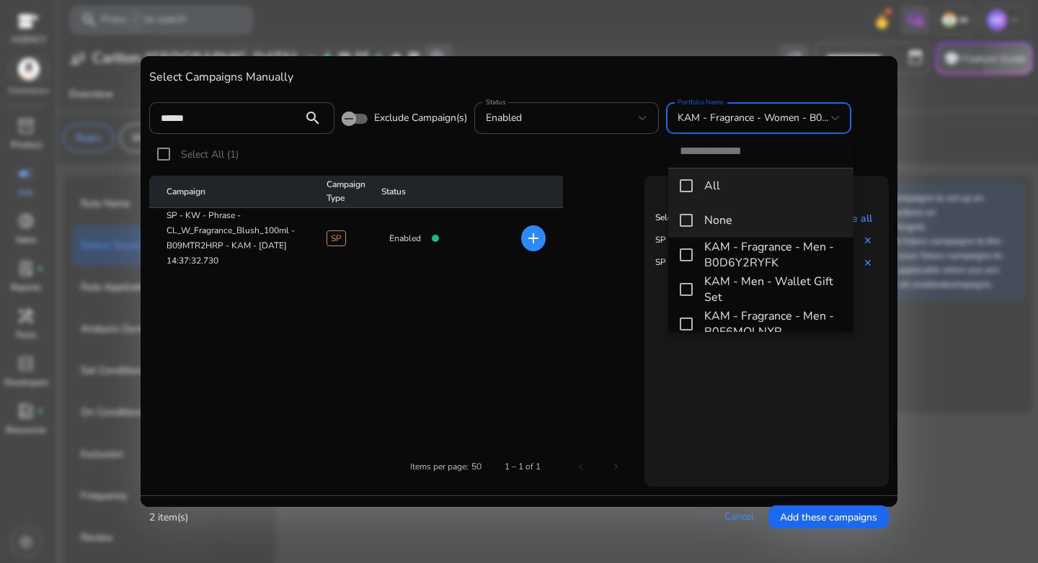
click at [687, 189] on mat-pseudo-checkbox at bounding box center [685, 185] width 13 height 13
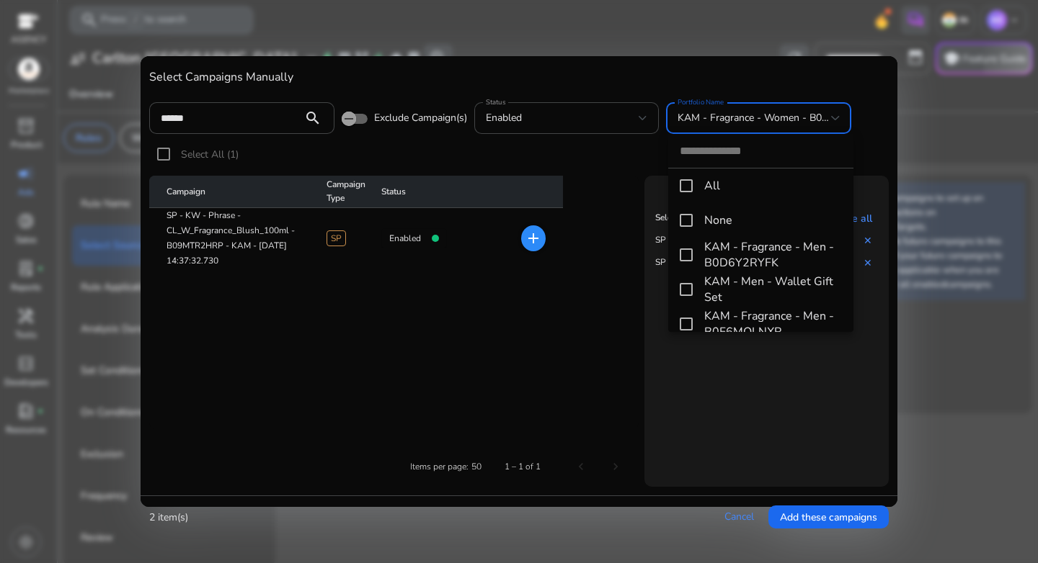
click at [728, 126] on div at bounding box center [519, 281] width 1038 height 563
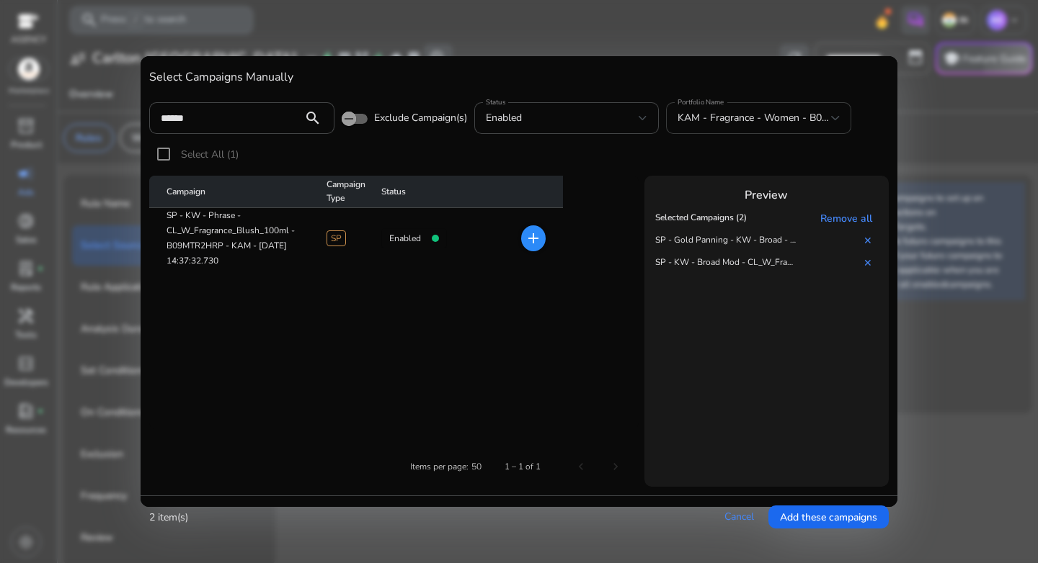
click at [736, 118] on span "KAM - Fragrance - Women - B09MTR2HRP" at bounding box center [775, 118] width 197 height 14
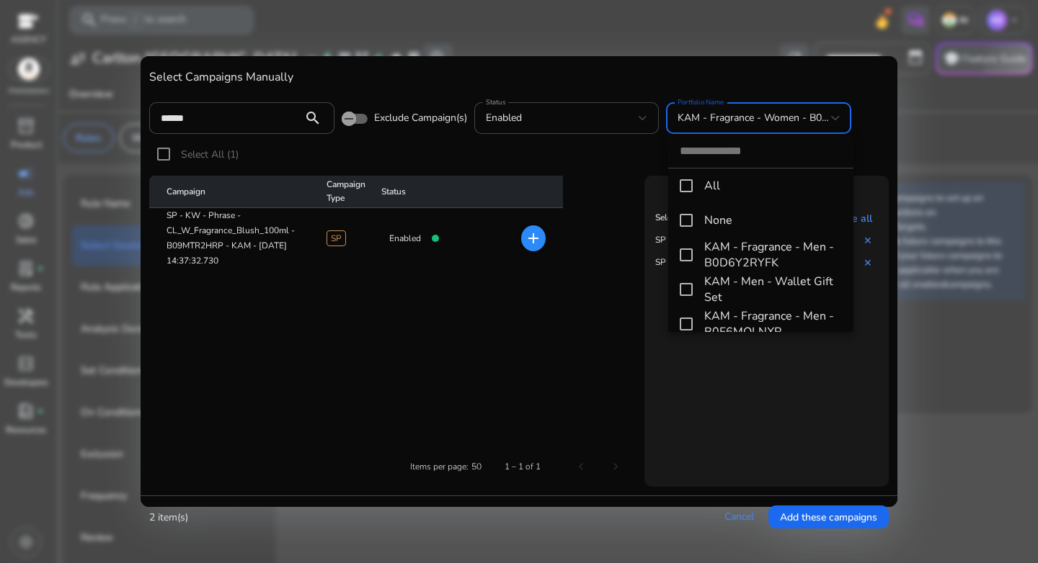
scroll to position [148, 0]
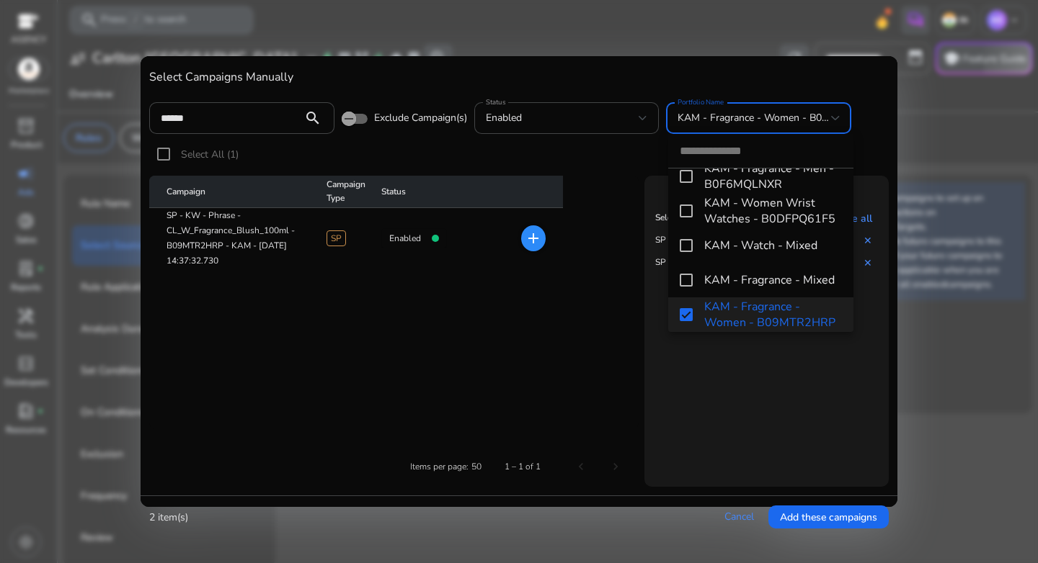
paste input "**********"
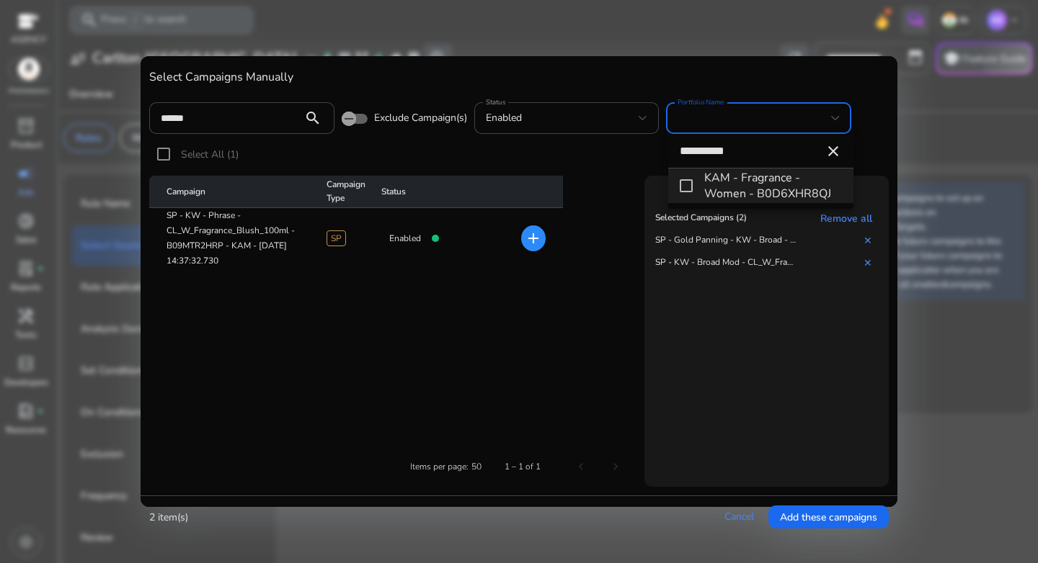
scroll to position [0, 0]
type input "**********"
click at [688, 187] on mat-pseudo-checkbox at bounding box center [685, 185] width 13 height 13
click at [834, 151] on mat-icon "close" at bounding box center [832, 151] width 17 height 17
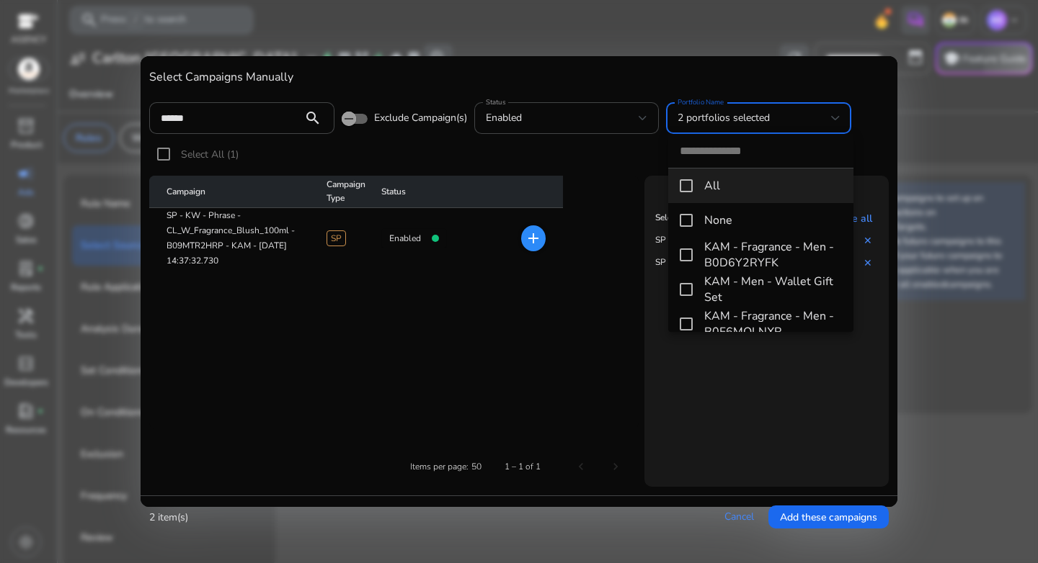
click at [210, 118] on div at bounding box center [519, 281] width 1038 height 563
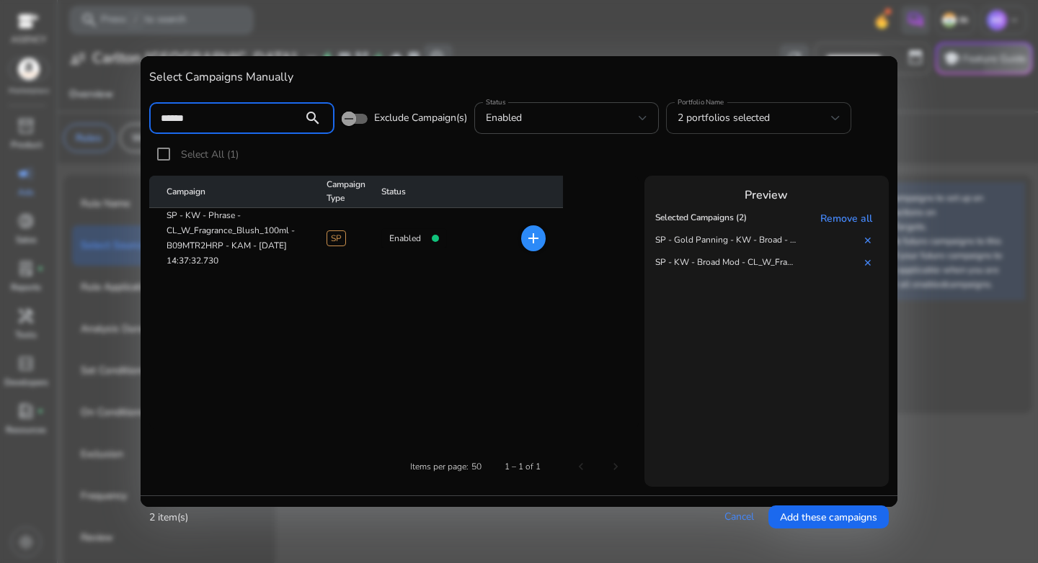
click at [210, 119] on input "******" at bounding box center [226, 118] width 130 height 16
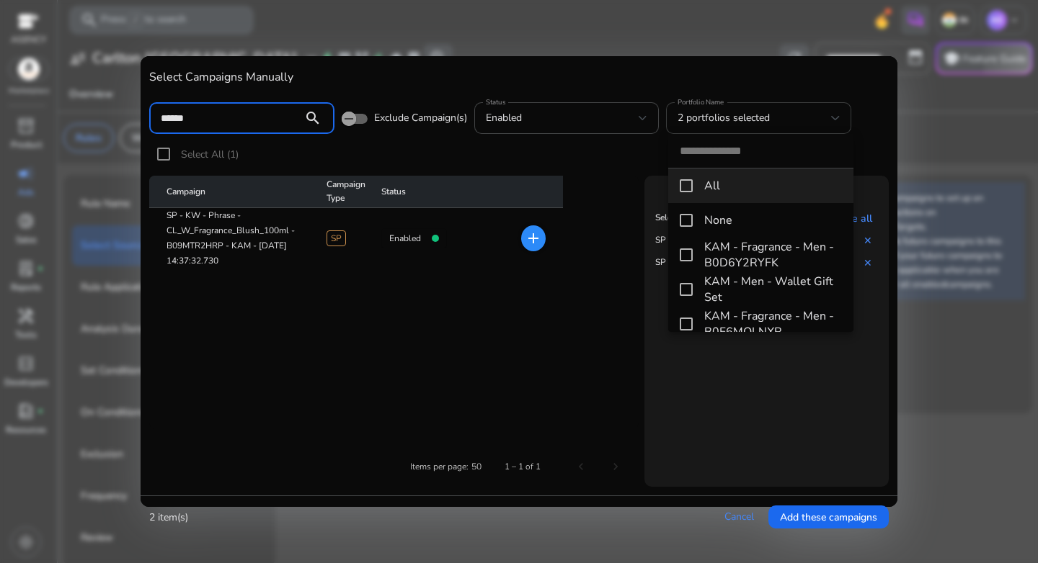
click at [210, 119] on input "******" at bounding box center [226, 118] width 130 height 16
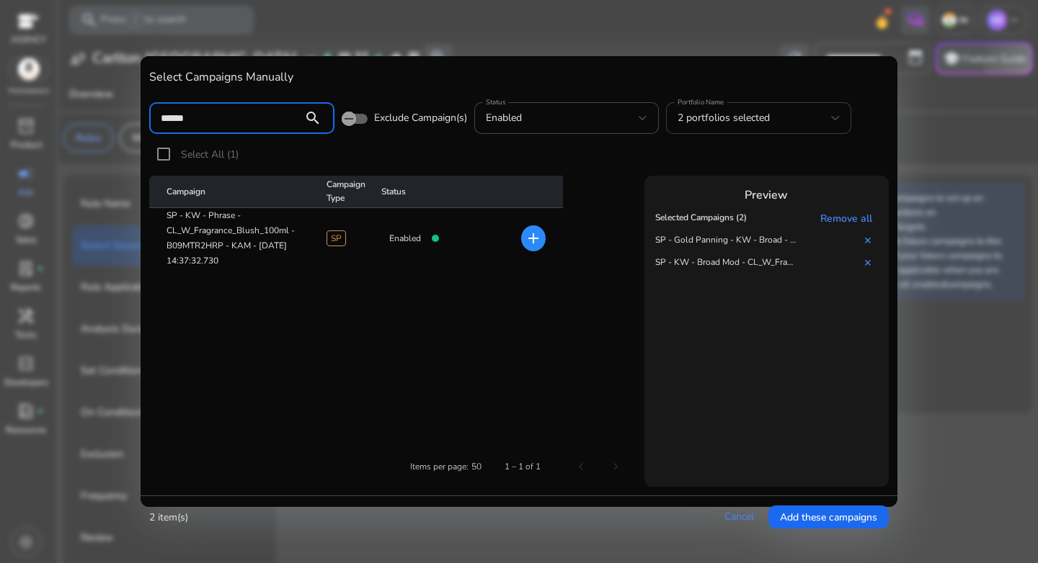
click at [210, 119] on input "******" at bounding box center [226, 118] width 130 height 16
paste input "****"
click at [530, 243] on mat-icon "add" at bounding box center [533, 238] width 17 height 17
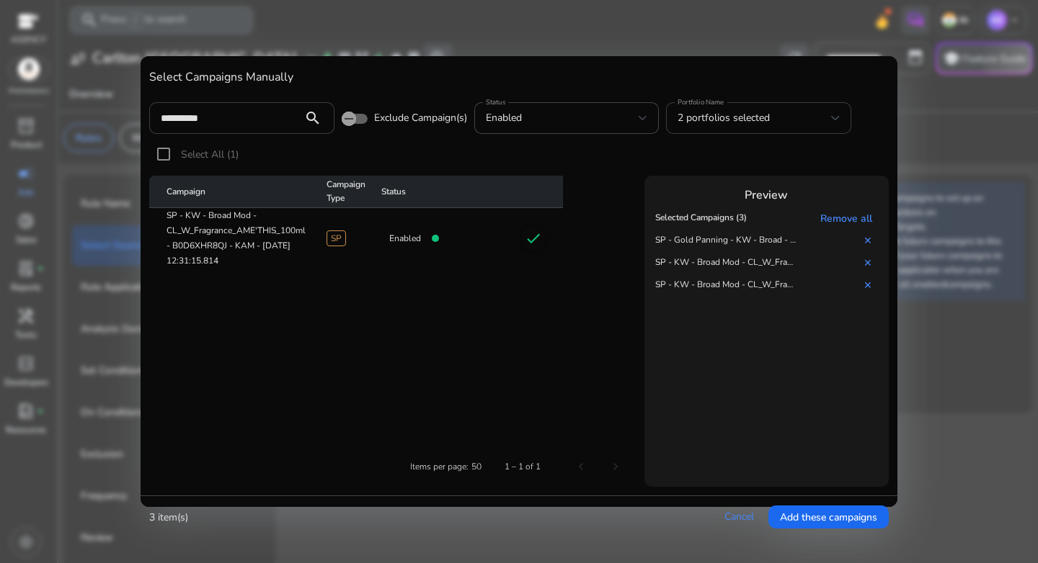
click at [211, 120] on input "**********" at bounding box center [226, 118] width 130 height 16
paste input
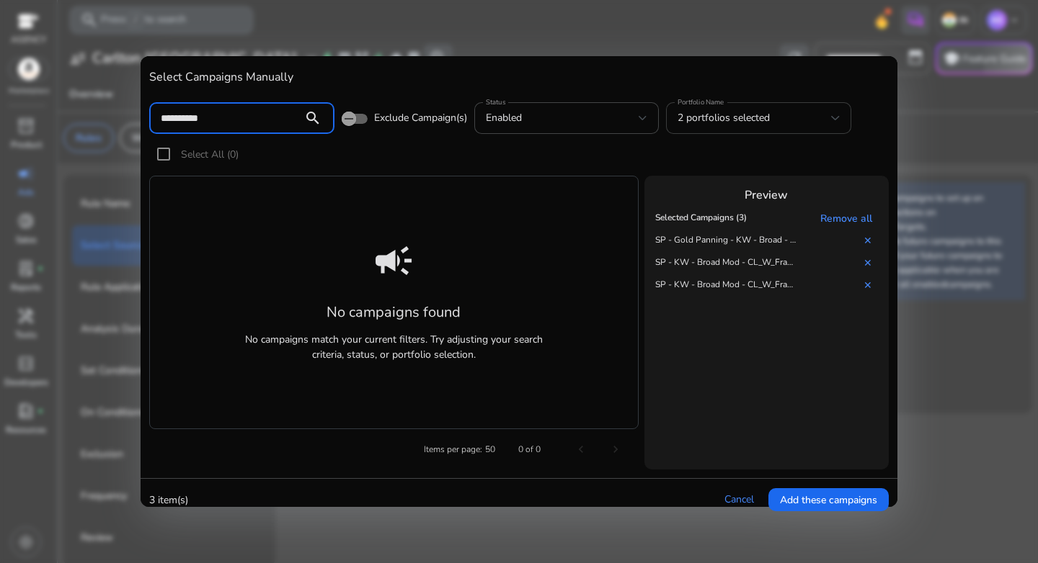
type input "**********"
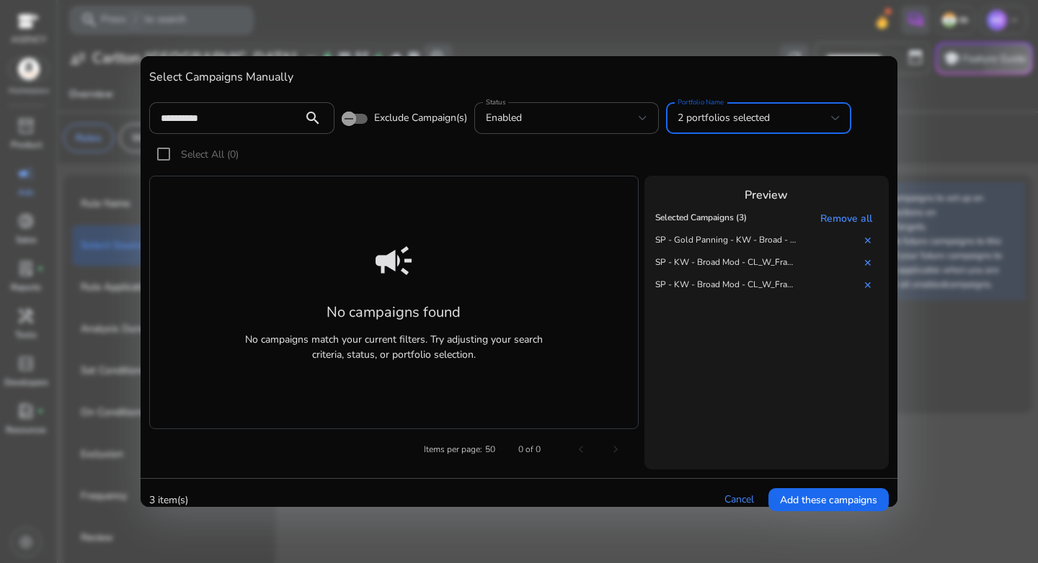
click at [762, 122] on span "2 portfolios selected" at bounding box center [723, 118] width 92 height 14
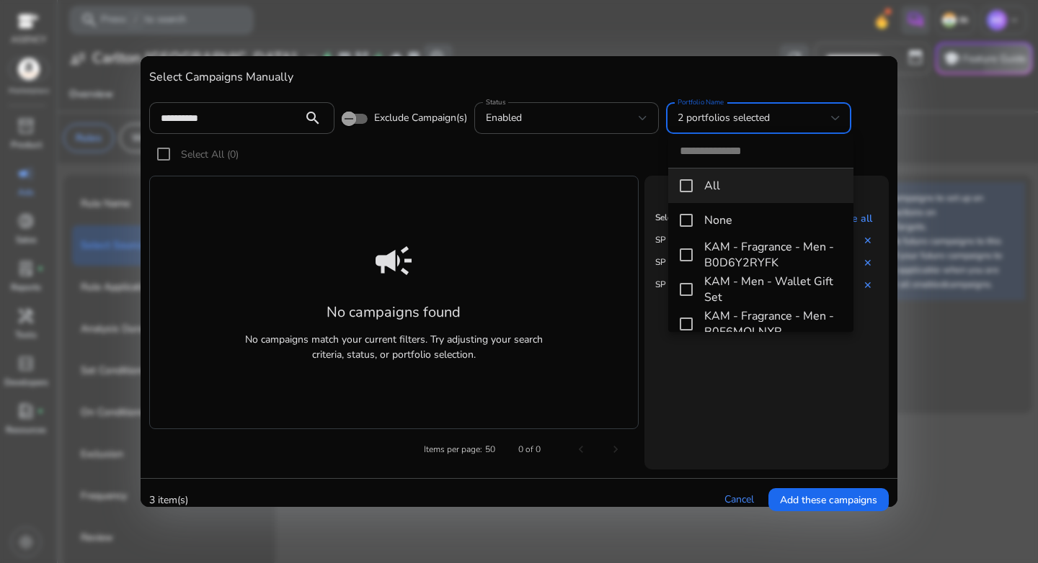
click at [682, 188] on mat-pseudo-checkbox at bounding box center [685, 185] width 13 height 13
click at [686, 189] on mat-pseudo-checkbox at bounding box center [685, 185] width 13 height 13
click at [713, 131] on div at bounding box center [519, 281] width 1038 height 563
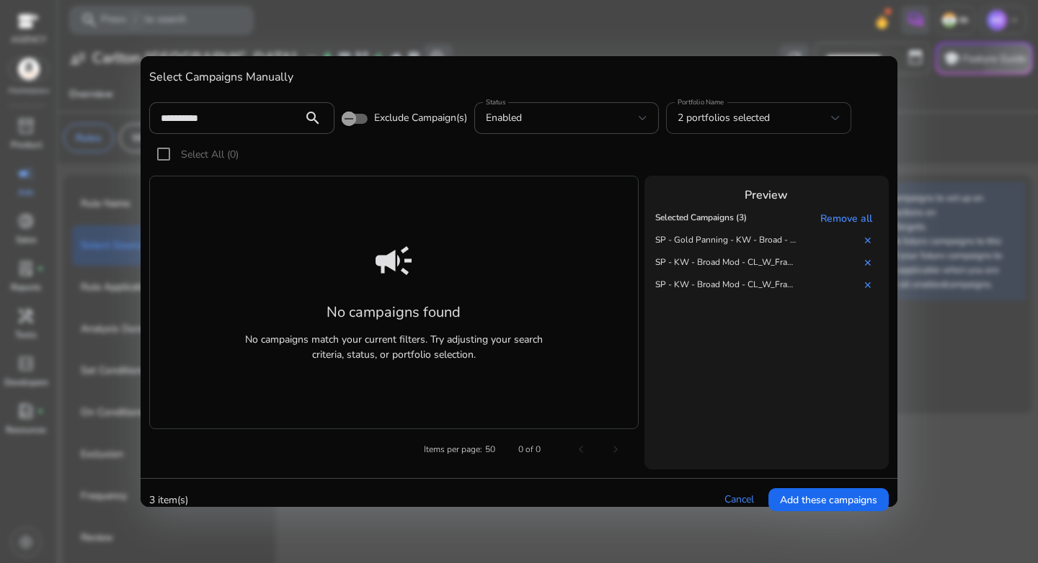
click at [726, 123] on span "2 portfolios selected" at bounding box center [723, 118] width 92 height 14
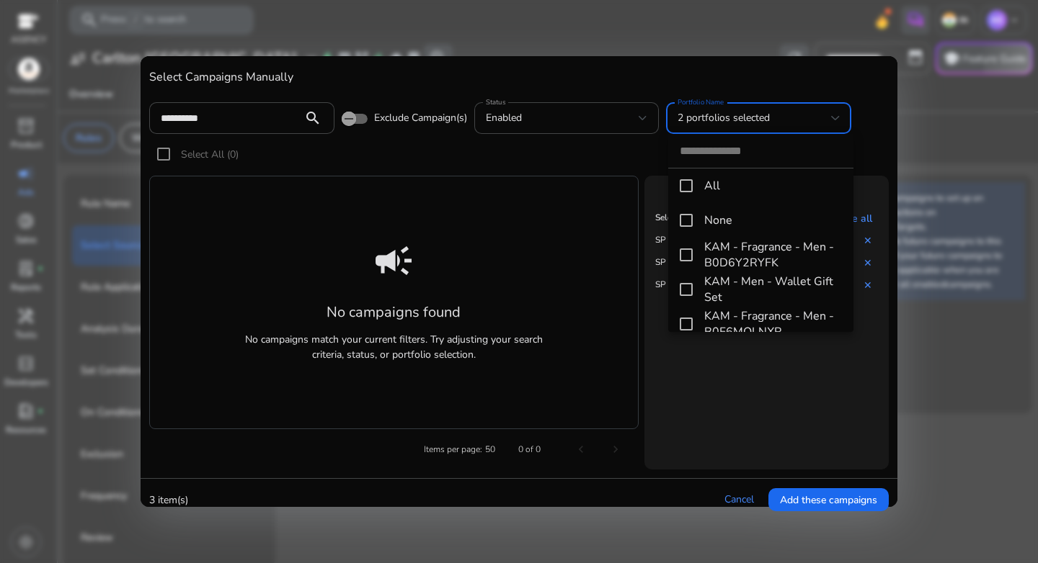
scroll to position [148, 0]
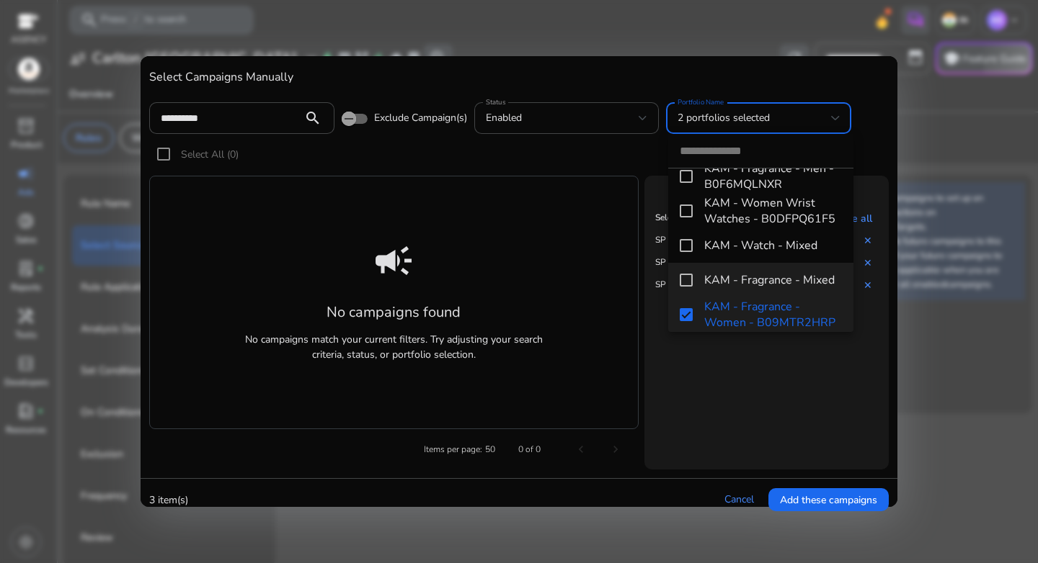
click at [684, 275] on mat-pseudo-checkbox at bounding box center [685, 280] width 13 height 13
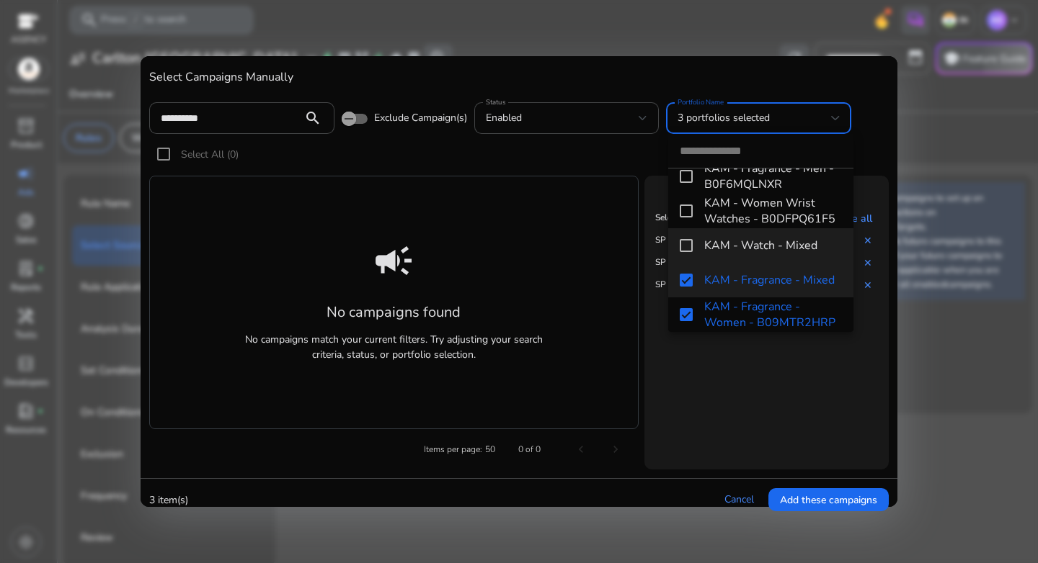
drag, startPoint x: 683, startPoint y: 242, endPoint x: 686, endPoint y: 228, distance: 14.0
click at [683, 242] on mat-pseudo-checkbox at bounding box center [685, 245] width 13 height 13
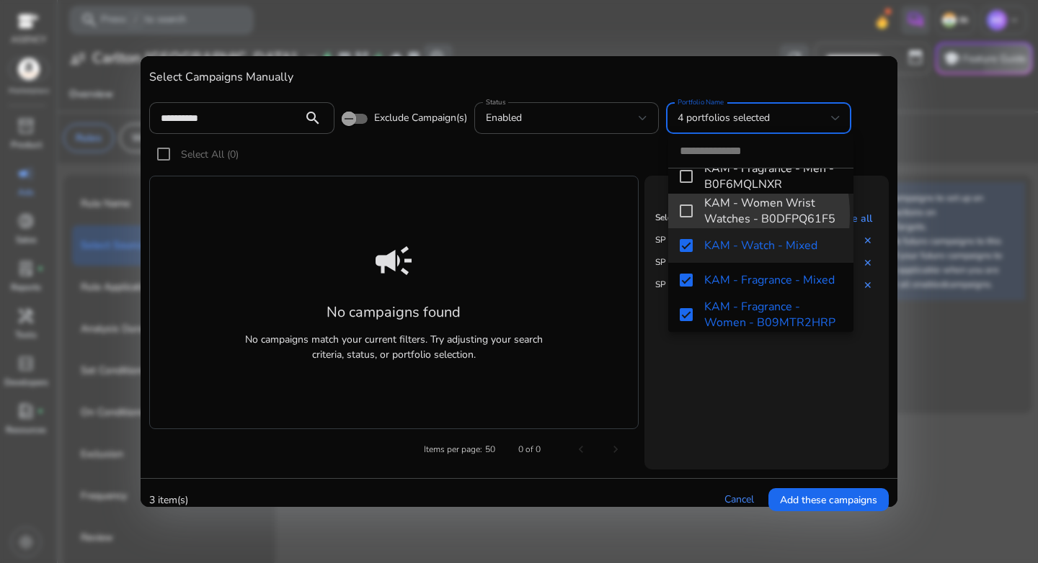
drag, startPoint x: 686, startPoint y: 215, endPoint x: 684, endPoint y: 195, distance: 20.2
click at [686, 215] on mat-pseudo-checkbox at bounding box center [685, 211] width 13 height 13
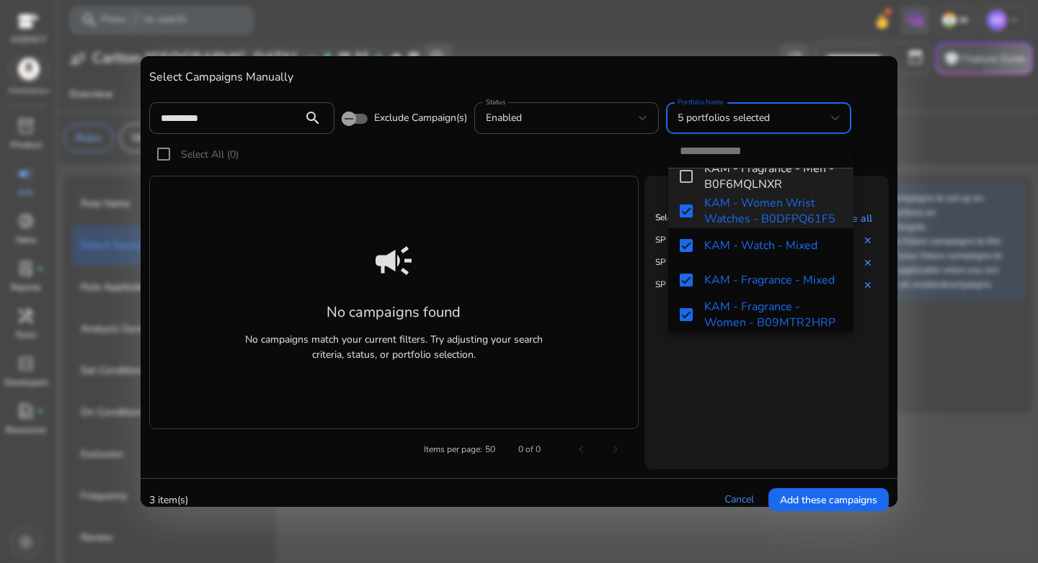
click at [685, 174] on mat-pseudo-checkbox at bounding box center [685, 176] width 13 height 13
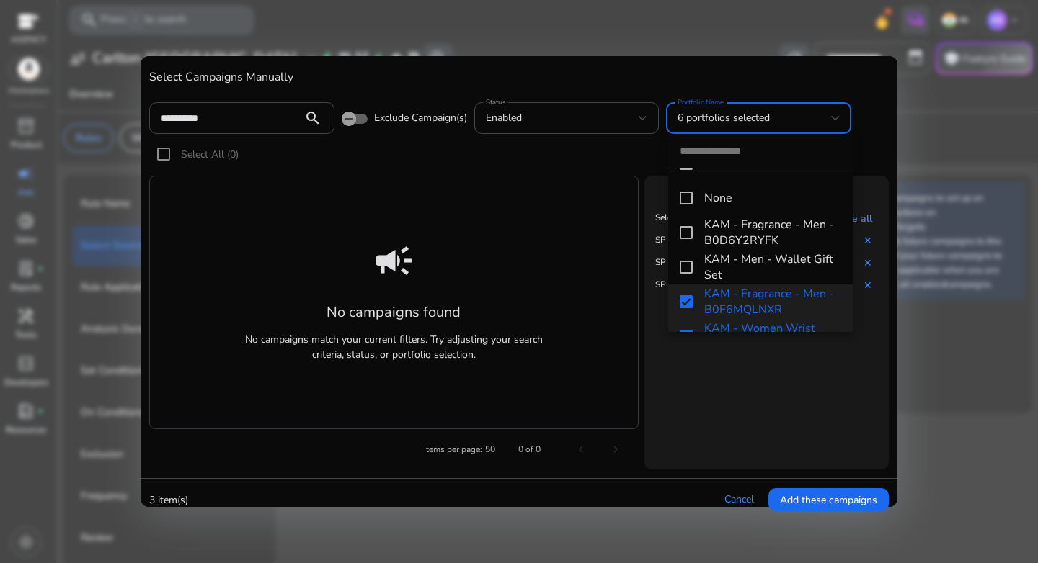
scroll to position [0, 0]
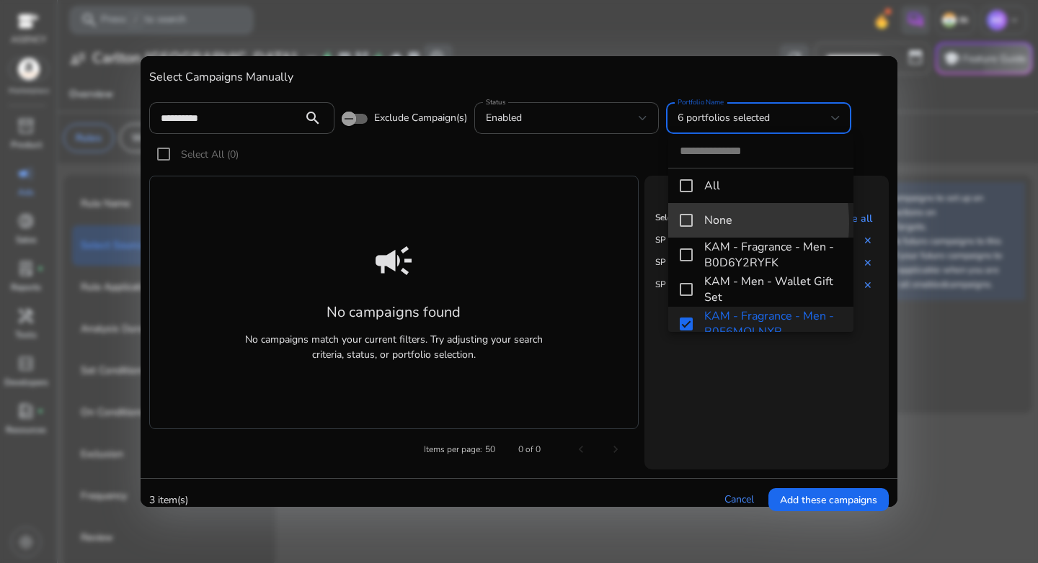
click at [683, 223] on mat-pseudo-checkbox at bounding box center [685, 220] width 13 height 13
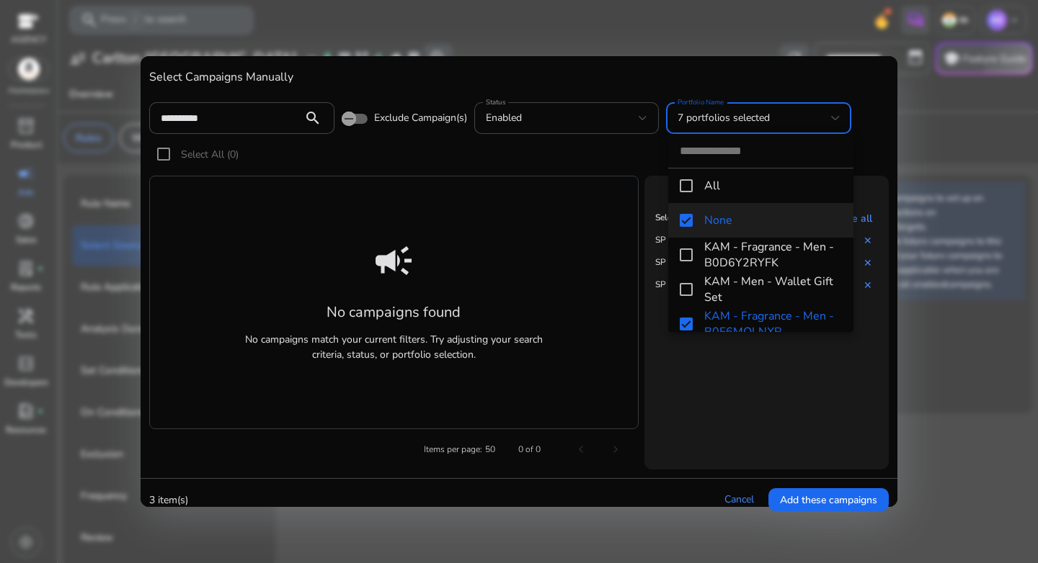
click at [686, 224] on mat-pseudo-checkbox at bounding box center [685, 220] width 13 height 13
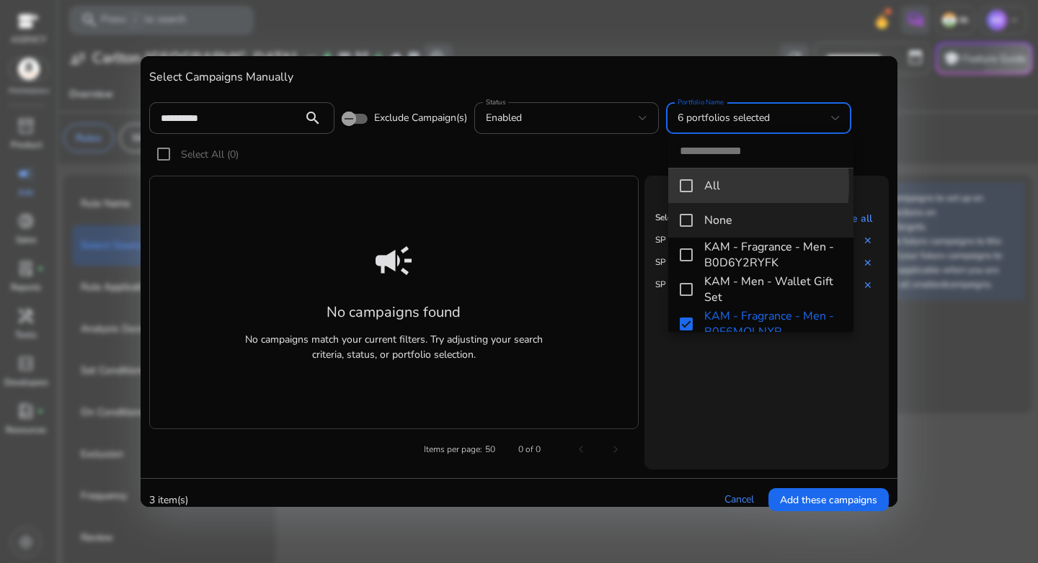
click at [684, 184] on mat-pseudo-checkbox at bounding box center [685, 185] width 13 height 13
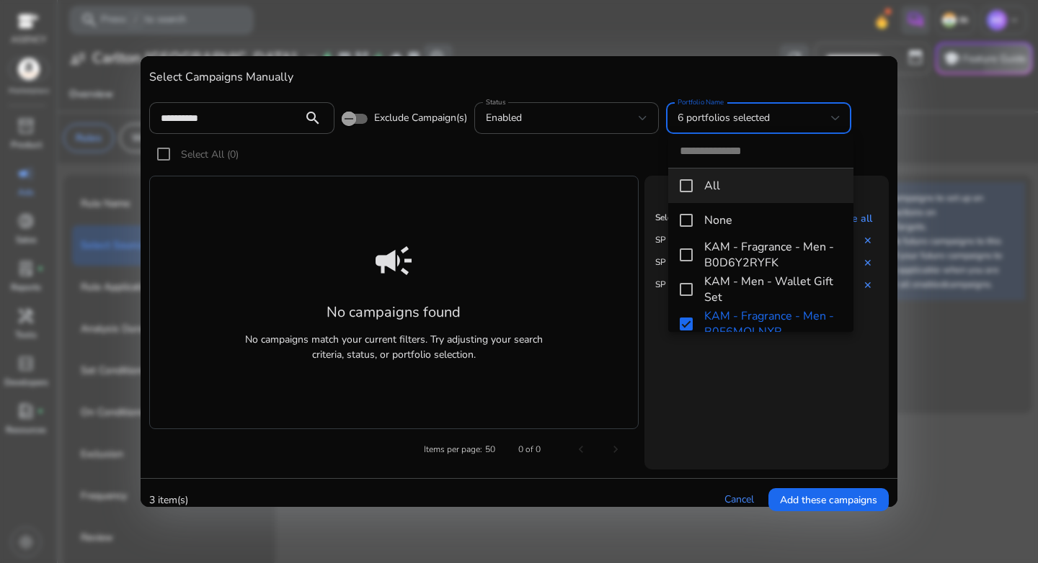
click at [683, 192] on mat-pseudo-checkbox at bounding box center [685, 185] width 13 height 13
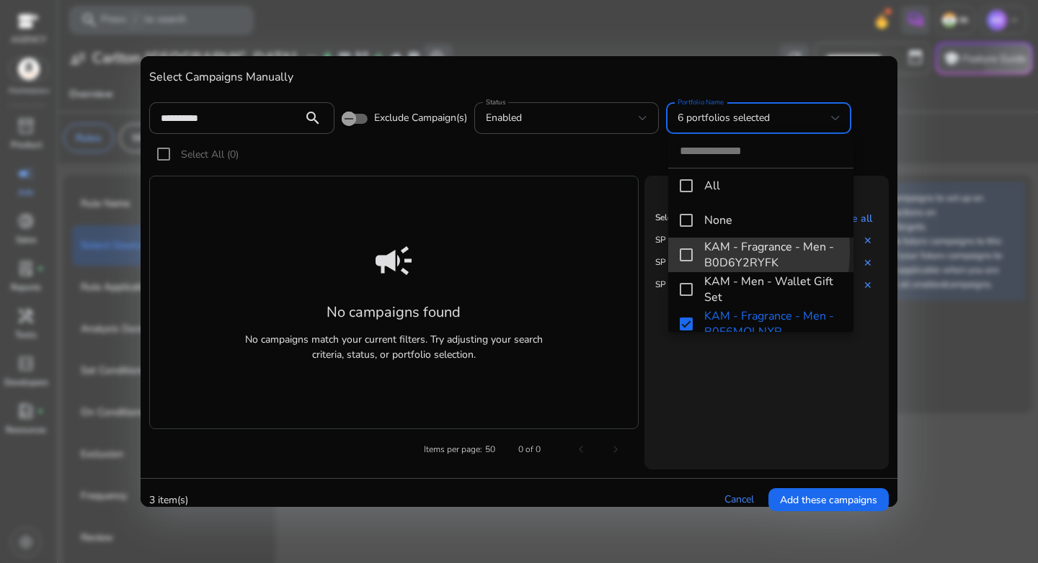
click at [682, 251] on mat-pseudo-checkbox at bounding box center [685, 255] width 13 height 13
click at [566, 156] on div at bounding box center [519, 281] width 1038 height 563
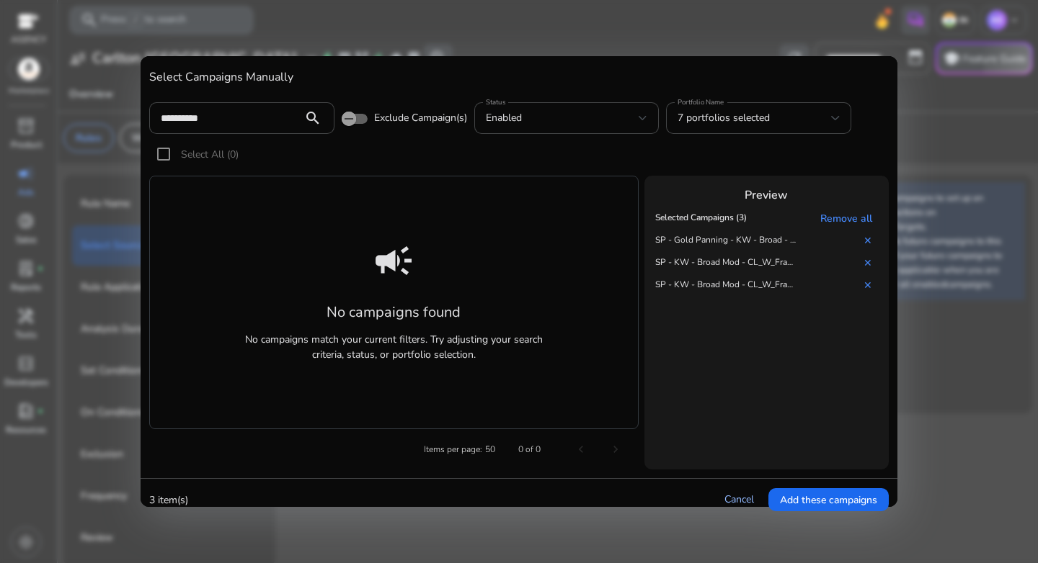
click at [741, 495] on link "Cancel" at bounding box center [739, 500] width 30 height 14
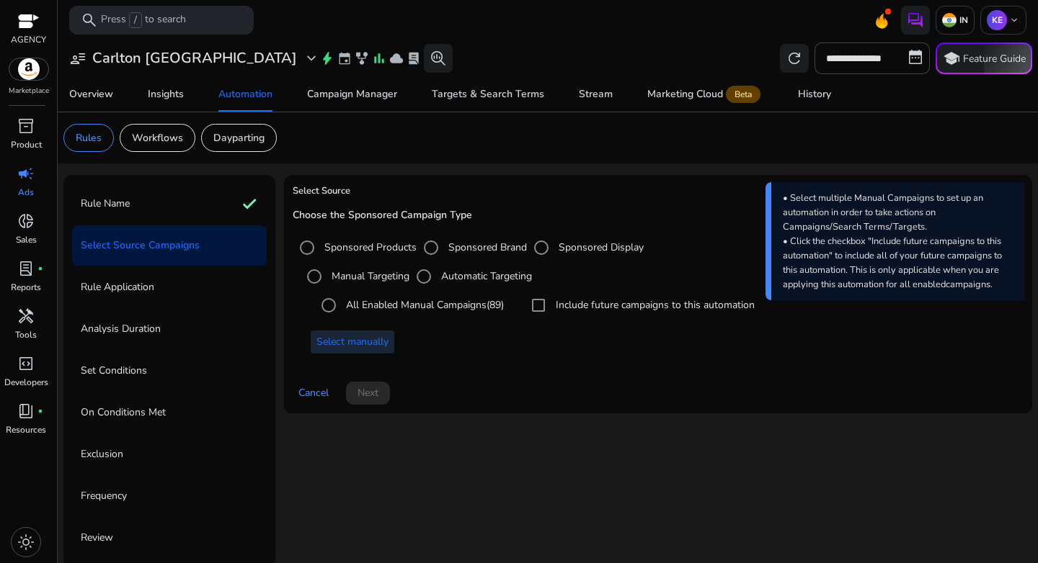
click at [352, 342] on span "Select manually" at bounding box center [352, 341] width 72 height 15
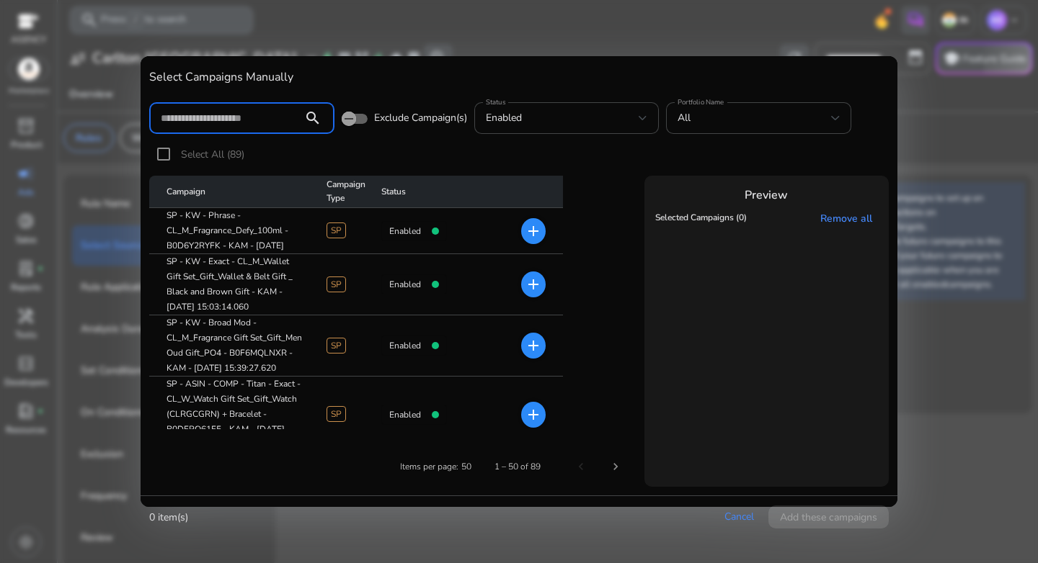
click at [238, 124] on input at bounding box center [226, 118] width 130 height 16
paste input "**********"
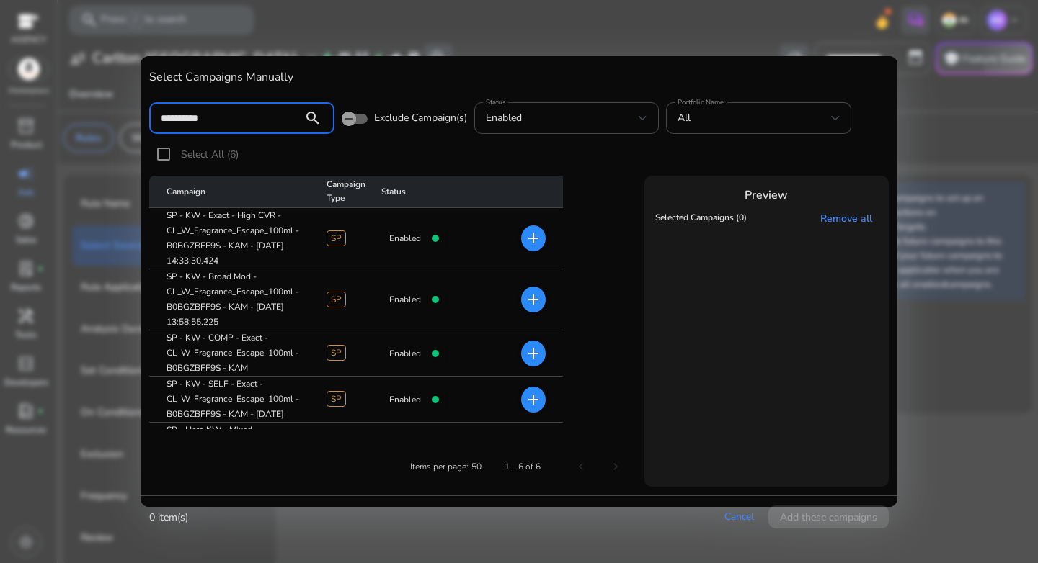
type input "**********"
click at [530, 308] on mat-icon "add" at bounding box center [533, 299] width 17 height 17
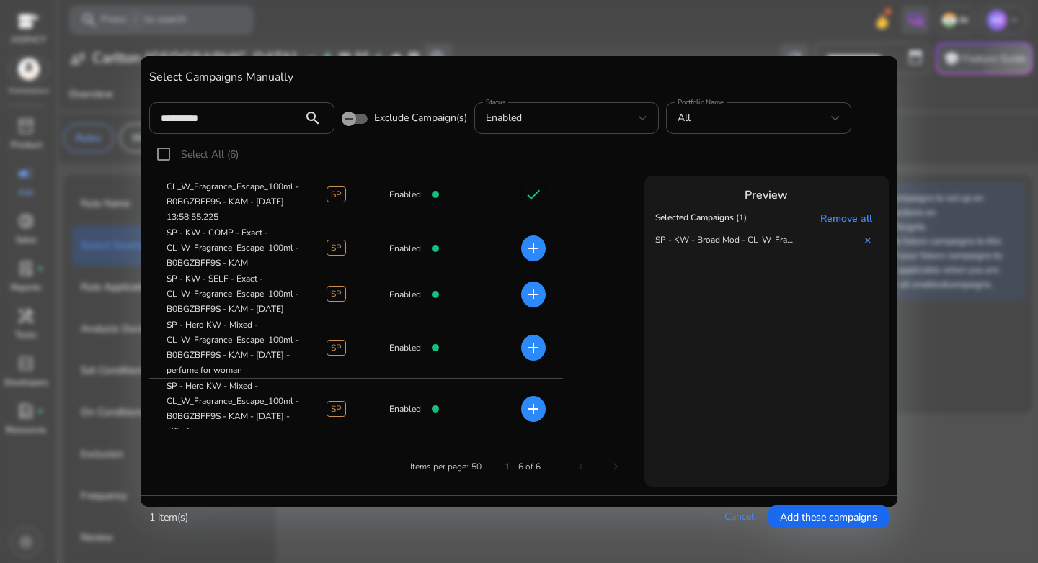
scroll to position [115, 0]
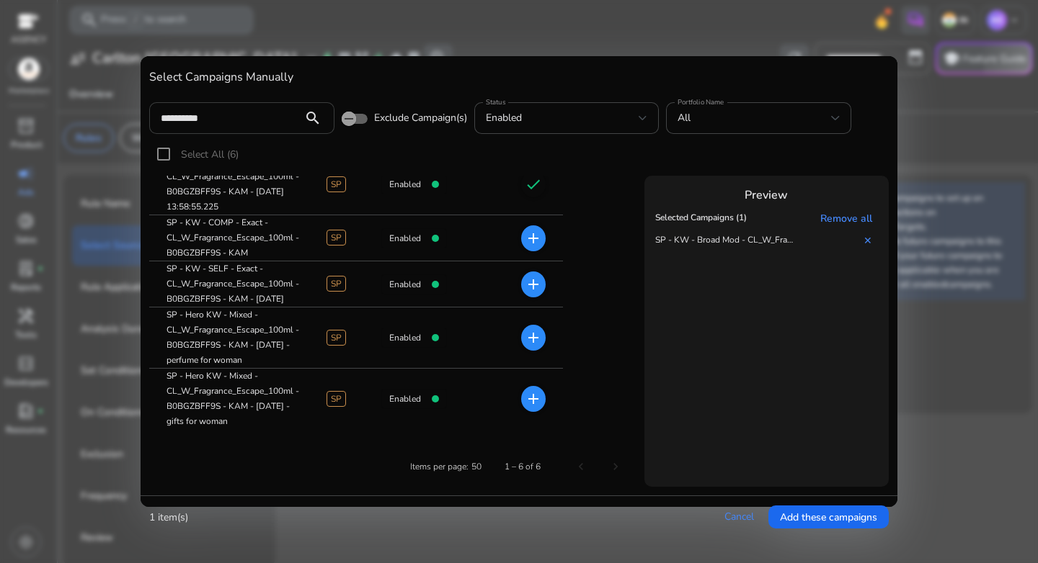
click at [230, 120] on input "**********" at bounding box center [226, 118] width 130 height 16
paste input
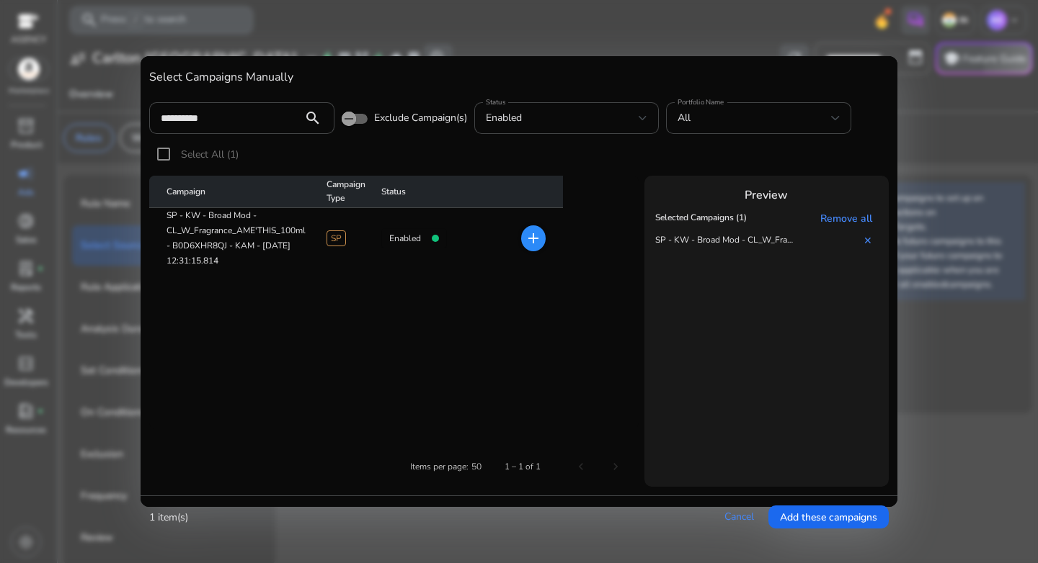
click at [528, 243] on mat-icon "add" at bounding box center [533, 238] width 17 height 17
click at [235, 122] on input "**********" at bounding box center [226, 118] width 130 height 16
click at [235, 121] on input "**********" at bounding box center [226, 118] width 130 height 16
paste input
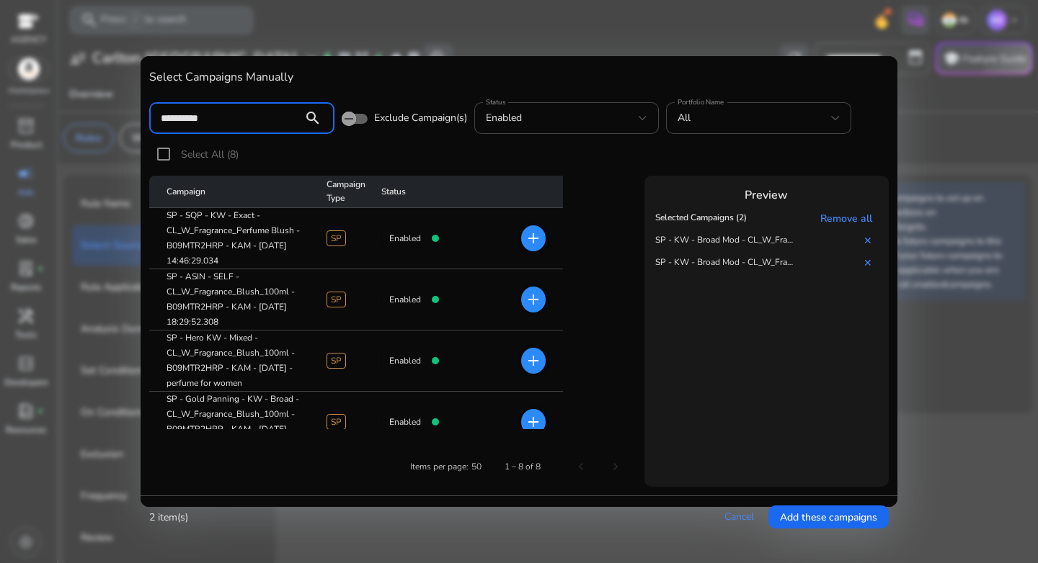
type input "**********"
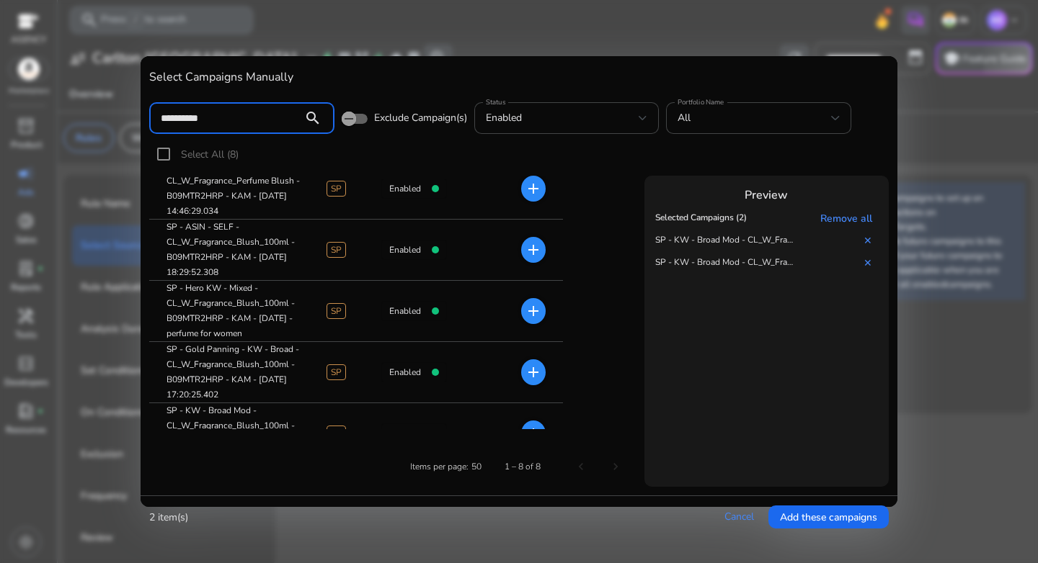
scroll to position [53, 0]
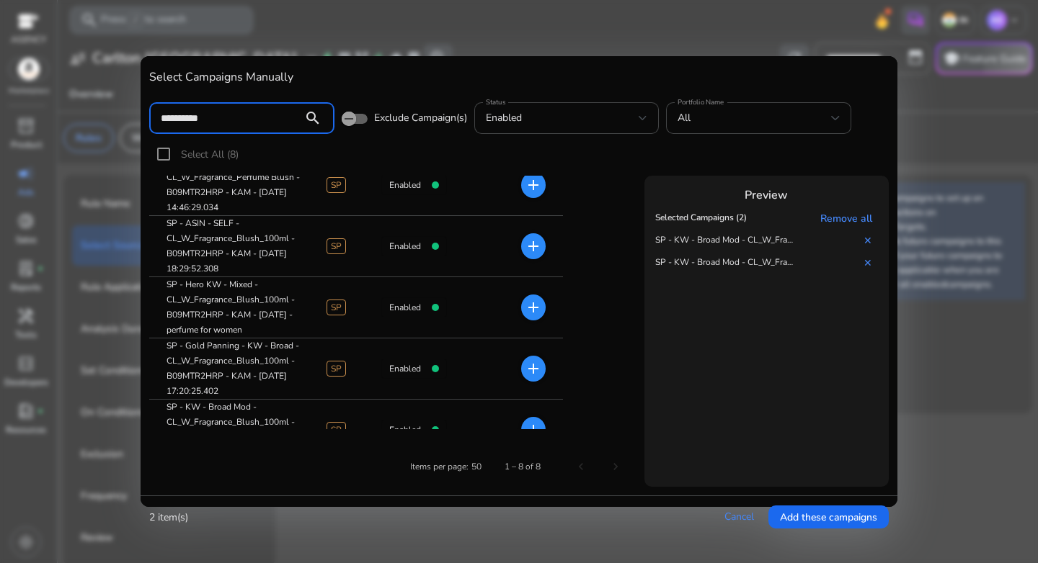
click at [539, 372] on mat-icon "add" at bounding box center [533, 368] width 17 height 17
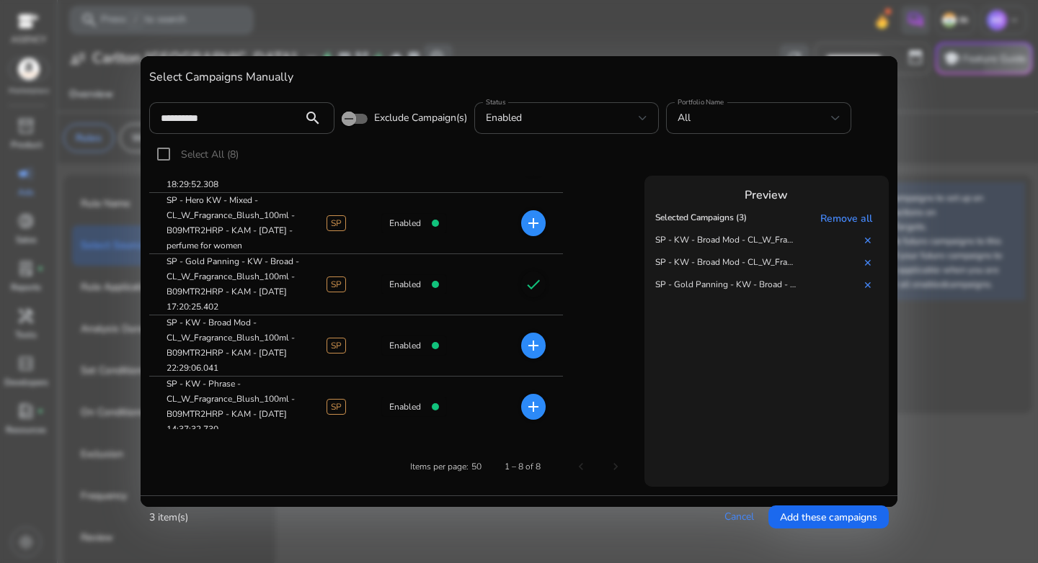
scroll to position [144, 0]
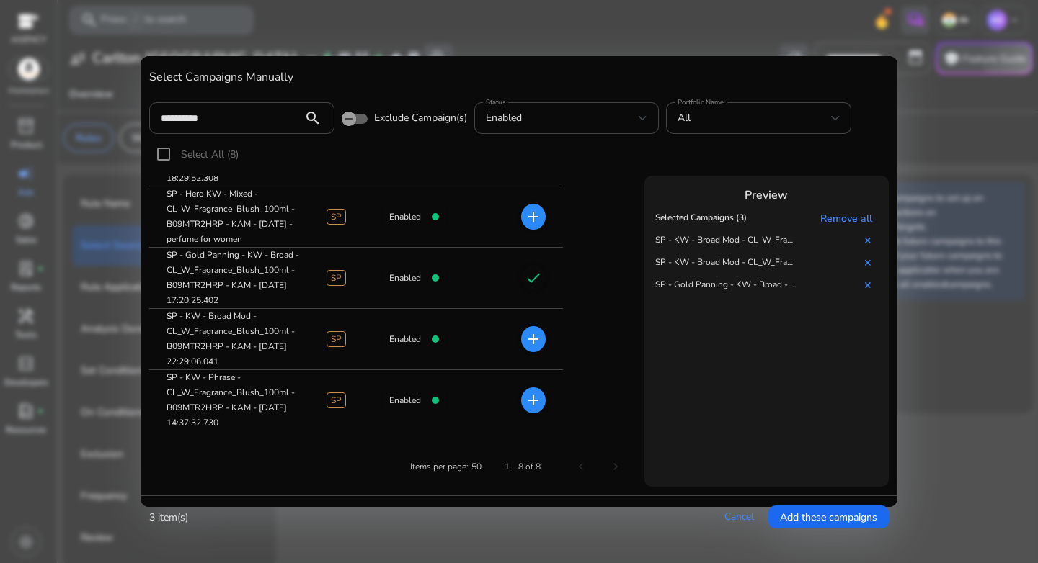
click at [542, 338] on span "add" at bounding box center [533, 339] width 24 height 26
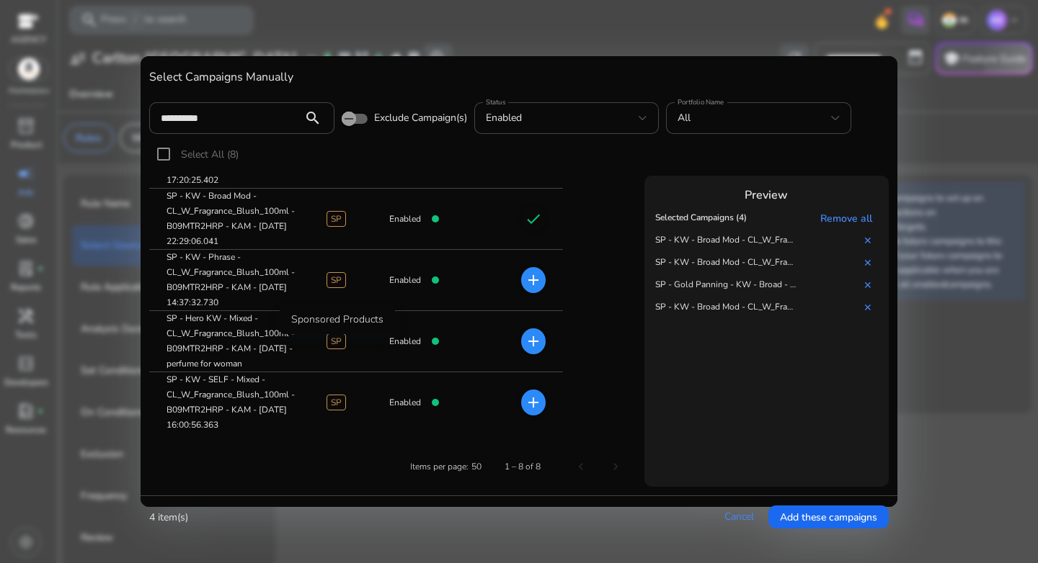
scroll to position [268, 0]
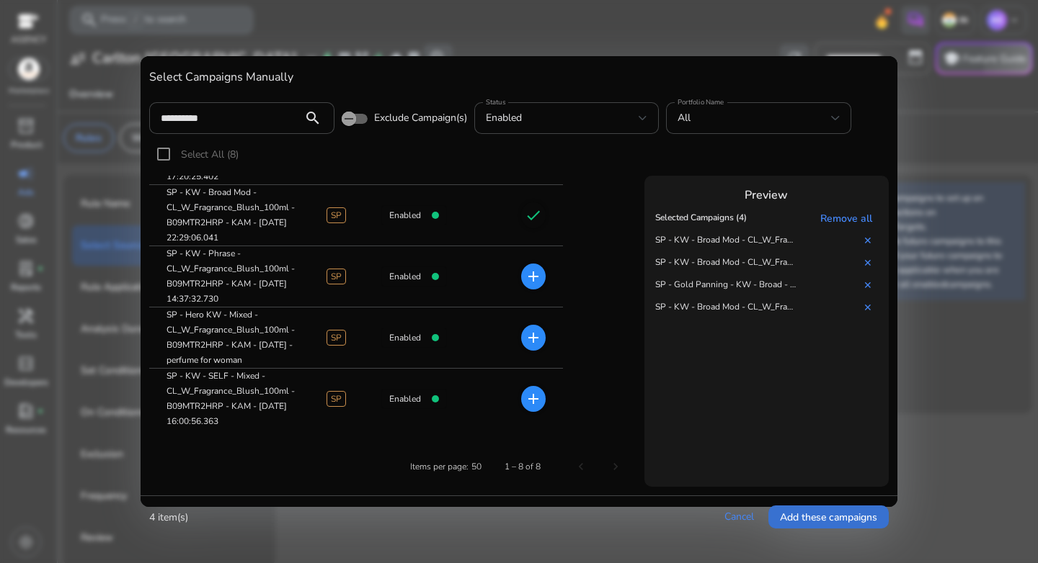
click at [825, 514] on span "Add these campaigns" at bounding box center [828, 517] width 97 height 15
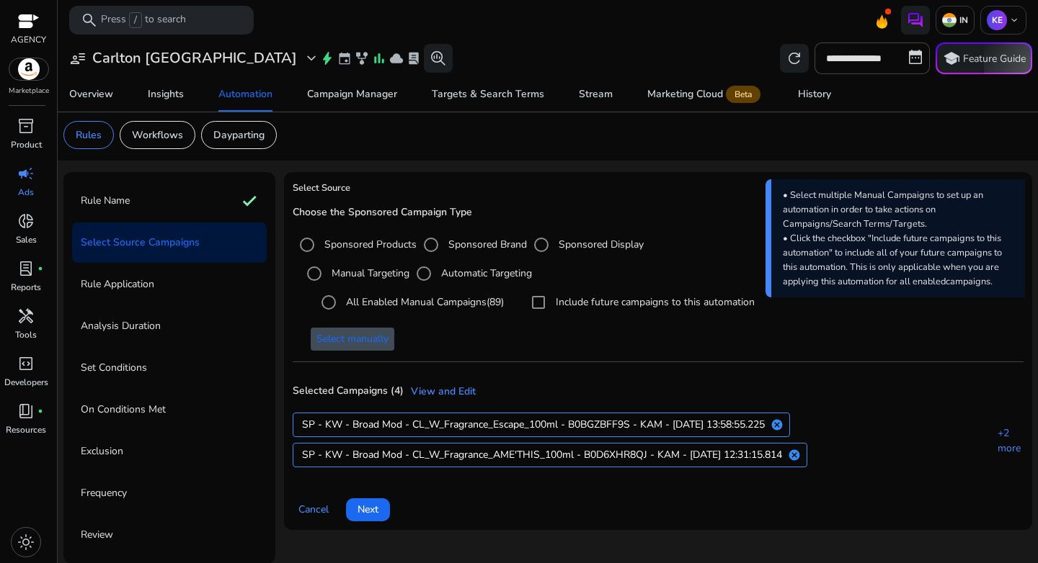
scroll to position [4, 0]
click at [369, 506] on span "Next" at bounding box center [367, 508] width 21 height 15
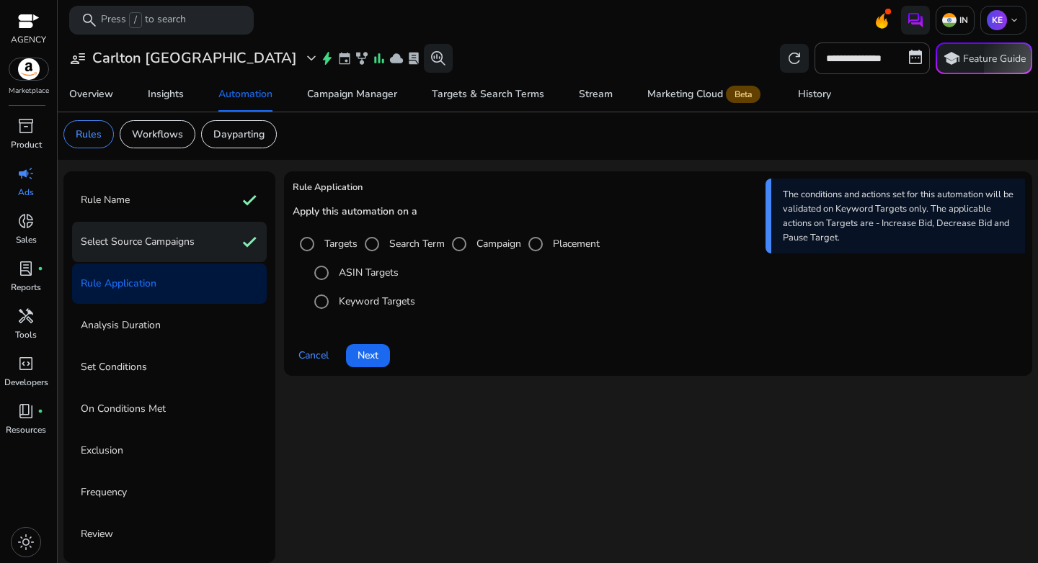
click at [147, 235] on p "Select Source Campaigns" at bounding box center [138, 242] width 114 height 23
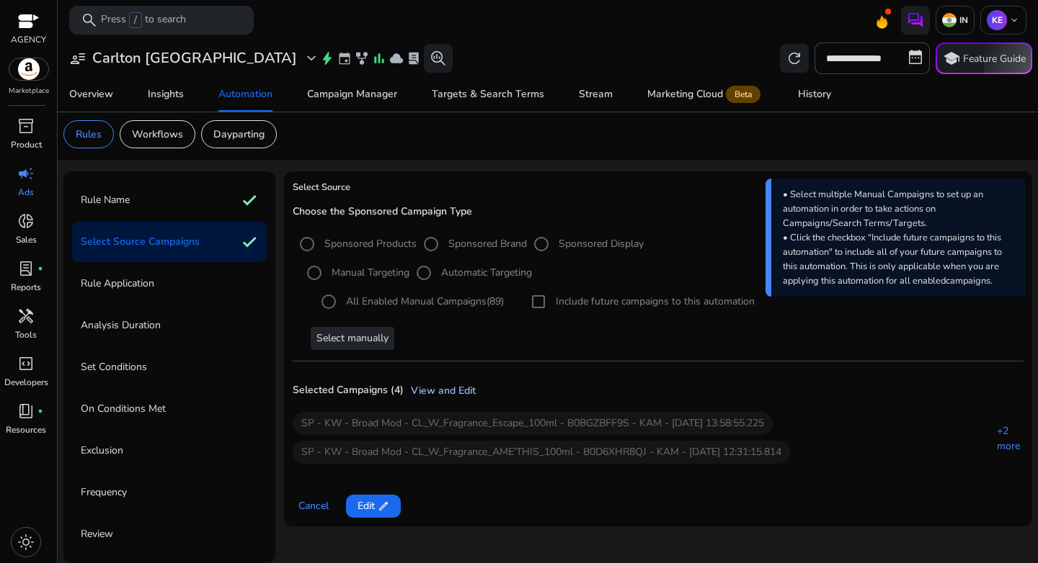
click at [429, 391] on link "View and Edit" at bounding box center [439, 390] width 72 height 15
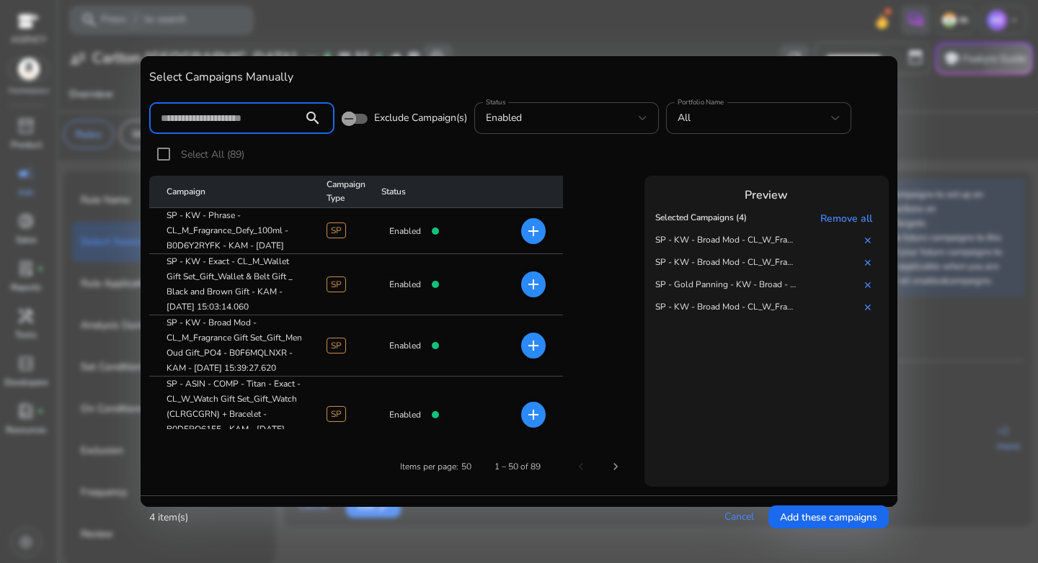
click at [227, 112] on input at bounding box center [226, 118] width 130 height 16
paste input "**********"
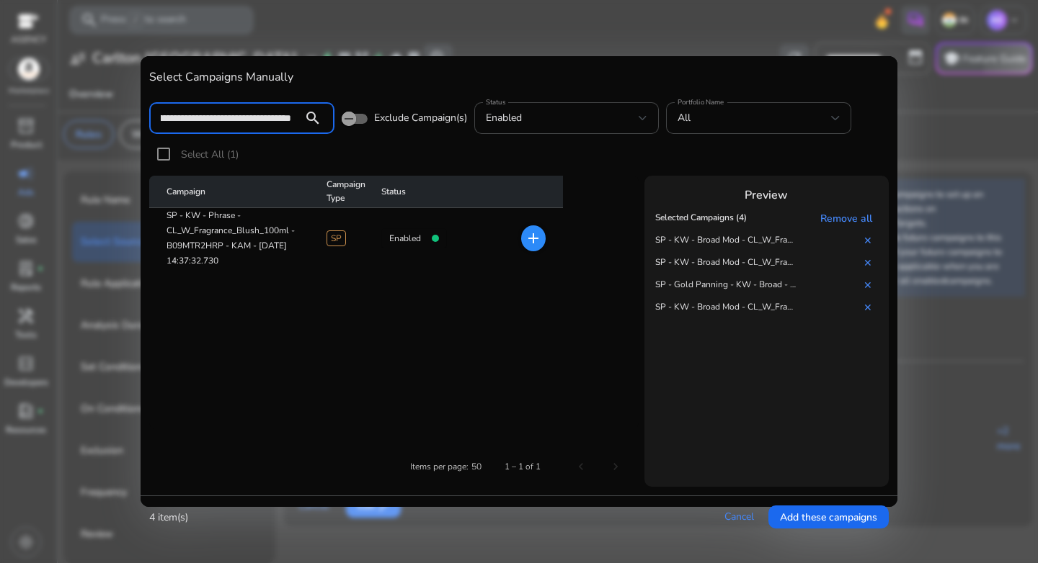
type input "**********"
click at [527, 241] on mat-icon "add" at bounding box center [533, 238] width 17 height 17
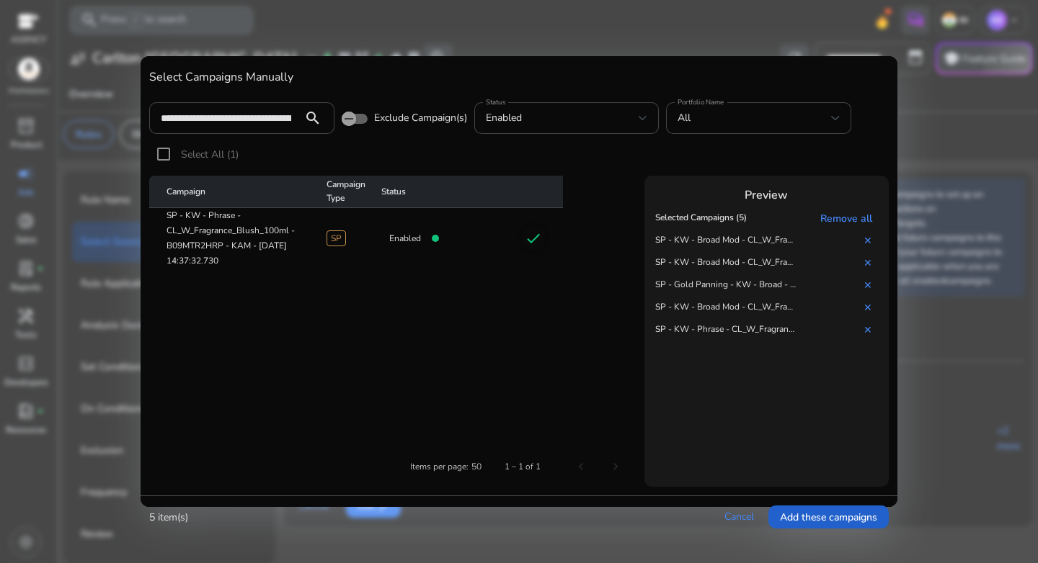
click at [824, 513] on span "Add these campaigns" at bounding box center [828, 517] width 97 height 15
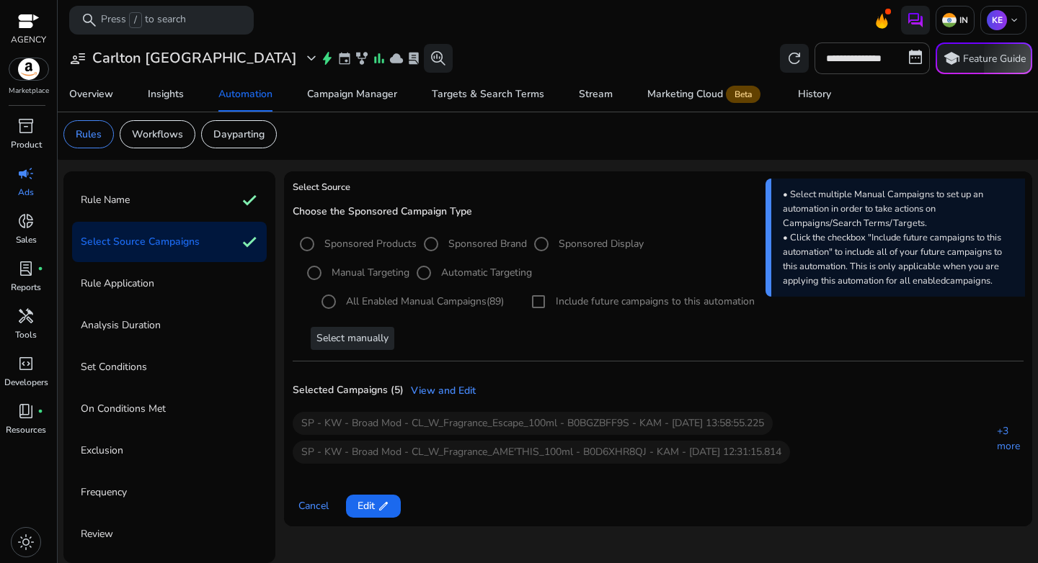
click at [131, 277] on p "Rule Application" at bounding box center [117, 283] width 73 height 23
click at [375, 508] on span "Edit edit" at bounding box center [373, 506] width 32 height 15
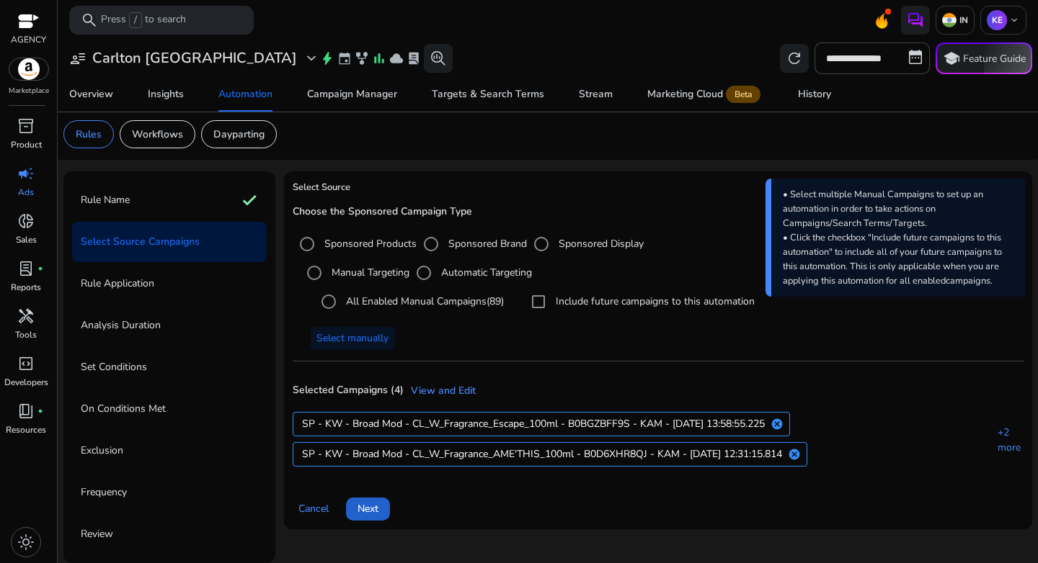
click at [367, 509] on span "Next" at bounding box center [367, 508] width 21 height 15
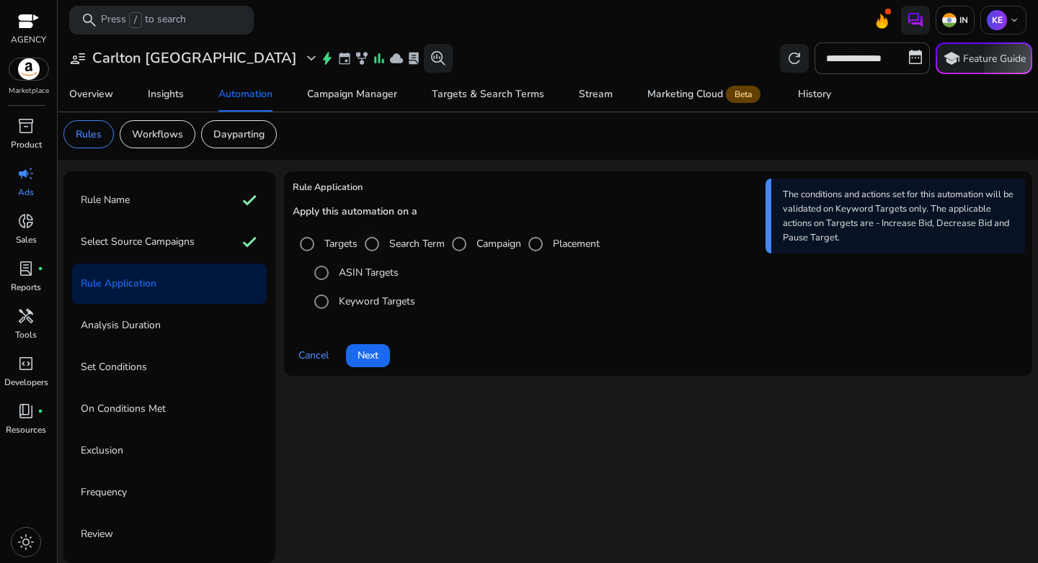
click at [400, 244] on label "Search Term" at bounding box center [415, 243] width 58 height 15
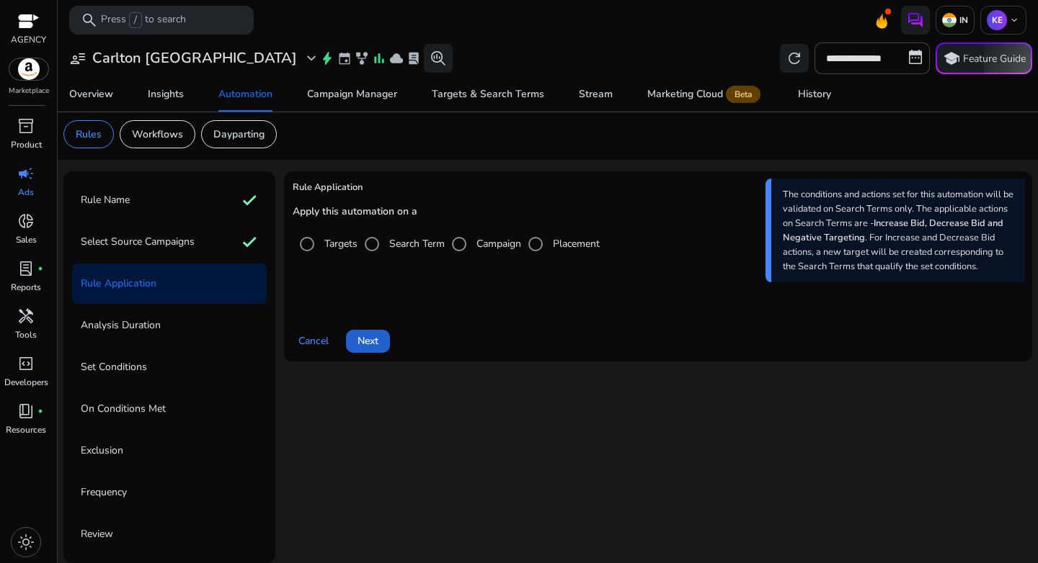
click at [377, 343] on span "Next" at bounding box center [367, 341] width 21 height 15
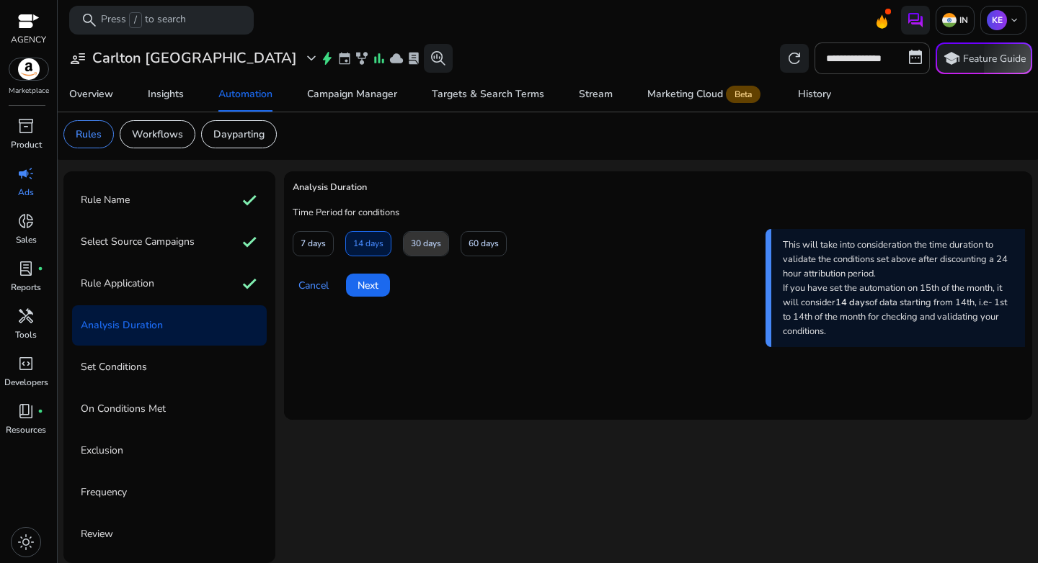
click at [421, 246] on span "30 days" at bounding box center [426, 243] width 30 height 25
click at [367, 283] on span "Next" at bounding box center [367, 285] width 21 height 15
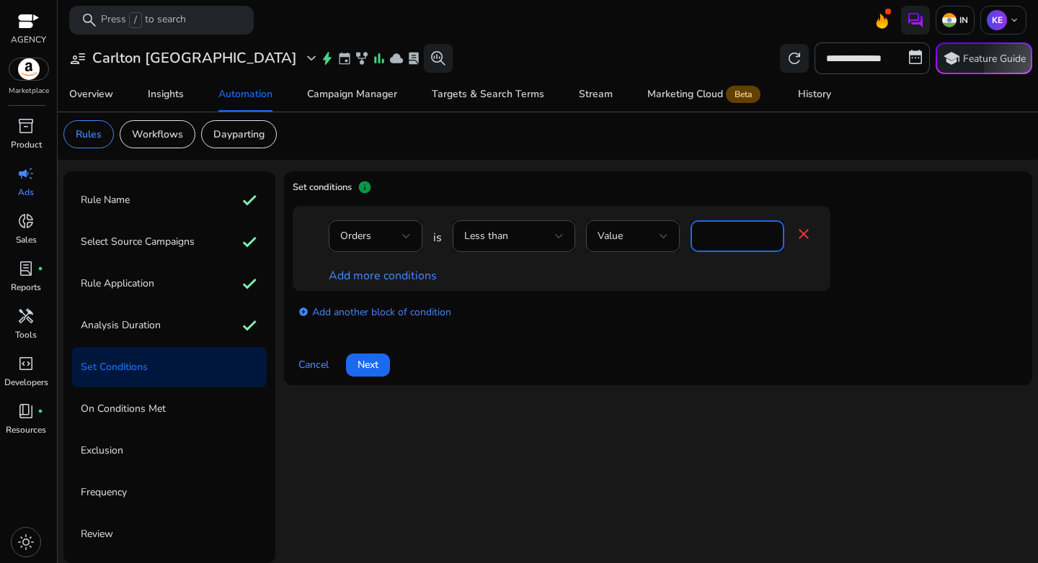
click at [722, 238] on input "*" at bounding box center [737, 236] width 71 height 16
drag, startPoint x: 697, startPoint y: 238, endPoint x: 675, endPoint y: 238, distance: 21.6
click at [675, 238] on div "Orders is Less than Value * close" at bounding box center [570, 243] width 483 height 47
type input "*"
click at [693, 295] on div "add_circle Add another block of condition" at bounding box center [590, 311] width 595 height 40
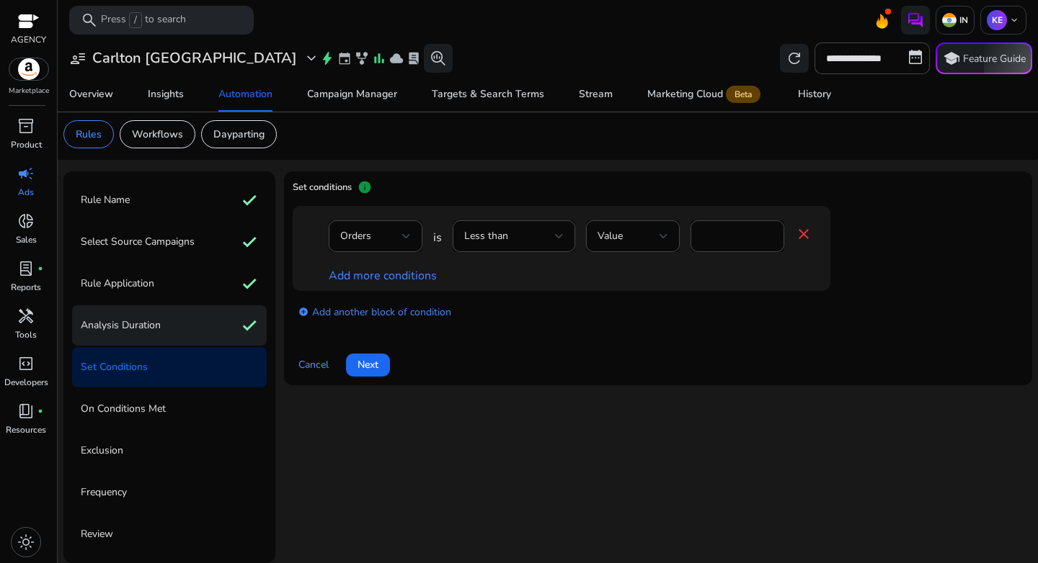
click at [171, 321] on div "Analysis Duration check" at bounding box center [169, 325] width 195 height 40
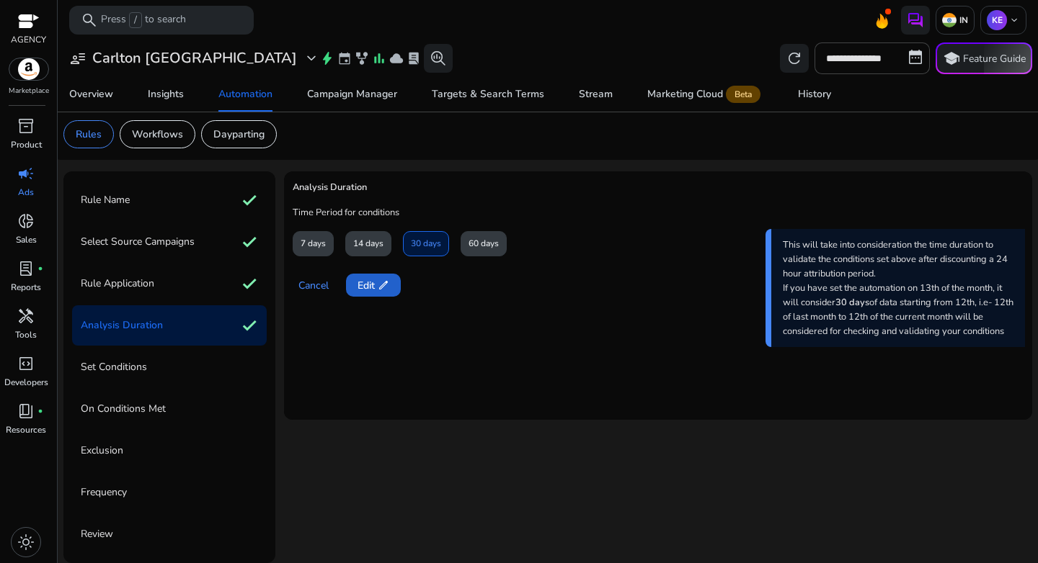
click at [381, 288] on span "edit" at bounding box center [384, 286] width 12 height 12
click at [373, 288] on span "Next" at bounding box center [367, 285] width 21 height 15
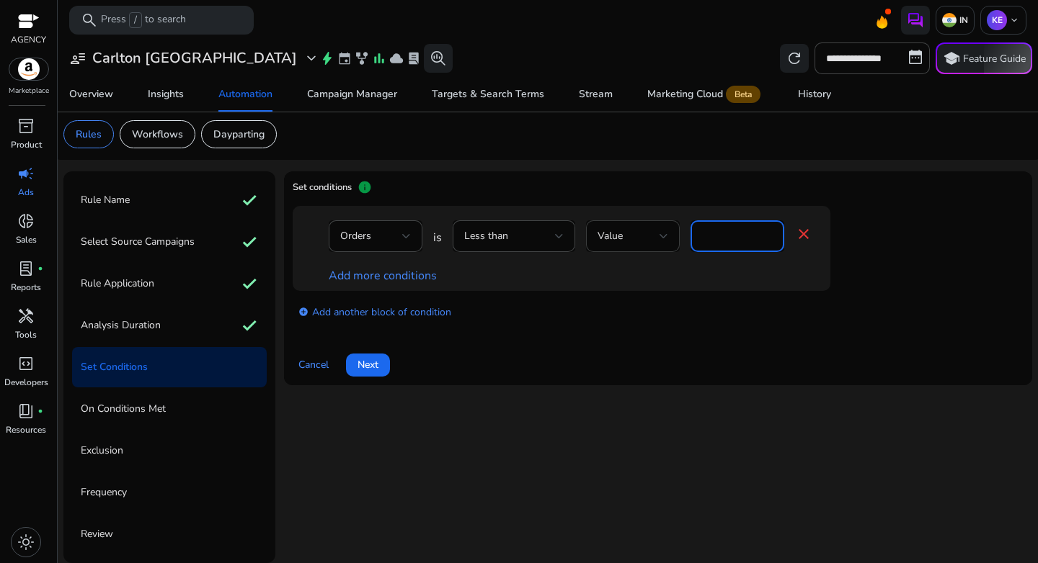
drag, startPoint x: 721, startPoint y: 235, endPoint x: 664, endPoint y: 243, distance: 57.5
click at [666, 243] on div "Orders is Less than Value * close" at bounding box center [570, 243] width 483 height 47
type input "*"
click at [417, 276] on link "Add more conditions" at bounding box center [383, 276] width 108 height 16
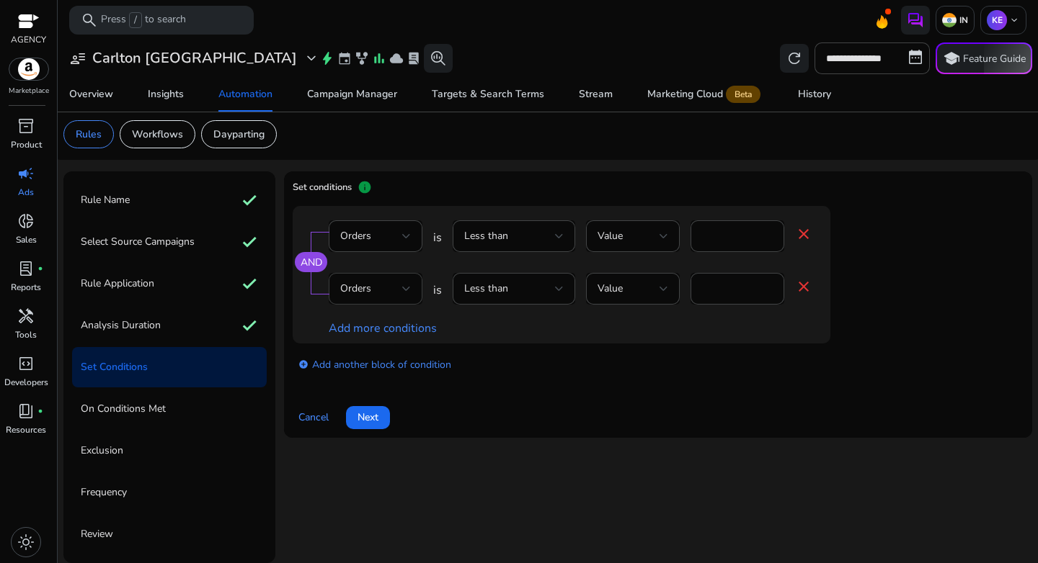
click at [364, 292] on span "Orders" at bounding box center [355, 289] width 31 height 14
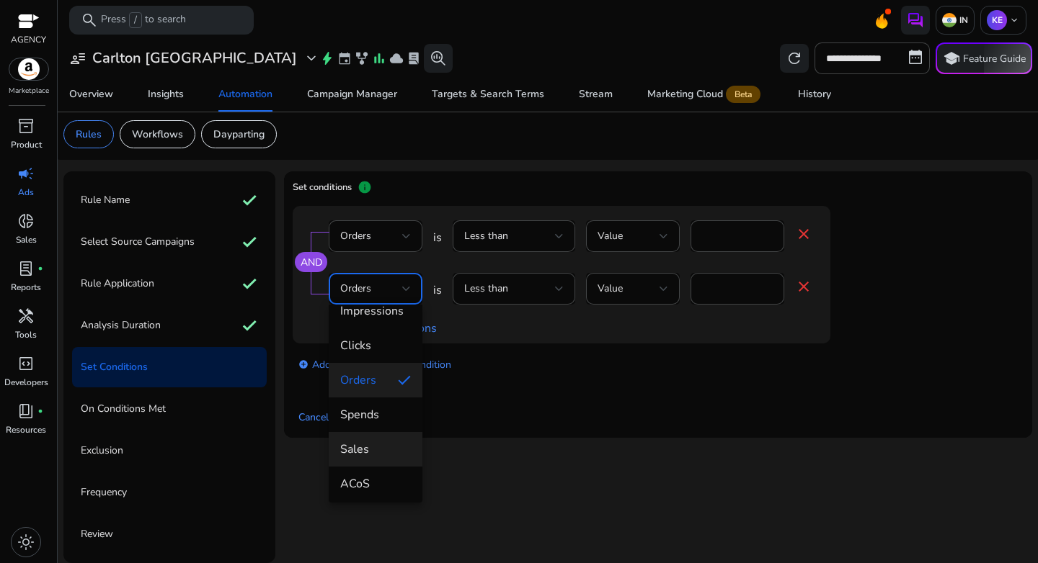
scroll to position [60, 0]
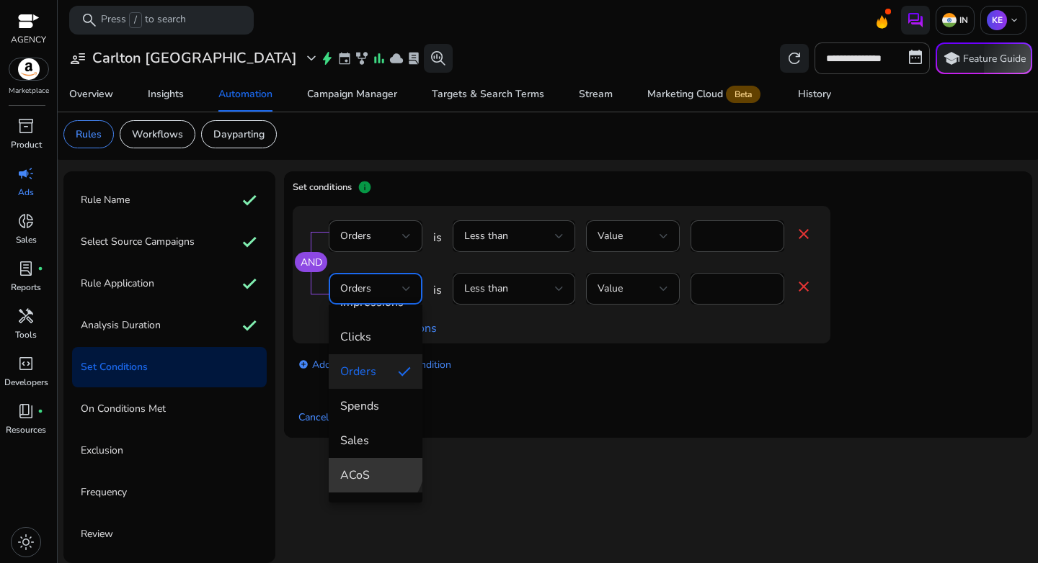
click at [371, 467] on mat-option "ACoS" at bounding box center [376, 475] width 94 height 35
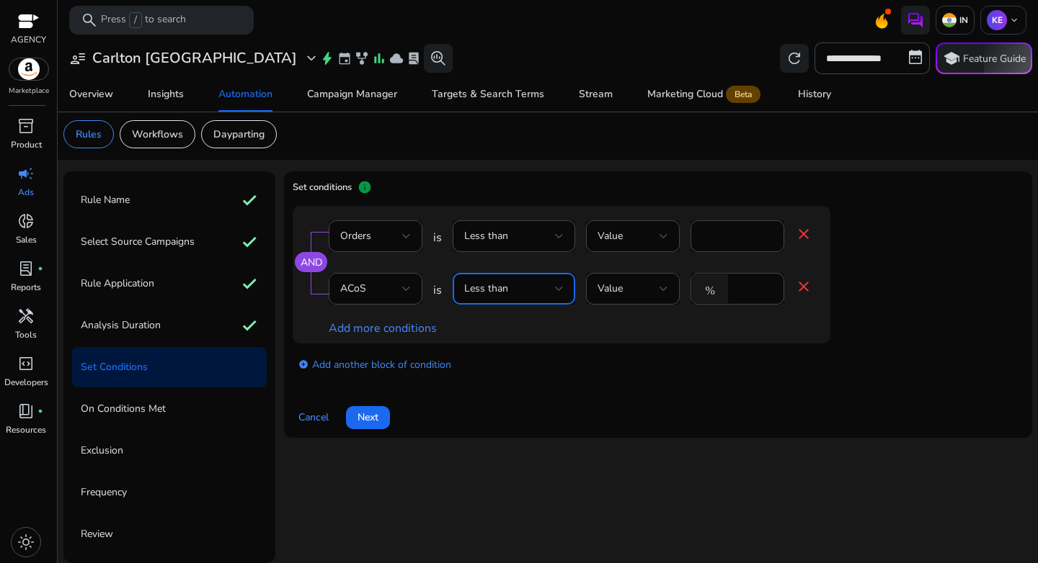
click at [522, 295] on div "Less than" at bounding box center [509, 289] width 91 height 16
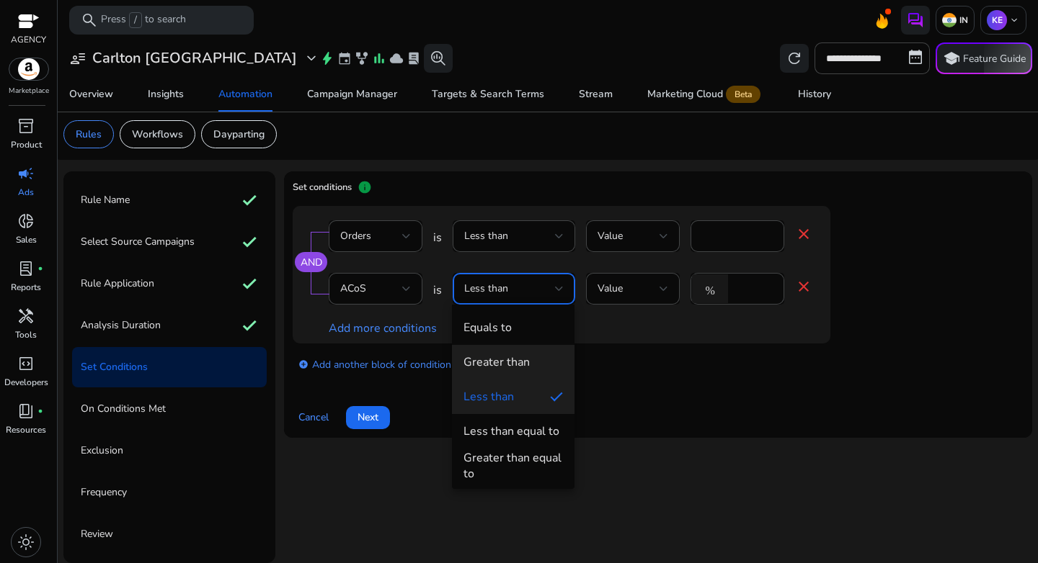
click at [517, 365] on div "Greater than" at bounding box center [496, 362] width 66 height 16
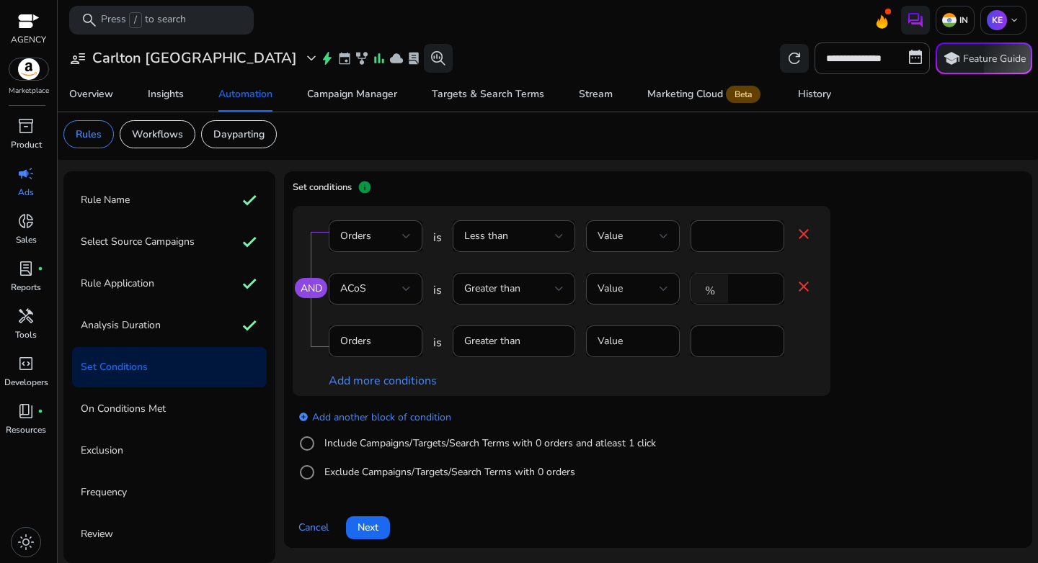
click at [749, 289] on input "*" at bounding box center [753, 289] width 37 height 16
type input "**"
click at [719, 418] on div "add_circle Add another block of condition Include Campaigns/Targets/Search Term…" at bounding box center [590, 445] width 595 height 98
click at [377, 447] on label "Include Campaigns/Targets/Search Terms with 0 orders and atleast 1 click" at bounding box center [488, 443] width 334 height 15
click at [383, 345] on div "Clicks" at bounding box center [371, 342] width 62 height 16
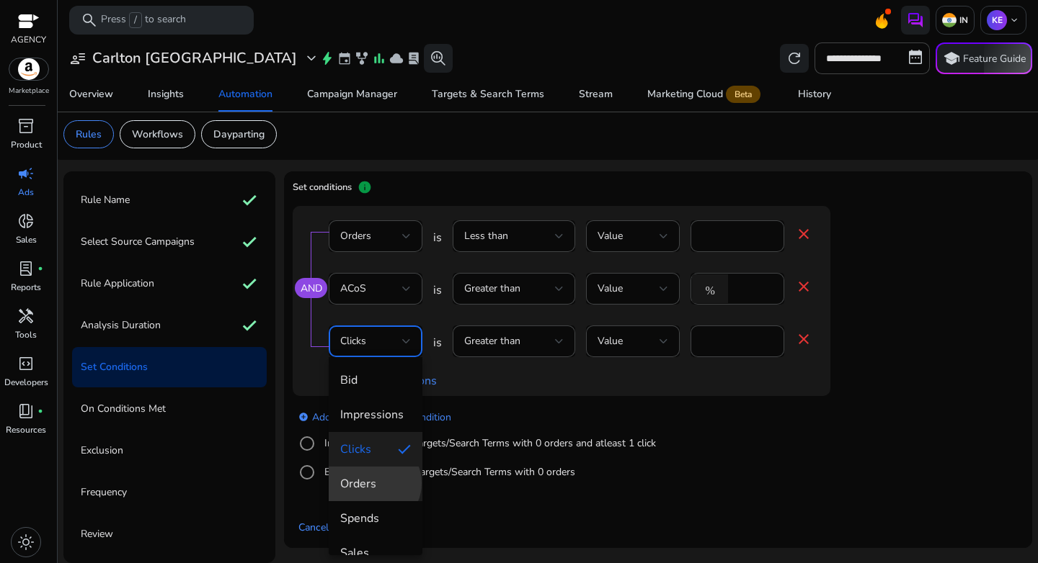
click at [373, 483] on span "Orders" at bounding box center [375, 484] width 71 height 16
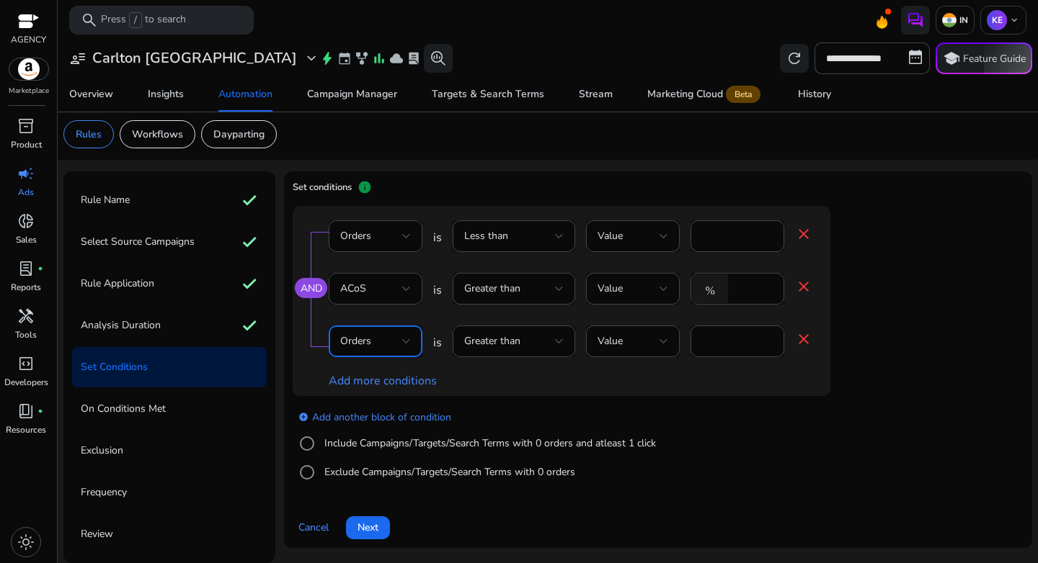
click at [727, 401] on div "add_circle Add another block of condition Include Campaigns/Targets/Search Term…" at bounding box center [590, 445] width 595 height 98
click at [358, 420] on link "add_circle Add another block of condition" at bounding box center [374, 417] width 153 height 17
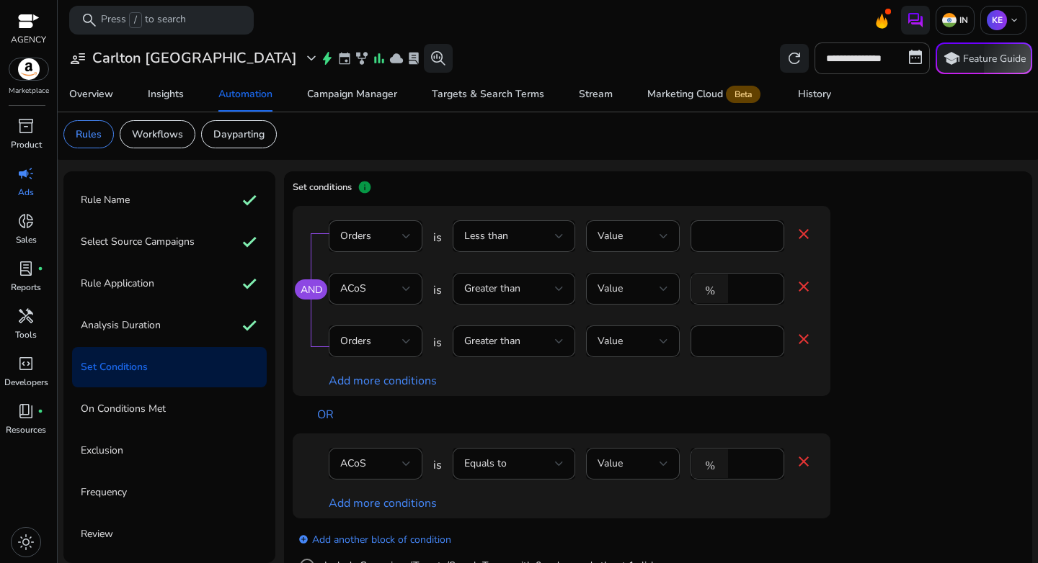
scroll to position [122, 0]
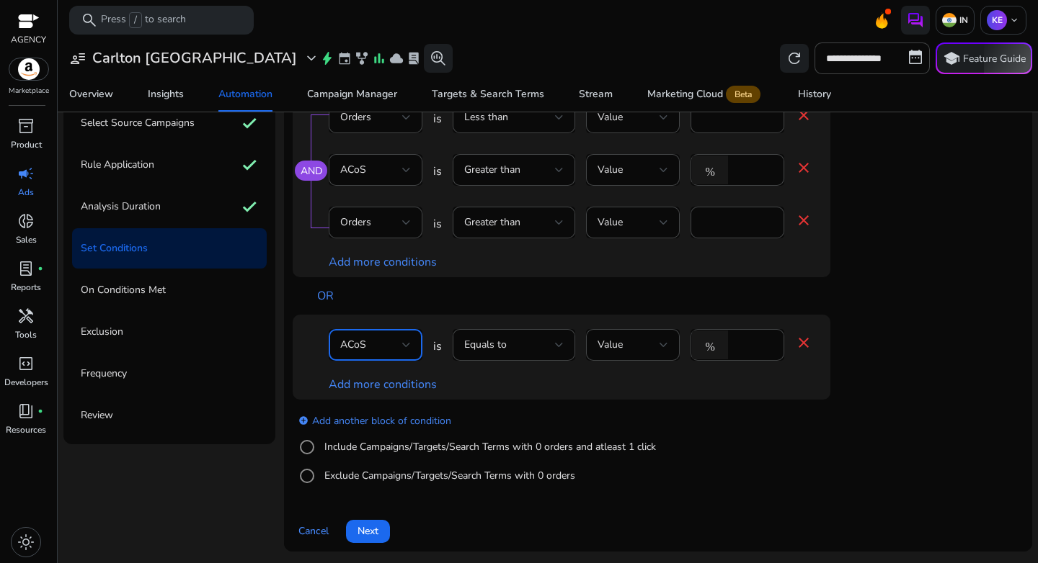
click at [387, 351] on div "ACoS" at bounding box center [371, 345] width 62 height 16
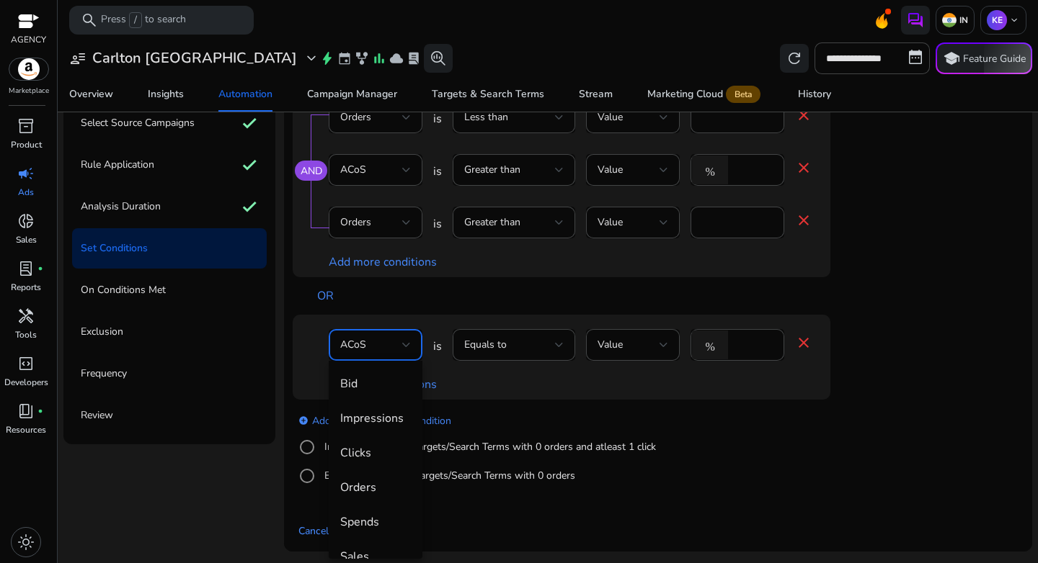
scroll to position [50, 0]
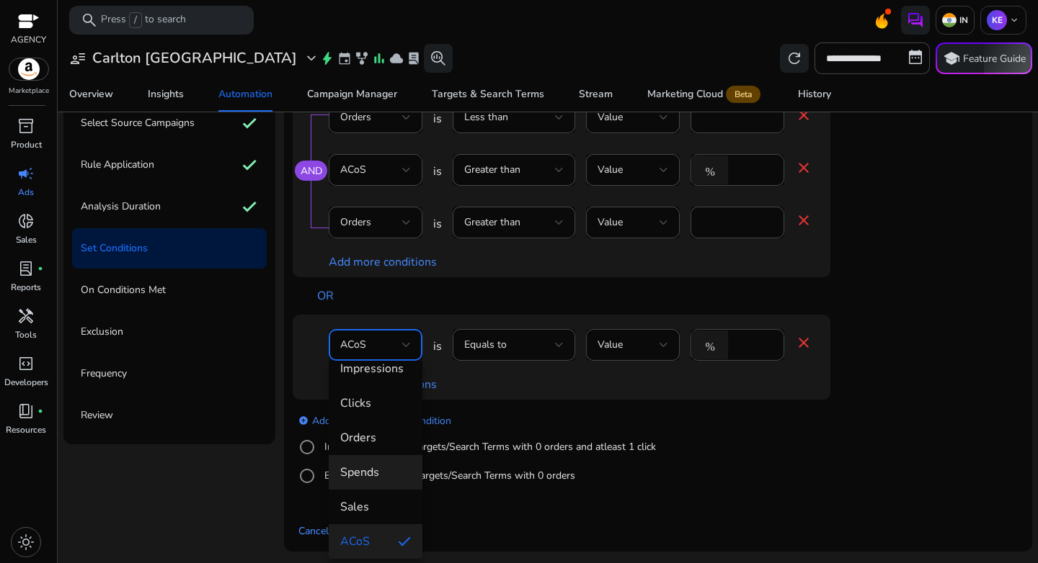
click at [370, 471] on span "Spends" at bounding box center [375, 473] width 71 height 16
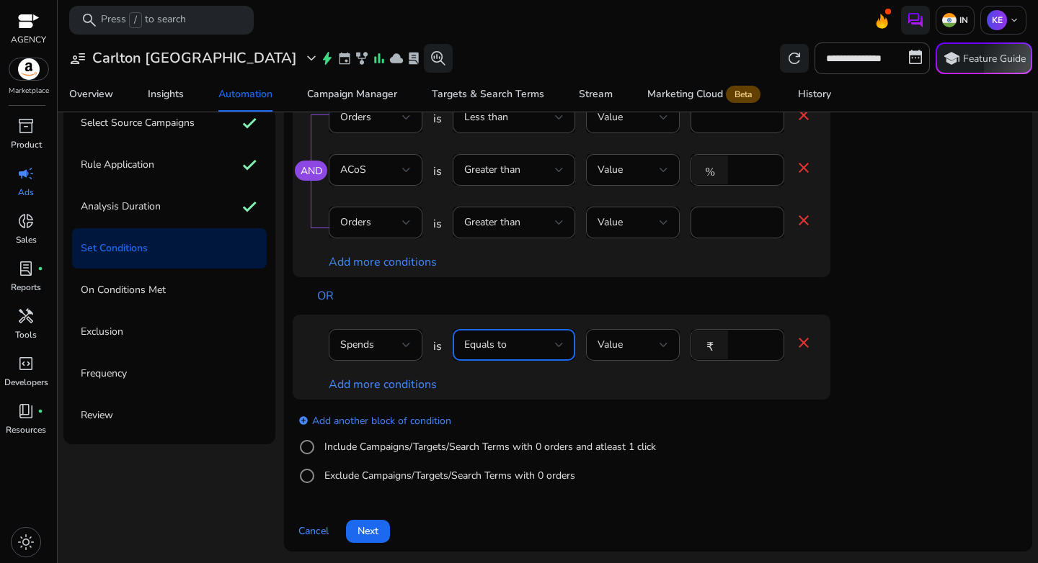
click at [509, 344] on div "Equals to" at bounding box center [509, 345] width 91 height 16
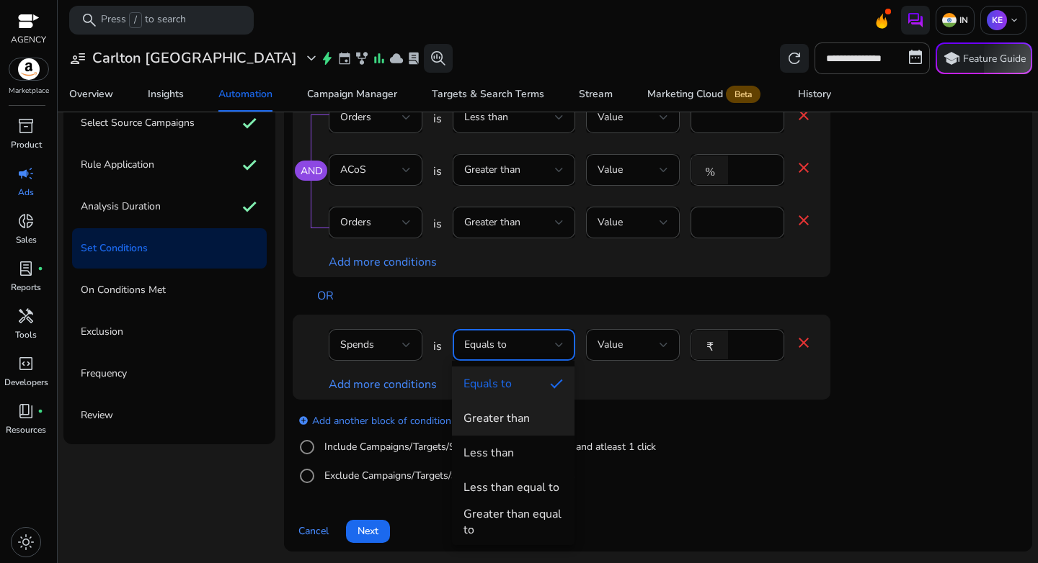
click at [525, 417] on div "Greater than" at bounding box center [496, 419] width 66 height 16
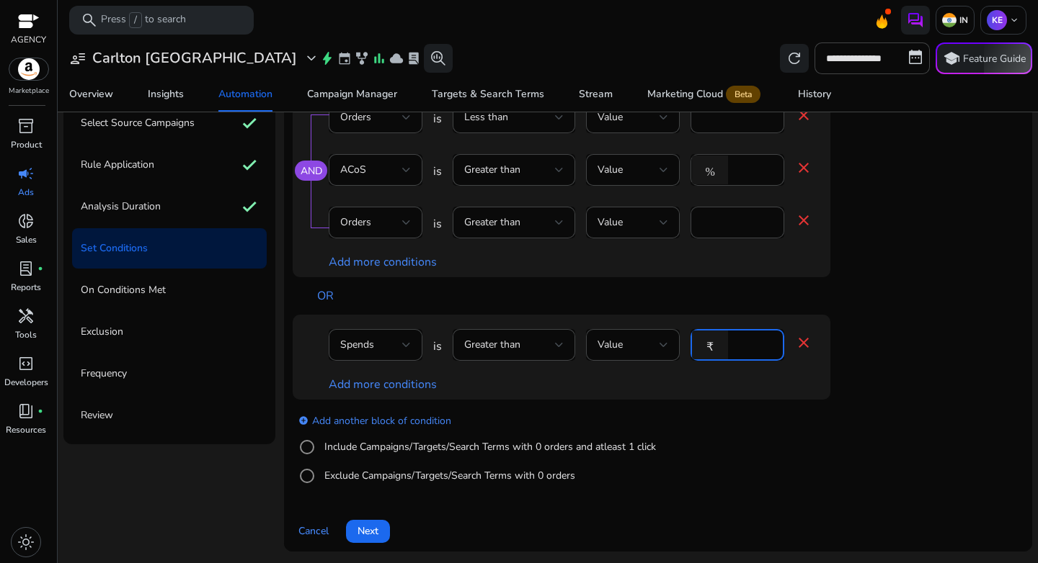
click at [745, 347] on input "****" at bounding box center [753, 345] width 37 height 16
type input "***"
click at [387, 391] on link "Add more conditions" at bounding box center [383, 385] width 108 height 16
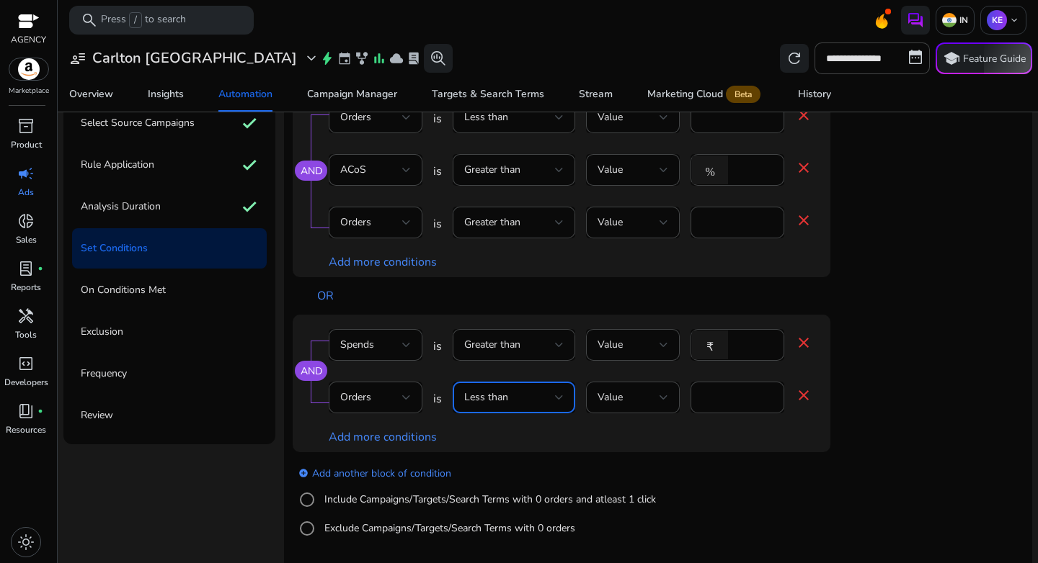
click at [509, 393] on div "Less than" at bounding box center [509, 398] width 91 height 16
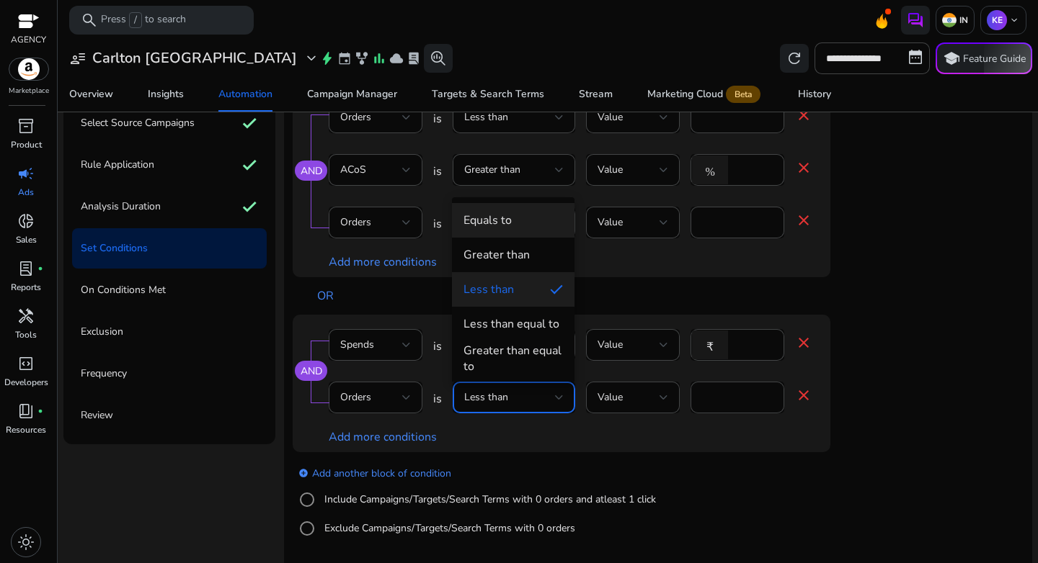
click at [514, 228] on span "Equals to" at bounding box center [512, 221] width 99 height 16
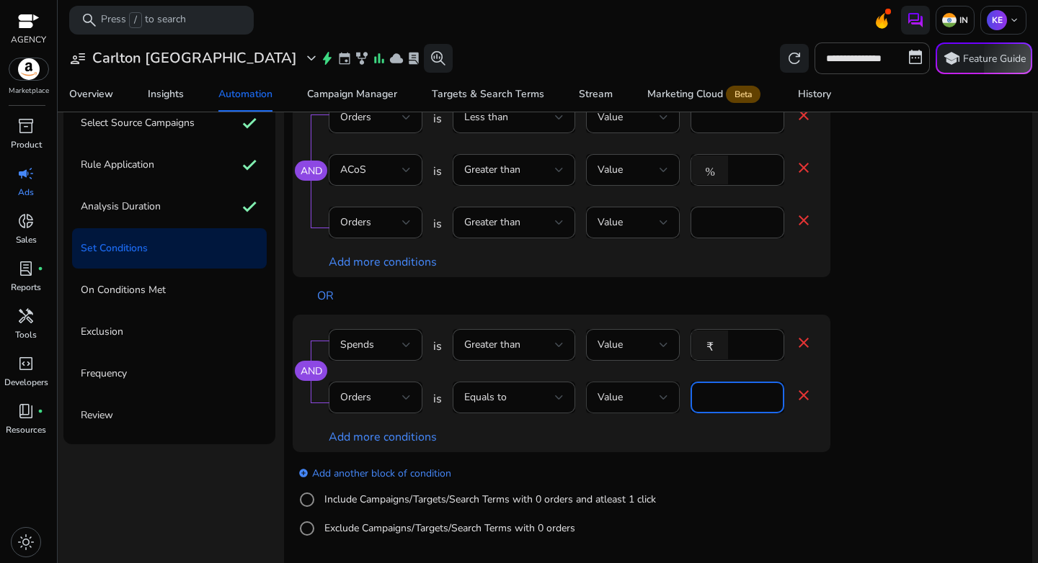
drag, startPoint x: 726, startPoint y: 394, endPoint x: 649, endPoint y: 396, distance: 76.4
click at [649, 396] on div "Orders is Equals to Value * close" at bounding box center [570, 405] width 483 height 47
type input "*"
click at [385, 473] on link "add_circle Add another block of condition" at bounding box center [374, 473] width 153 height 17
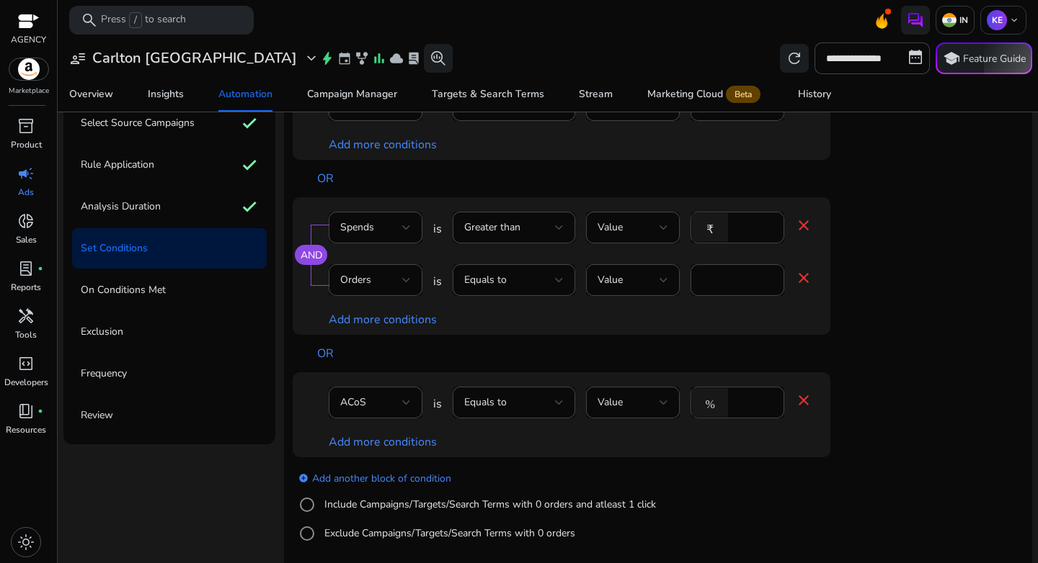
scroll to position [122, 0]
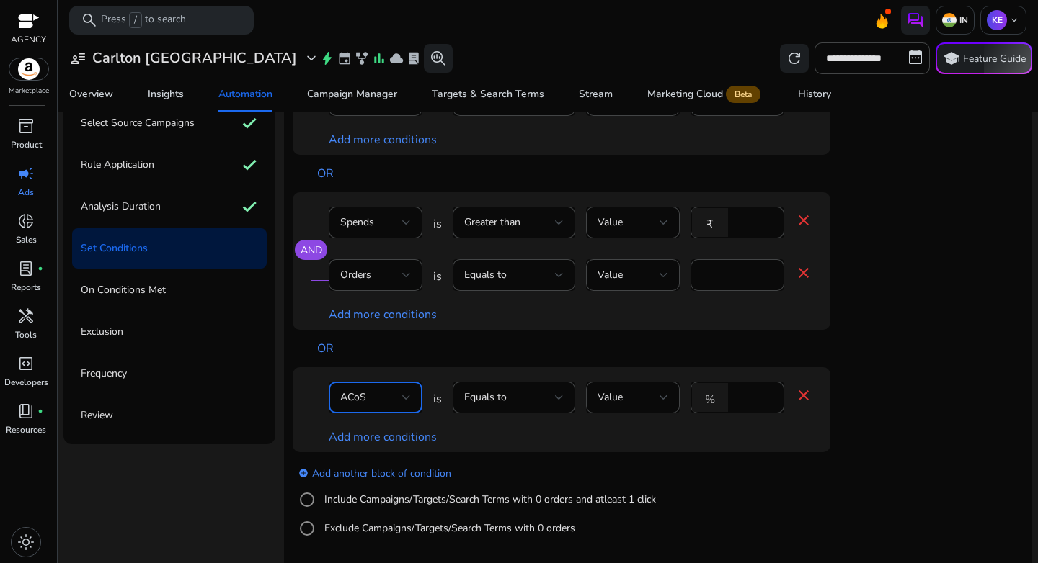
click at [400, 396] on div "ACoS" at bounding box center [371, 398] width 62 height 16
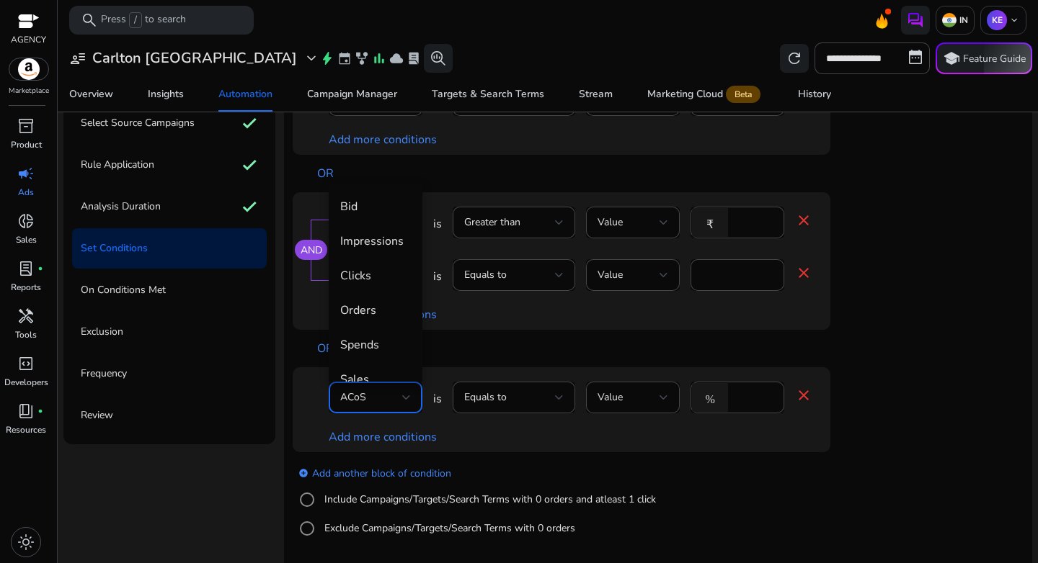
scroll to position [50, 0]
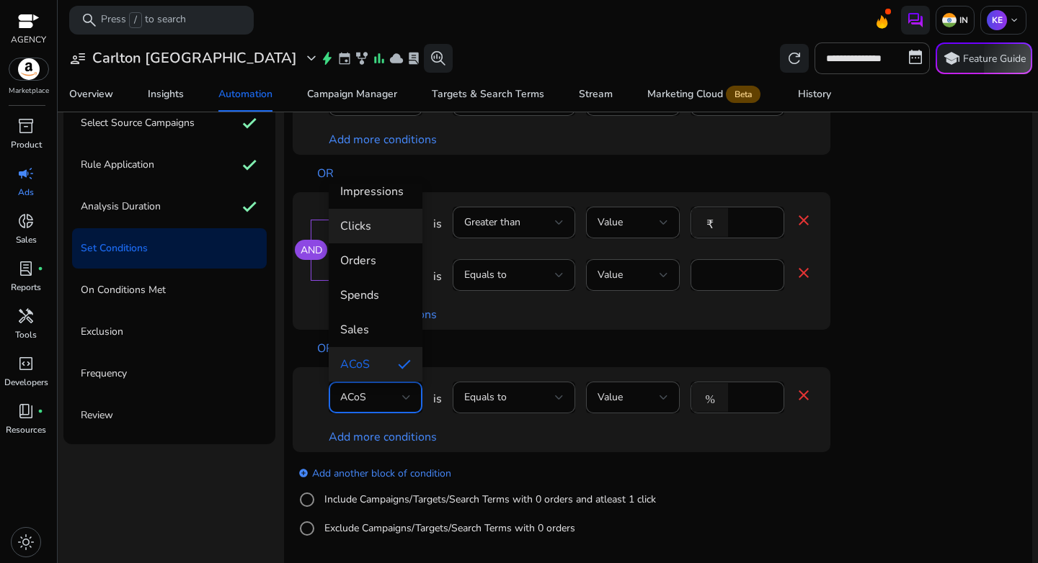
click at [383, 228] on span "Clicks" at bounding box center [375, 226] width 71 height 16
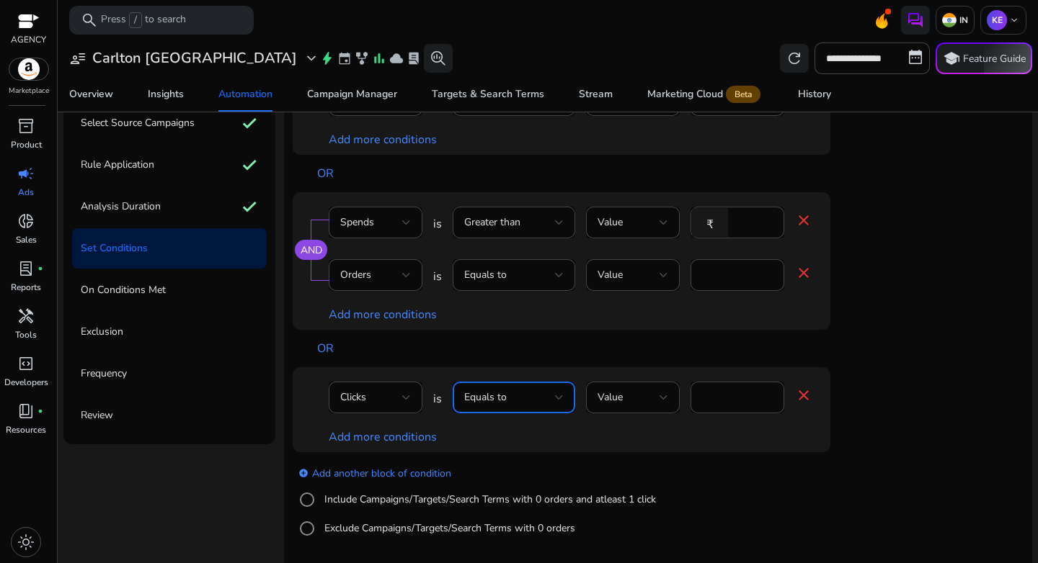
click at [527, 400] on div "Equals to" at bounding box center [509, 398] width 91 height 16
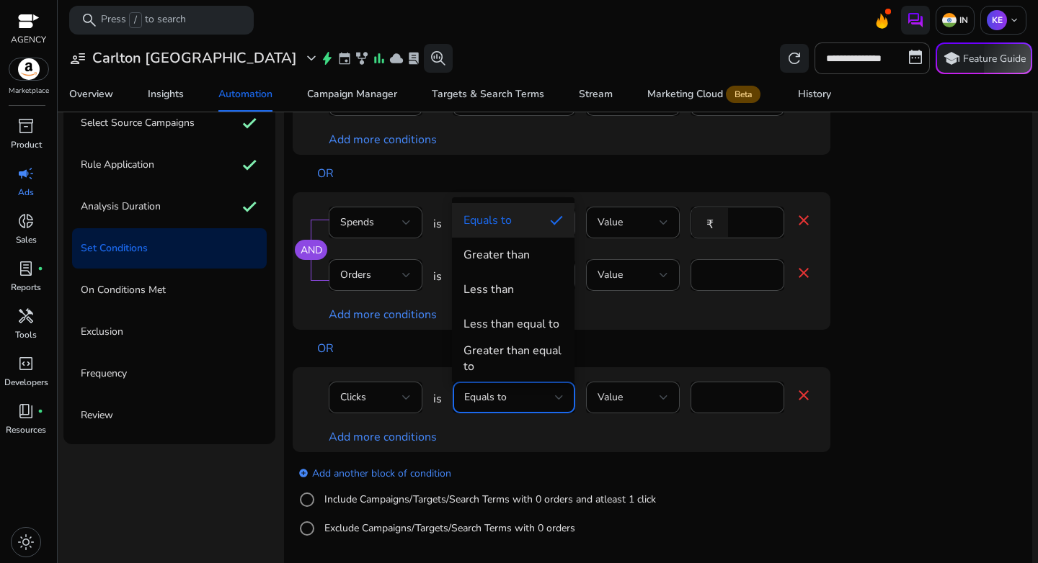
click at [507, 253] on div "Greater than" at bounding box center [496, 255] width 66 height 16
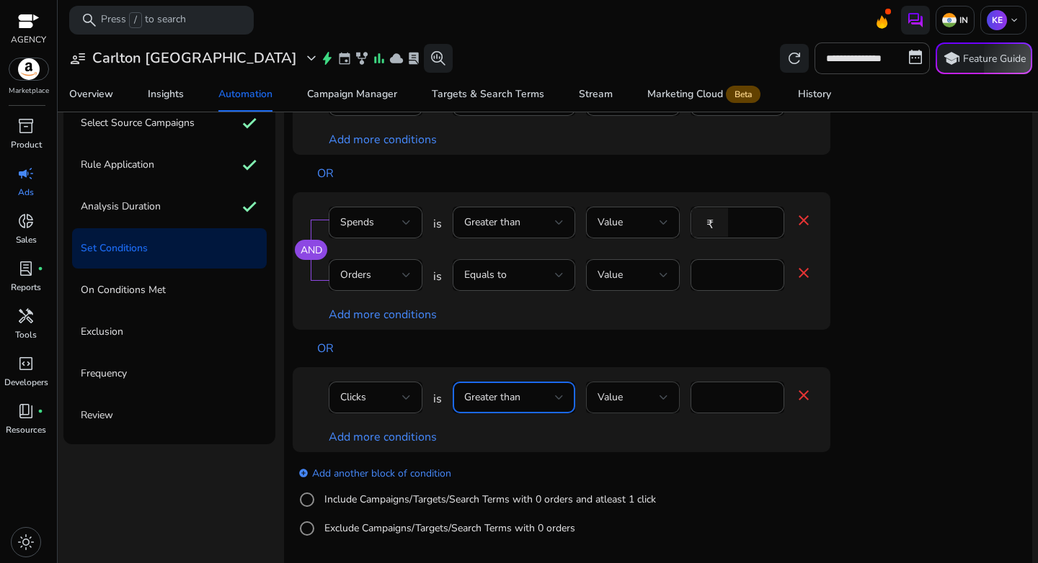
click at [655, 394] on div "Value" at bounding box center [628, 398] width 62 height 16
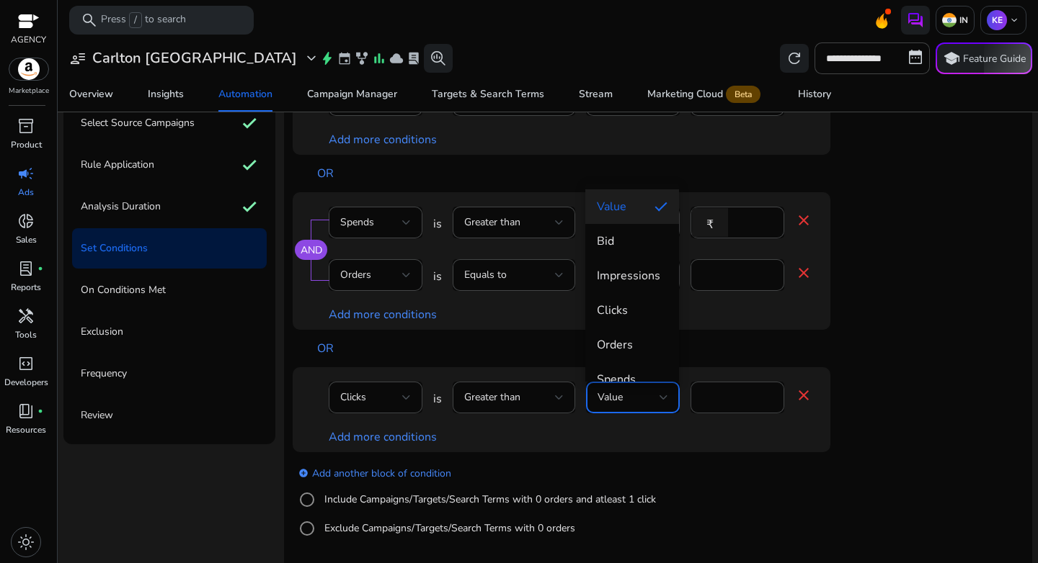
click at [621, 208] on span "Value" at bounding box center [620, 207] width 46 height 16
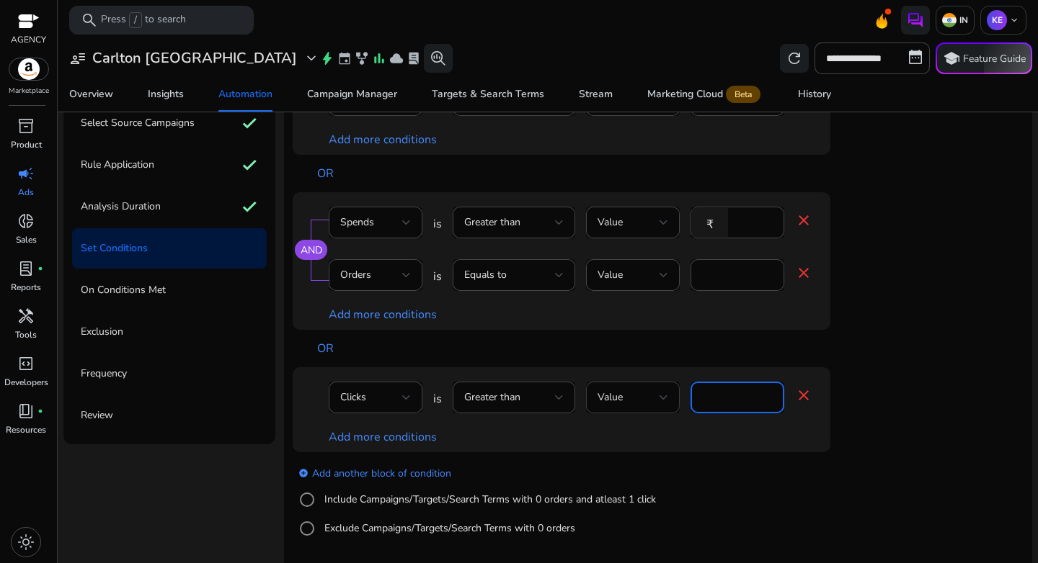
drag, startPoint x: 732, startPoint y: 398, endPoint x: 641, endPoint y: 397, distance: 90.8
click at [641, 397] on div "Clicks is Greater than Value **** close" at bounding box center [570, 405] width 483 height 47
type input "**"
click at [372, 440] on link "Add more conditions" at bounding box center [383, 437] width 108 height 16
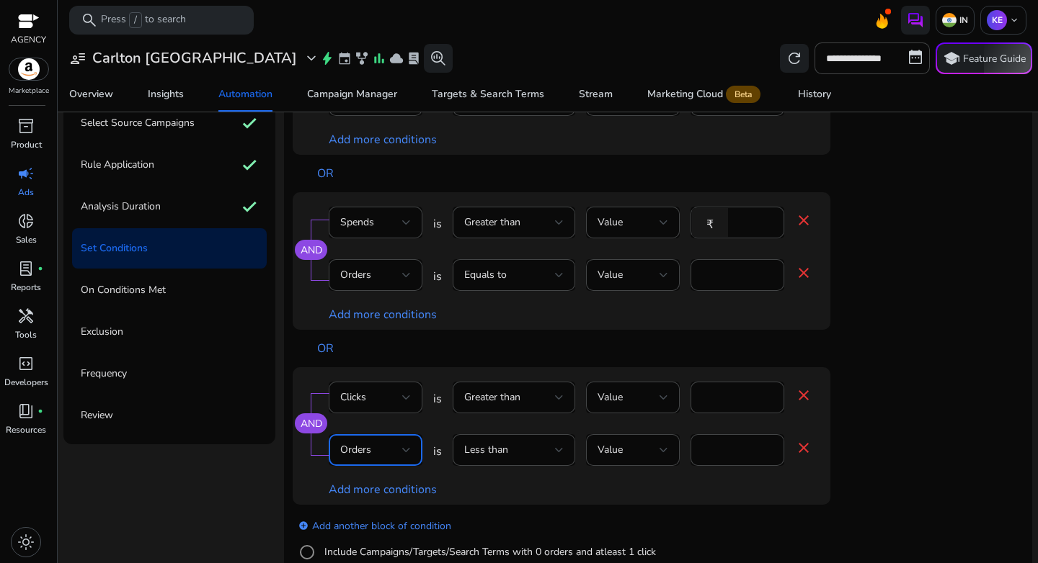
click at [374, 445] on div "Orders" at bounding box center [371, 450] width 62 height 16
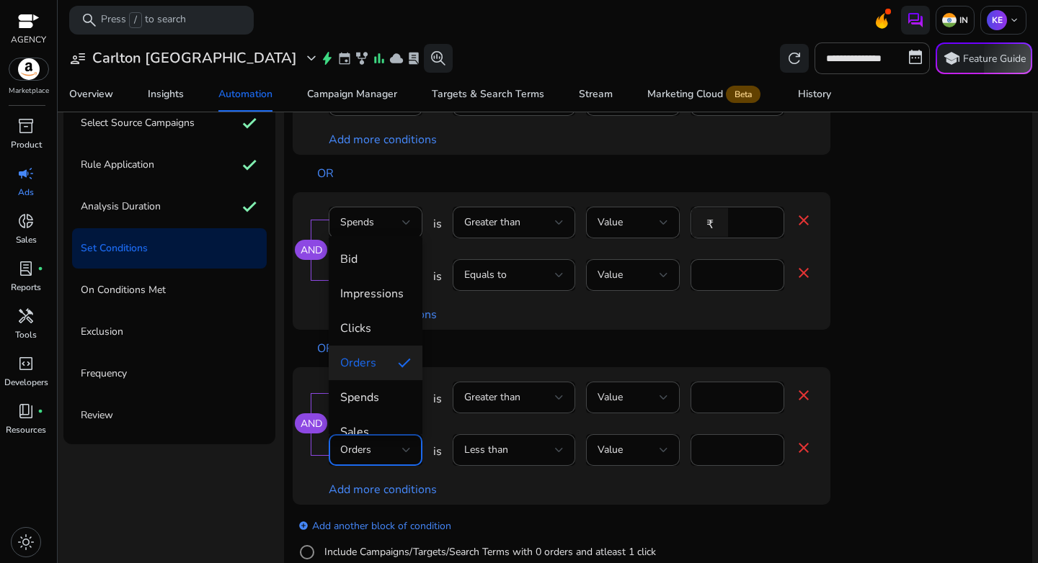
click at [374, 445] on div at bounding box center [519, 281] width 1038 height 563
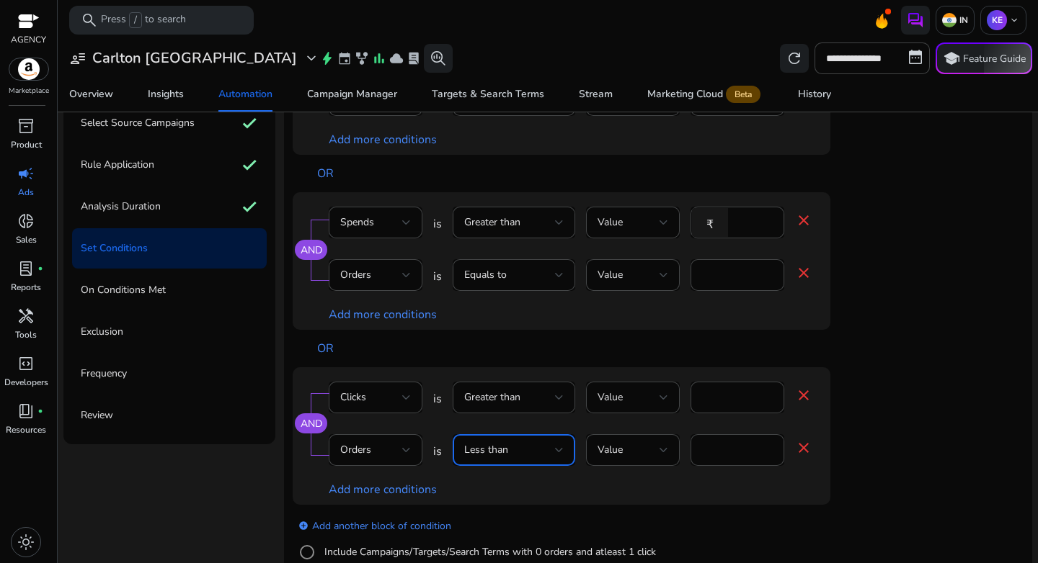
click at [494, 446] on span "Less than" at bounding box center [486, 450] width 44 height 14
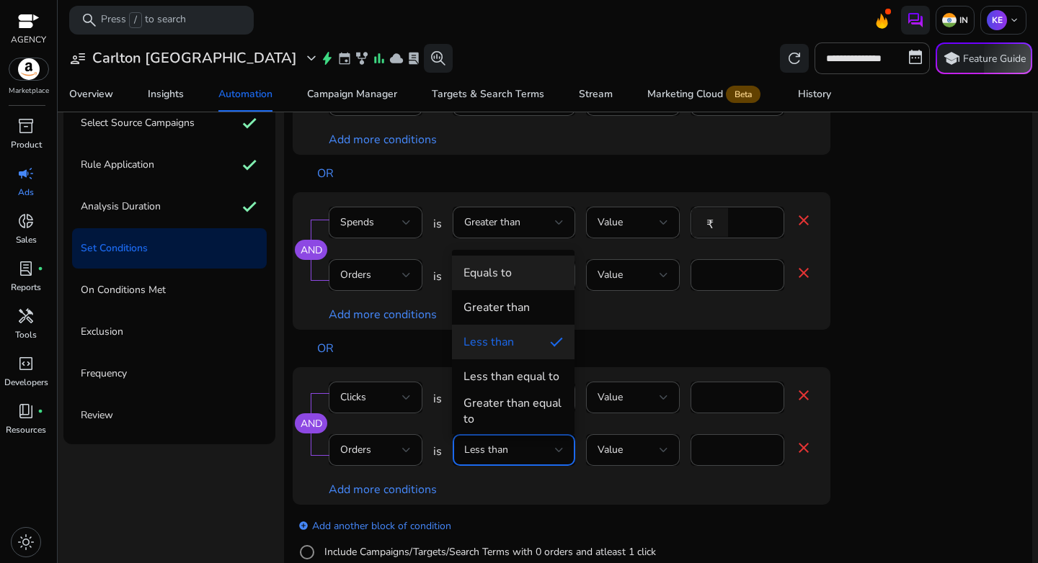
click at [501, 279] on div "Equals to" at bounding box center [487, 273] width 48 height 16
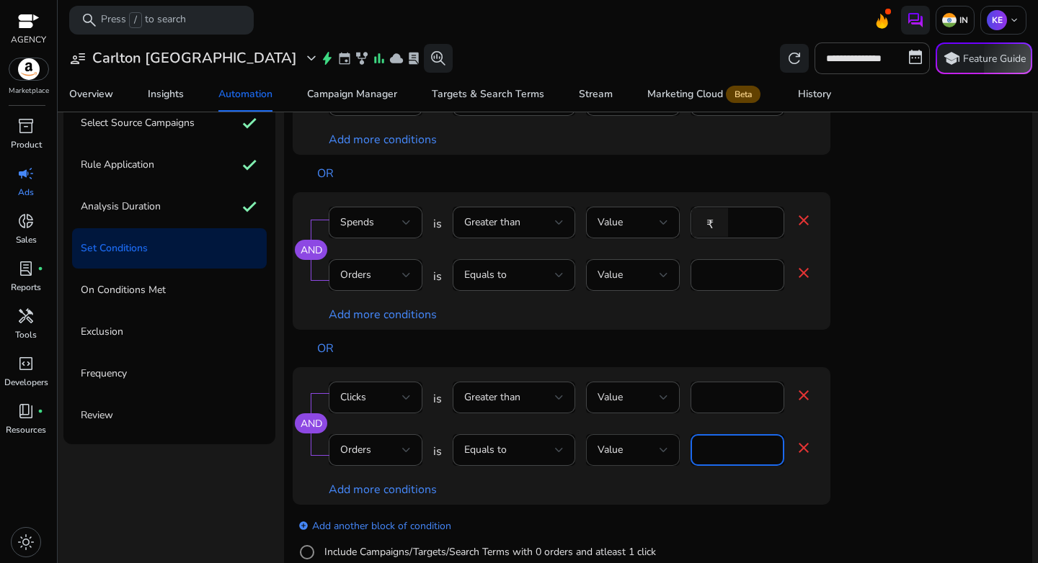
drag, startPoint x: 720, startPoint y: 447, endPoint x: 664, endPoint y: 463, distance: 57.7
click at [677, 459] on div "Orders is Equals to Value * close" at bounding box center [570, 457] width 483 height 47
drag, startPoint x: 700, startPoint y: 443, endPoint x: 624, endPoint y: 439, distance: 75.8
click at [625, 439] on div "Orders is Equals to Value * close" at bounding box center [570, 457] width 483 height 47
type input "*"
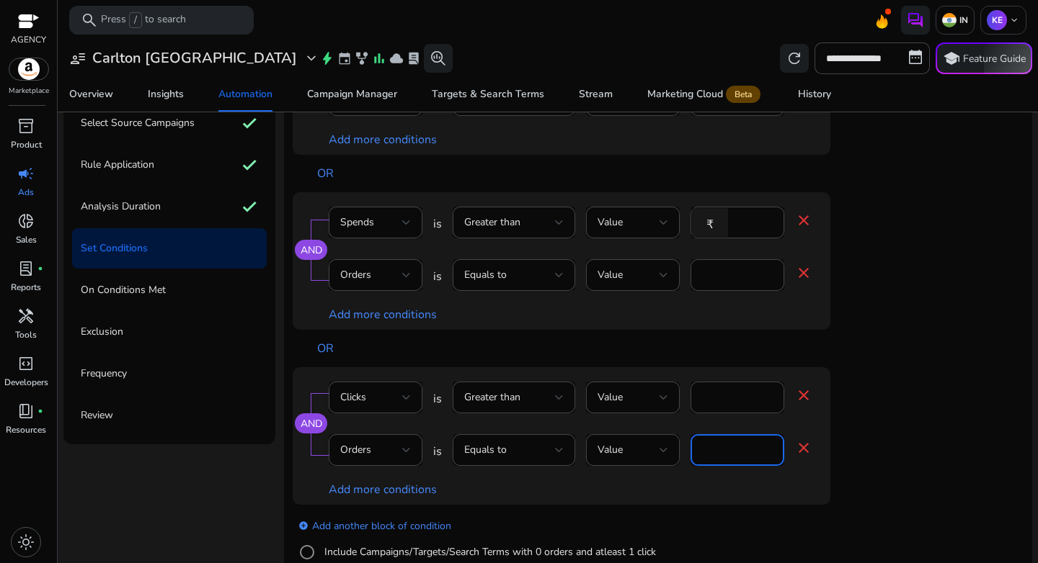
click at [884, 422] on div "AND Clicks is Greater than Value ** close Orders is Equals to Value * close Add…" at bounding box center [590, 436] width 595 height 138
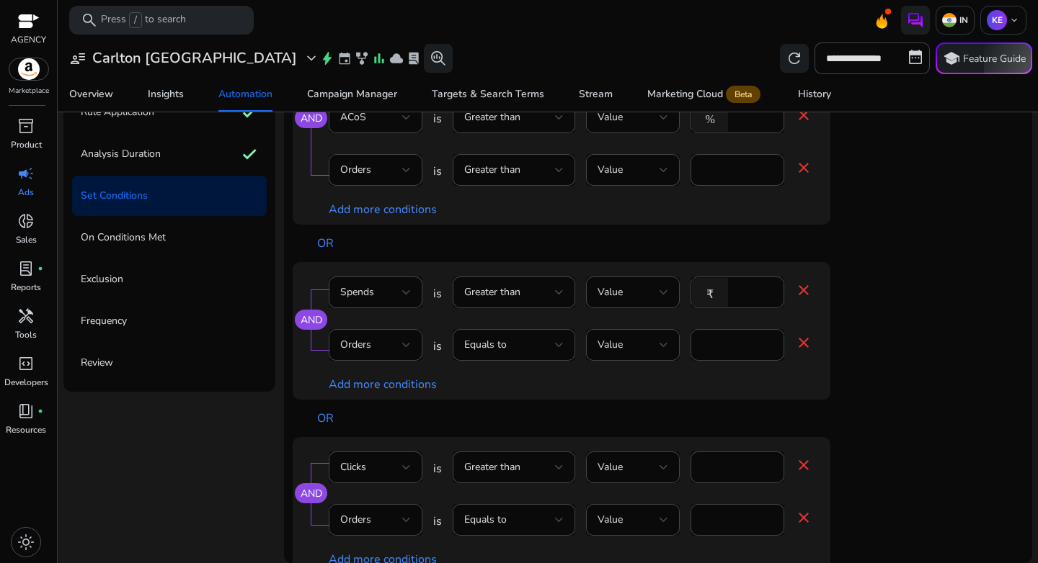
scroll to position [175, 0]
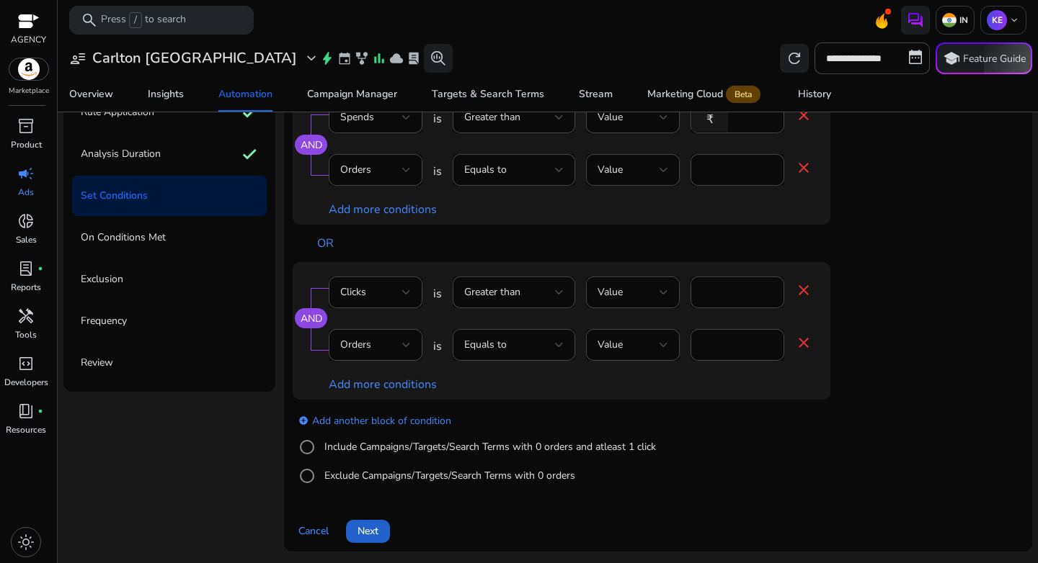
click at [365, 530] on span "Next" at bounding box center [367, 531] width 21 height 15
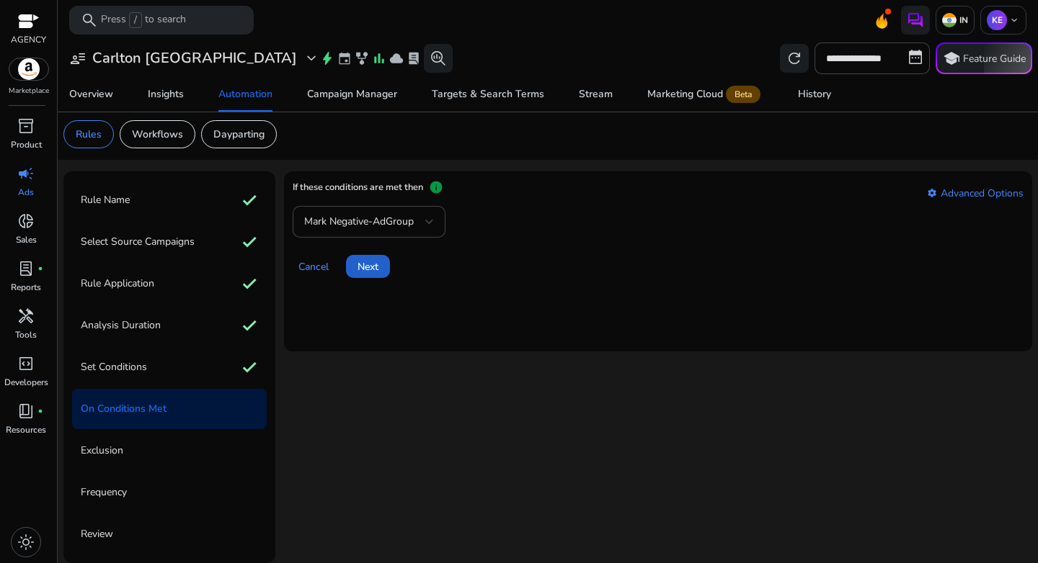
click at [366, 261] on span "Next" at bounding box center [367, 266] width 21 height 15
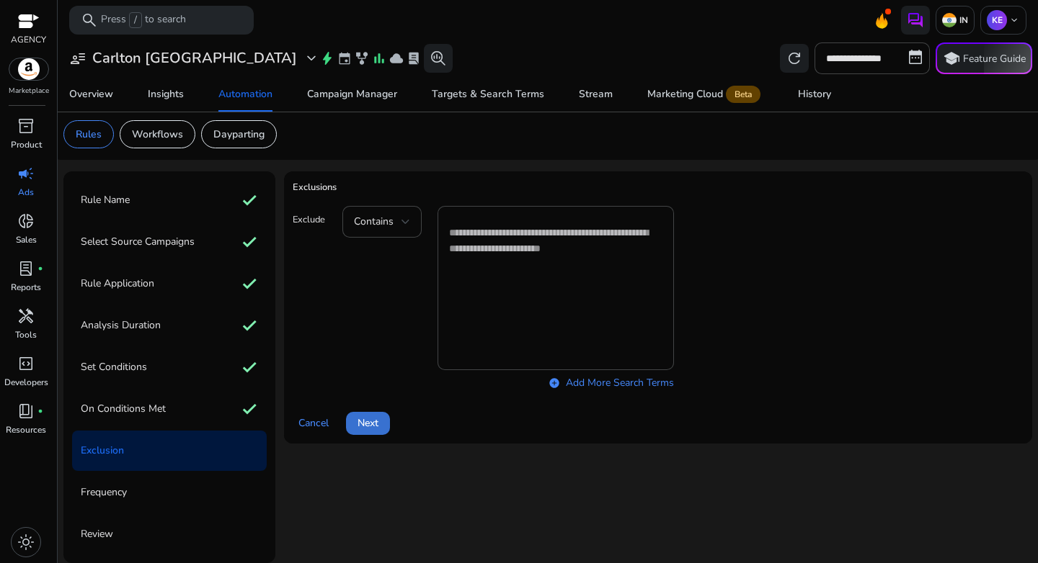
click at [367, 427] on span "Next" at bounding box center [367, 423] width 21 height 15
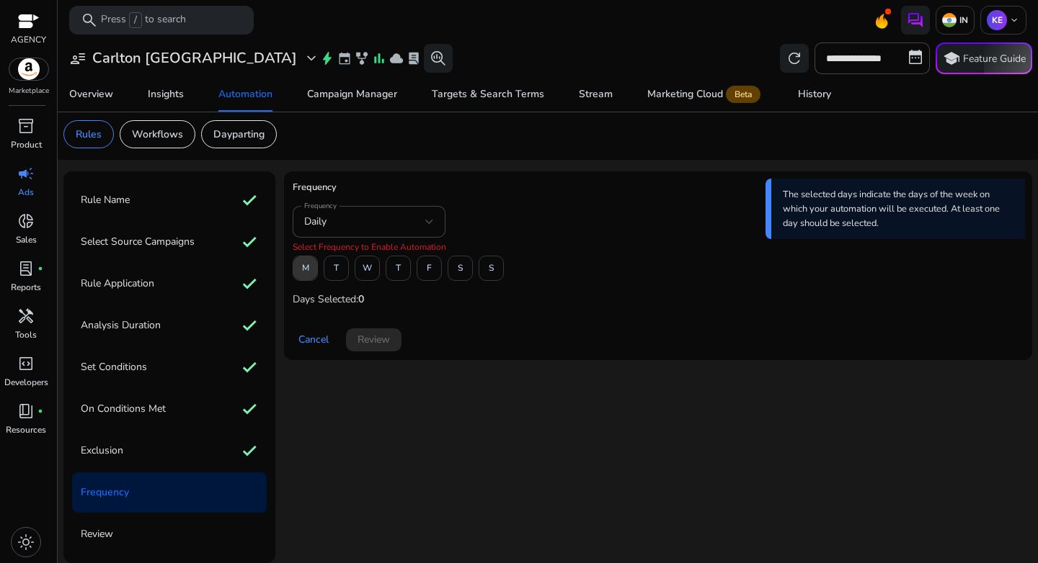
click at [303, 274] on span "M" at bounding box center [305, 268] width 7 height 25
click at [367, 272] on span "W" at bounding box center [366, 268] width 9 height 25
click at [437, 273] on span at bounding box center [429, 268] width 24 height 35
click at [379, 342] on span "Review" at bounding box center [373, 339] width 32 height 15
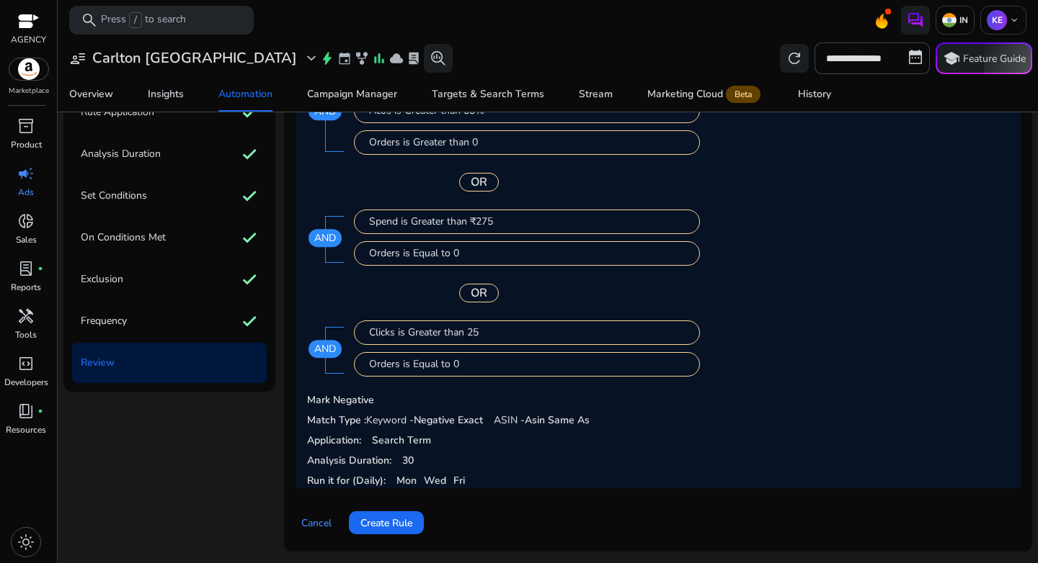
scroll to position [175, 0]
click at [402, 527] on span "Create Rule" at bounding box center [386, 523] width 52 height 15
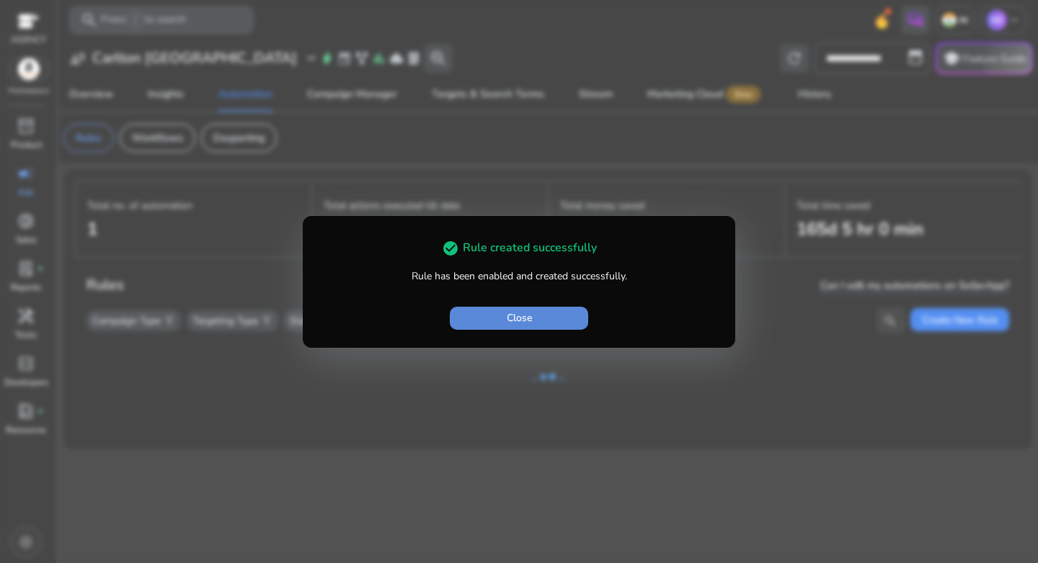
click at [495, 319] on span "button" at bounding box center [519, 318] width 138 height 35
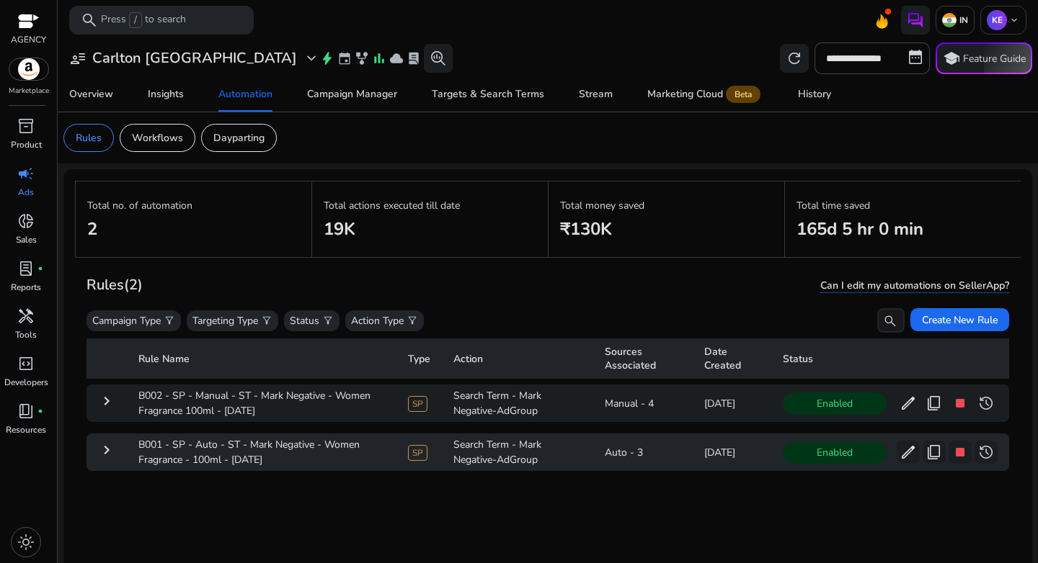
click at [102, 450] on mat-icon "keyboard_arrow_right" at bounding box center [106, 450] width 17 height 17
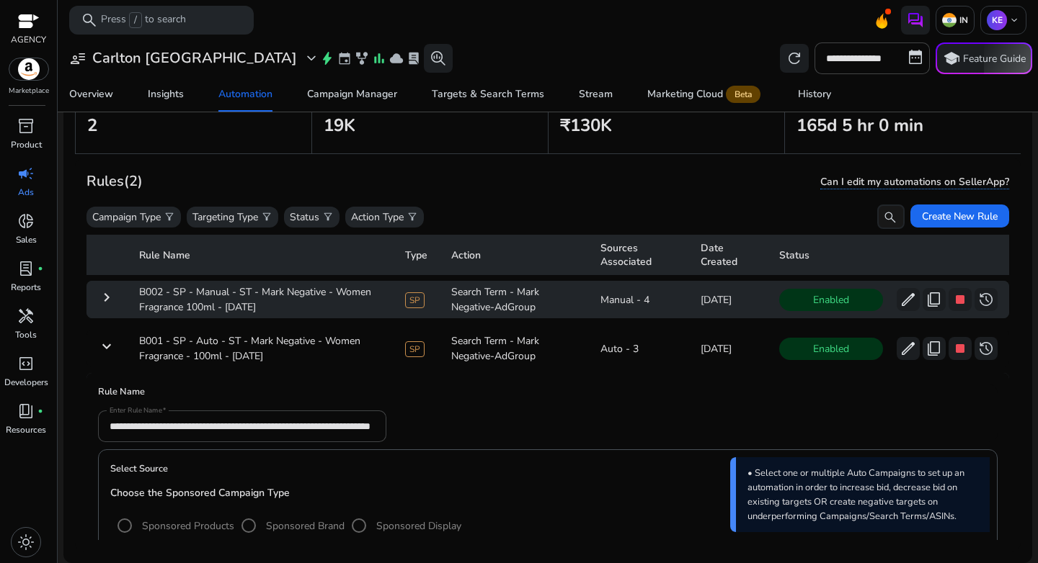
click at [107, 303] on mat-icon "keyboard_arrow_right" at bounding box center [106, 297] width 17 height 17
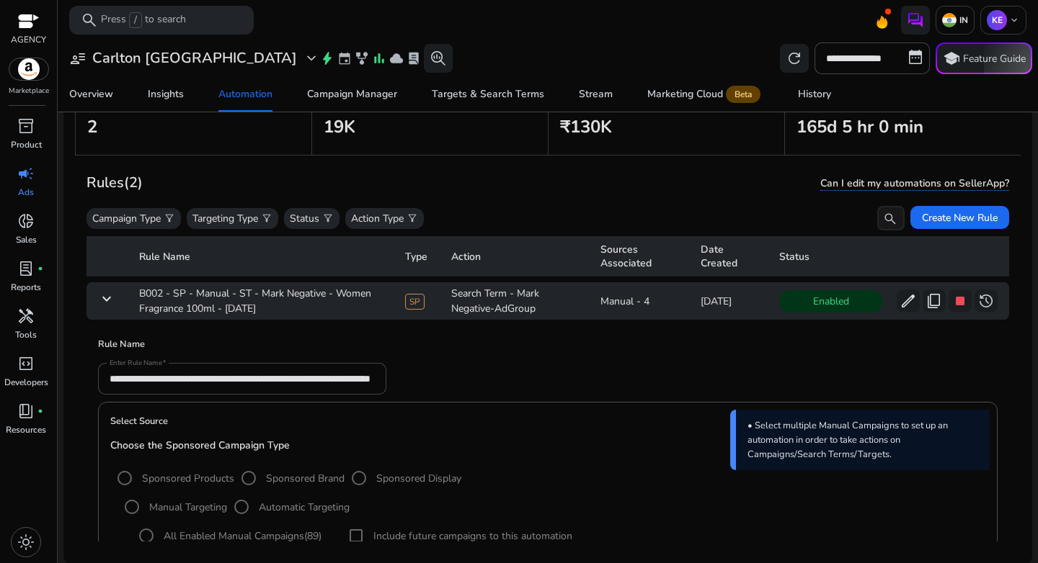
click at [107, 301] on mat-icon "keyboard_arrow_down" at bounding box center [106, 298] width 17 height 17
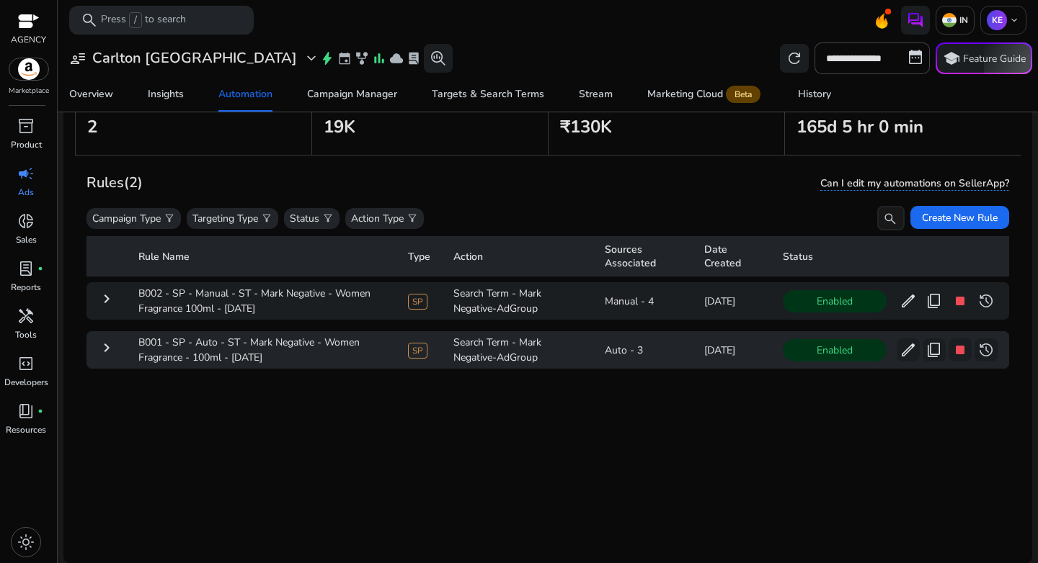
scroll to position [105, 0]
